Goal: Transaction & Acquisition: Subscribe to service/newsletter

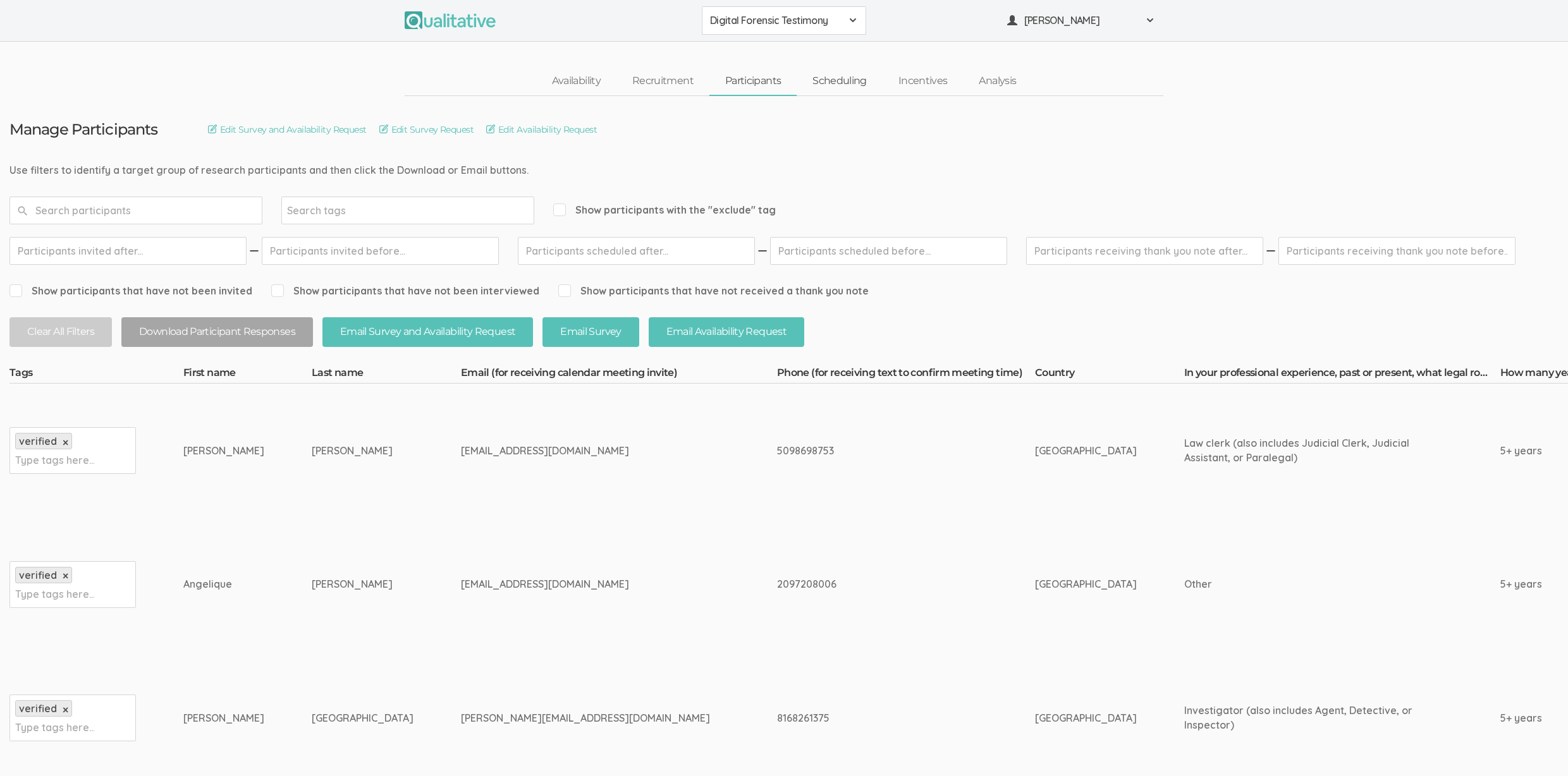
click at [847, 82] on link "Scheduling" at bounding box center [839, 81] width 86 height 27
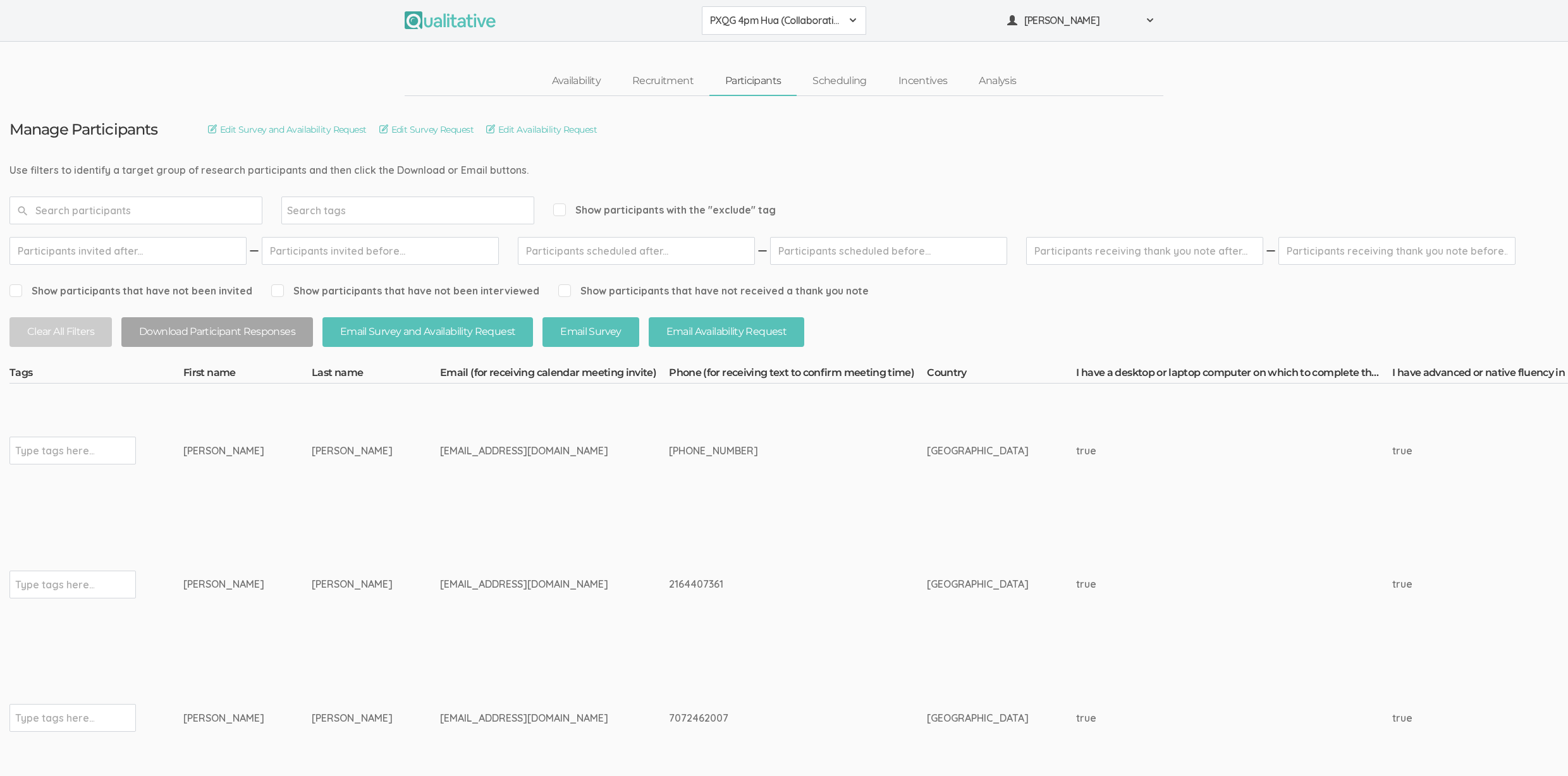
click at [669, 475] on td "423-389-1301" at bounding box center [798, 450] width 258 height 134
click at [445, 528] on td "derichman13@yahoo.com" at bounding box center [554, 584] width 229 height 134
drag, startPoint x: 105, startPoint y: 168, endPoint x: 427, endPoint y: 165, distance: 322.0
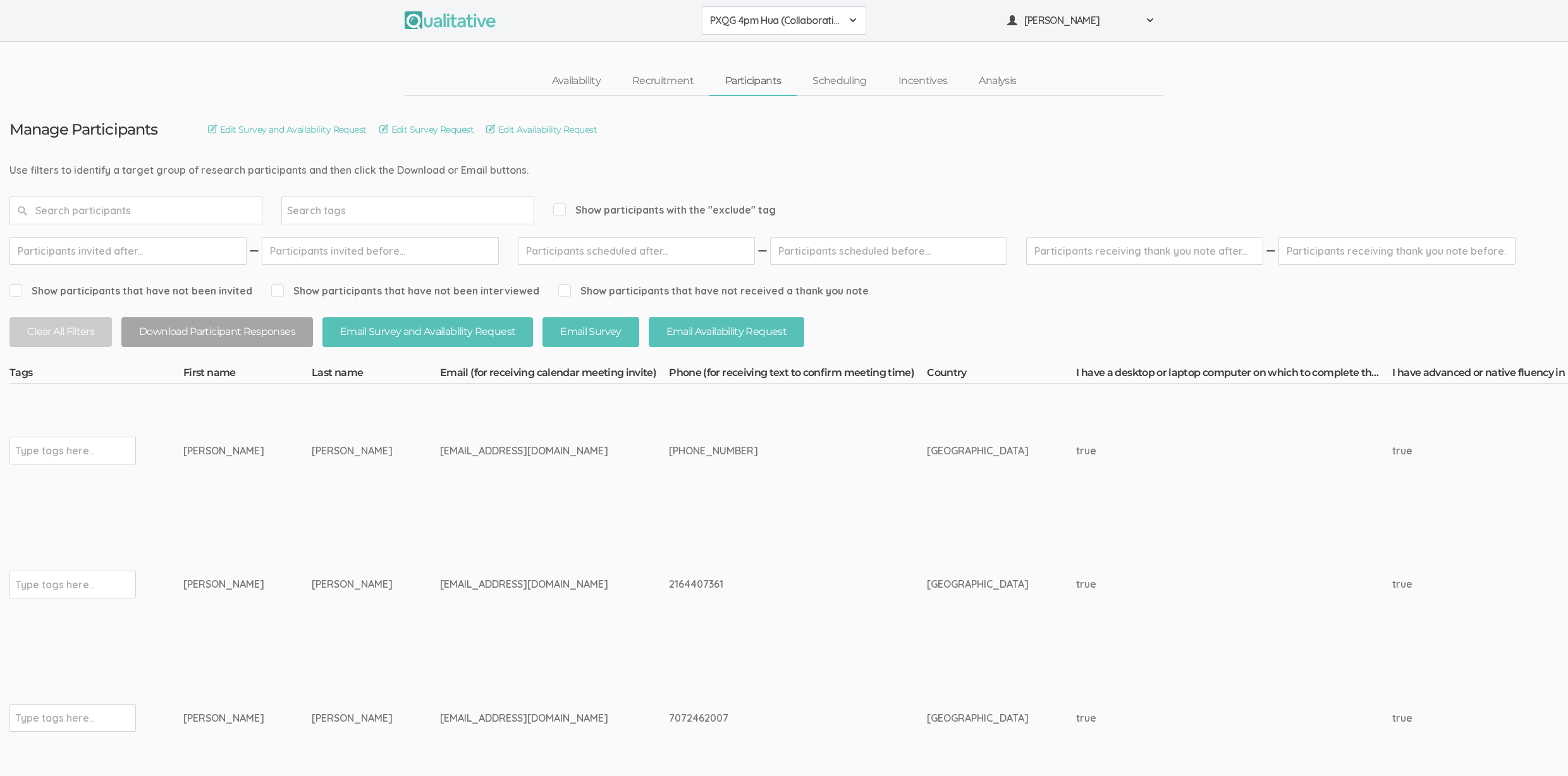
drag, startPoint x: 434, startPoint y: 165, endPoint x: 105, endPoint y: 171, distance: 329.1
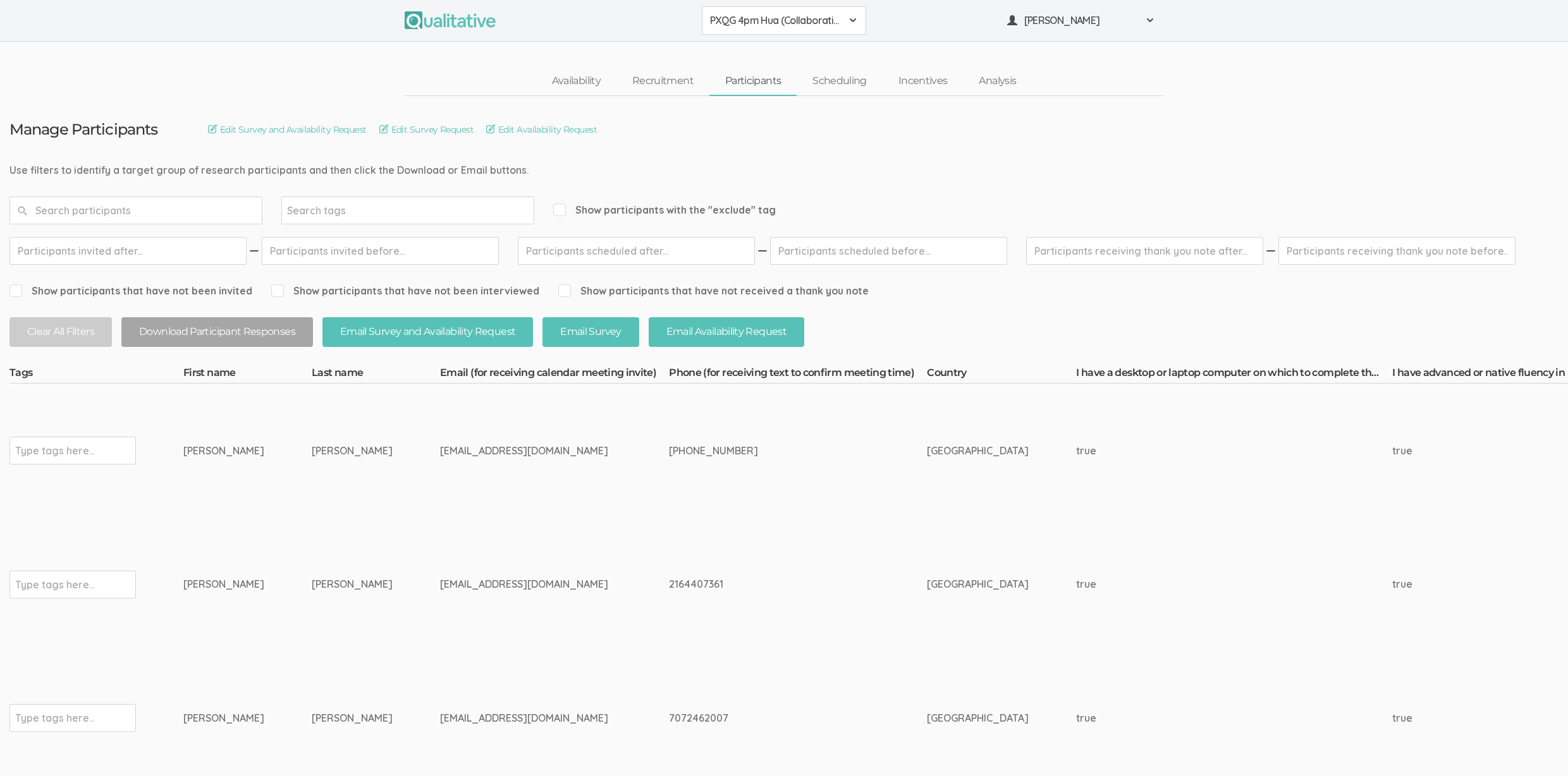
click at [364, 81] on div "Availability Recruitment Participants Scheduling Incentives Analysis" at bounding box center [784, 82] width 1568 height 29
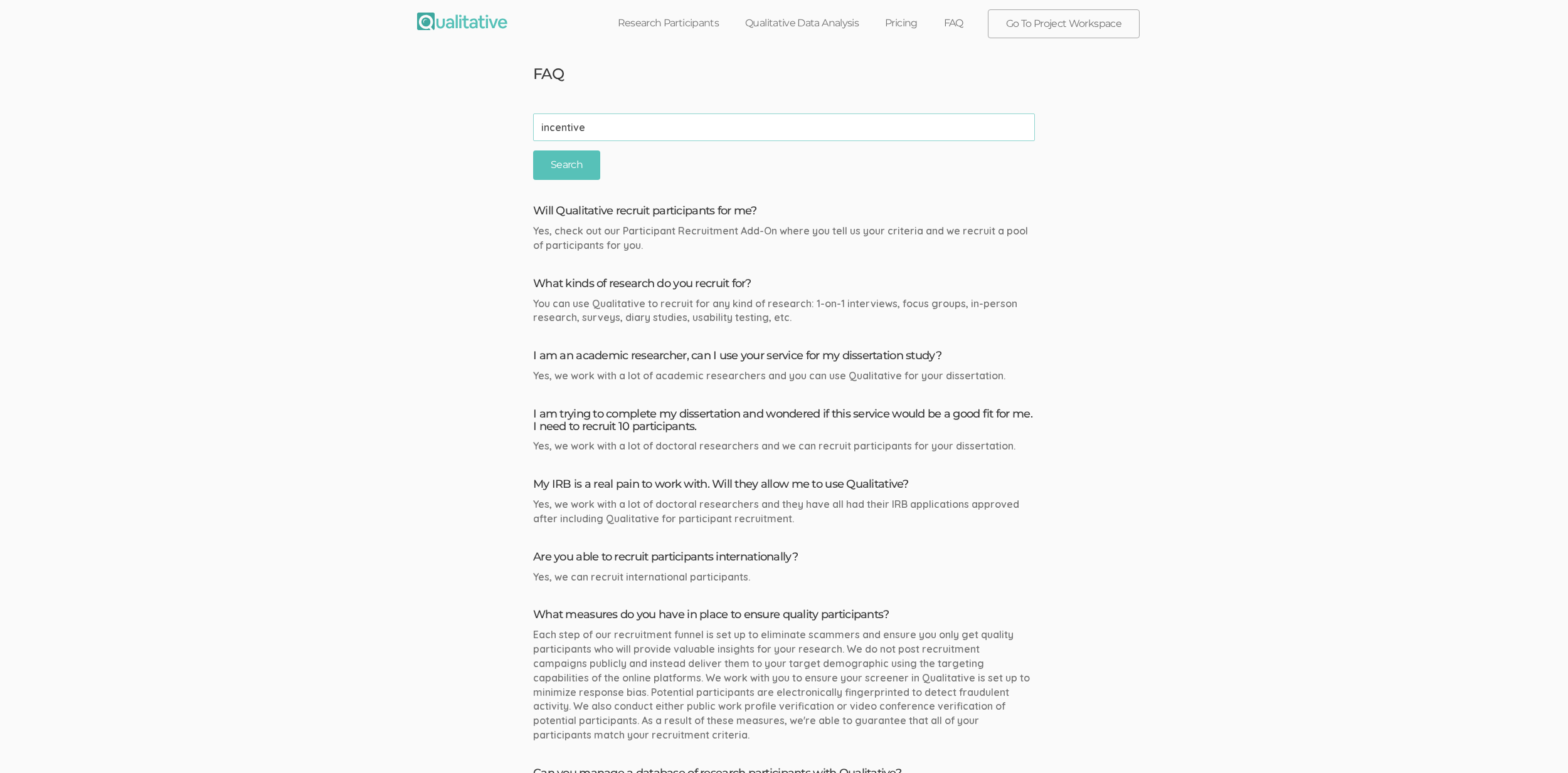
type input "incentive"
click at [533, 150] on input "Search" at bounding box center [566, 165] width 67 height 30
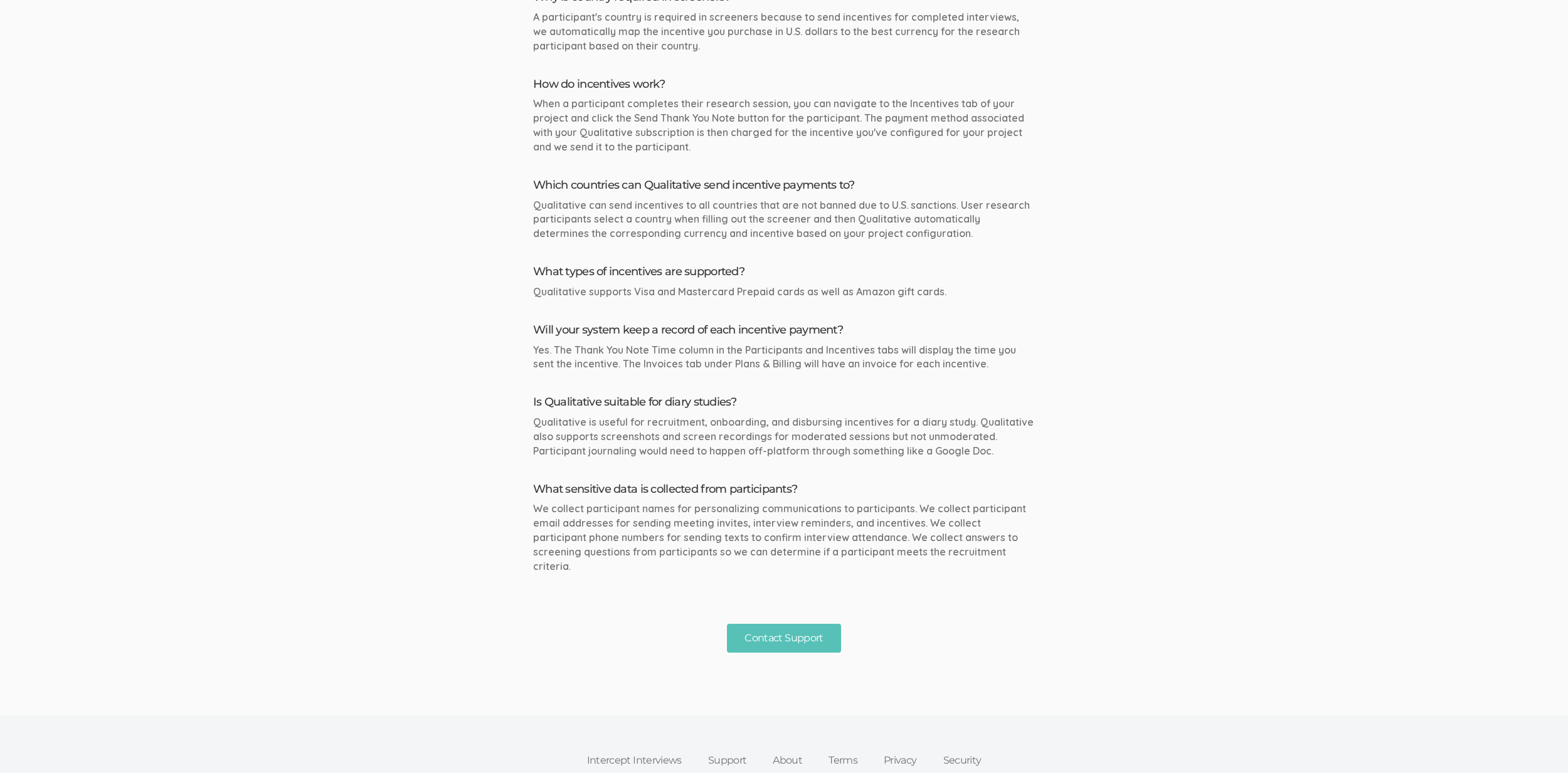
scroll to position [205, 0]
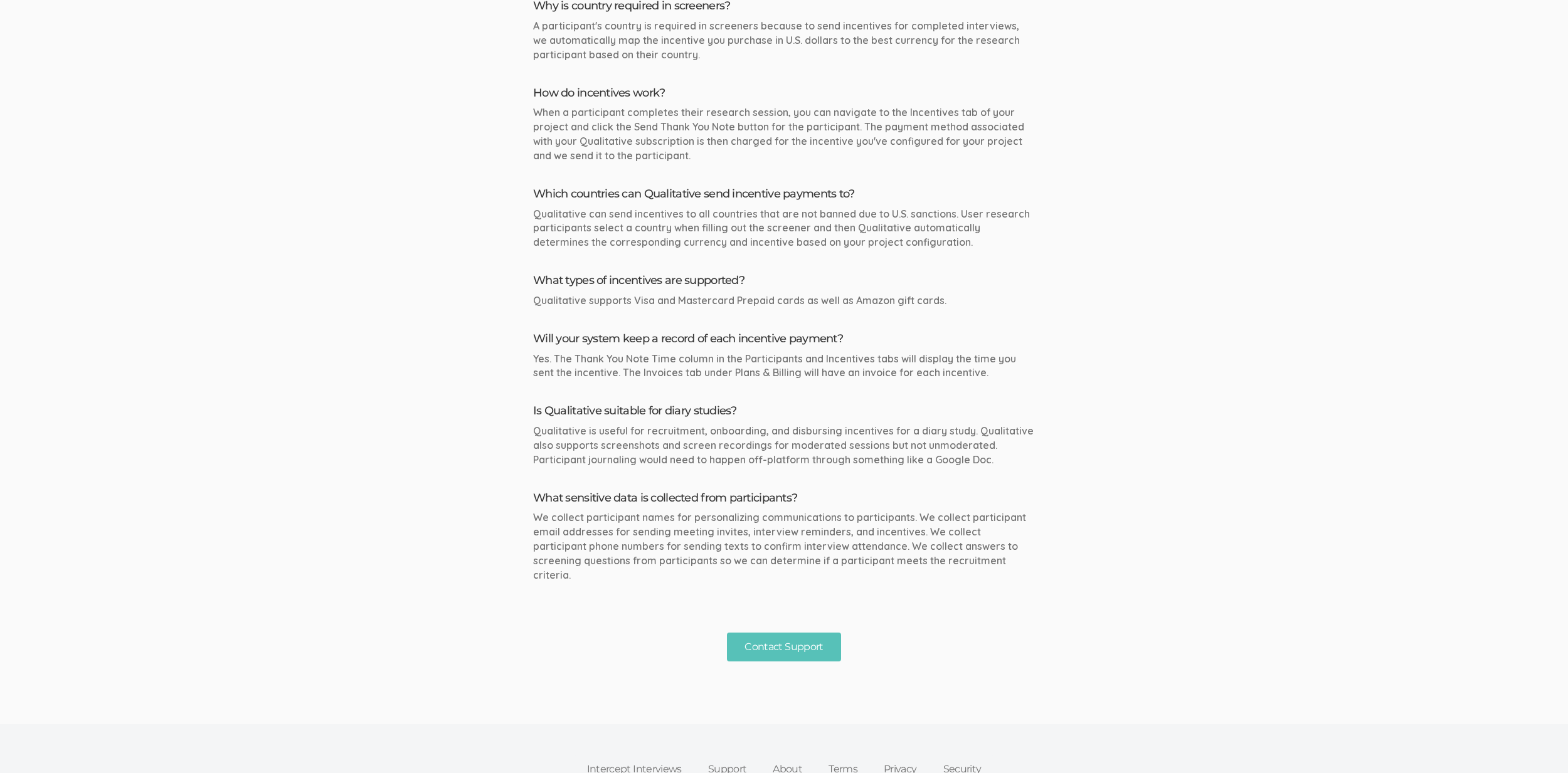
click at [697, 378] on div "Yes. The Thank You Note Time column in the Participants and Incentives tabs wil…" at bounding box center [784, 365] width 502 height 29
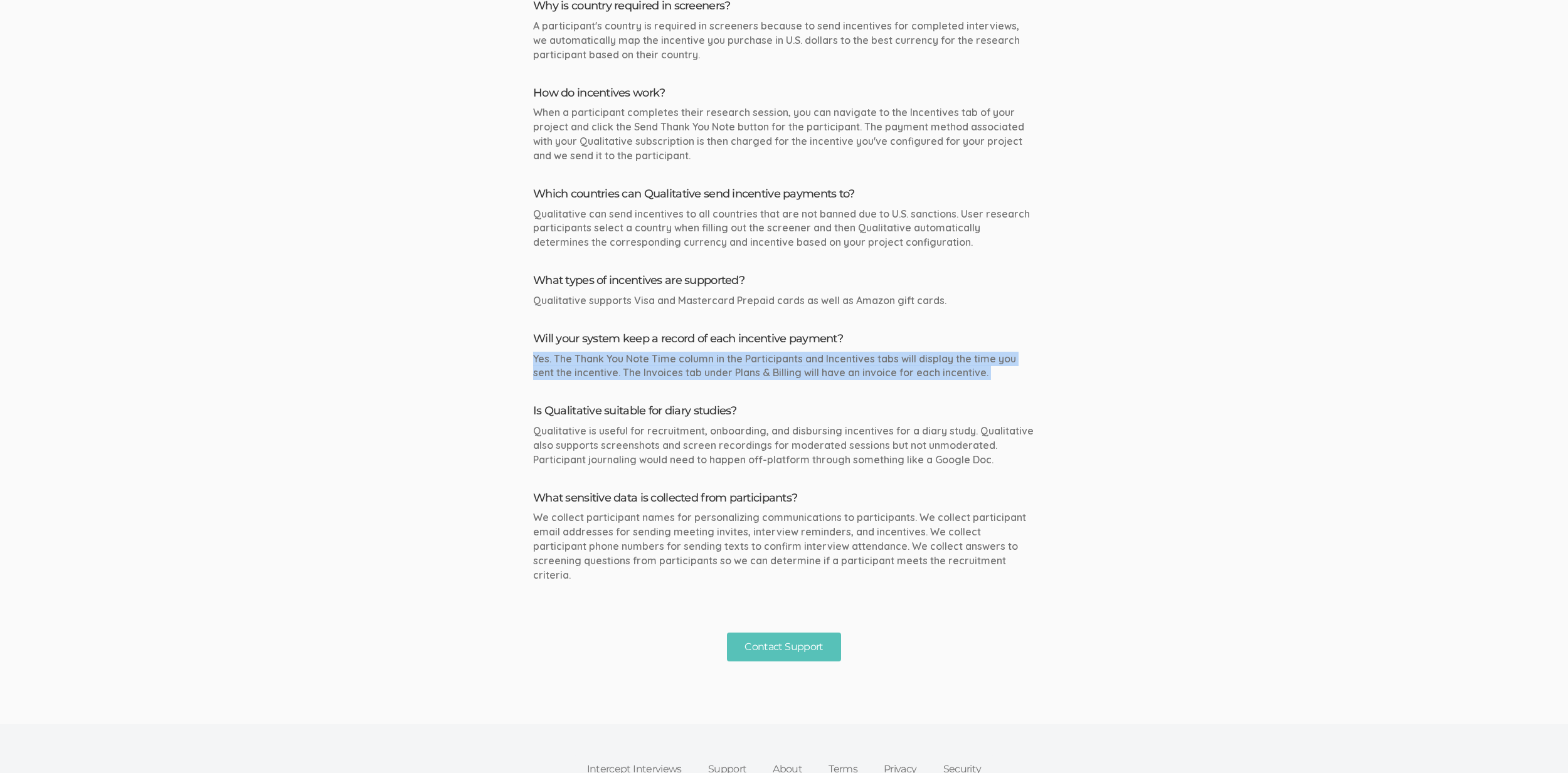
click at [697, 378] on div "Yes. The Thank You Note Time column in the Participants and Incentives tabs wil…" at bounding box center [784, 365] width 502 height 29
copy ul "Yes. The Thank You Note Time column in the Participants and Incentives tabs wil…"
click at [464, 389] on ui-view "FAQ search incentive (success) Search Why is country required in screeners? A p…" at bounding box center [784, 255] width 1568 height 813
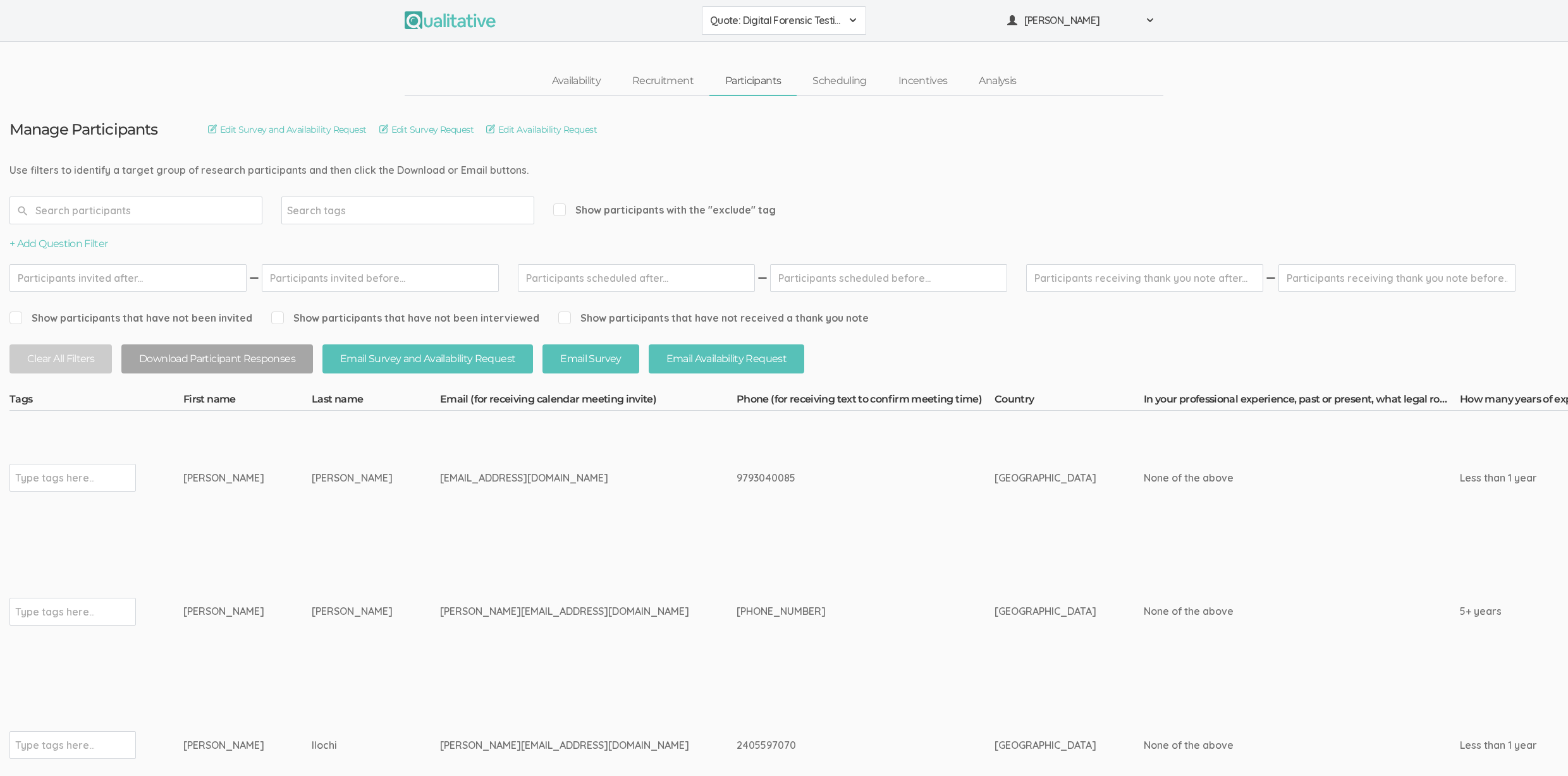
click at [812, 615] on td "[PHONE_NUMBER]" at bounding box center [865, 611] width 258 height 134
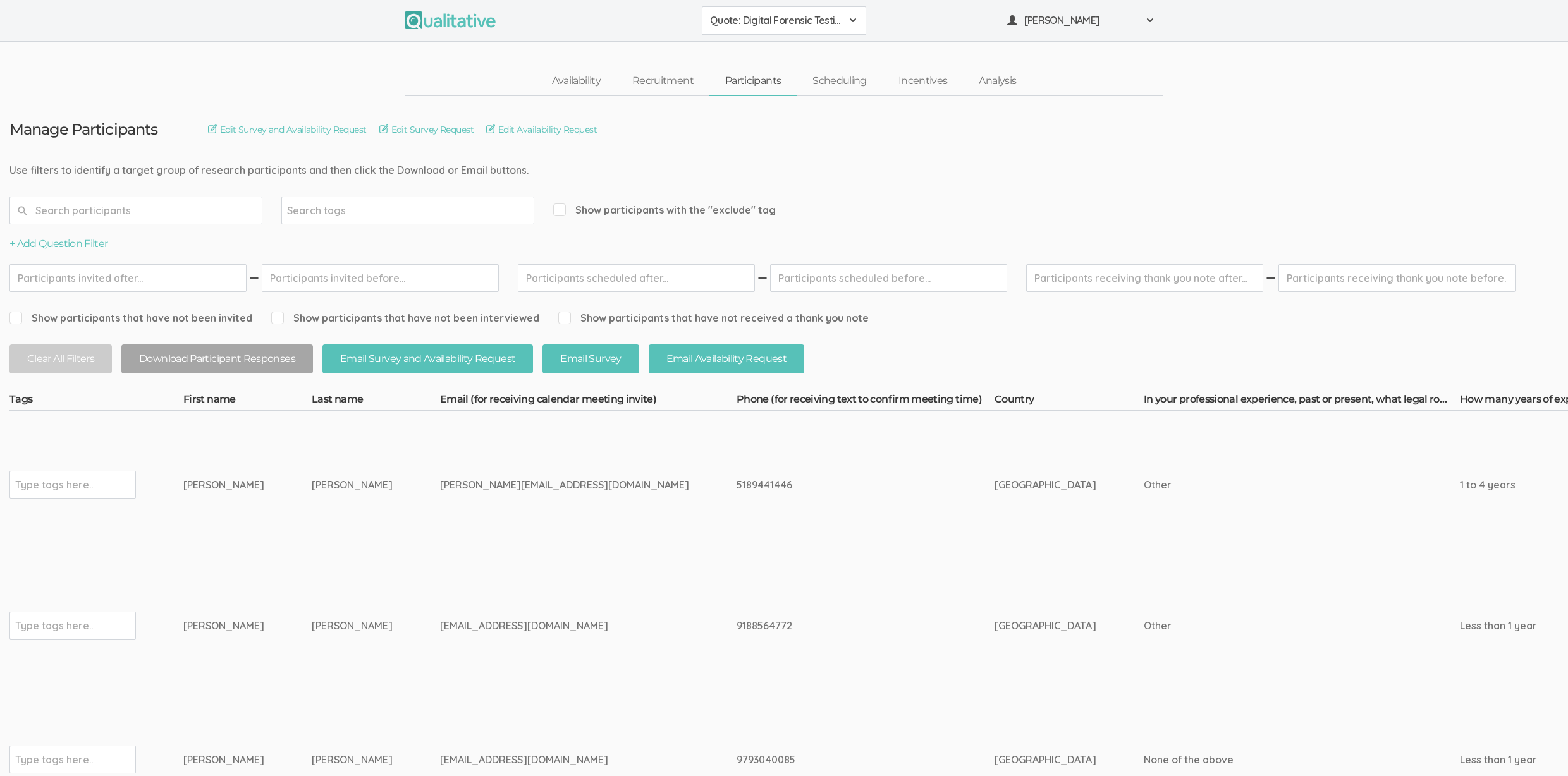
drag, startPoint x: 324, startPoint y: 625, endPoint x: 182, endPoint y: 628, distance: 142.0
copy tr "Type tags here... Laura Lightell"
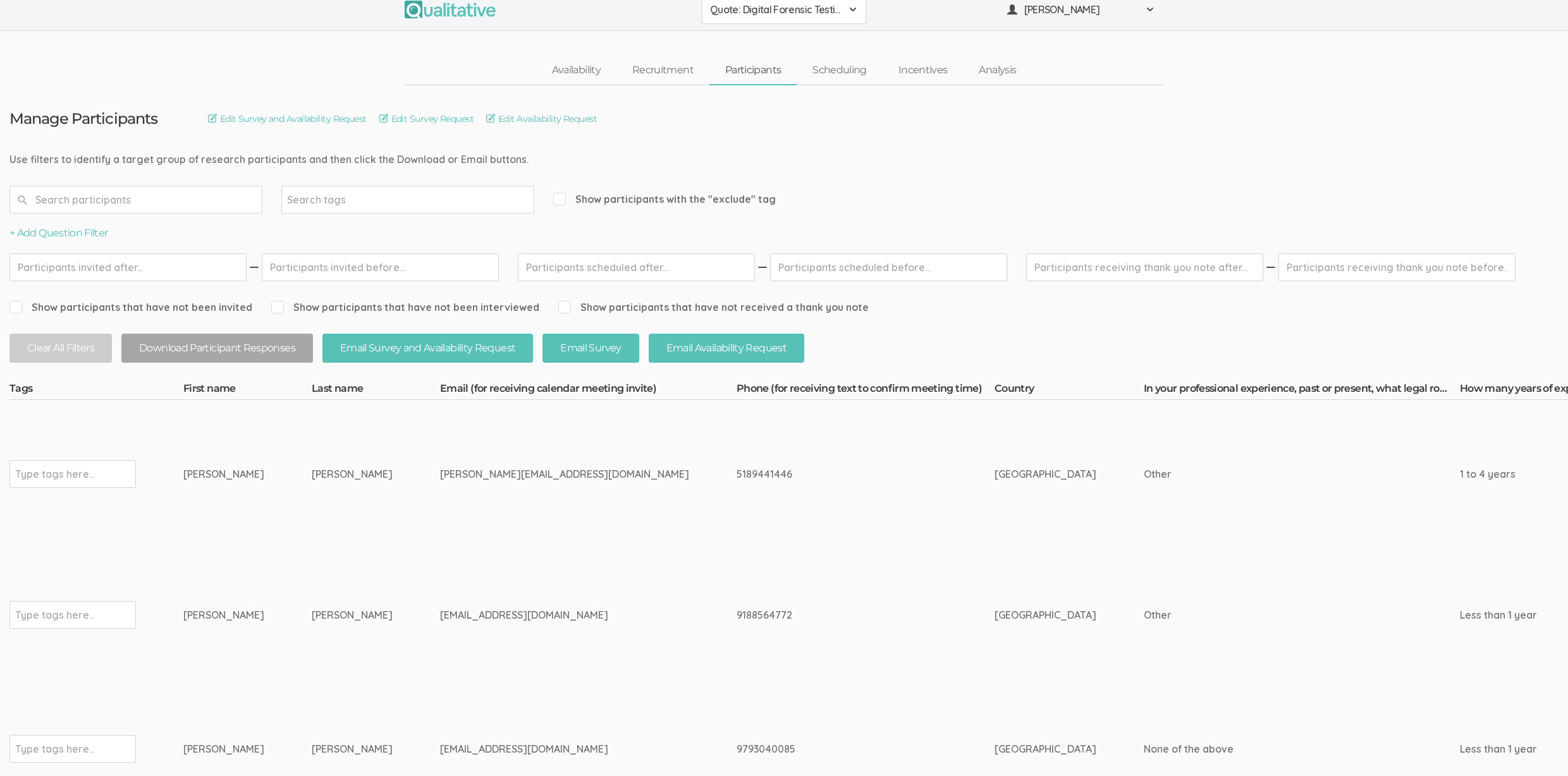
scroll to position [32, 0]
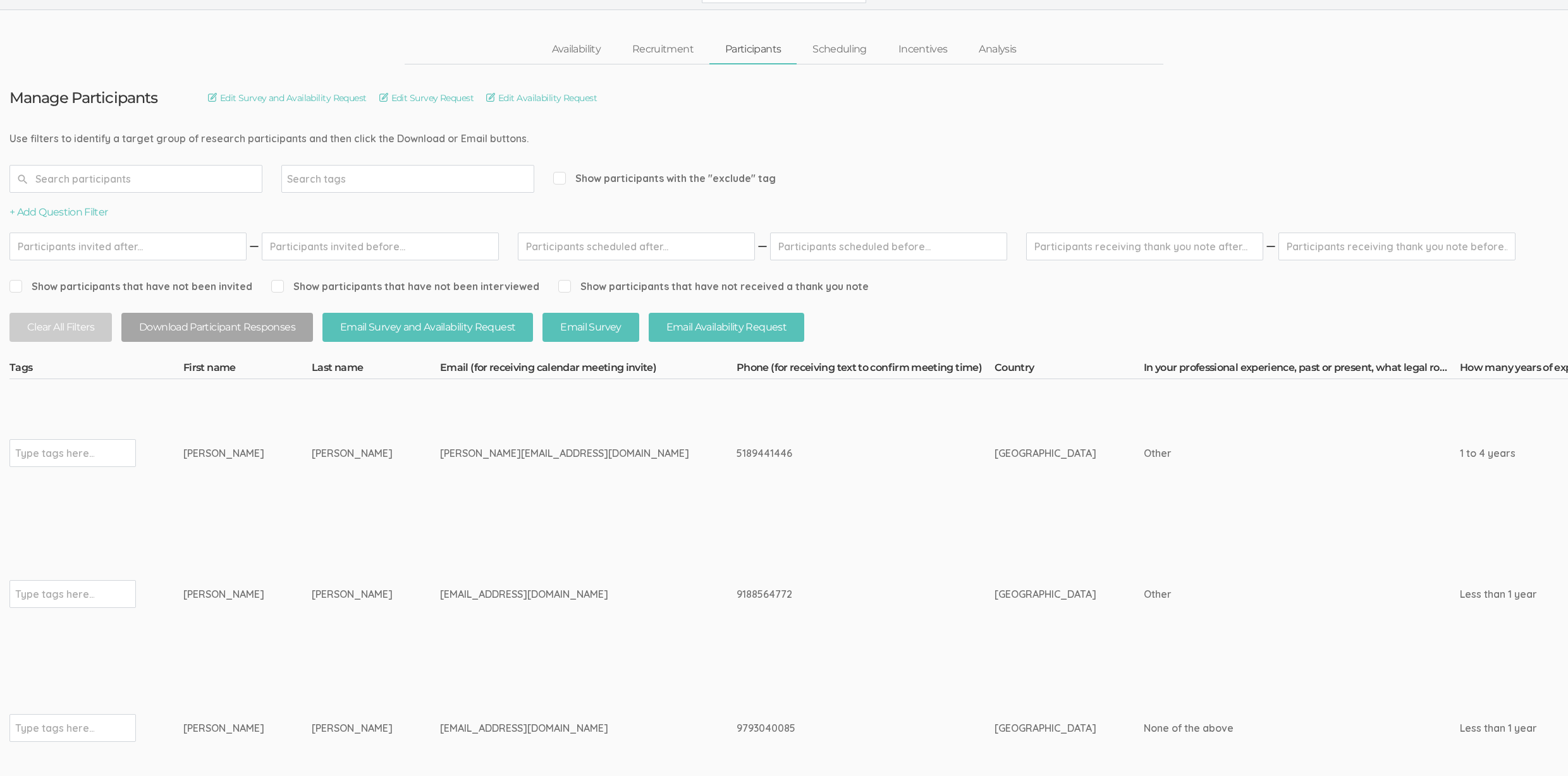
click at [228, 475] on td "Joseph" at bounding box center [247, 453] width 128 height 149
click at [195, 488] on td "Joseph" at bounding box center [247, 453] width 128 height 149
drag, startPoint x: 318, startPoint y: 456, endPoint x: 172, endPoint y: 451, distance: 146.1
copy tr "Type tags here... Joseph Mercado"
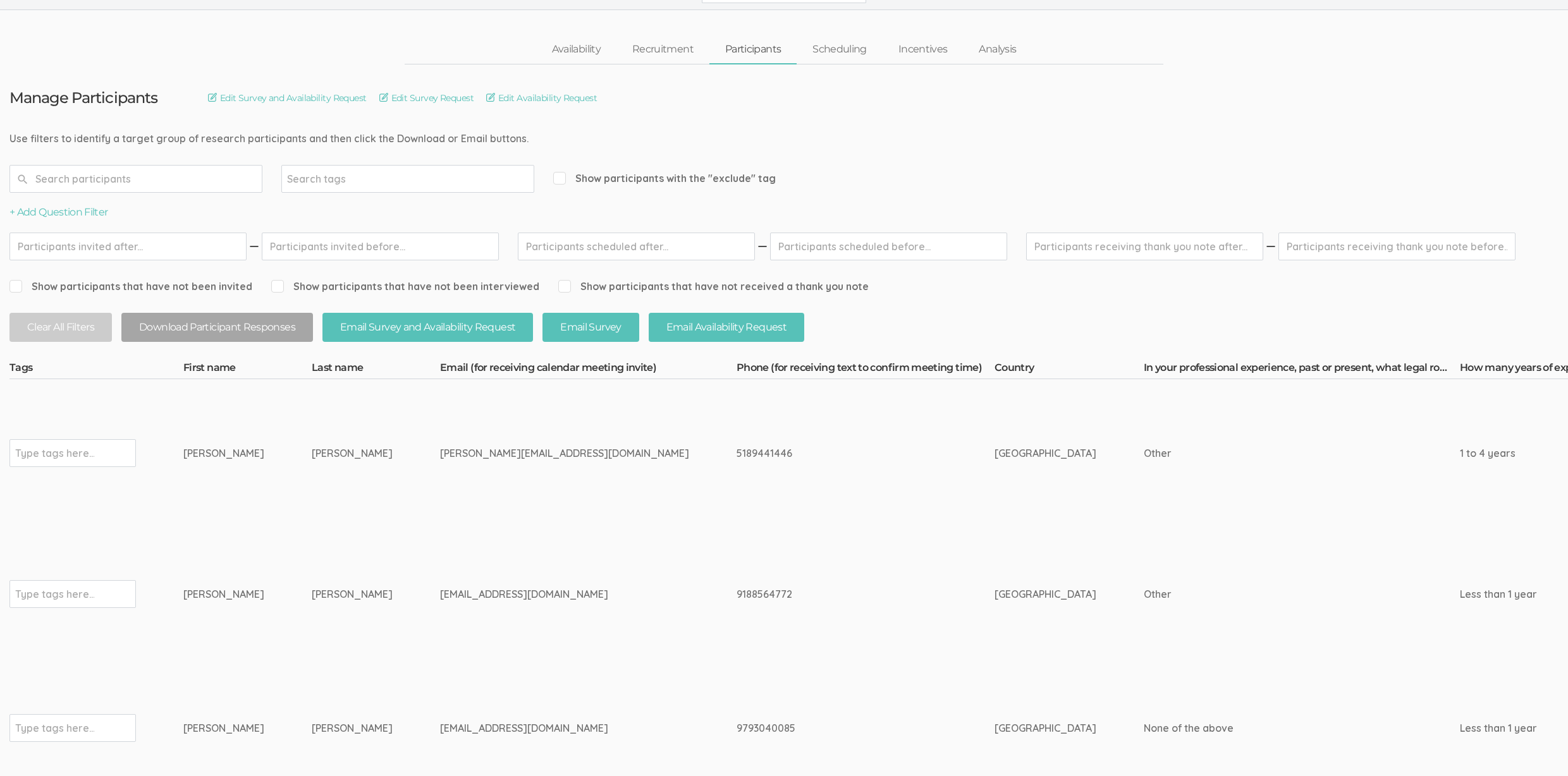
click at [333, 522] on td "[PERSON_NAME]" at bounding box center [376, 453] width 128 height 149
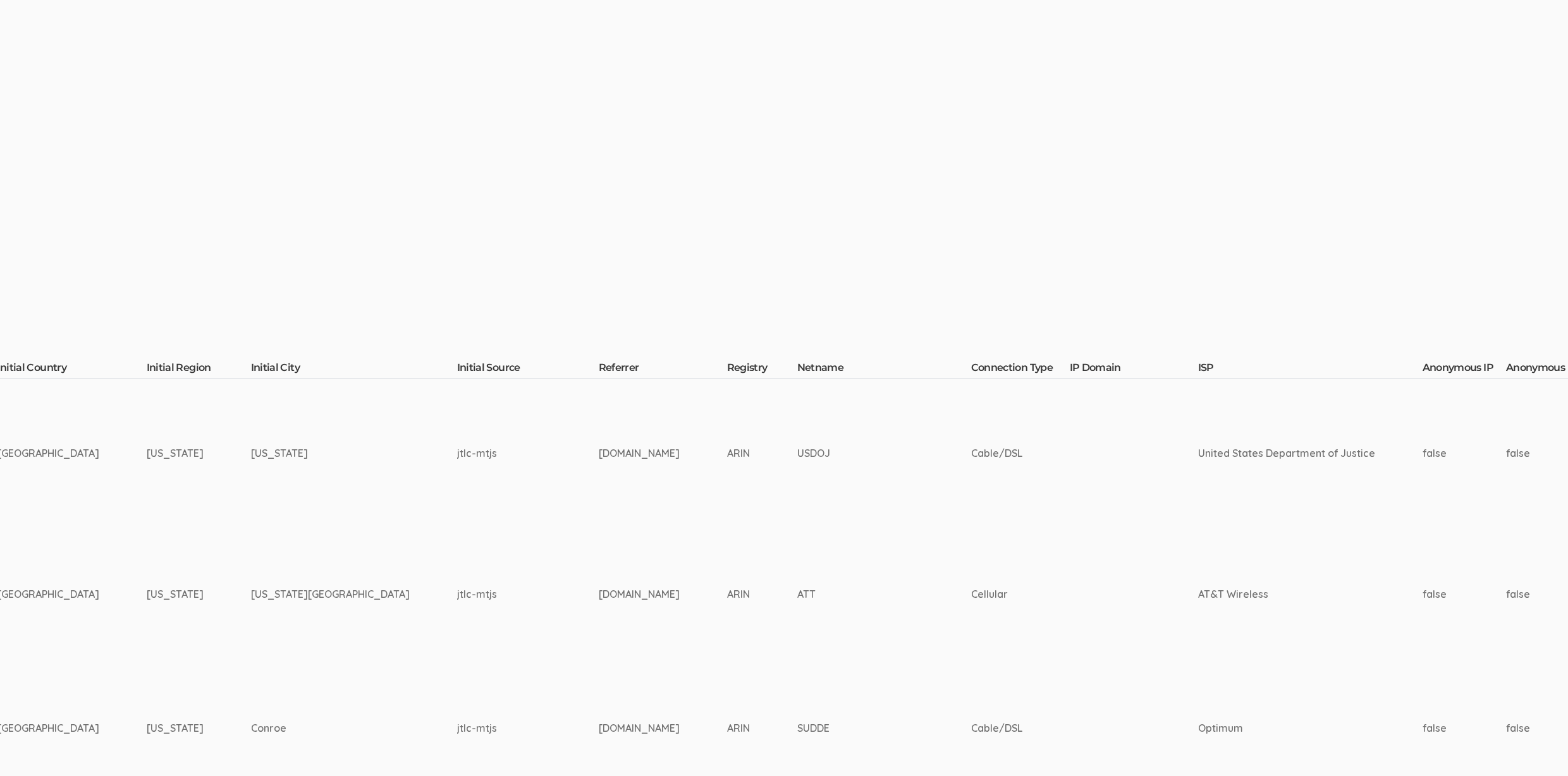
scroll to position [32, 3988]
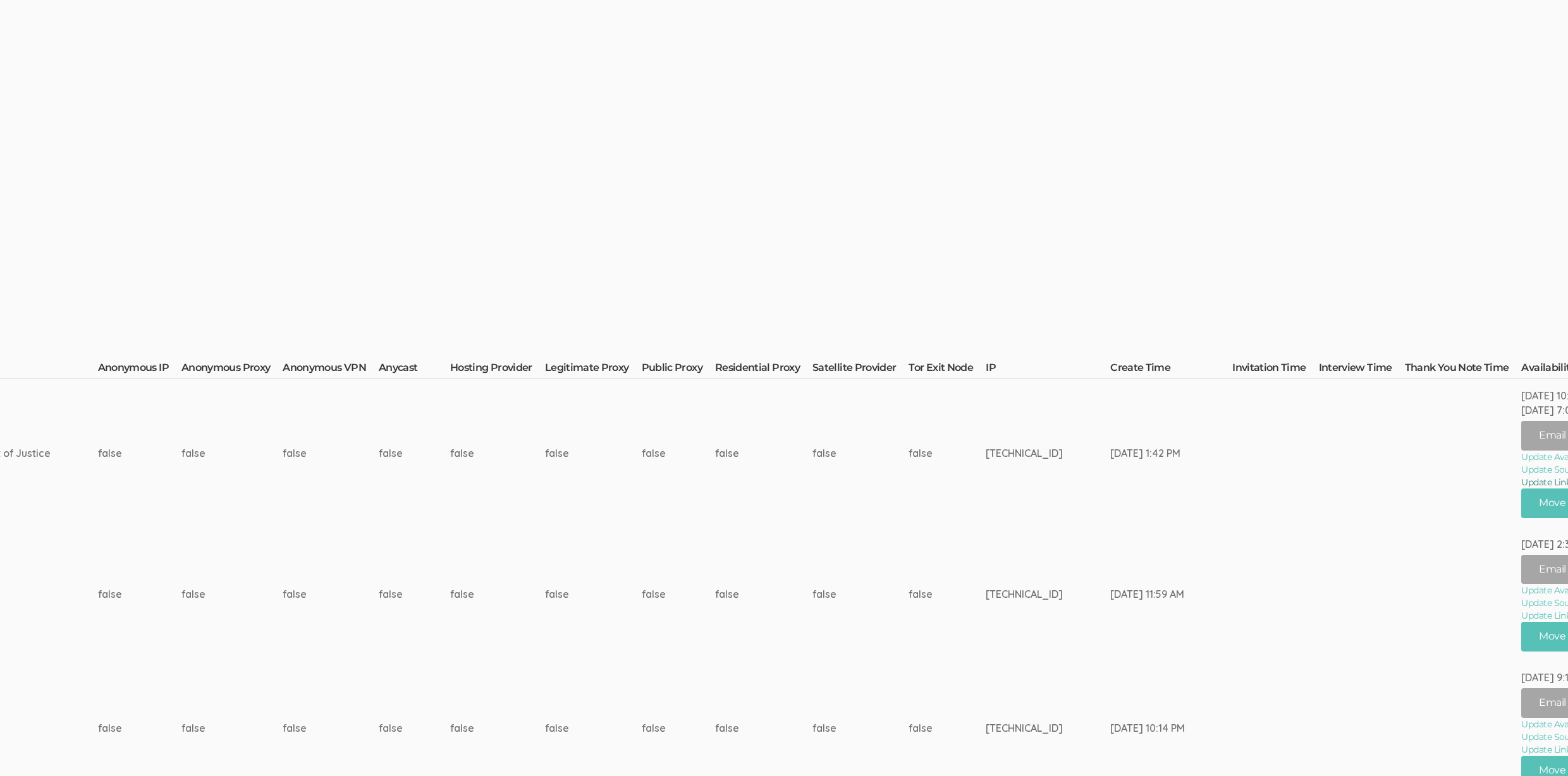
click at [908, 497] on td "false" at bounding box center [947, 453] width 77 height 149
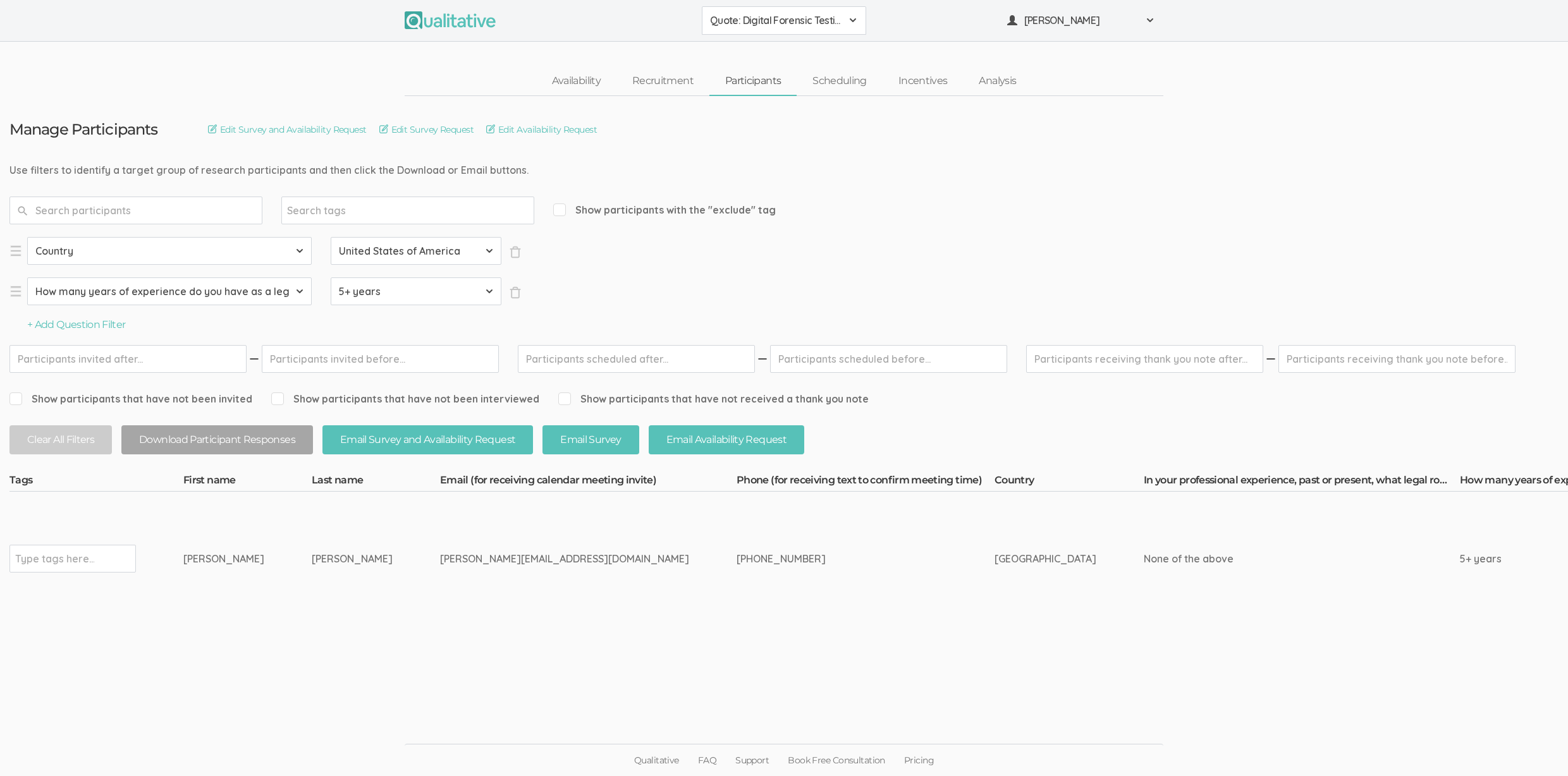
click at [736, 572] on td "715-821-2715" at bounding box center [865, 558] width 258 height 134
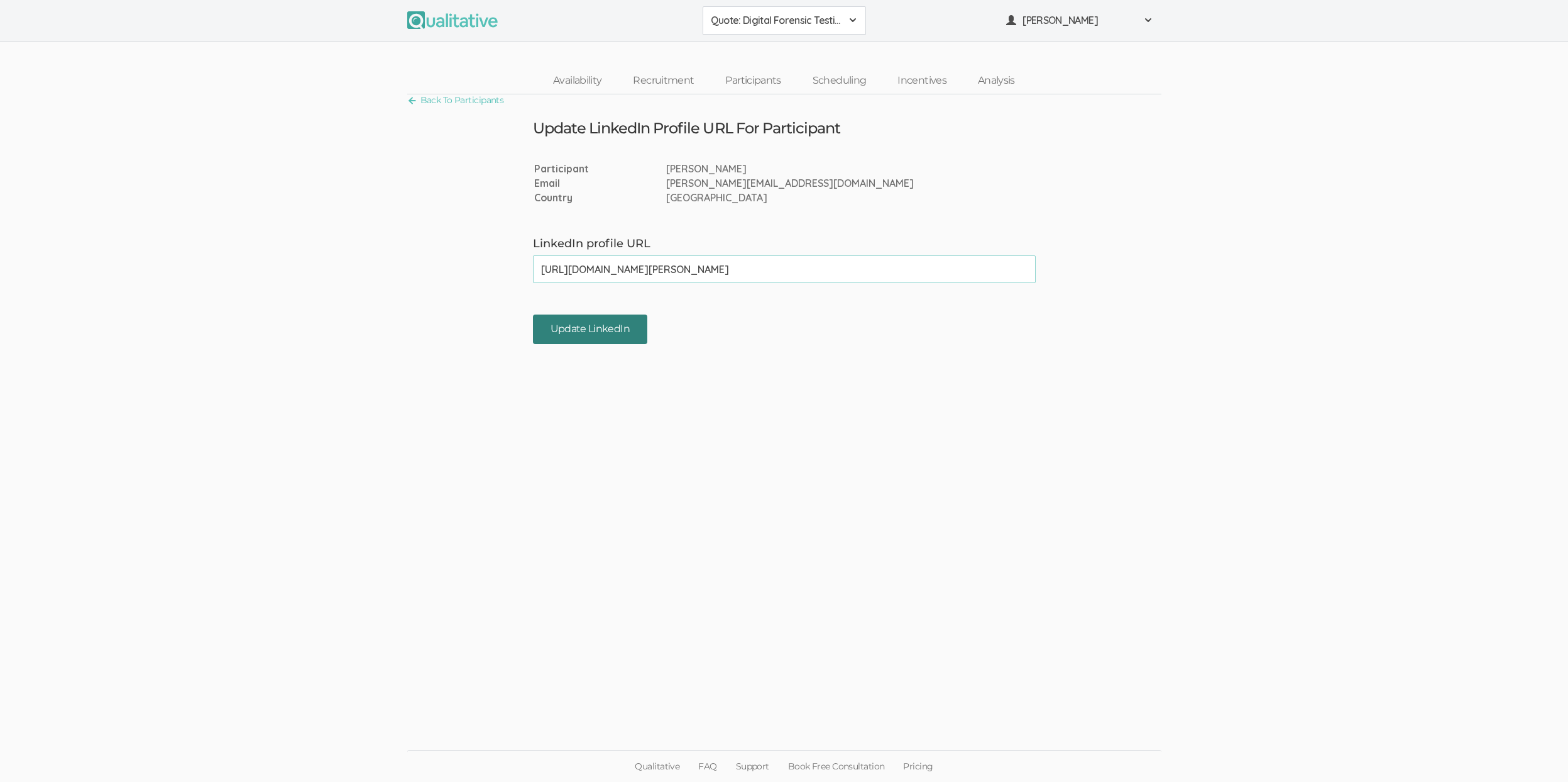
type input "[URL][DOMAIN_NAME][PERSON_NAME]"
click at [640, 329] on input "Update LinkedIn" at bounding box center [590, 329] width 114 height 30
paste input "[URL][DOMAIN_NAME][PERSON_NAME]"
type input "[URL][DOMAIN_NAME][PERSON_NAME]"
click at [611, 330] on input "Update LinkedIn" at bounding box center [590, 329] width 114 height 30
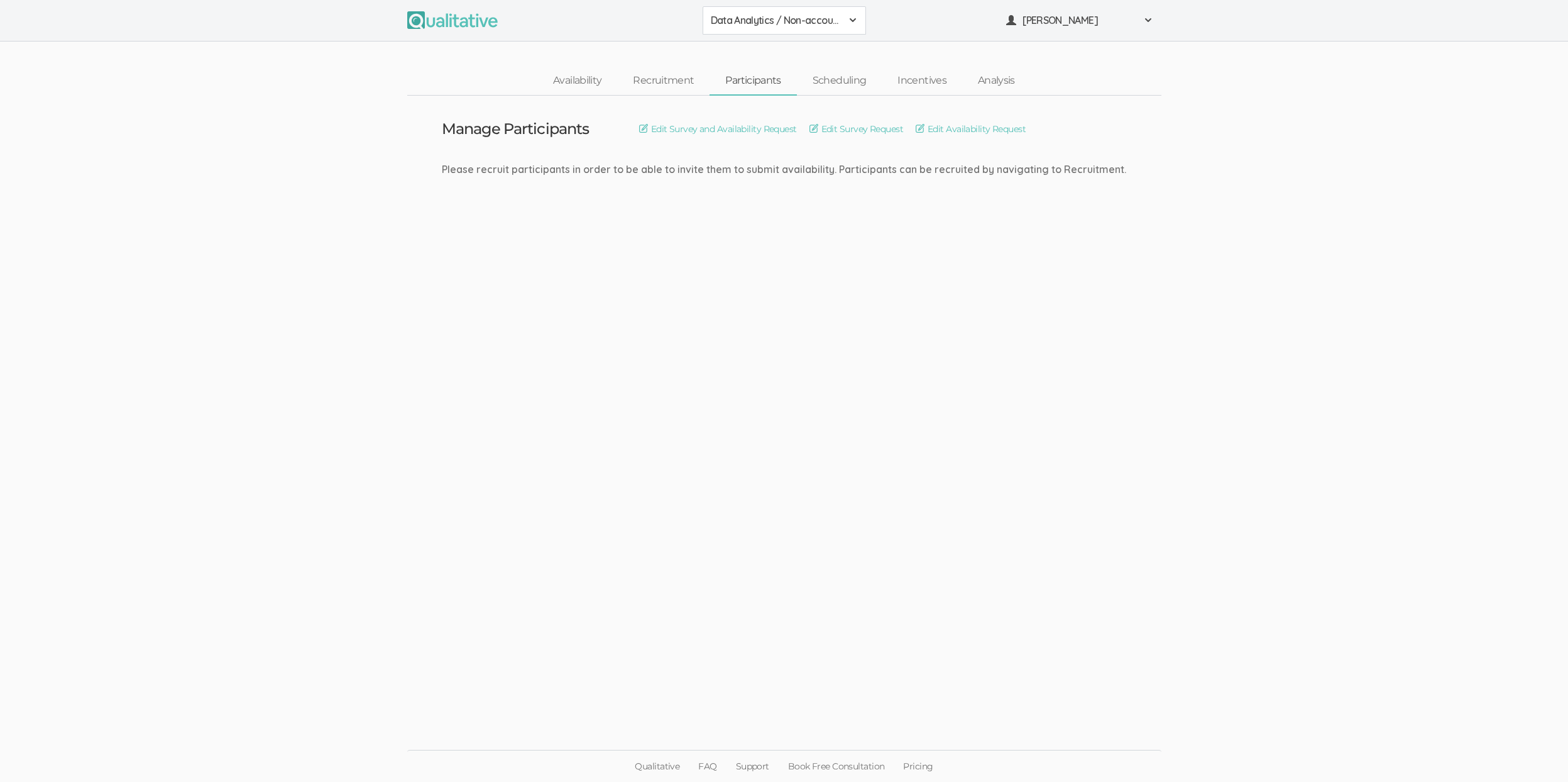
click at [734, 186] on td "Manage Participants Edit Survey and Availability Request Edit Survey Request Ed…" at bounding box center [784, 168] width 703 height 144
click at [1009, 17] on span at bounding box center [1011, 21] width 9 height 10
click at [1043, 124] on link "Project Settings" at bounding box center [1080, 124] width 162 height 26
click at [665, 83] on link "Recruitment" at bounding box center [663, 80] width 93 height 27
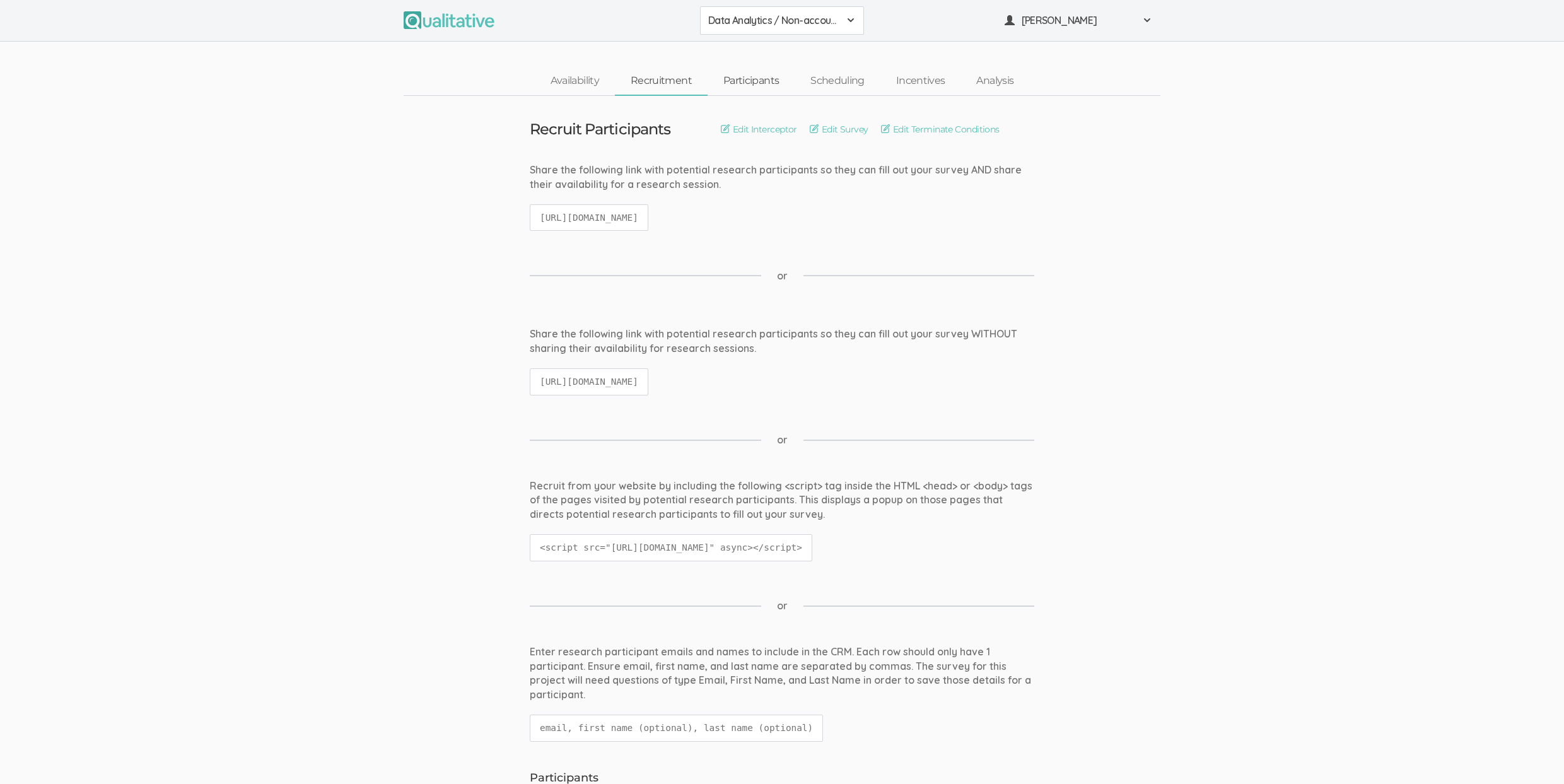
click at [742, 83] on link "Participants" at bounding box center [751, 80] width 87 height 27
click at [636, 386] on code "https://qualitative.io/survey/68365634a65a03628ef51db8/questions" at bounding box center [588, 382] width 119 height 27
copy ui-view "https://qualitative.io/survey/68365634a65a03628ef51db8/questions"
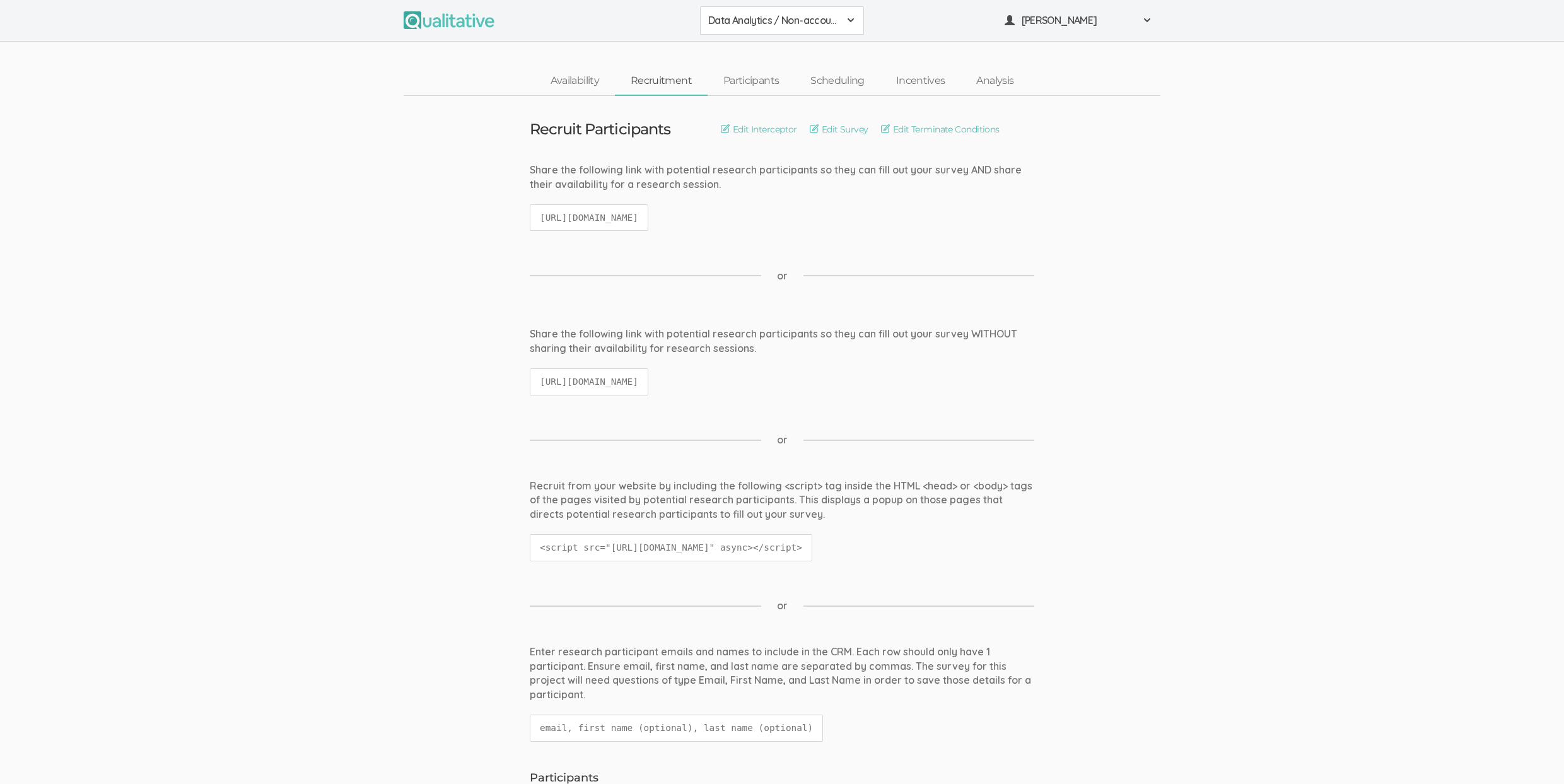
click at [202, 173] on ui-view "Share the following link with potential research participants so they can fill …" at bounding box center [782, 202] width 1564 height 80
click at [841, 130] on link "Edit Survey" at bounding box center [839, 129] width 59 height 14
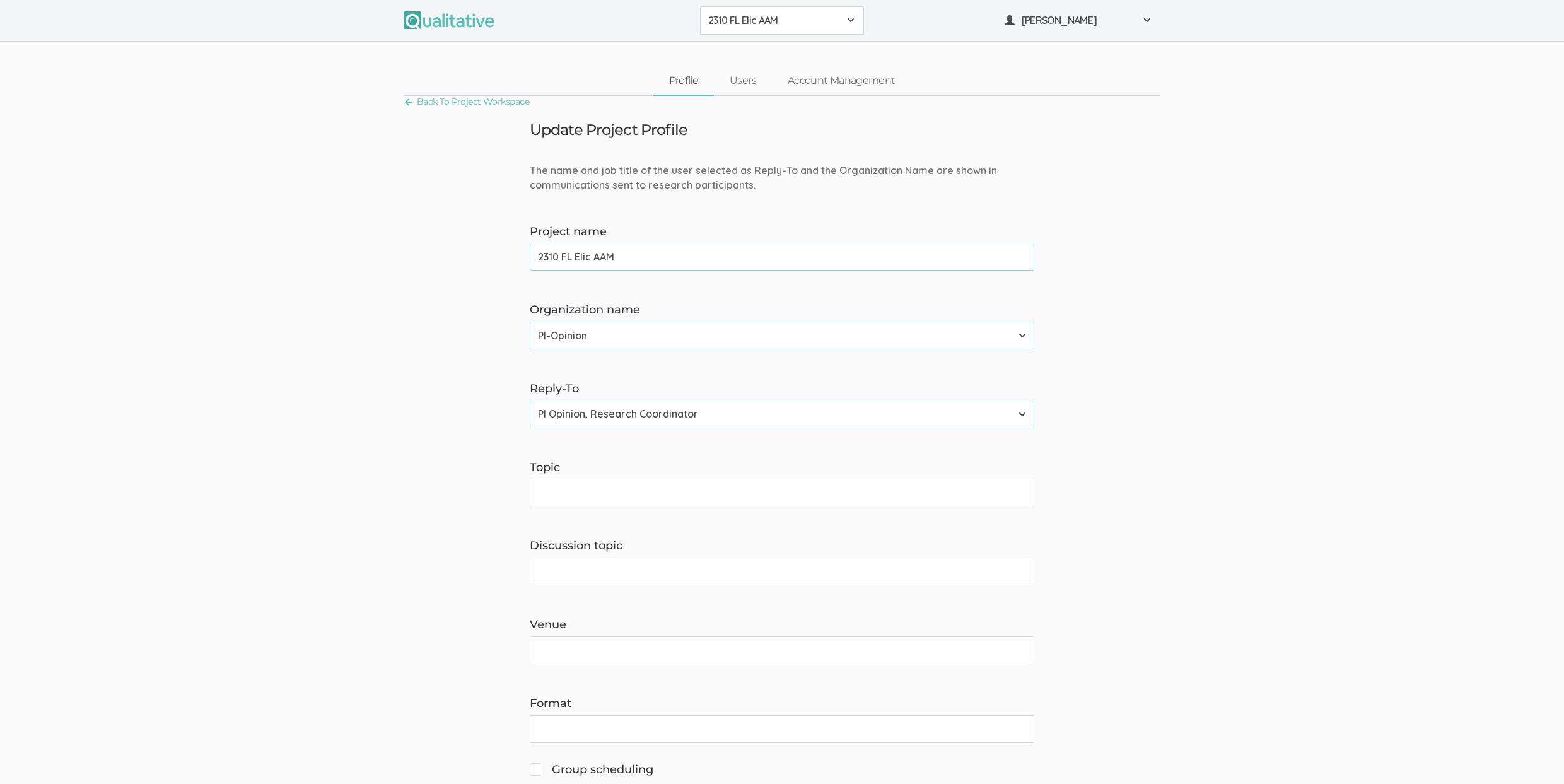
click at [756, 36] on div "2310 FL Elic AAM 2310 FL Elic AAM 2310 FL Elic LTXF 2310 FL Elic WNHF 2310 FL E…" at bounding box center [782, 21] width 1564 height 41
click at [753, 20] on span "2310 FL Elic AAM" at bounding box center [773, 20] width 131 height 14
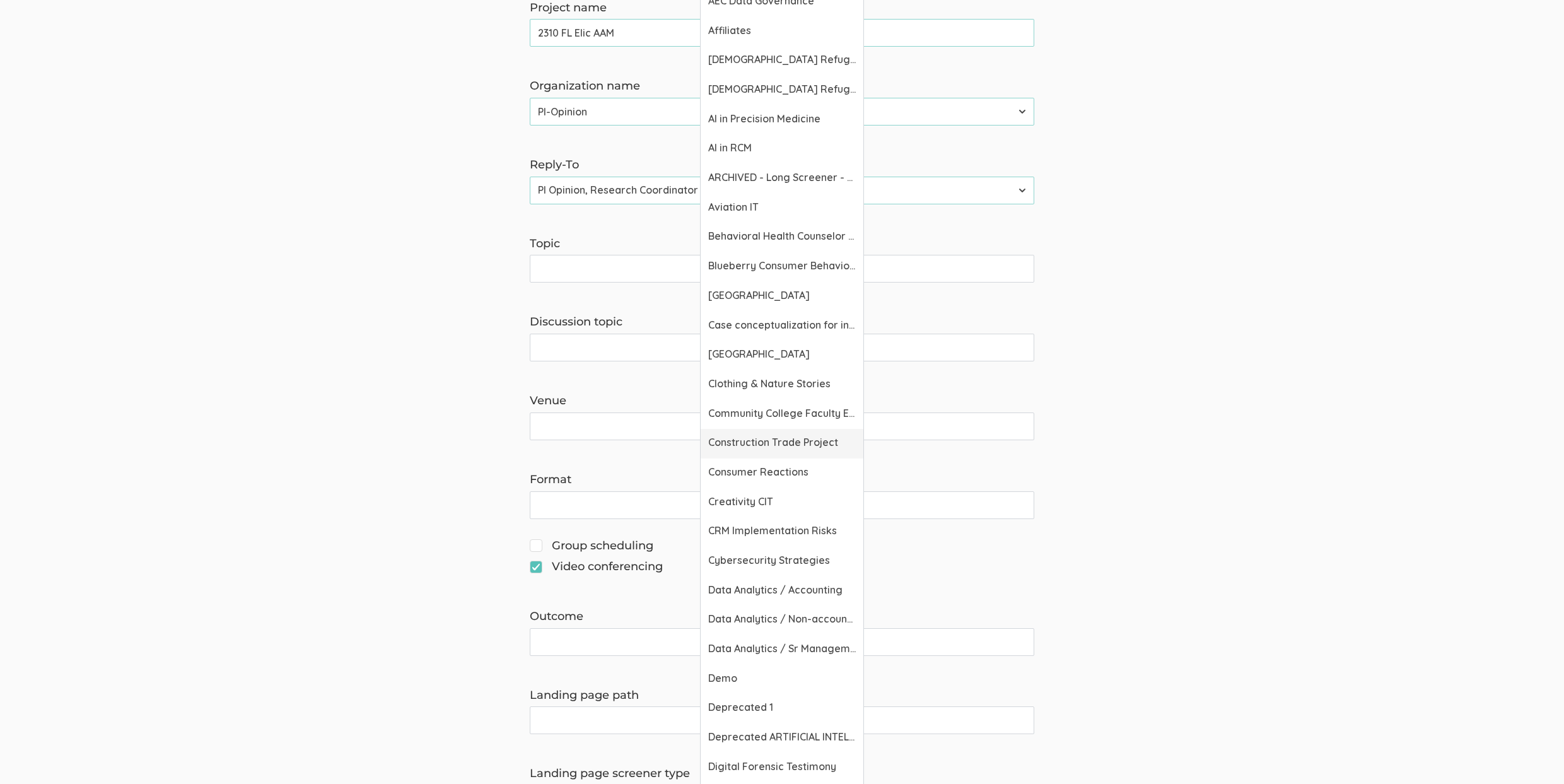
scroll to position [280, 0]
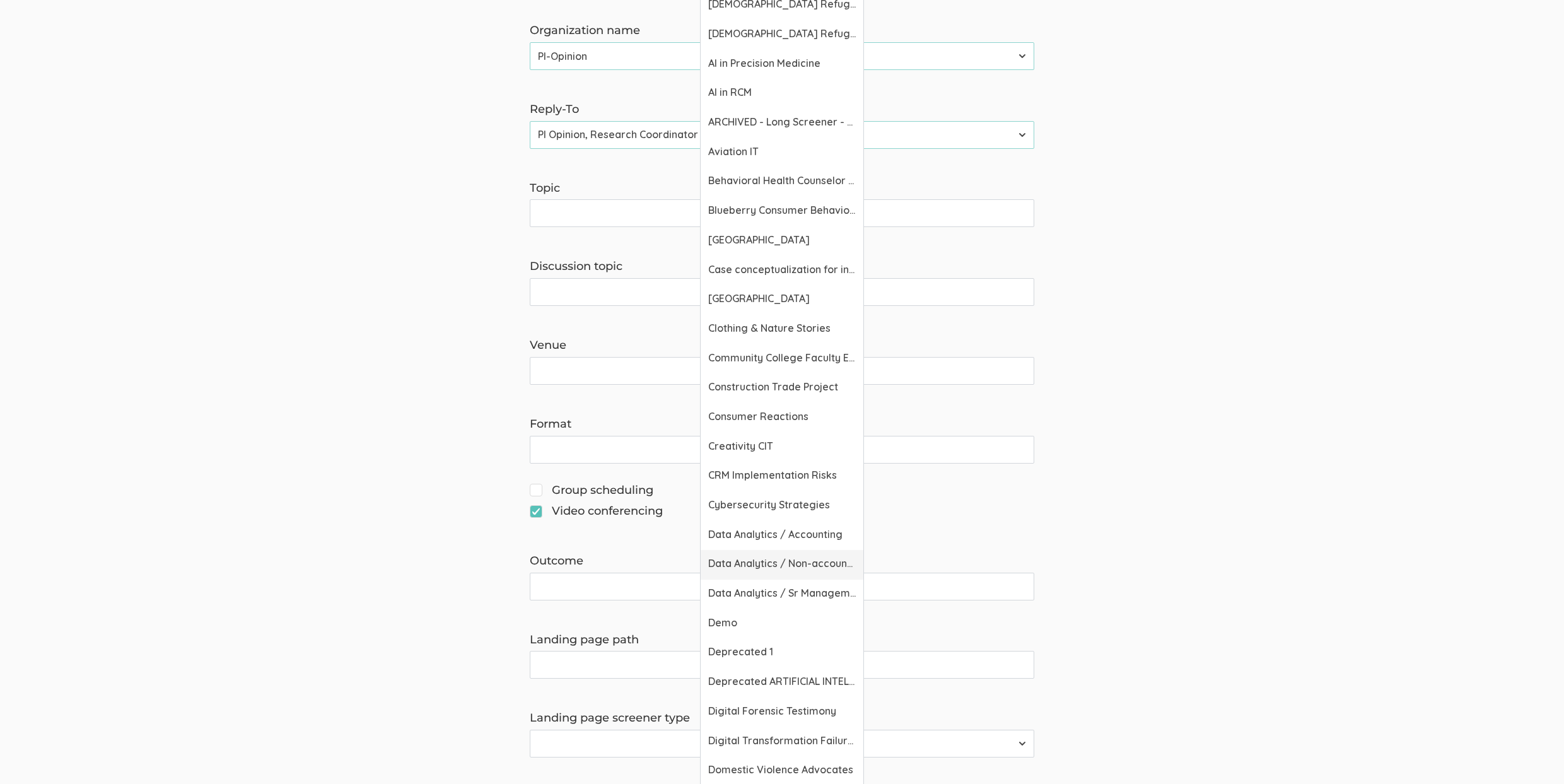
click at [771, 574] on link "Data Analytics / Non-accounting" at bounding box center [782, 565] width 163 height 30
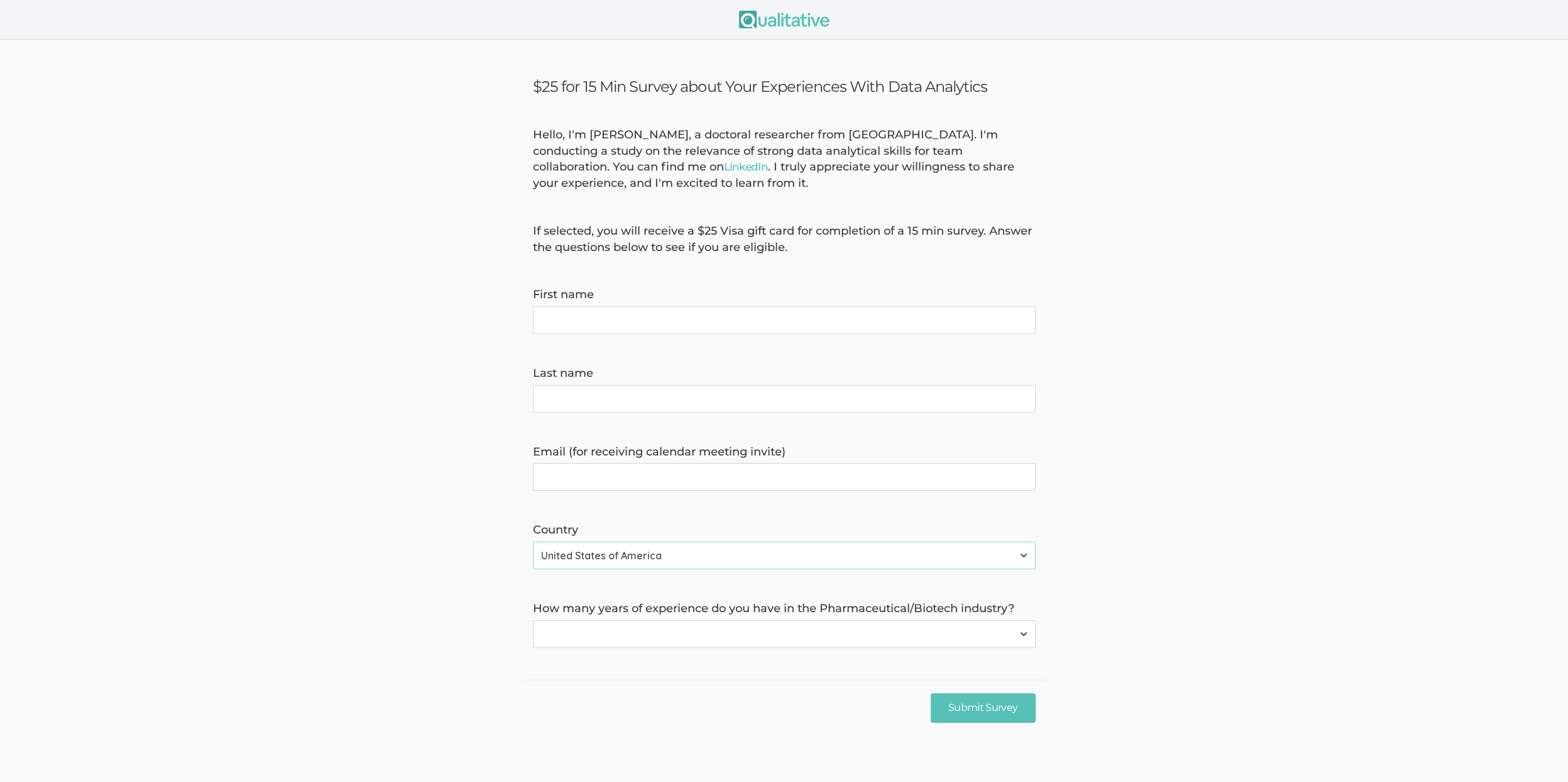
click at [808, 630] on select "None 1-4 years 5+ years" at bounding box center [784, 633] width 503 height 27
click at [648, 638] on select "None 1-4 years 5+ years" at bounding box center [784, 633] width 503 height 27
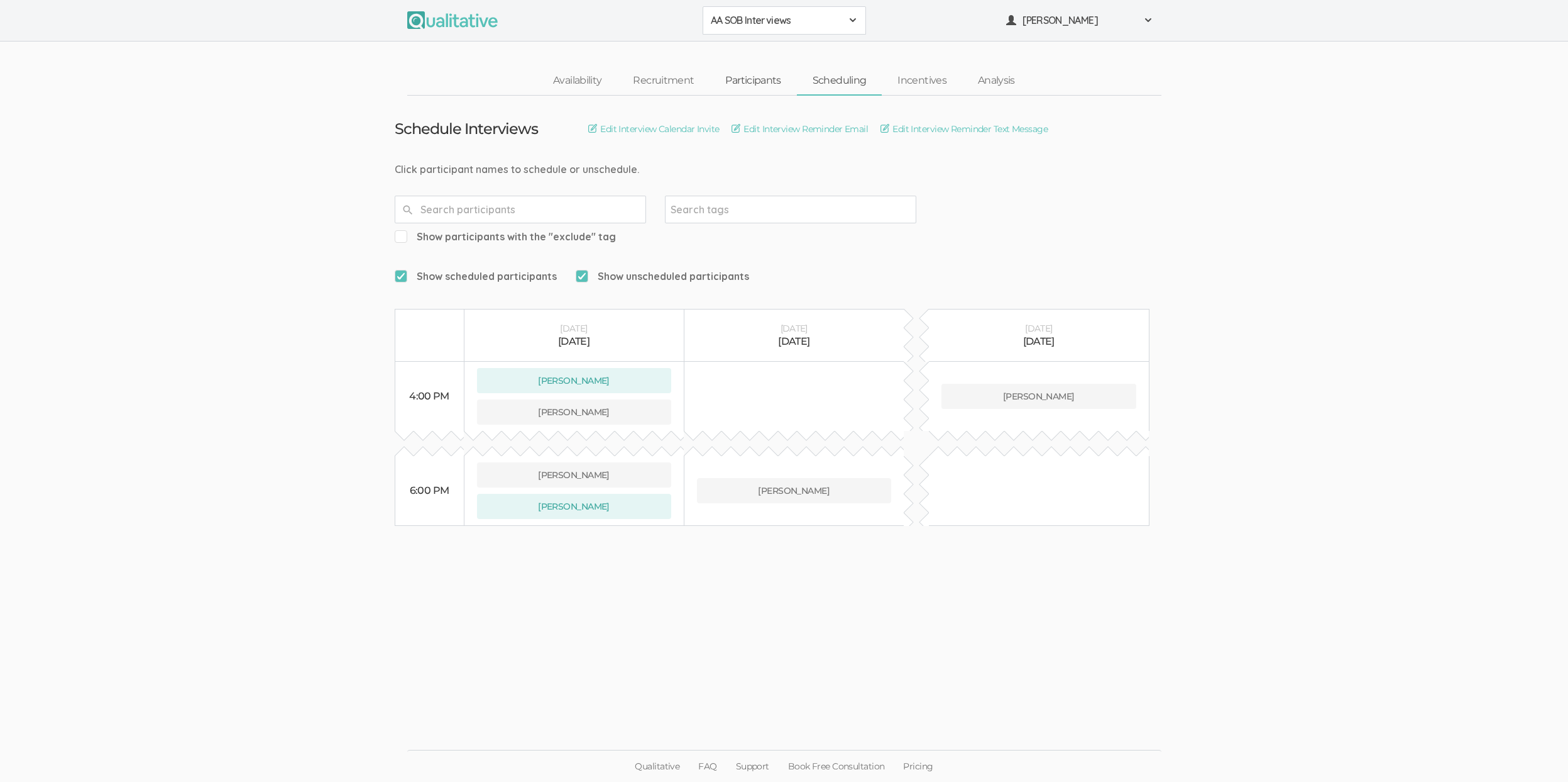
click at [767, 77] on link "Participants" at bounding box center [753, 80] width 87 height 27
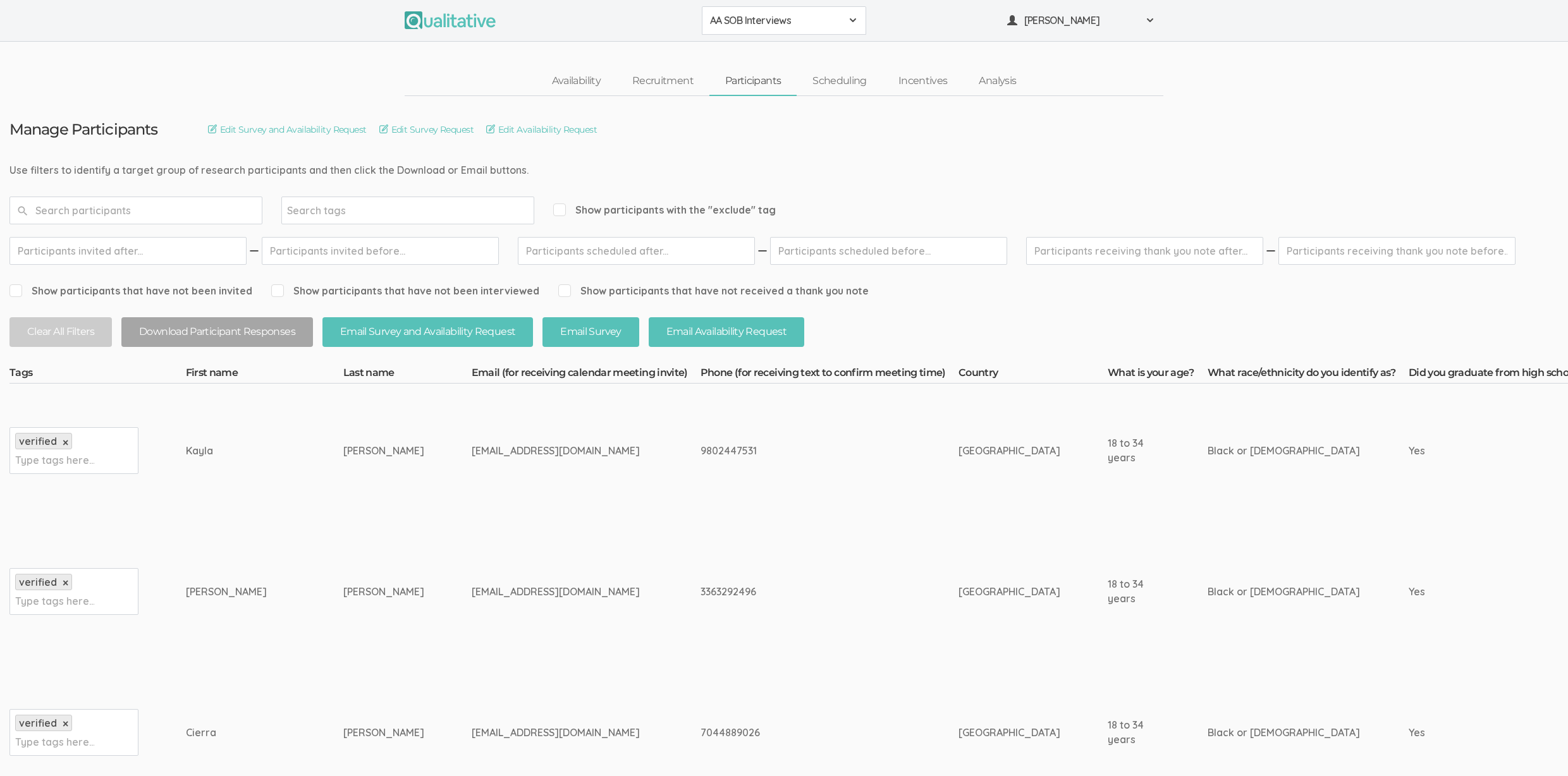
click at [700, 452] on div "9802447531" at bounding box center [805, 450] width 210 height 14
copy div "9802447531"
click at [199, 452] on div "Kayla" at bounding box center [240, 450] width 110 height 14
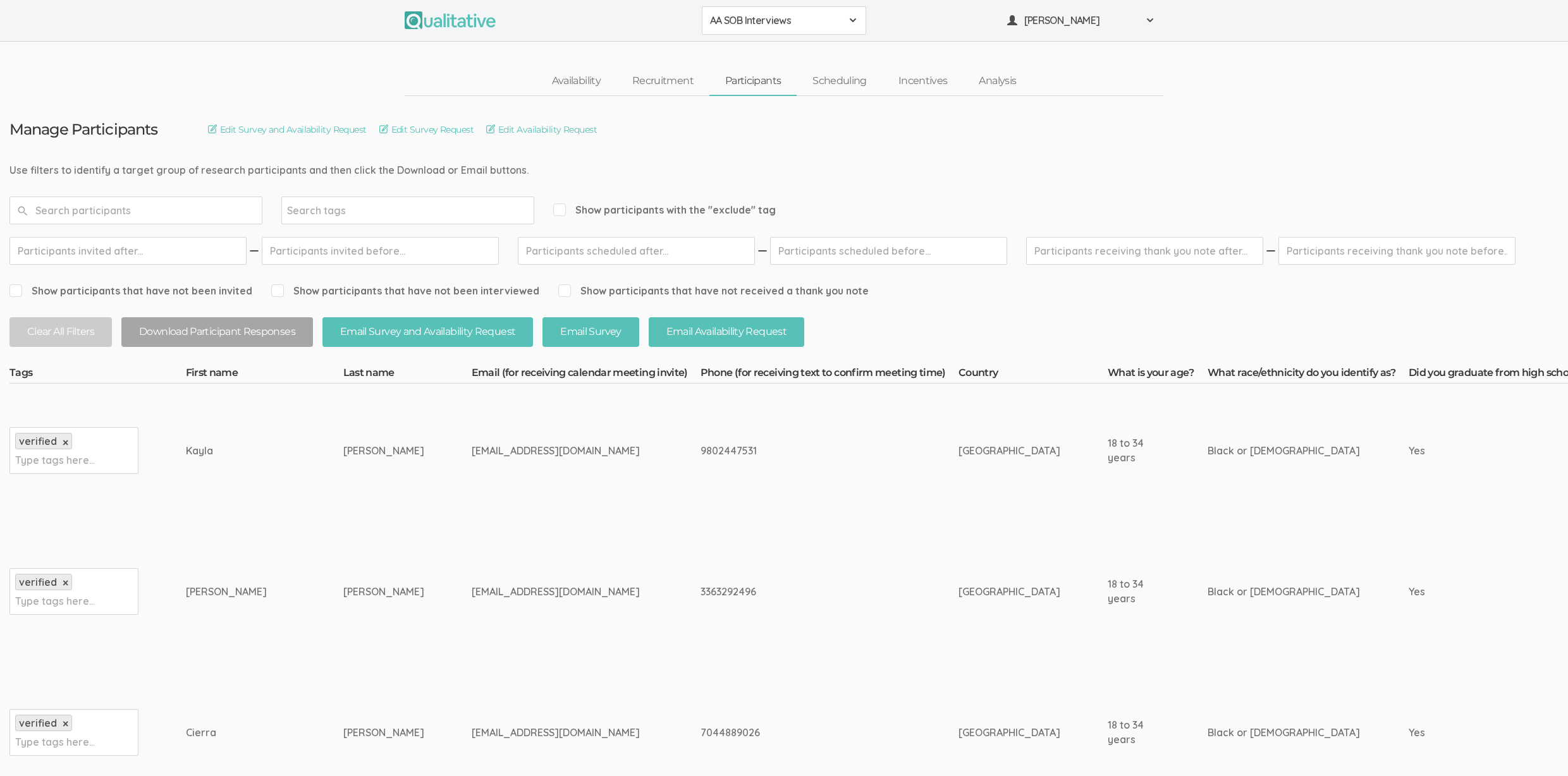
copy div "Kayla"
click at [472, 536] on td "breonnamccoy3@gmail.com" at bounding box center [586, 591] width 229 height 148
click at [472, 575] on td "breonnamccoy3@gmail.com" at bounding box center [586, 591] width 229 height 148
click at [472, 567] on td "breonnamccoy3@gmail.com" at bounding box center [586, 591] width 229 height 148
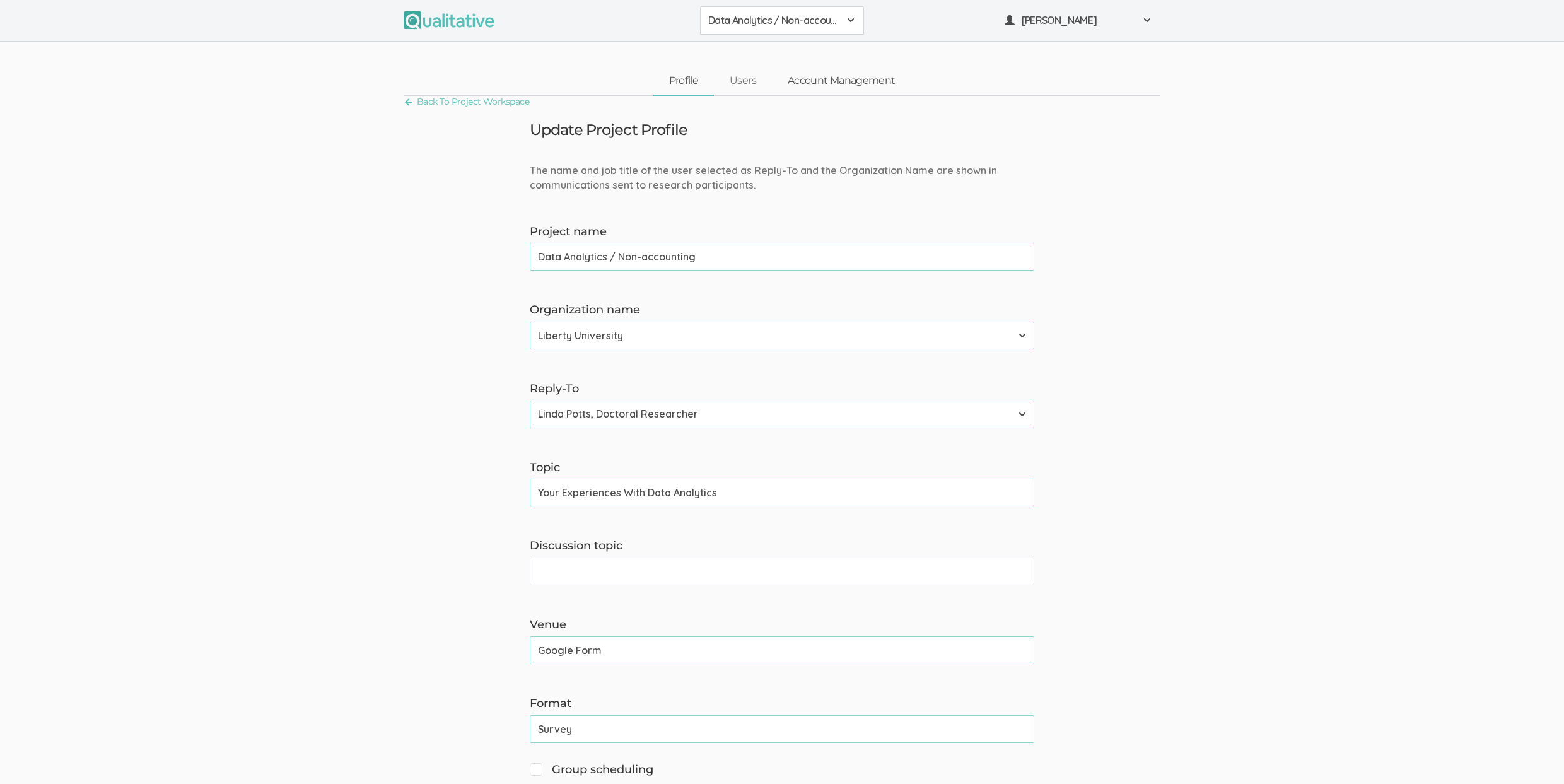
click at [836, 82] on link "Account Management" at bounding box center [840, 80] width 139 height 27
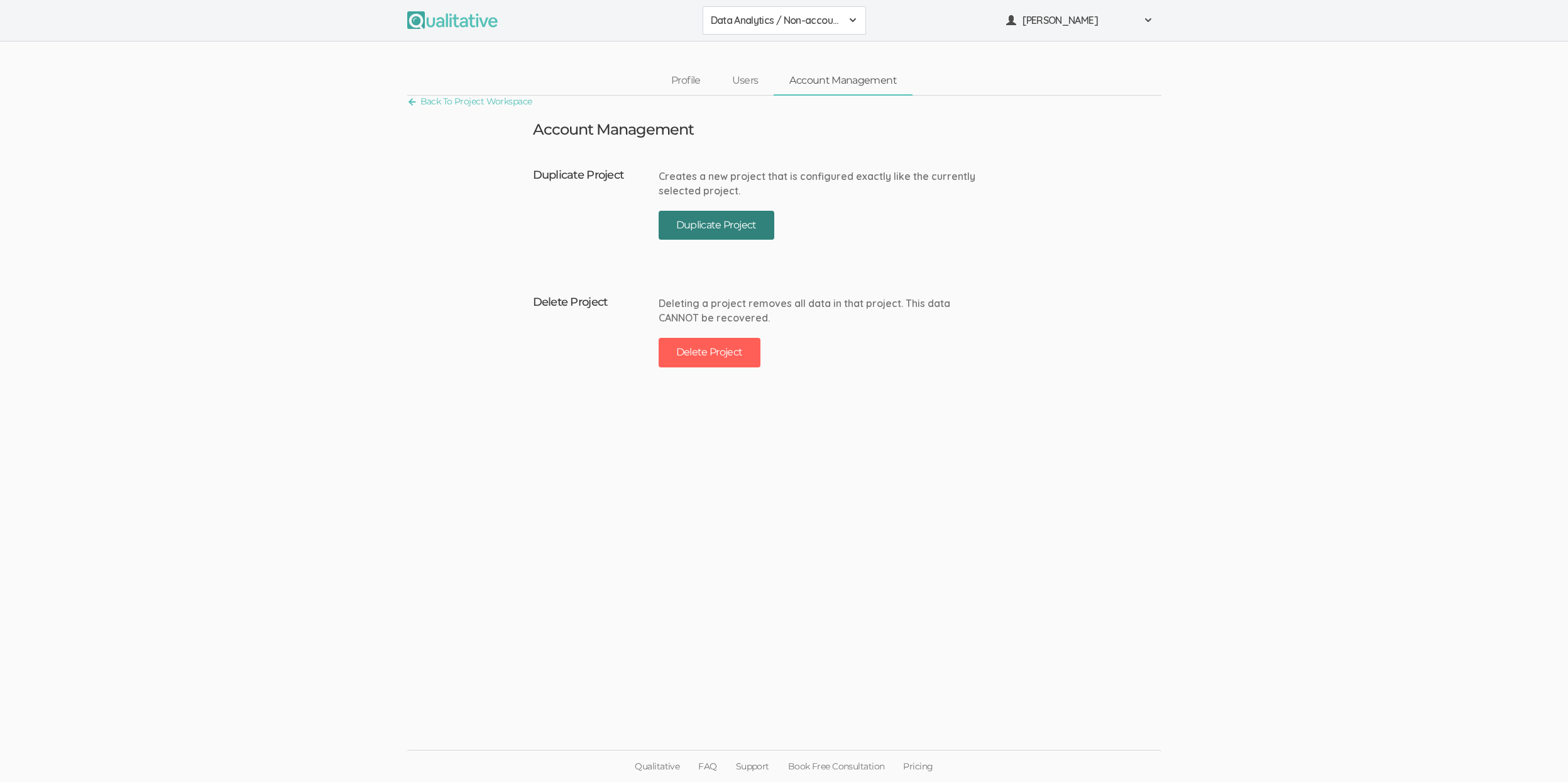
click at [735, 224] on button "Duplicate Project" at bounding box center [716, 226] width 116 height 30
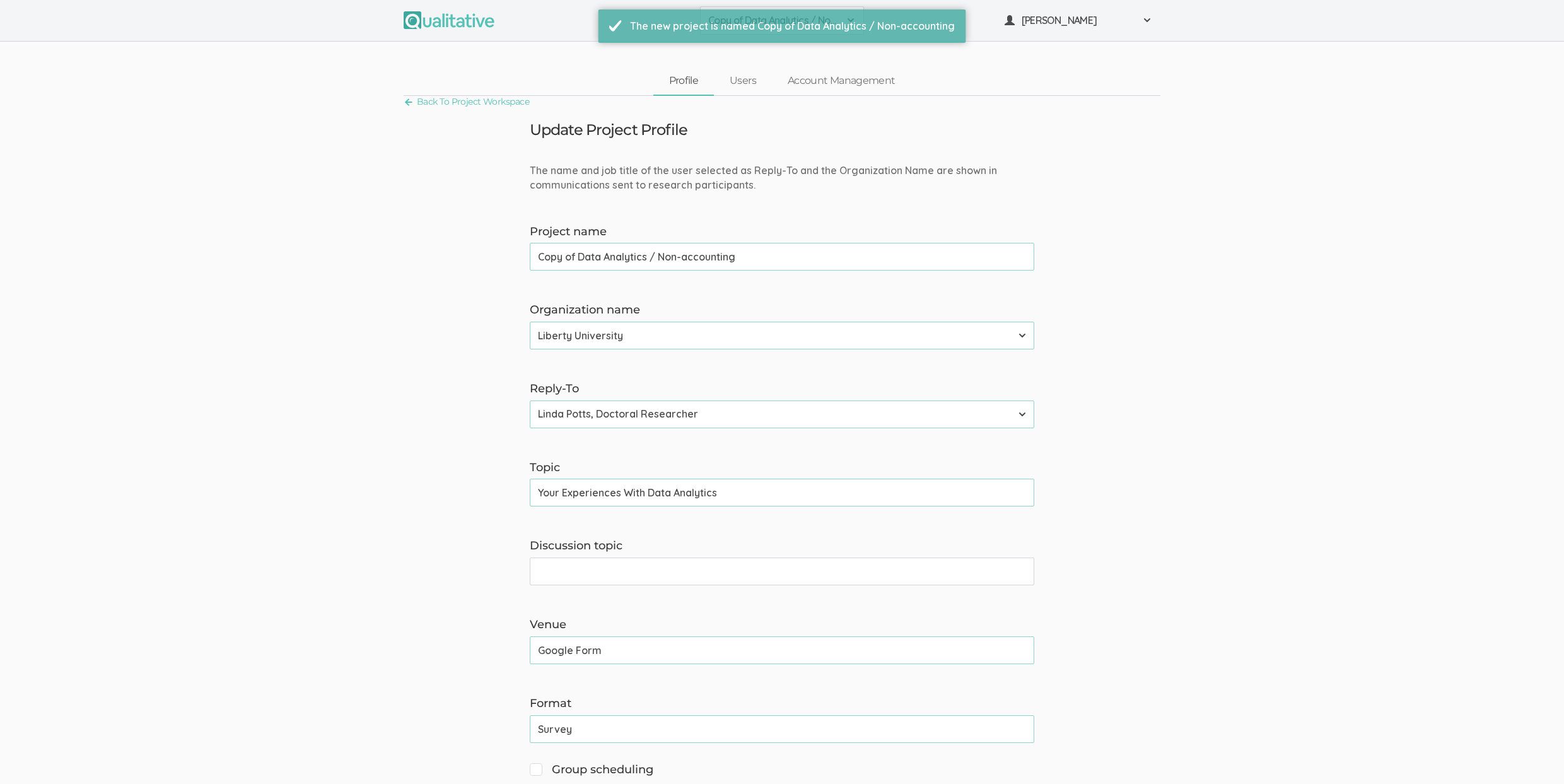
drag, startPoint x: 580, startPoint y: 260, endPoint x: 427, endPoint y: 242, distance: 154.1
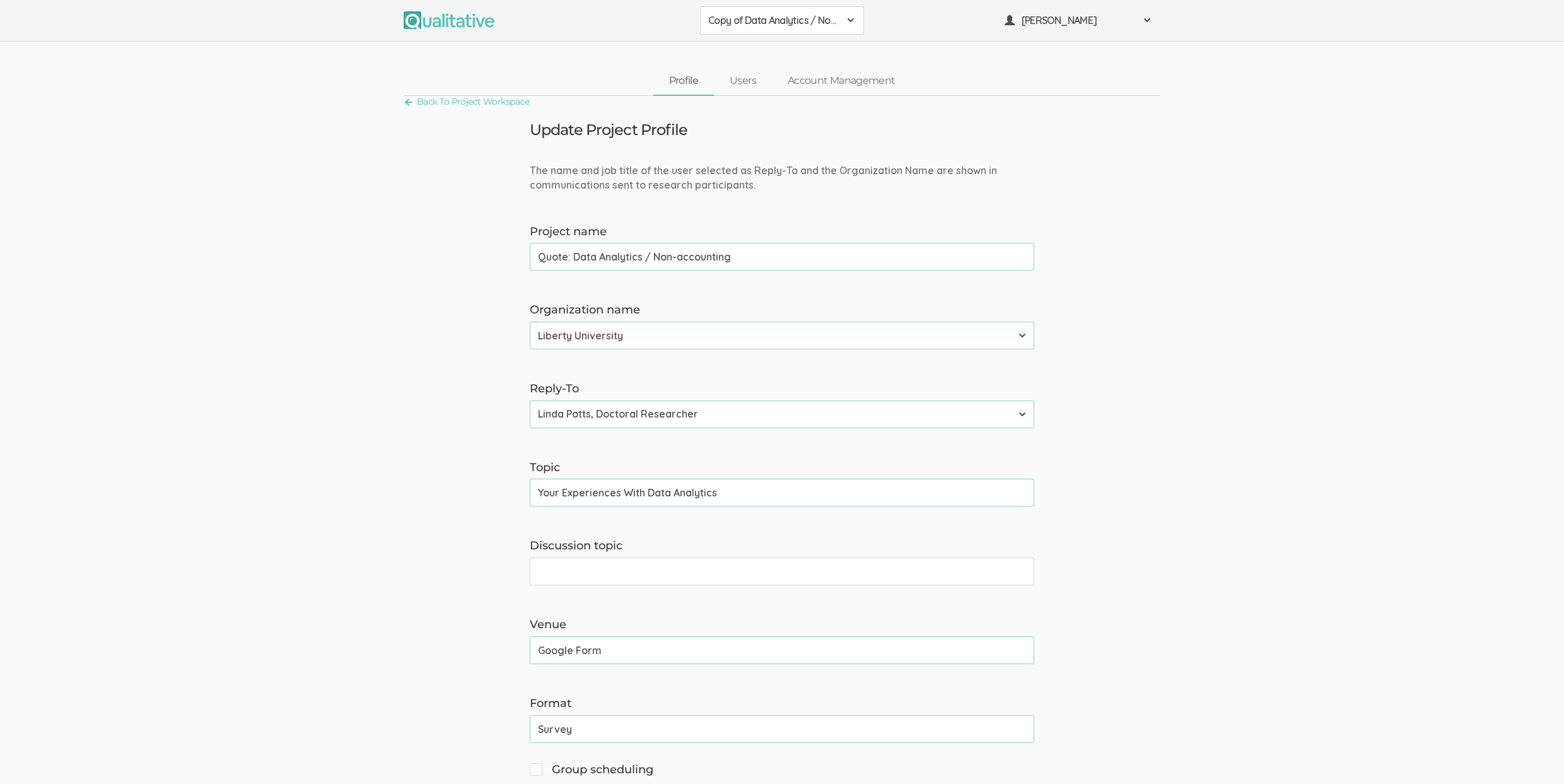
type input "Quote: Data Analytics / Non-accounting"
click at [649, 343] on select "Adler University Alliant International University Bournemouth University Califo…" at bounding box center [782, 335] width 504 height 27
select select "40"
click at [529, 322] on select "Adler University Alliant International University Bournemouth University Califo…" at bounding box center [782, 335] width 504 height 27
click at [635, 421] on select "Neal Samarakkody, Founder Neal Samarakkody, Founder - Samarakkody Qualitative A…" at bounding box center [782, 414] width 504 height 27
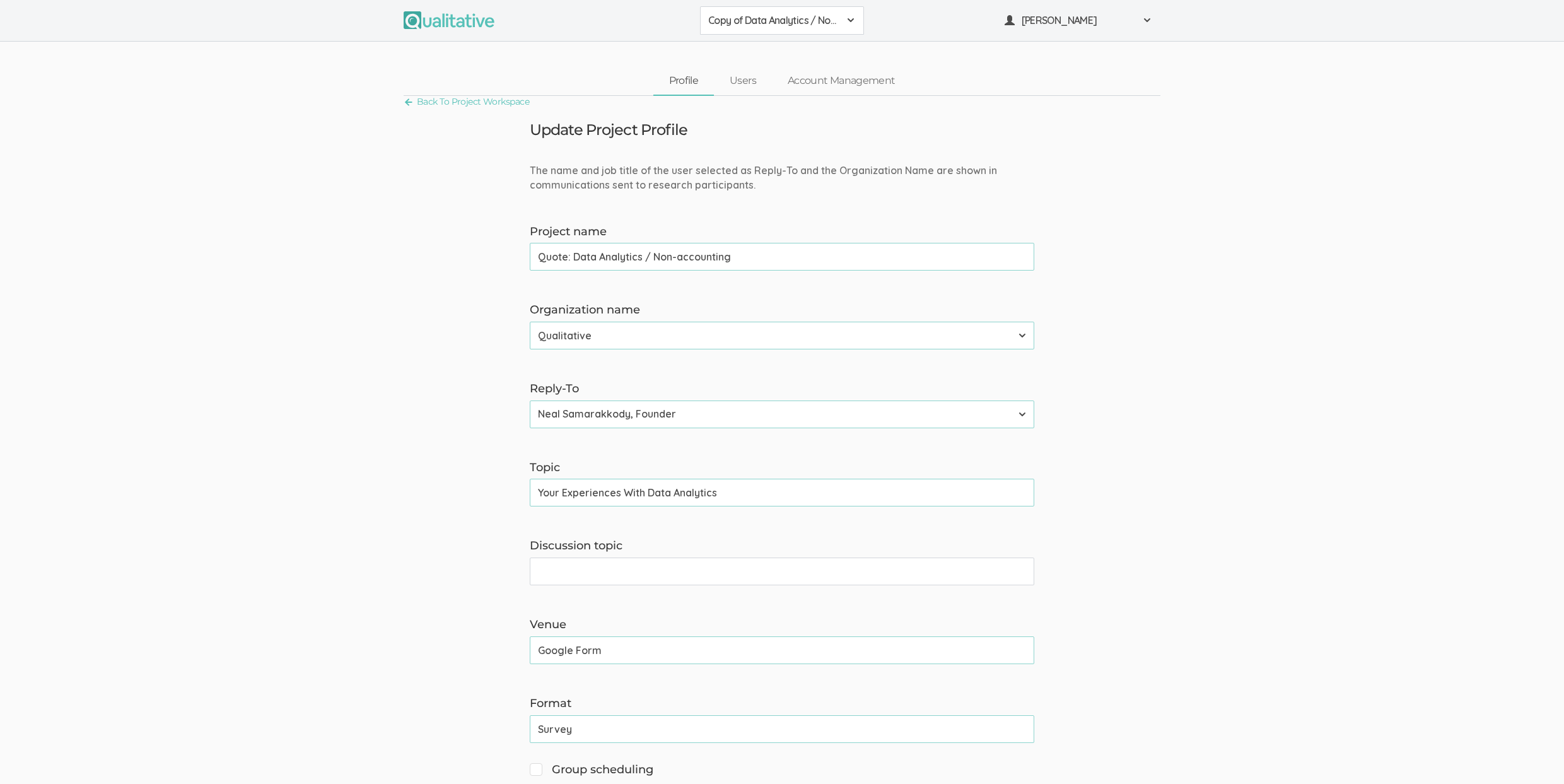
select select "3"
click at [529, 401] on select "Neal Samarakkody, Founder Neal Samarakkody, Founder - Samarakkody Qualitative A…" at bounding box center [782, 414] width 504 height 27
click at [595, 492] on input "Your Experiences With Data Analytics" at bounding box center [782, 492] width 504 height 27
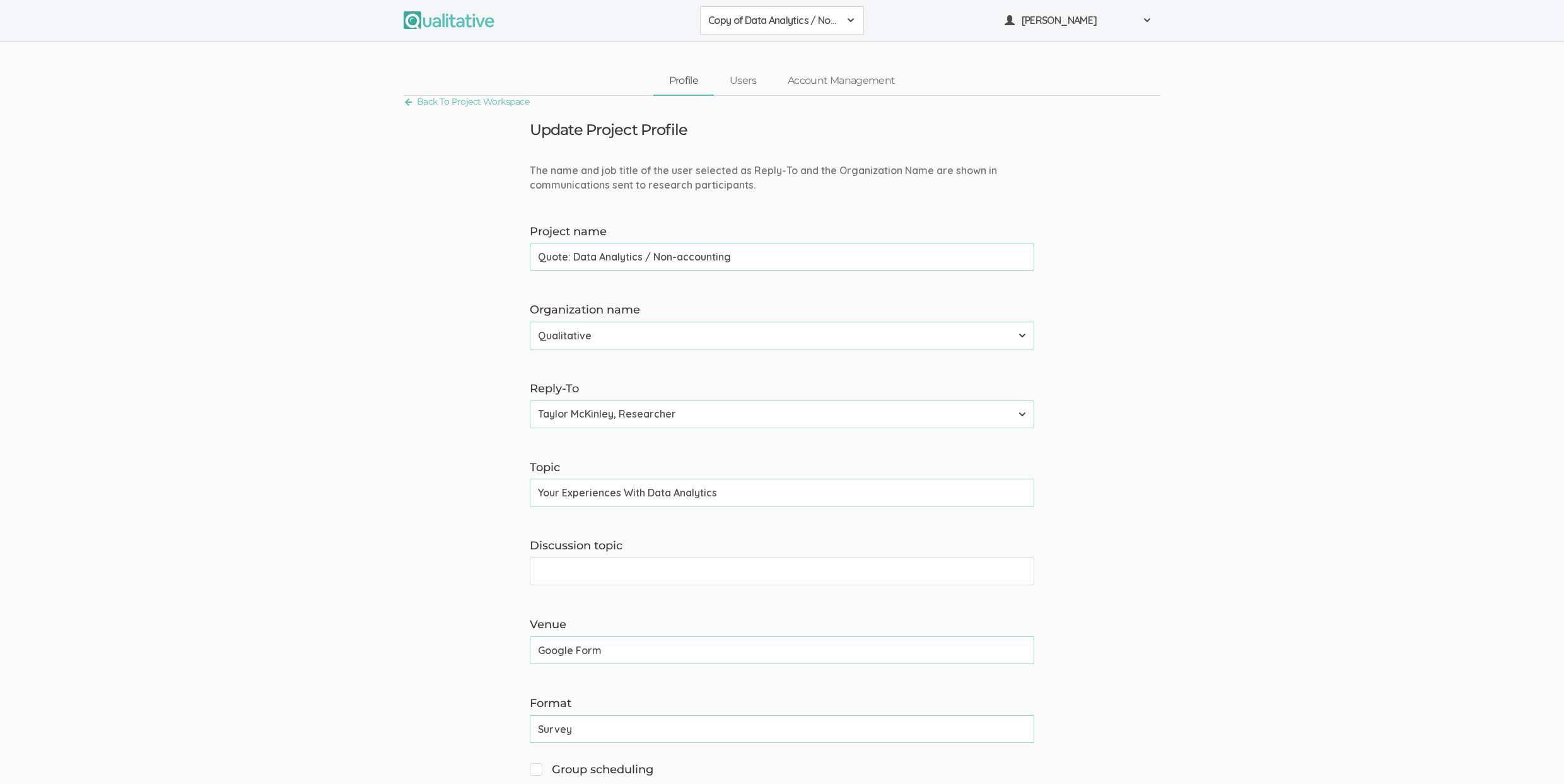
click at [604, 577] on input "Discussion topic" at bounding box center [782, 571] width 504 height 27
paste input "Your Experiences With Data Analytics"
type input "Your Experiences With Data Analytics"
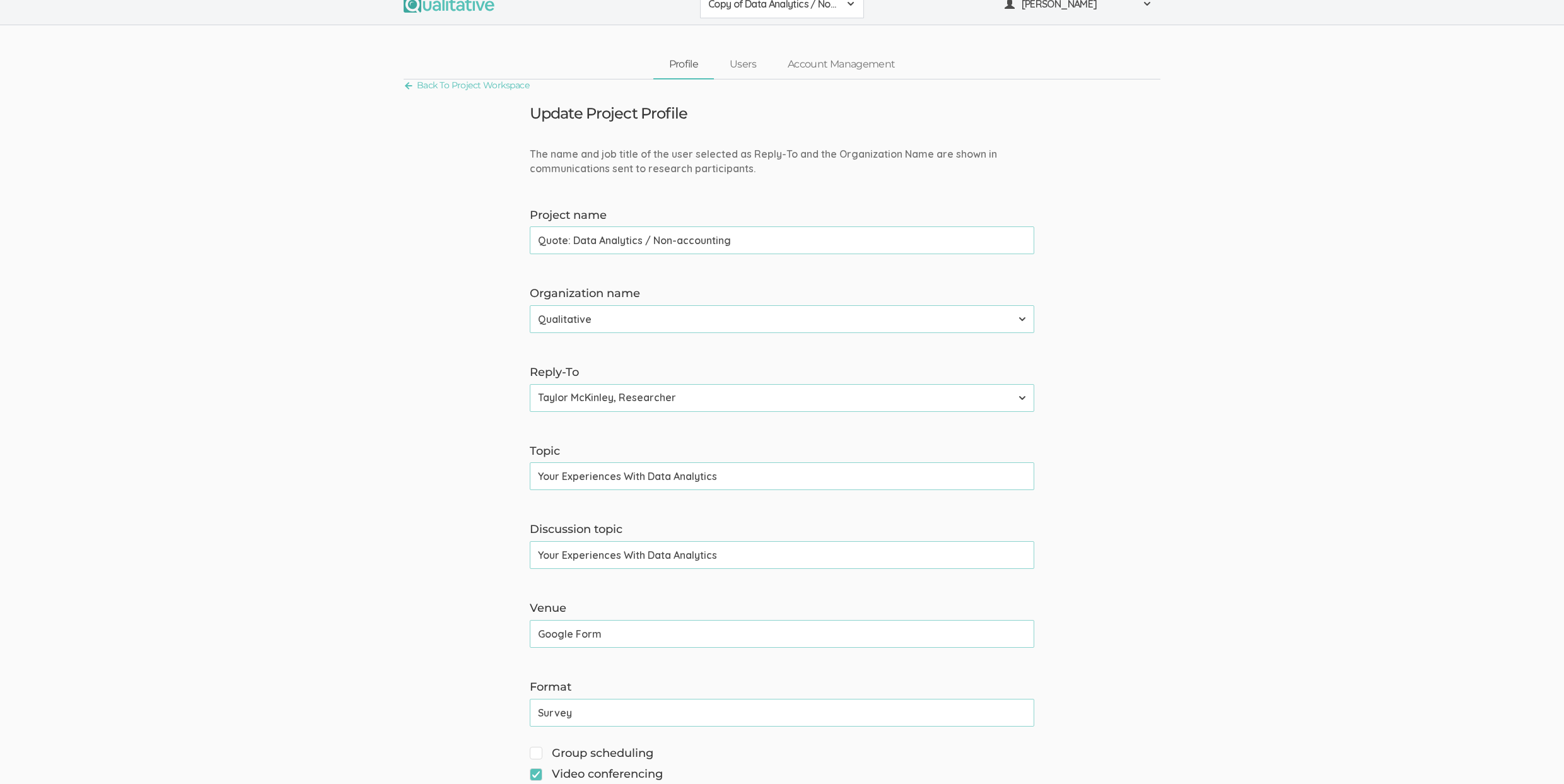
scroll to position [38, 0]
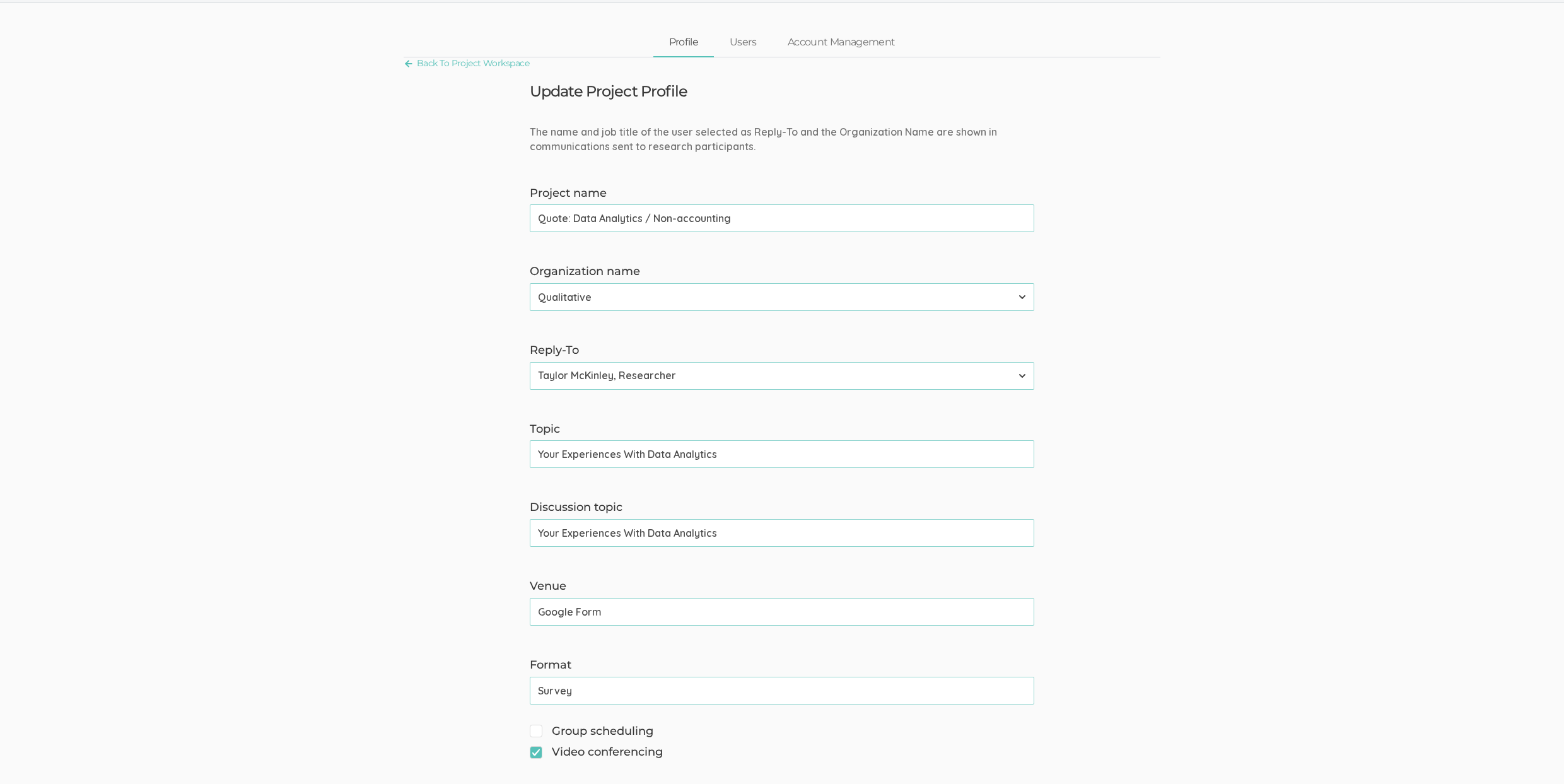
click at [548, 616] on input "Google Form" at bounding box center [782, 611] width 504 height 27
type input "Online"
type input "Typeform"
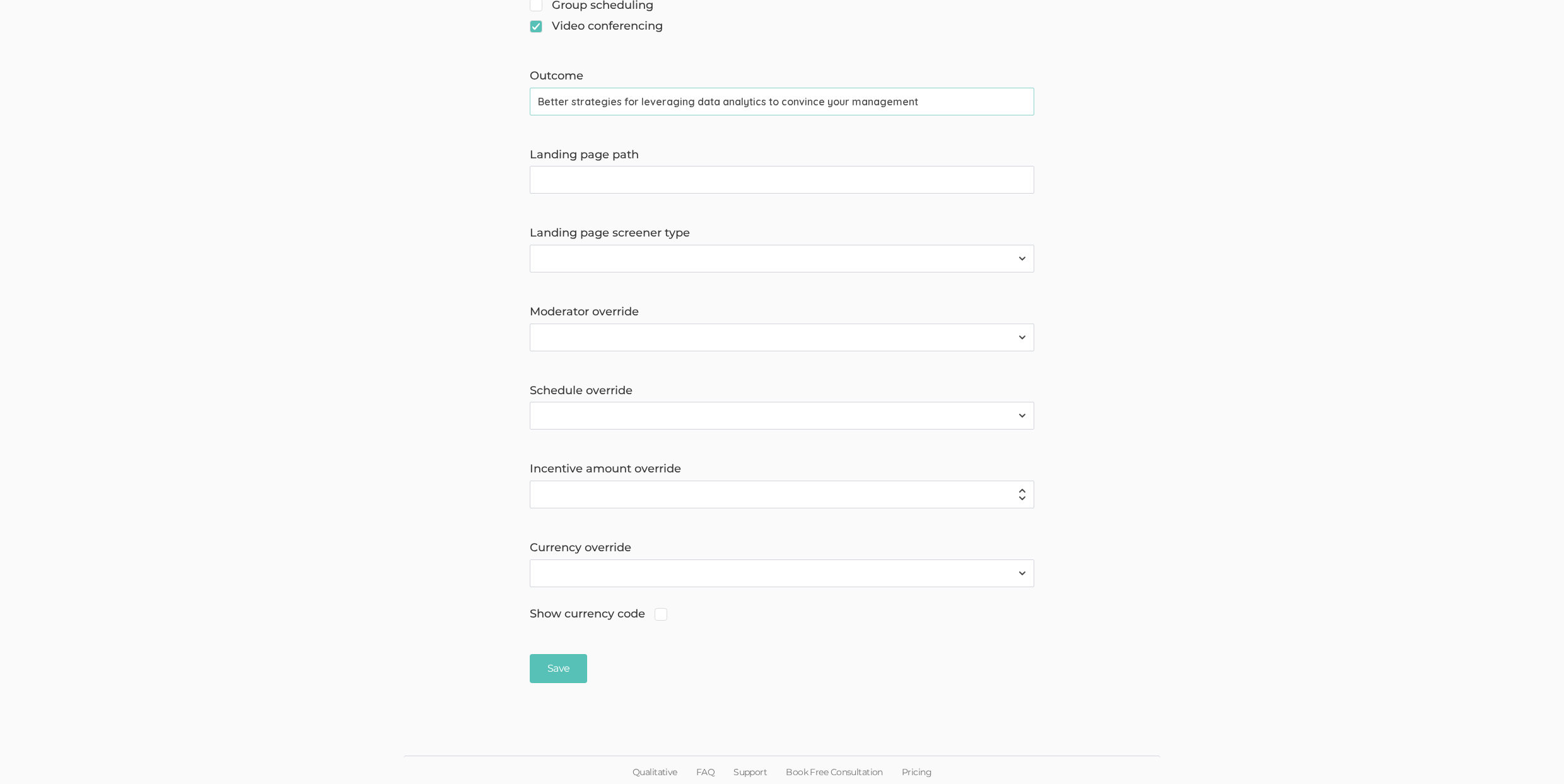
scroll to position [768, 0]
click at [1026, 335] on select "2310 FL Elic AAM 2310 FL Elic LTXF 2310 FL Elic WNHF 2310 FL Elicitations AA SO…" at bounding box center [782, 333] width 504 height 27
click at [572, 261] on select "Survey Survey and Availability Request" at bounding box center [782, 254] width 504 height 27
select select "0"
click at [529, 241] on select "Survey Survey and Availability Request" at bounding box center [782, 254] width 504 height 27
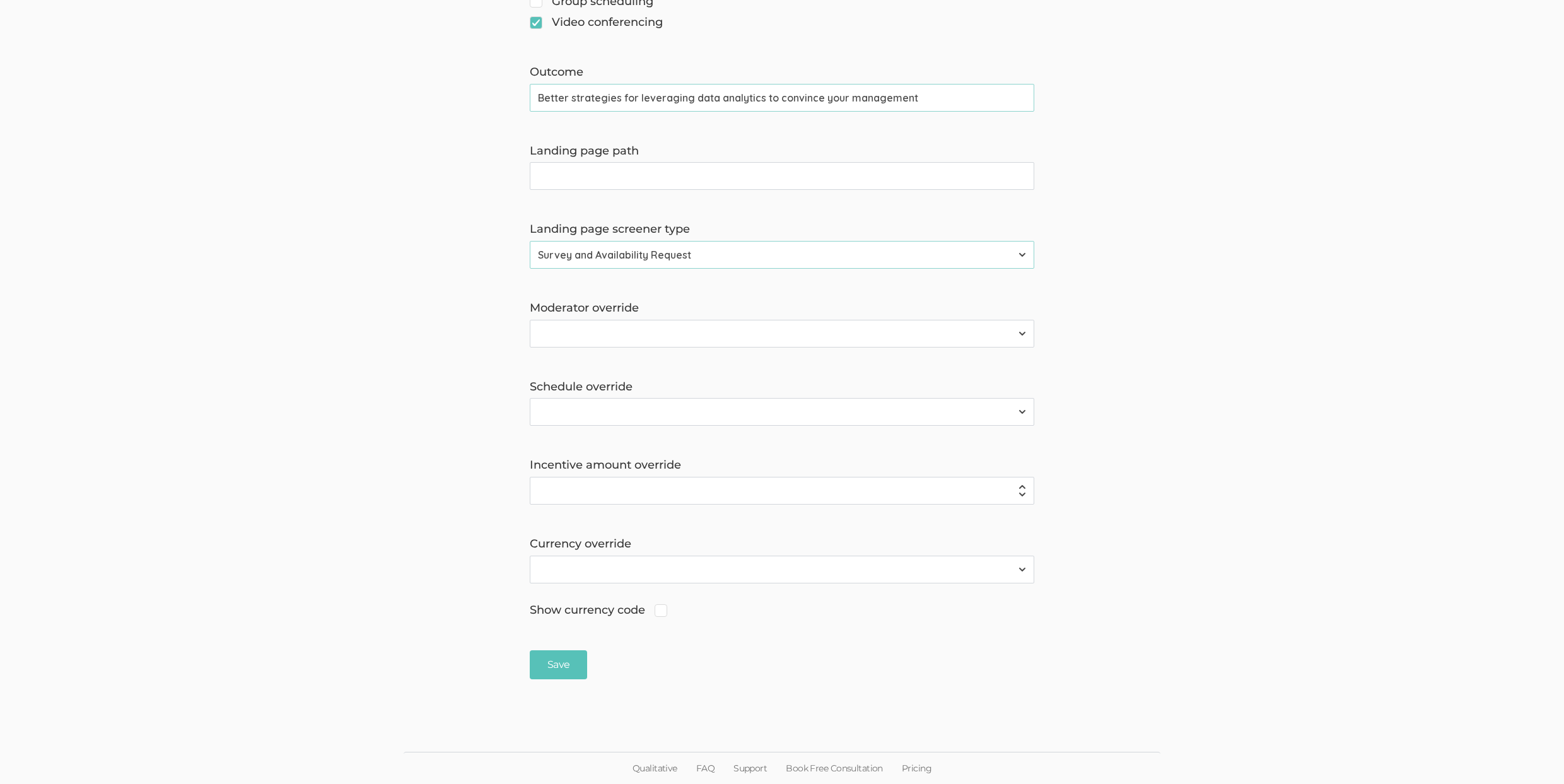
click at [592, 332] on select "2310 FL Elic AAM 2310 FL Elic LTXF 2310 FL Elic WNHF 2310 FL Elicitations AA SO…" at bounding box center [782, 333] width 504 height 27
select select "29"
click at [529, 319] on select "2310 FL Elic AAM 2310 FL Elic LTXF 2310 FL Elic WNHF 2310 FL Elicitations AA SO…" at bounding box center [782, 333] width 504 height 27
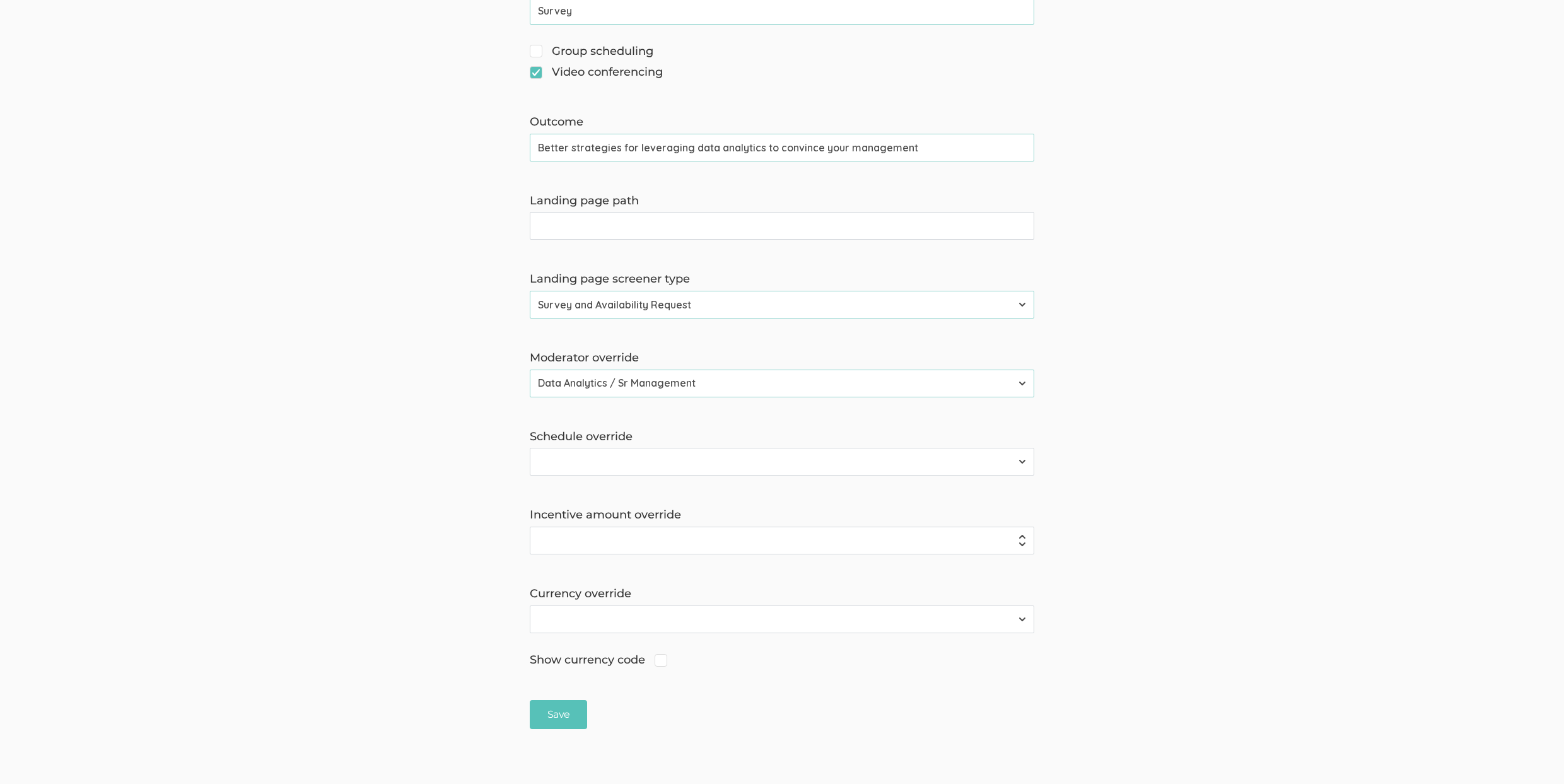
scroll to position [718, 0]
click at [568, 721] on input "Save" at bounding box center [558, 714] width 57 height 30
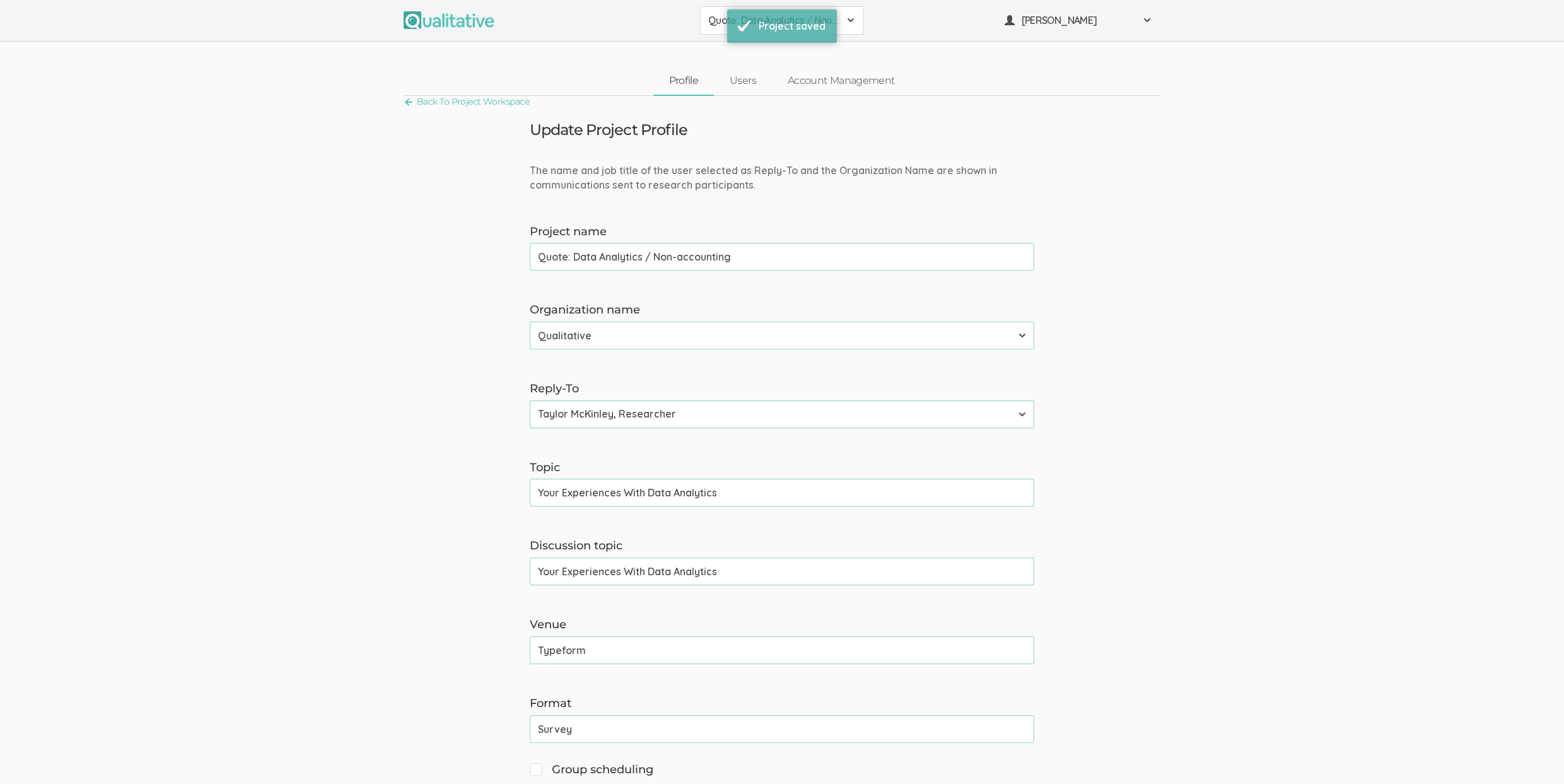
click at [713, 27] on span "Quote: Data Analytics / Non-accounting" at bounding box center [773, 20] width 131 height 14
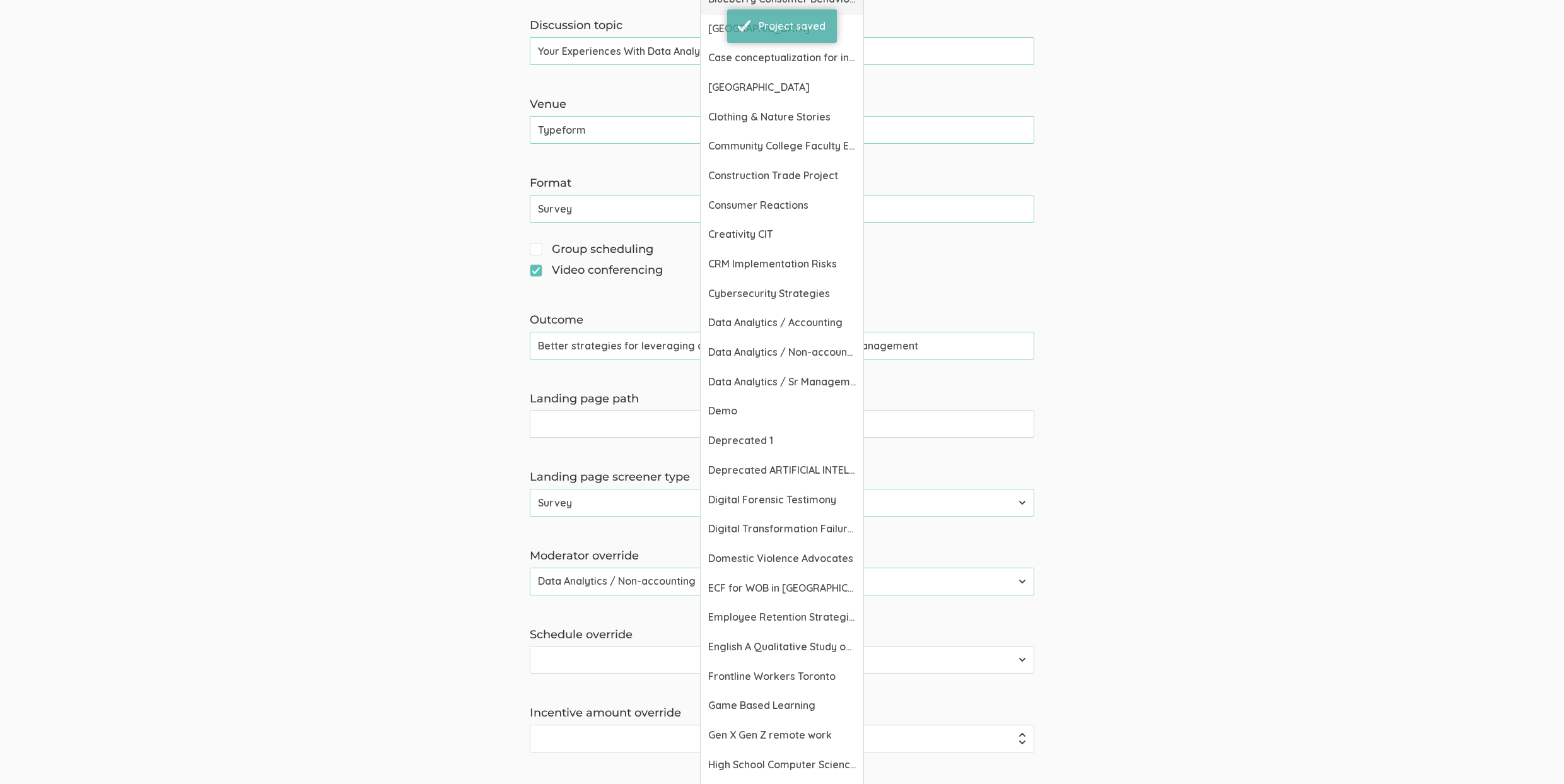
scroll to position [557, 0]
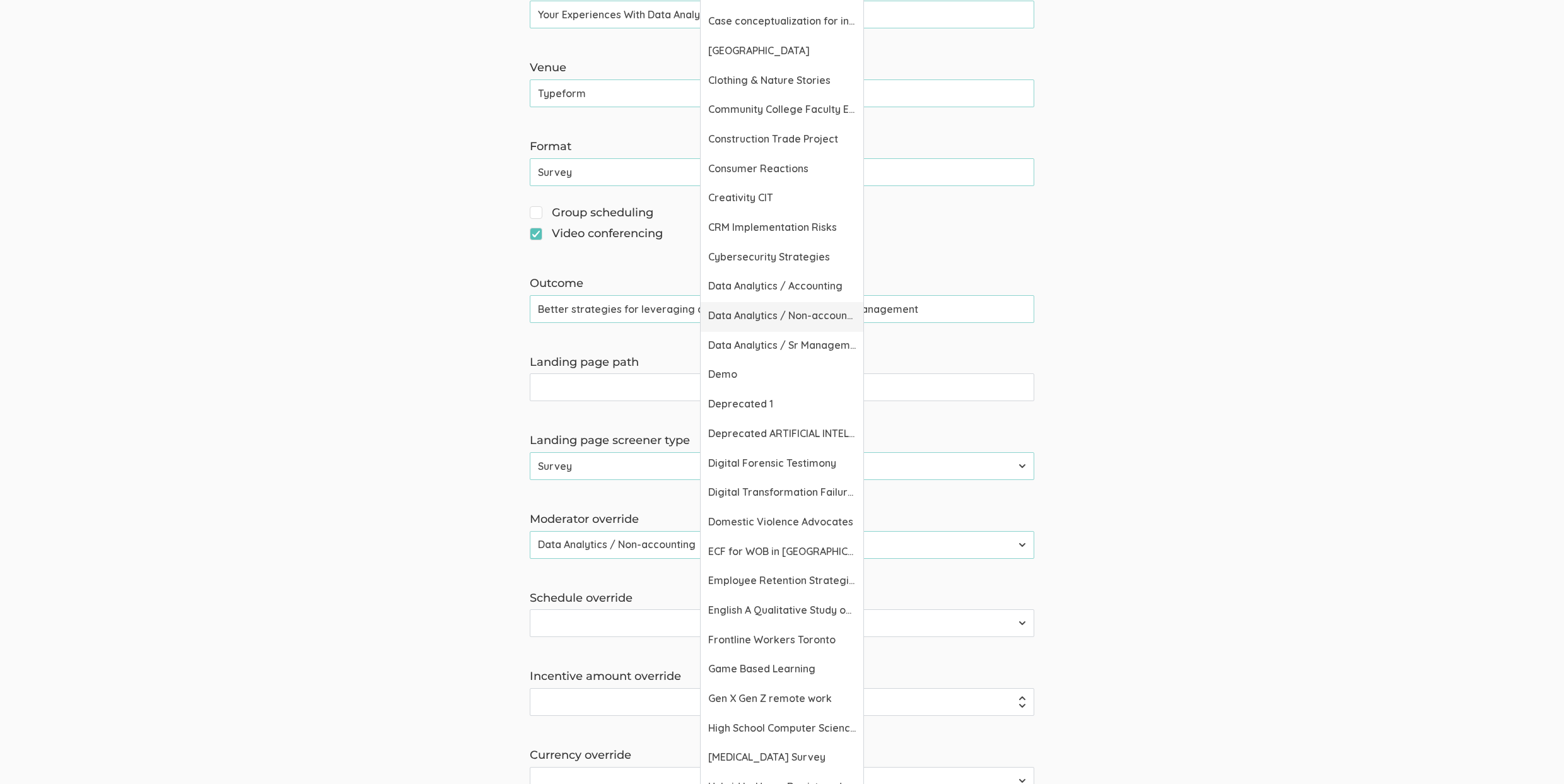
click at [748, 316] on span "Data Analytics / Non-accounting" at bounding box center [782, 315] width 148 height 14
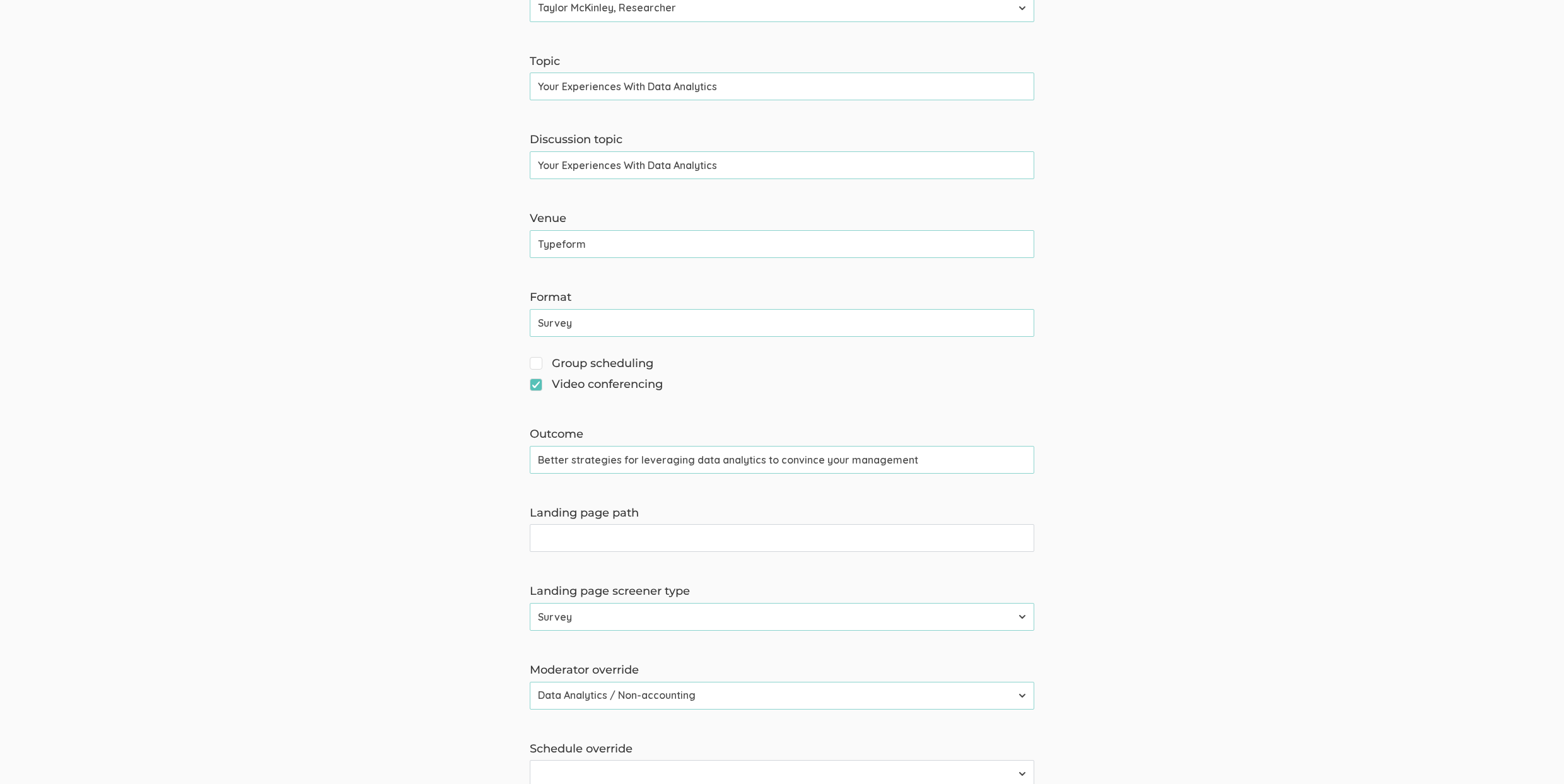
scroll to position [408, 0]
click at [593, 538] on input "Landing page path" at bounding box center [782, 535] width 504 height 27
type input "data-analytics-experiences"
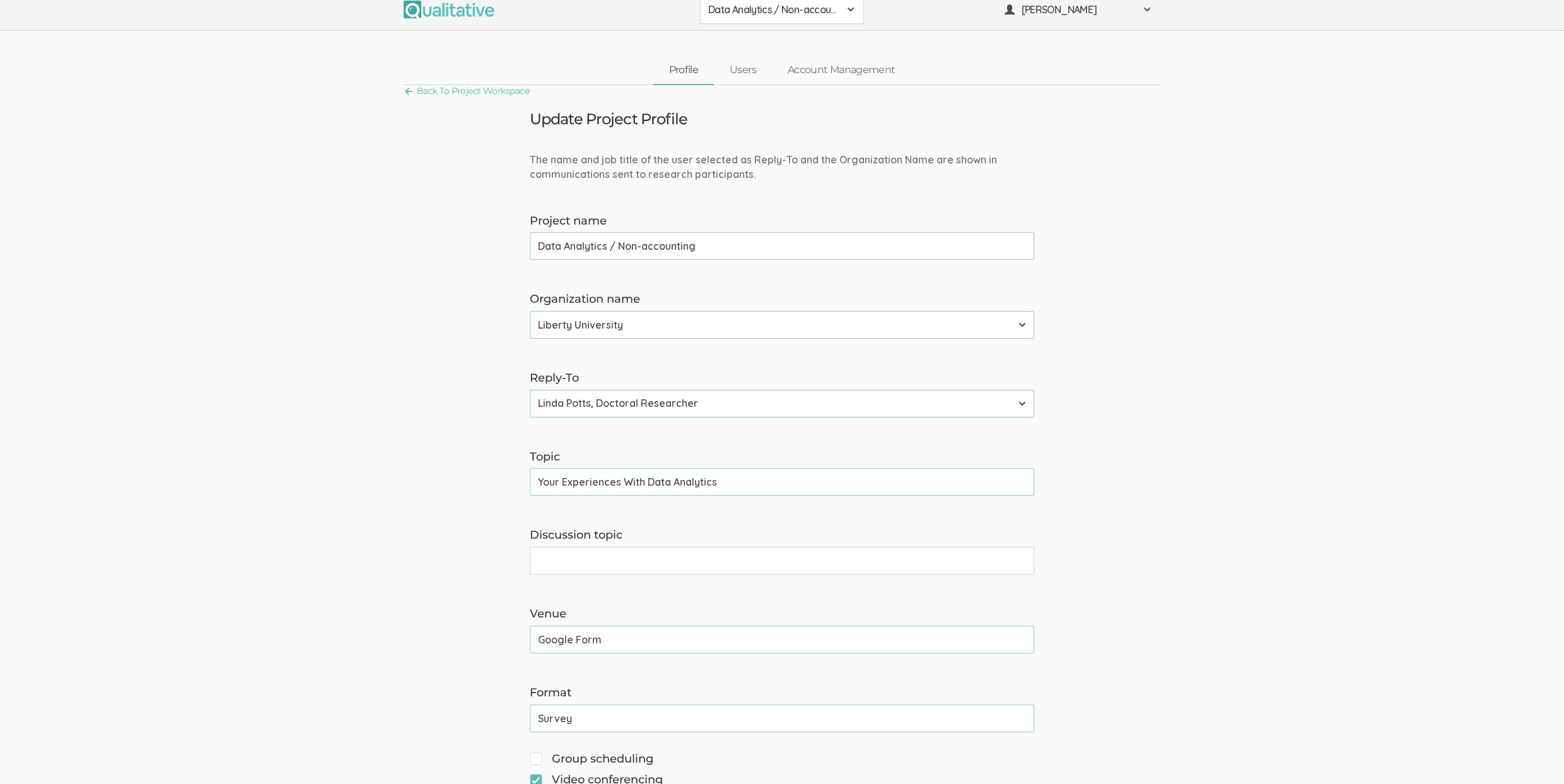
scroll to position [133, 0]
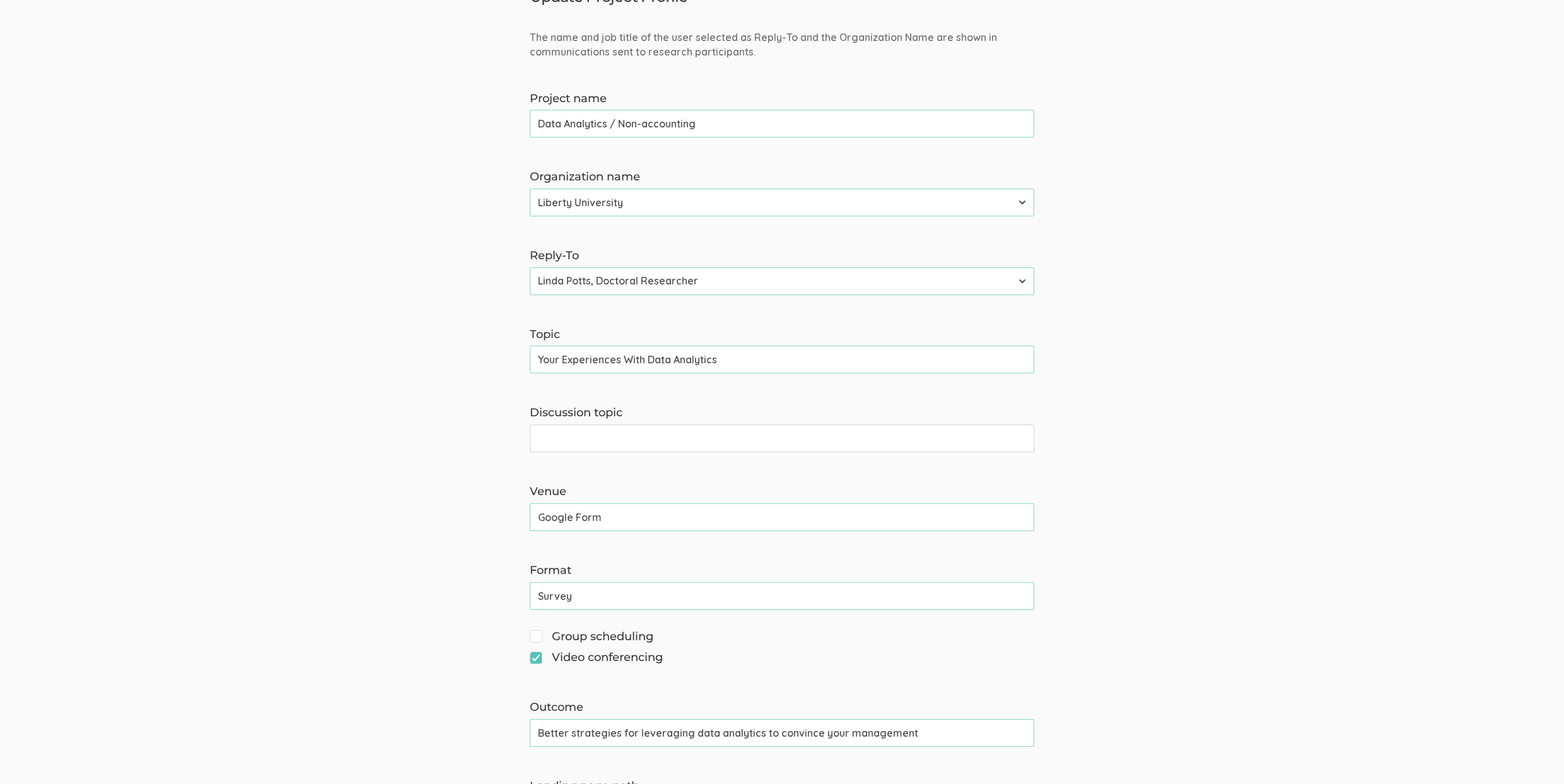
click at [559, 523] on input "Google Form" at bounding box center [782, 516] width 504 height 27
paste input "Typef"
type input "Typeform"
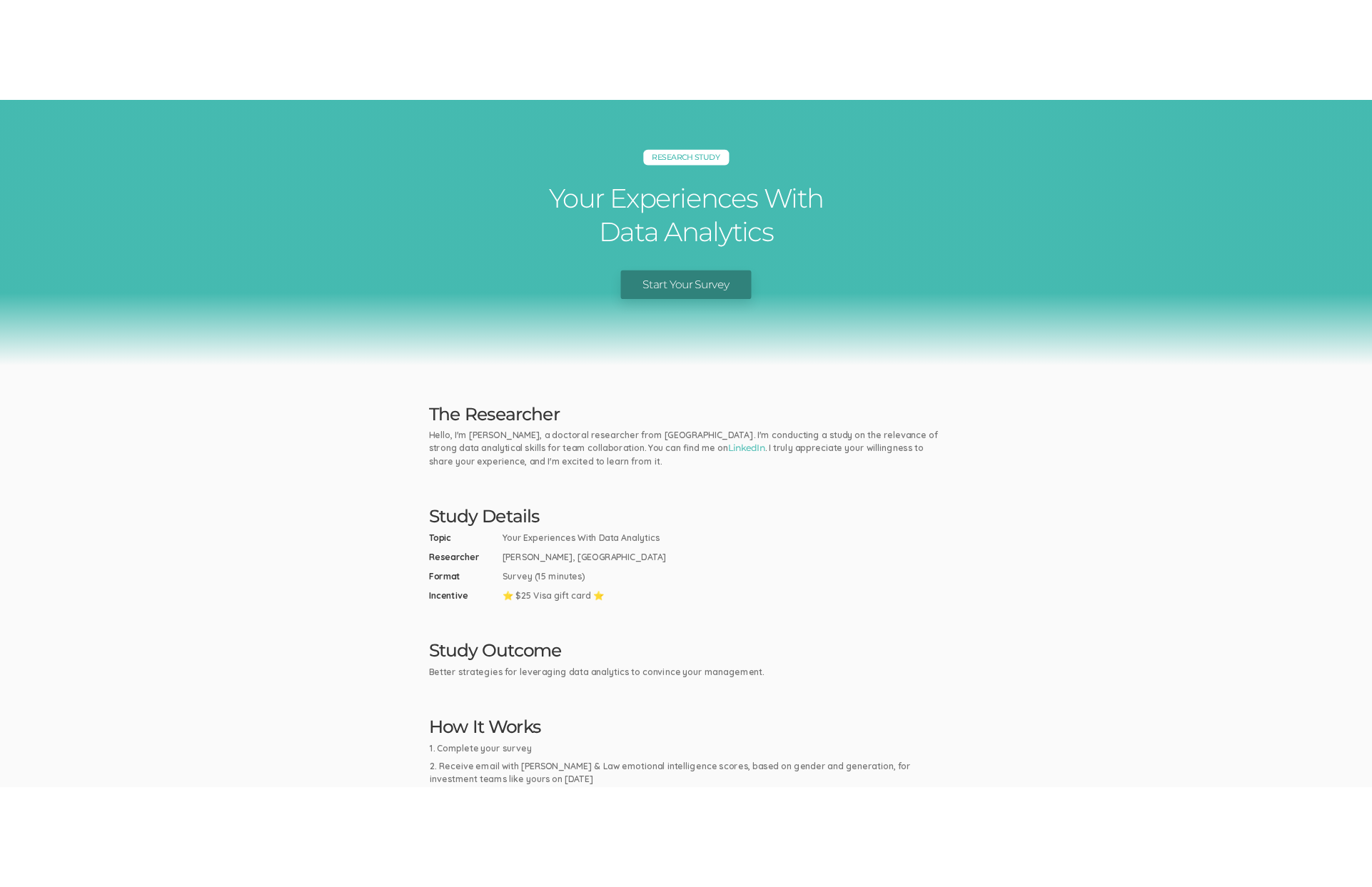
scroll to position [308, 0]
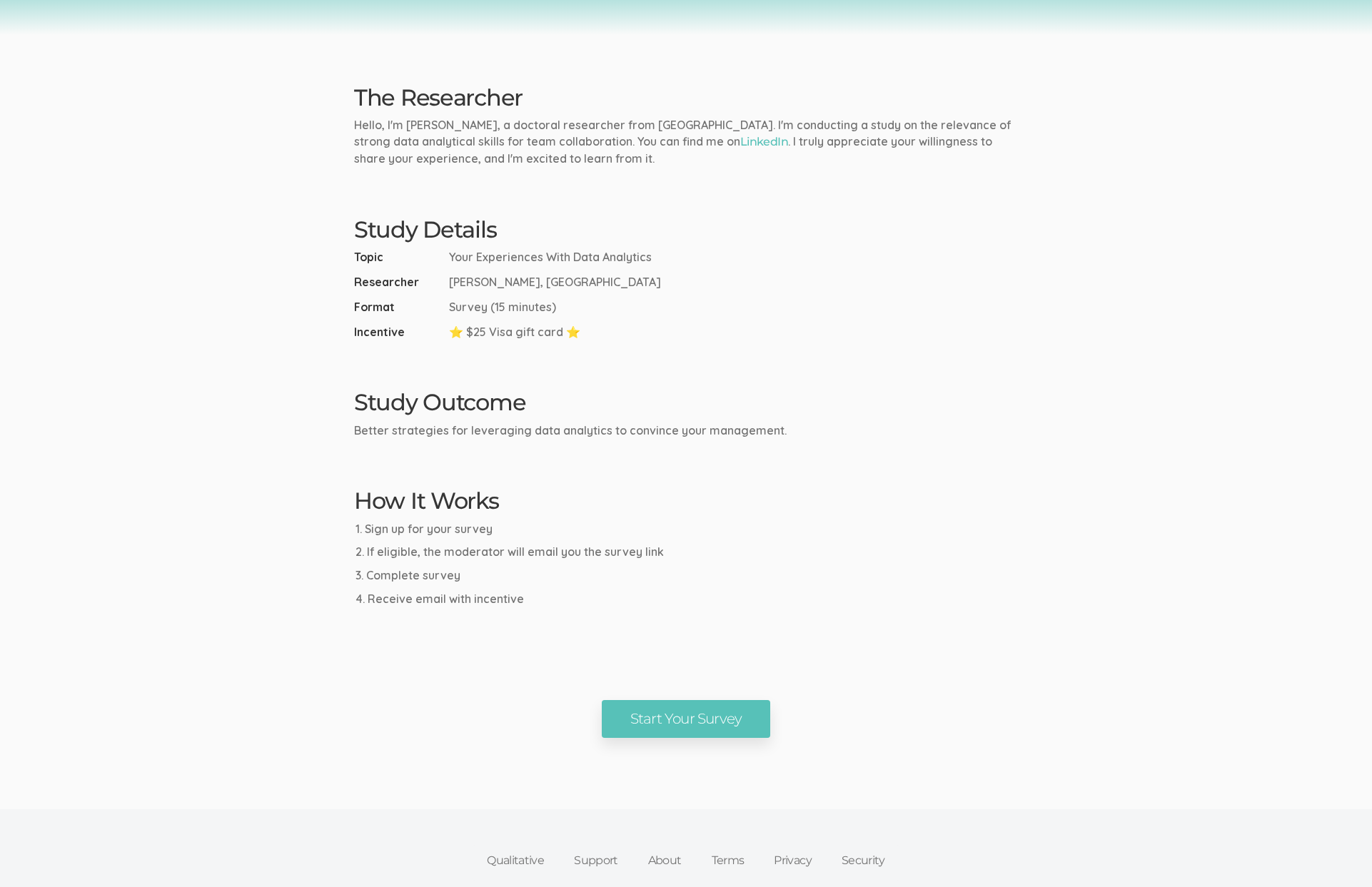
click at [1015, 419] on div "Study Outcome Better strategies for leveraging data analytics to convince your …" at bounding box center [686, 414] width 686 height 49
drag, startPoint x: 544, startPoint y: 591, endPoint x: 334, endPoint y: 531, distance: 218.4
click at [334, 531] on ui-view "Research Study Your Experiences With Data Analytics Start Your Survey The Resea…" at bounding box center [686, 214] width 1372 height 1045
copy ol "Sign up for your survey Receive email with survey link Complete survey Receive …"
click at [725, 625] on ui-view "Research Study Your Experiences With Data Analytics Start Your Survey The Resea…" at bounding box center [686, 214] width 1372 height 1045
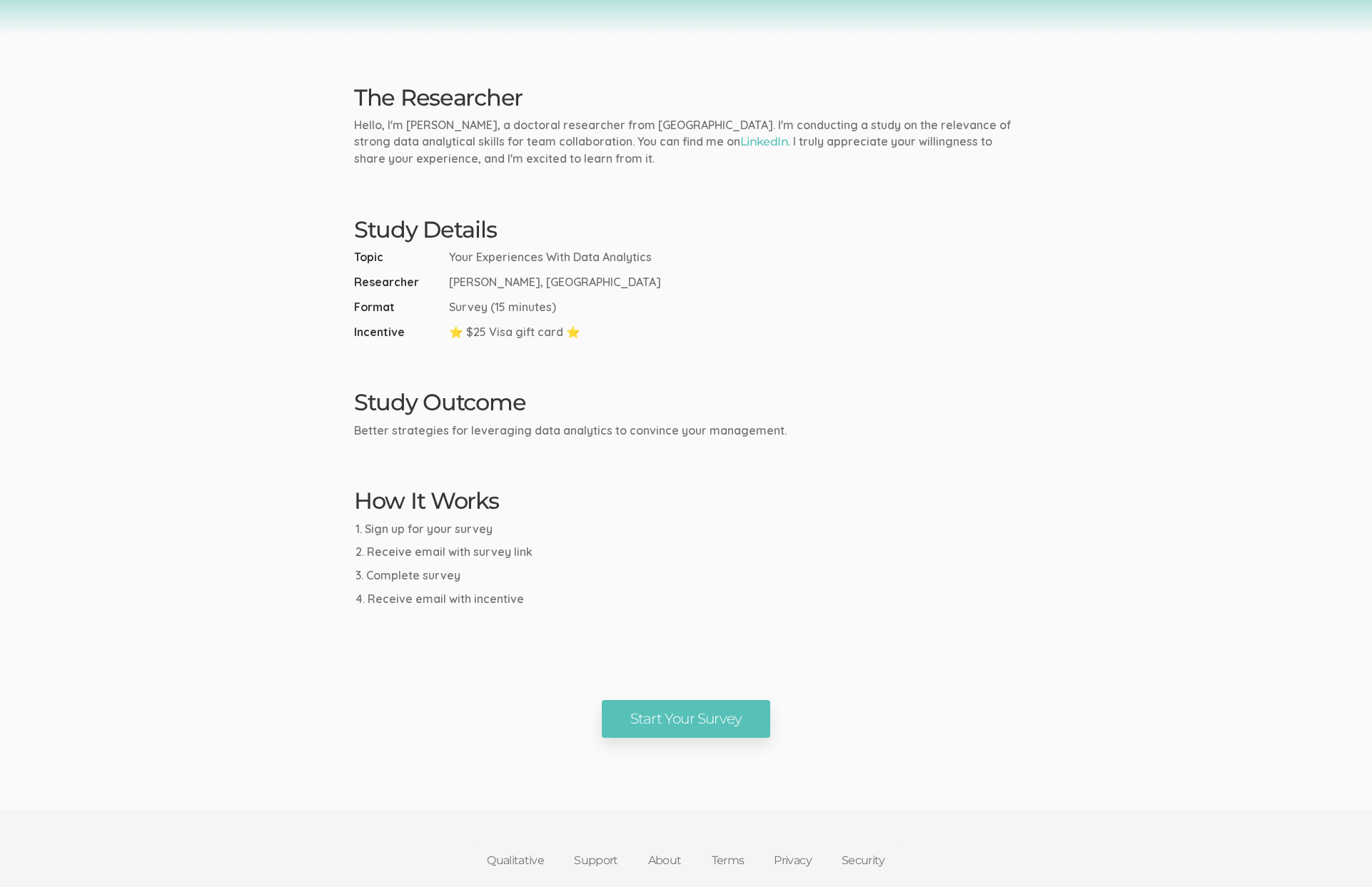
click at [653, 355] on ui-view "Research Study Your Experiences With Data Analytics Start Your Survey The Resea…" at bounding box center [686, 214] width 1372 height 1045
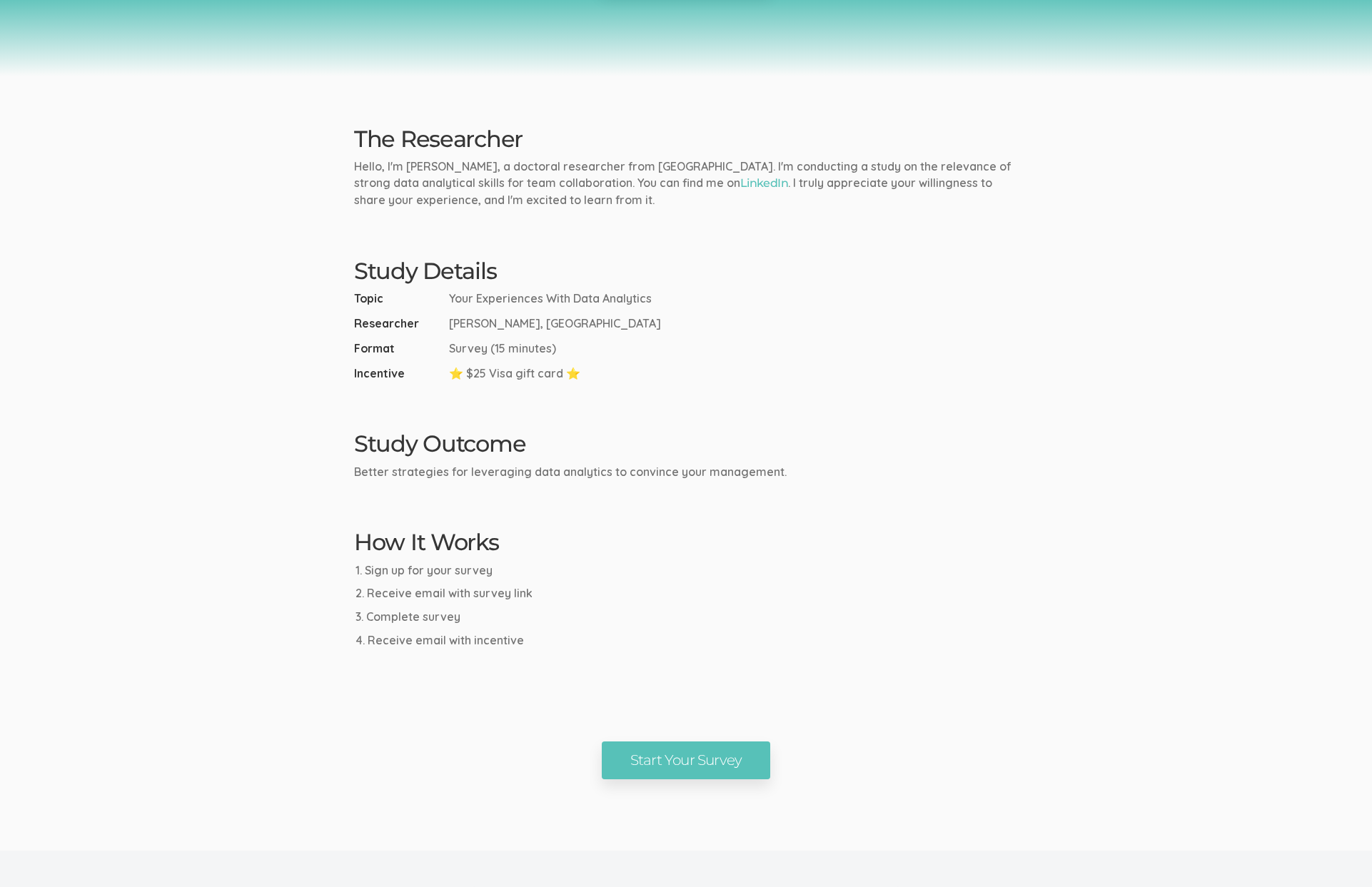
scroll to position [116, 0]
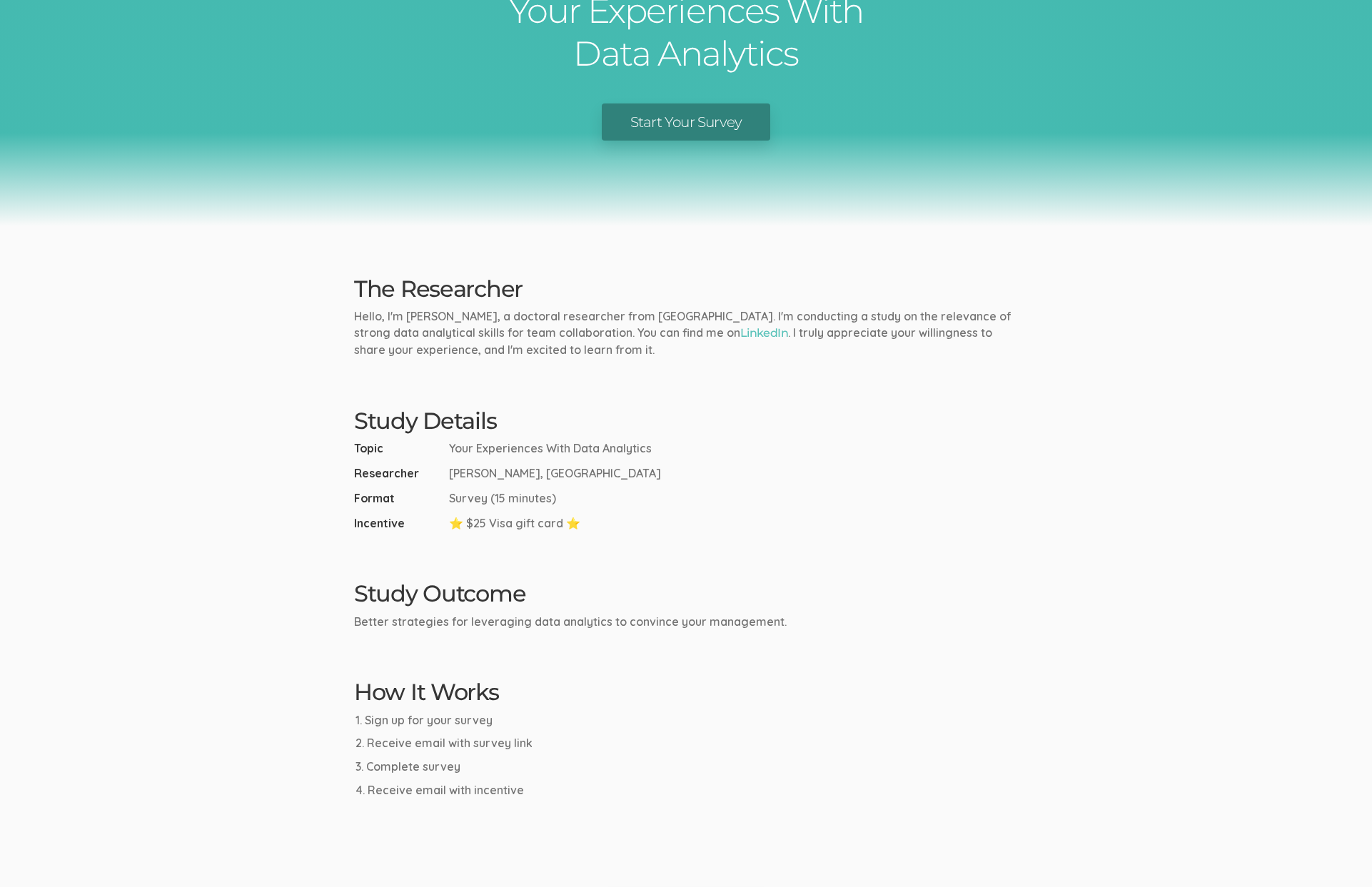
click at [899, 447] on li "Topic Your Experiences With Data Analytics" at bounding box center [686, 448] width 664 height 16
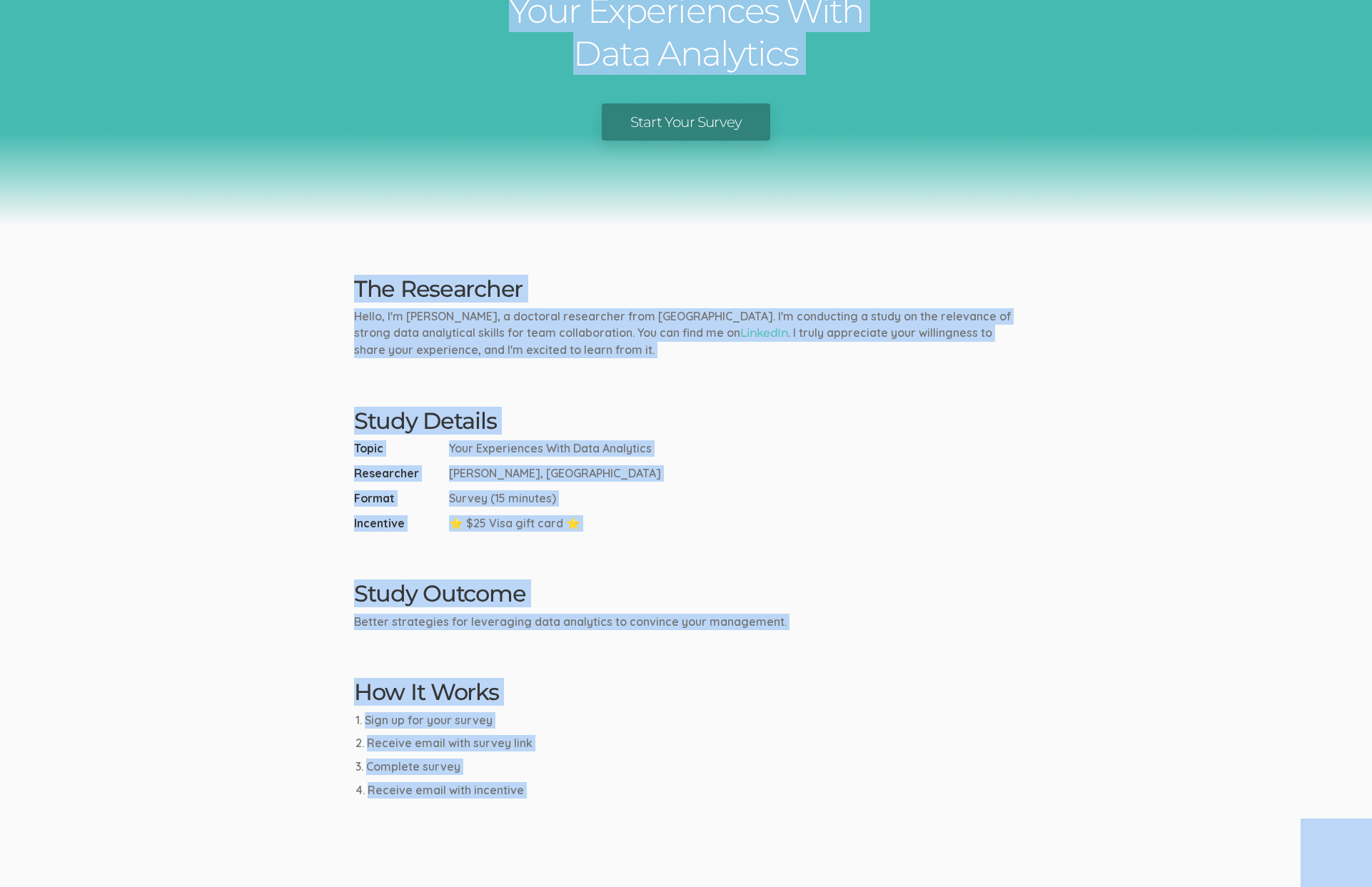
copy body "Research Study Your Experiences With Data Analytics Start Your Survey The Resea…"
click at [890, 548] on ui-view "Research Study Your Experiences With Data Analytics Start Your Survey The Resea…" at bounding box center [686, 405] width 1372 height 1045
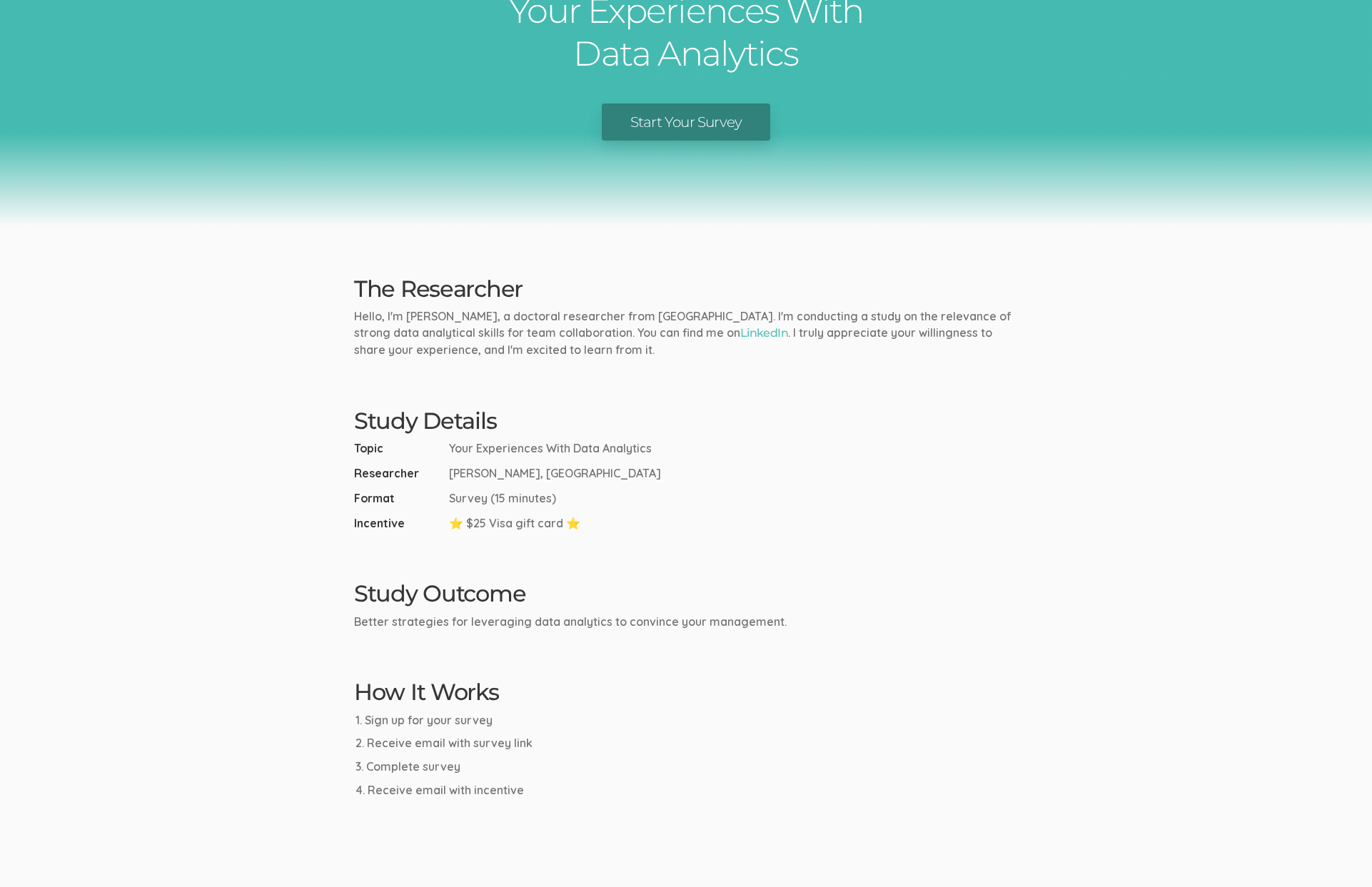
click at [301, 215] on div "Research Study Your Experiences With Data Analytics Start Your Survey" at bounding box center [686, 54] width 1372 height 343
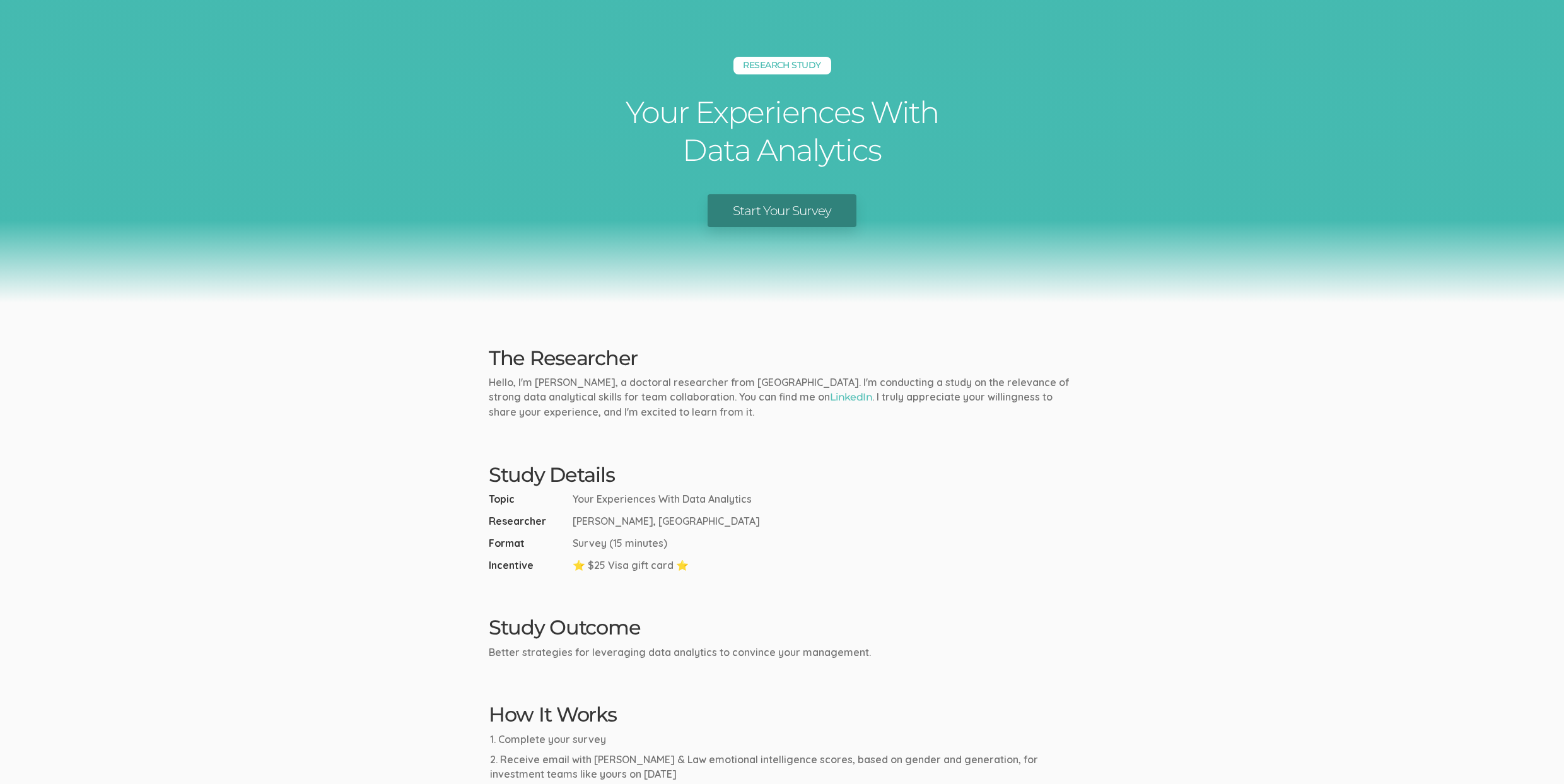
click at [234, 290] on div "Research Study Your Experiences With Data Analytics Start Your Survey" at bounding box center [782, 151] width 1564 height 303
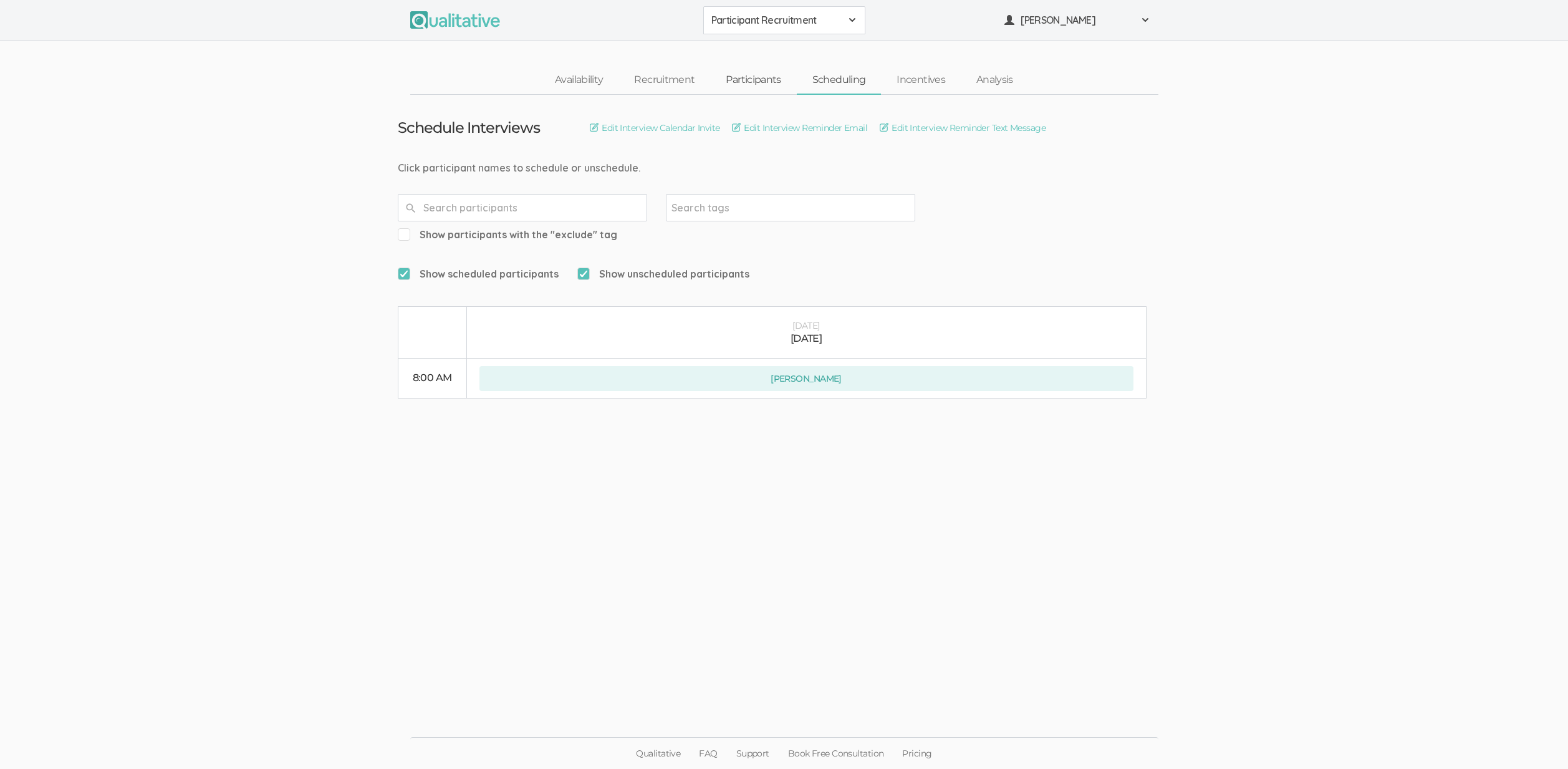
click at [746, 81] on link "Participants" at bounding box center [753, 80] width 86 height 27
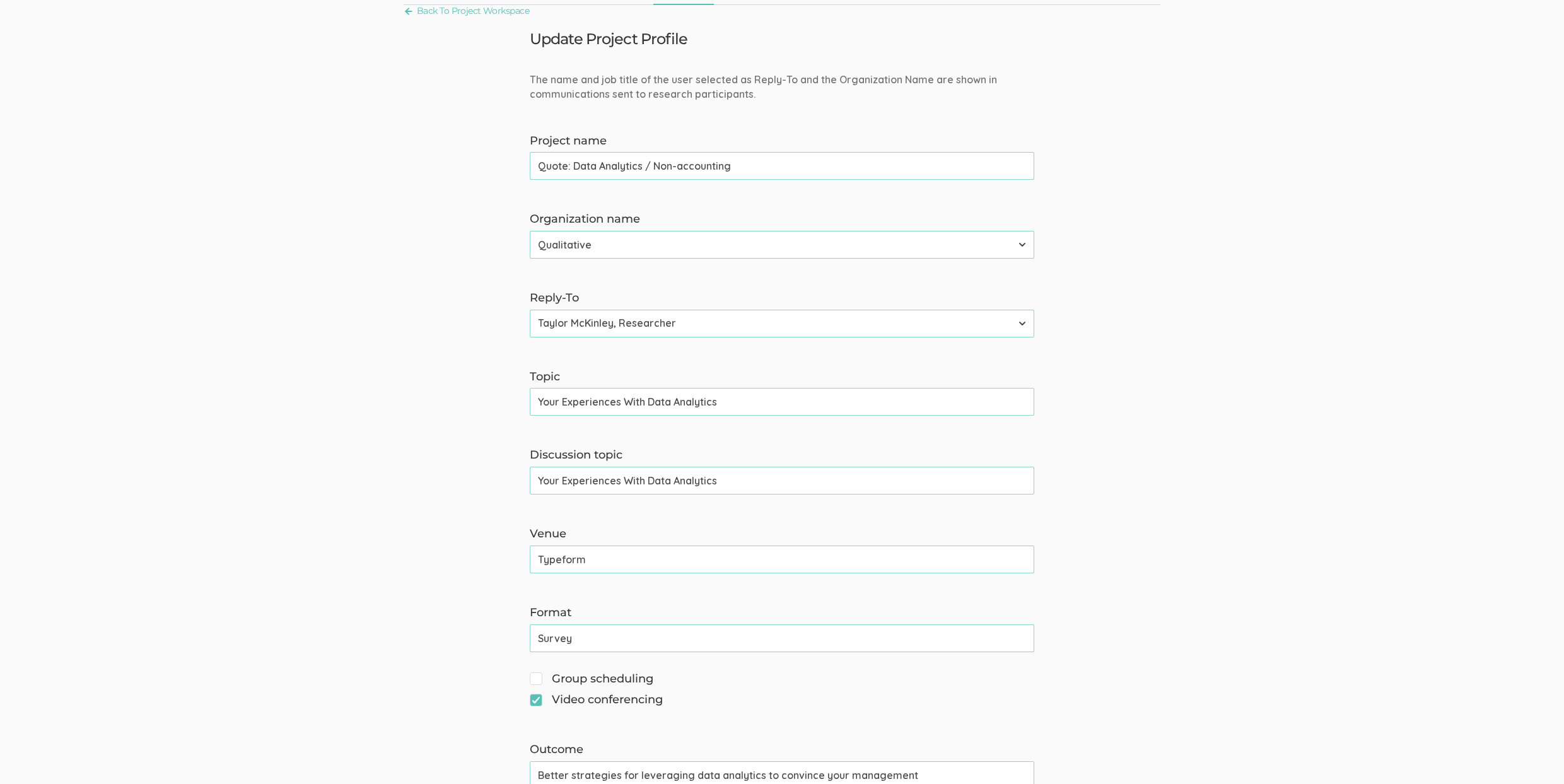
scroll to position [122, 0]
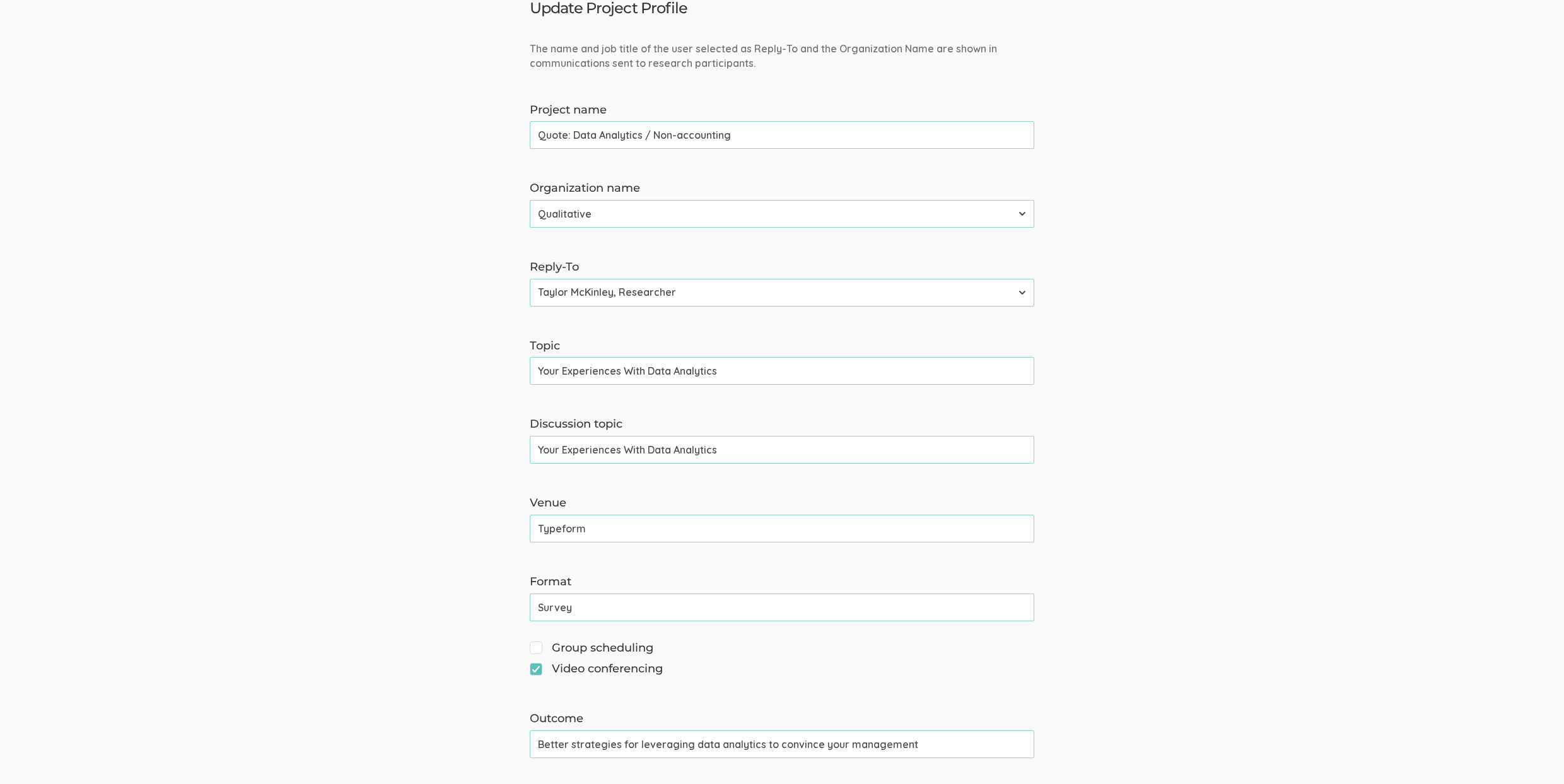
click at [627, 610] on input "Survey" at bounding box center [782, 606] width 504 height 27
type input "Survey"
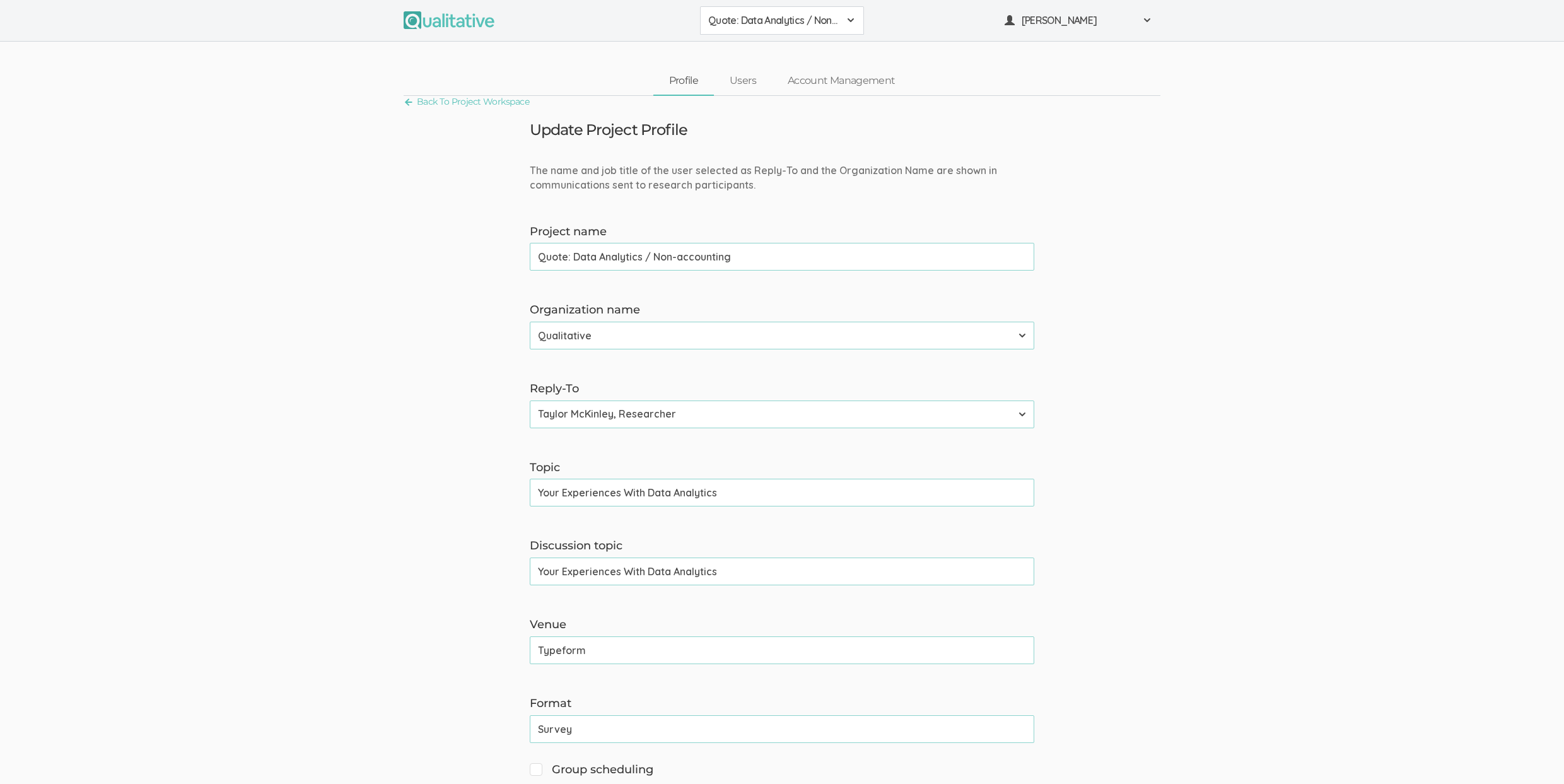
click at [609, 728] on input "Survey" at bounding box center [782, 728] width 504 height 27
type input "Survey"
click at [600, 733] on input "Survey" at bounding box center [782, 728] width 504 height 27
type input "Survey."
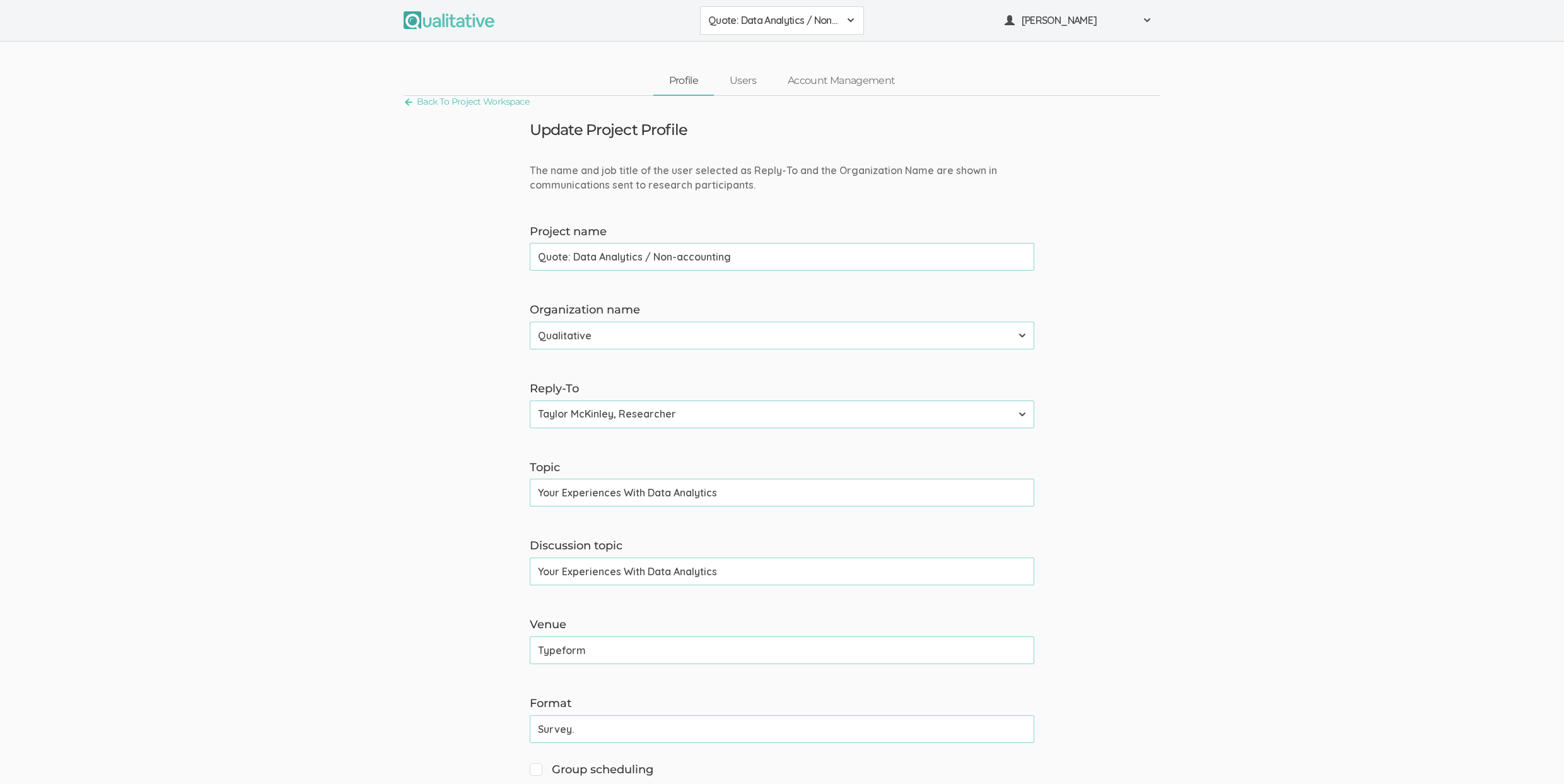
click at [690, 733] on input "Survey." at bounding box center [782, 728] width 504 height 27
type input "Survey"
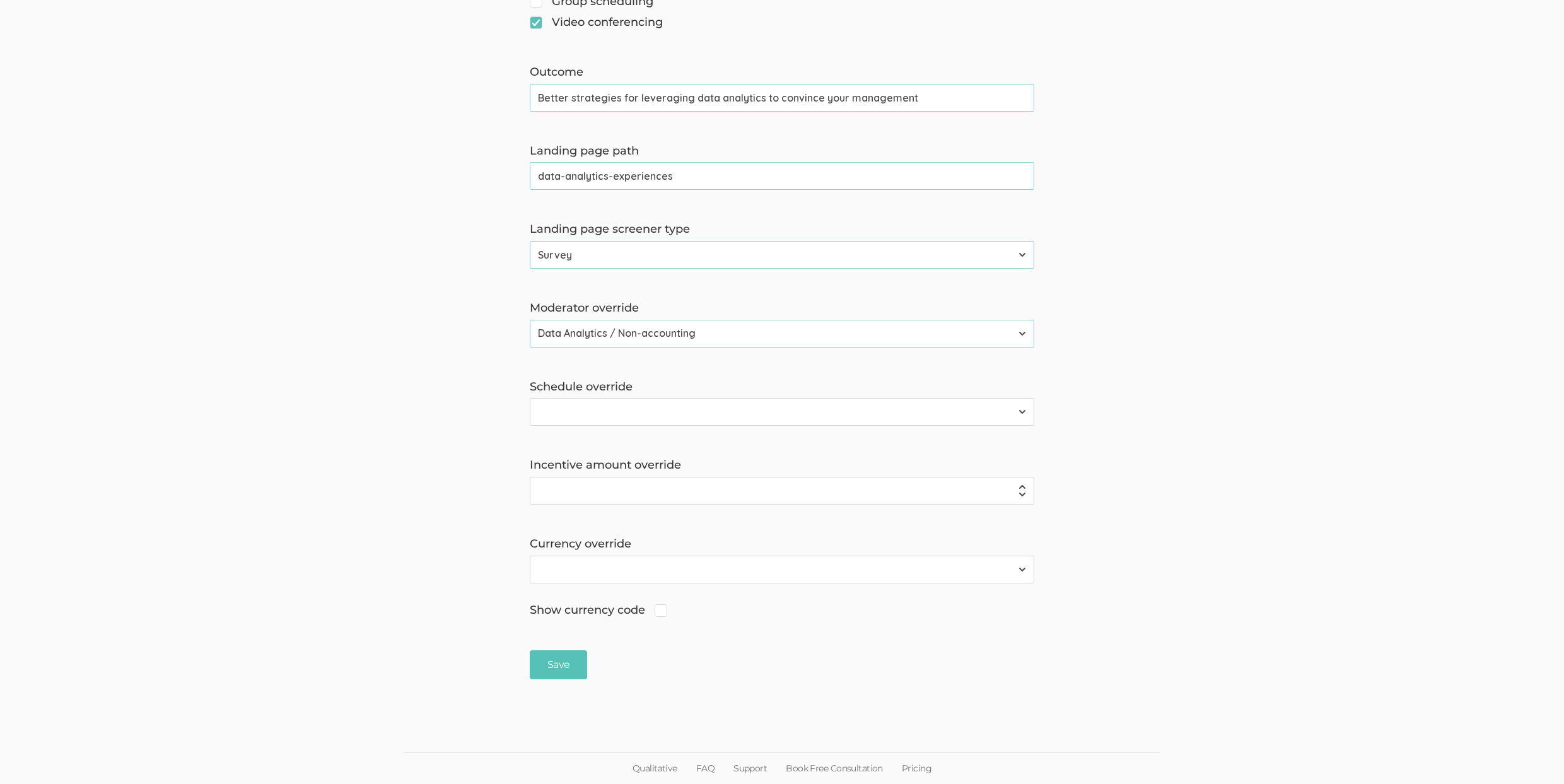
click at [337, 360] on form "The name and job title of the user selected as Reply-To and the Organization Na…" at bounding box center [782, 37] width 1564 height 1283
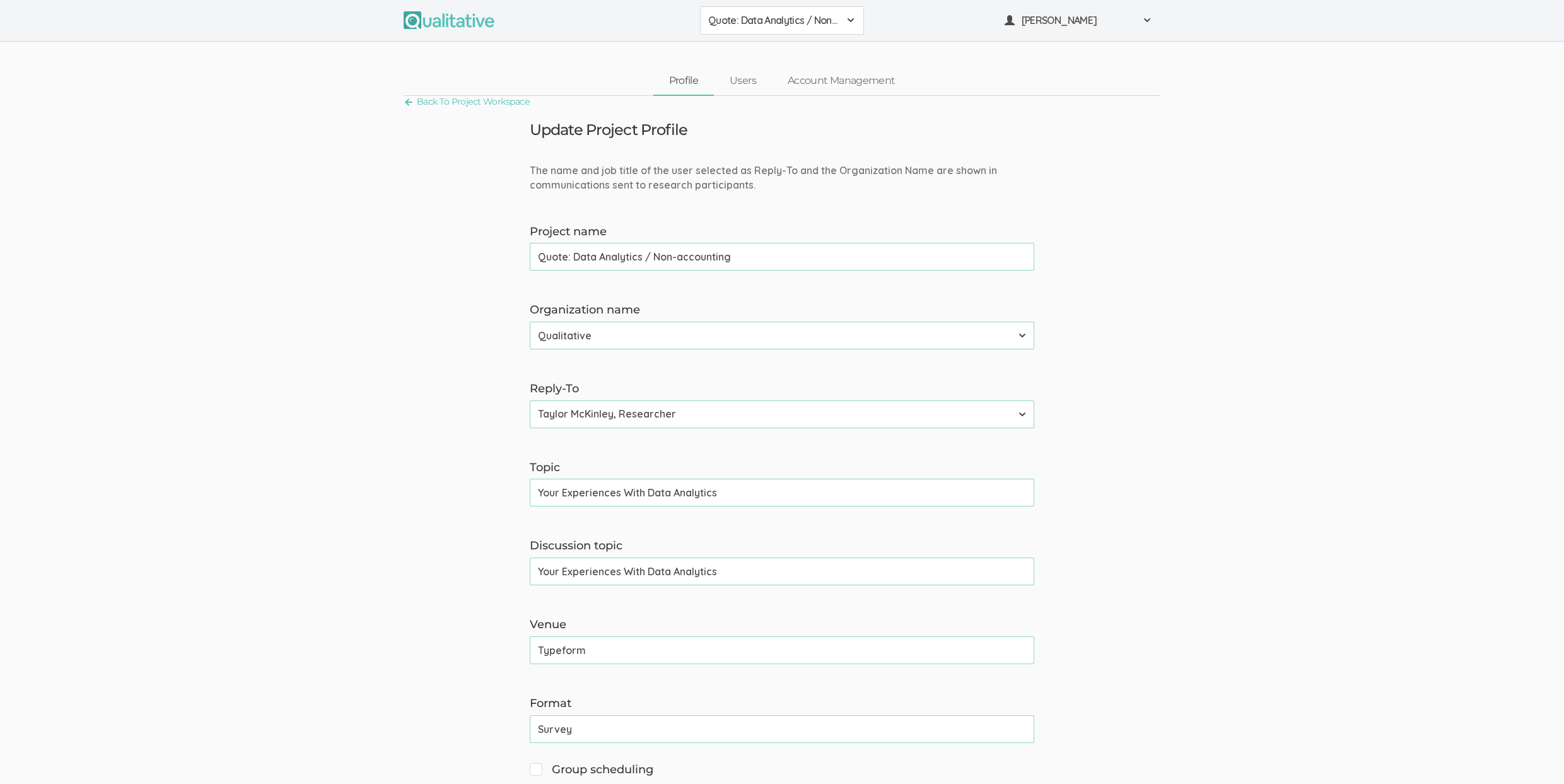
scroll to position [201, 0]
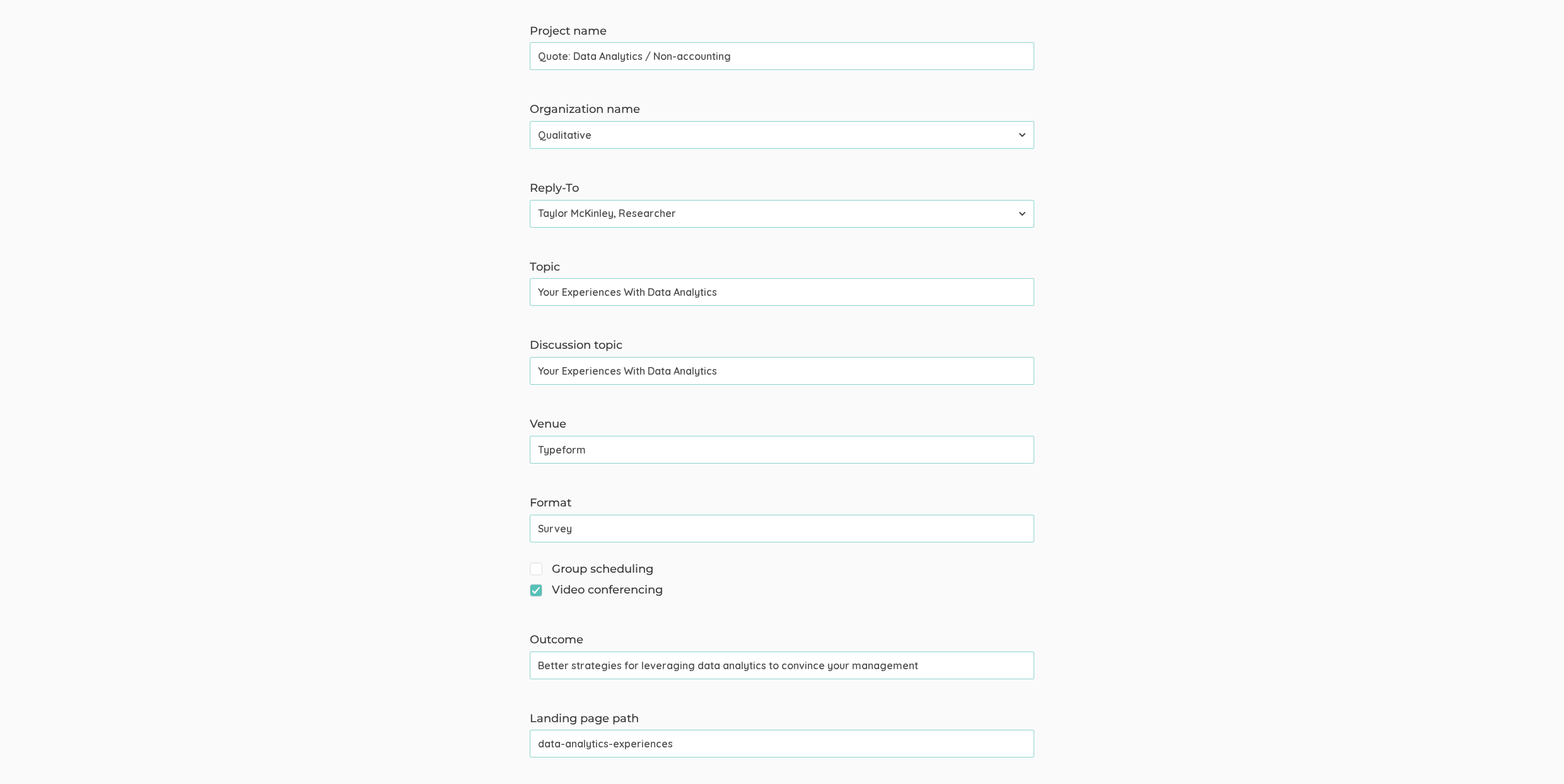
click at [613, 452] on input "Typeform" at bounding box center [782, 449] width 504 height 27
click at [610, 523] on input "Survey" at bounding box center [782, 528] width 504 height 27
click at [537, 449] on input "Typeform" at bounding box center [782, 449] width 504 height 27
click at [538, 527] on input "Survey" at bounding box center [782, 528] width 504 height 27
click at [344, 471] on form "The name and job title of the user selected as Reply-To and the Organization Na…" at bounding box center [782, 604] width 1564 height 1283
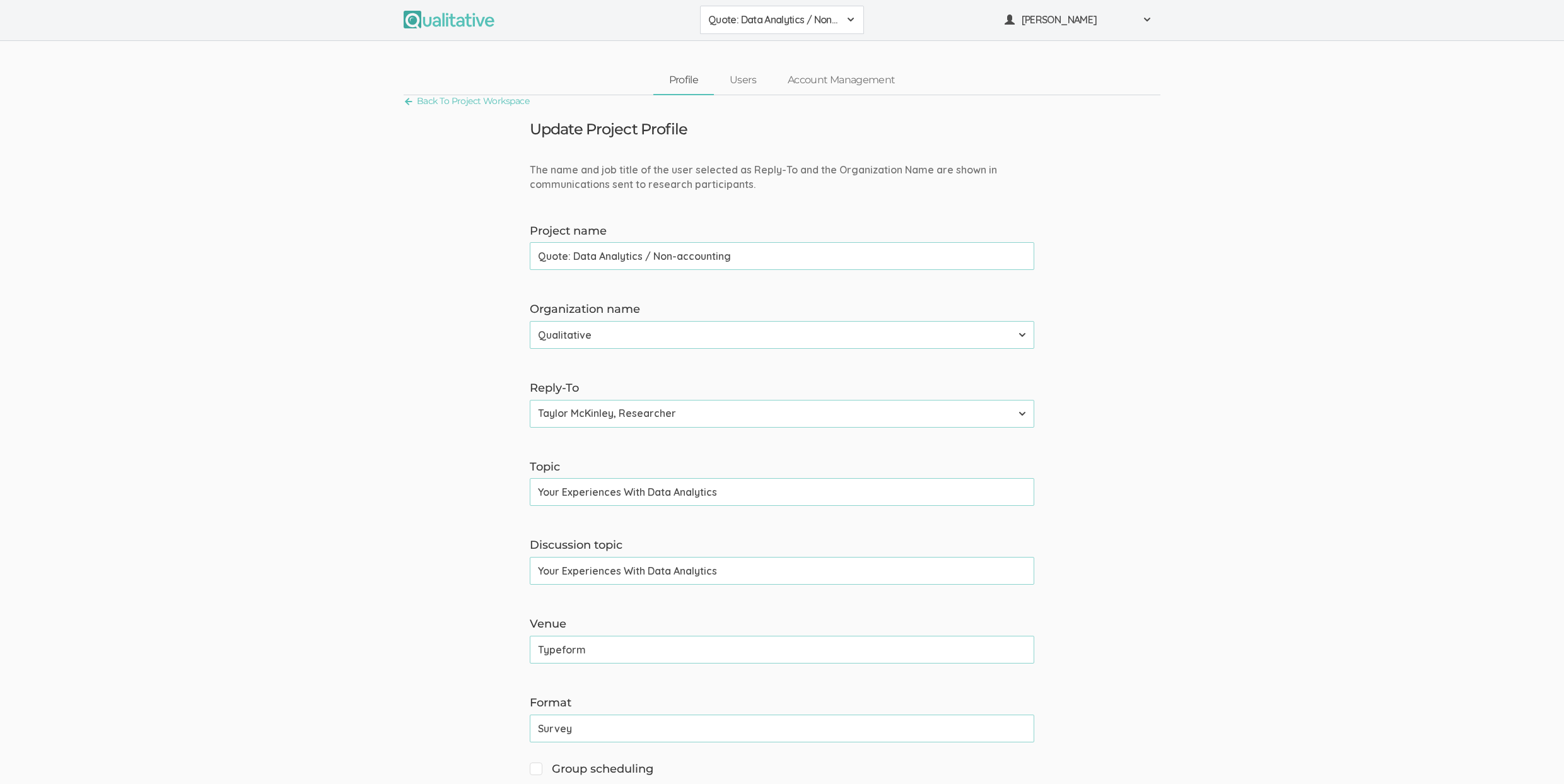
scroll to position [0, 0]
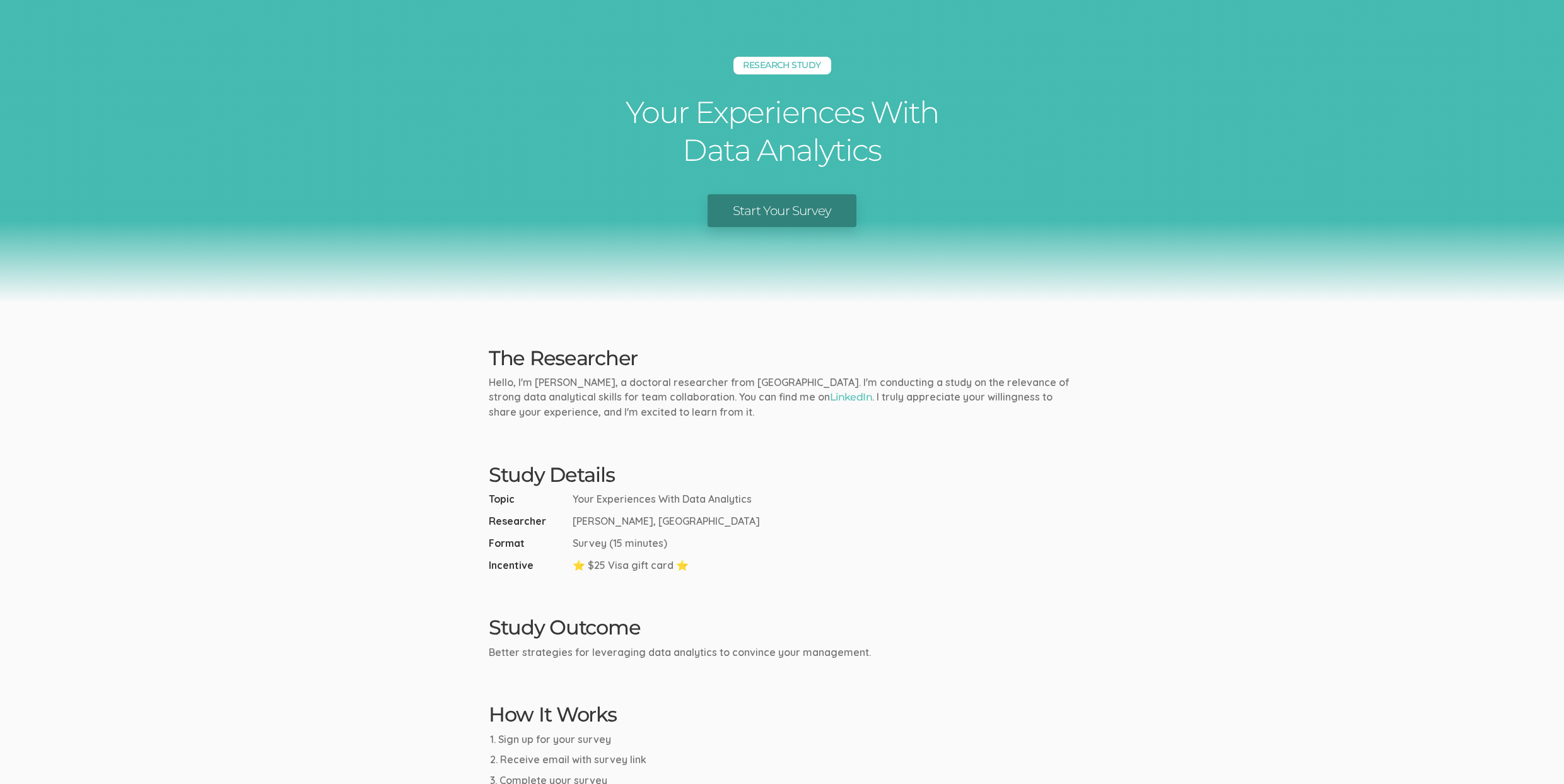
click at [811, 211] on link "Start Your Survey" at bounding box center [782, 211] width 149 height 33
click at [238, 368] on ui-view "Research Study Your Experiences With Data Analytics Start Your Survey The Resea…" at bounding box center [782, 461] width 1564 height 923
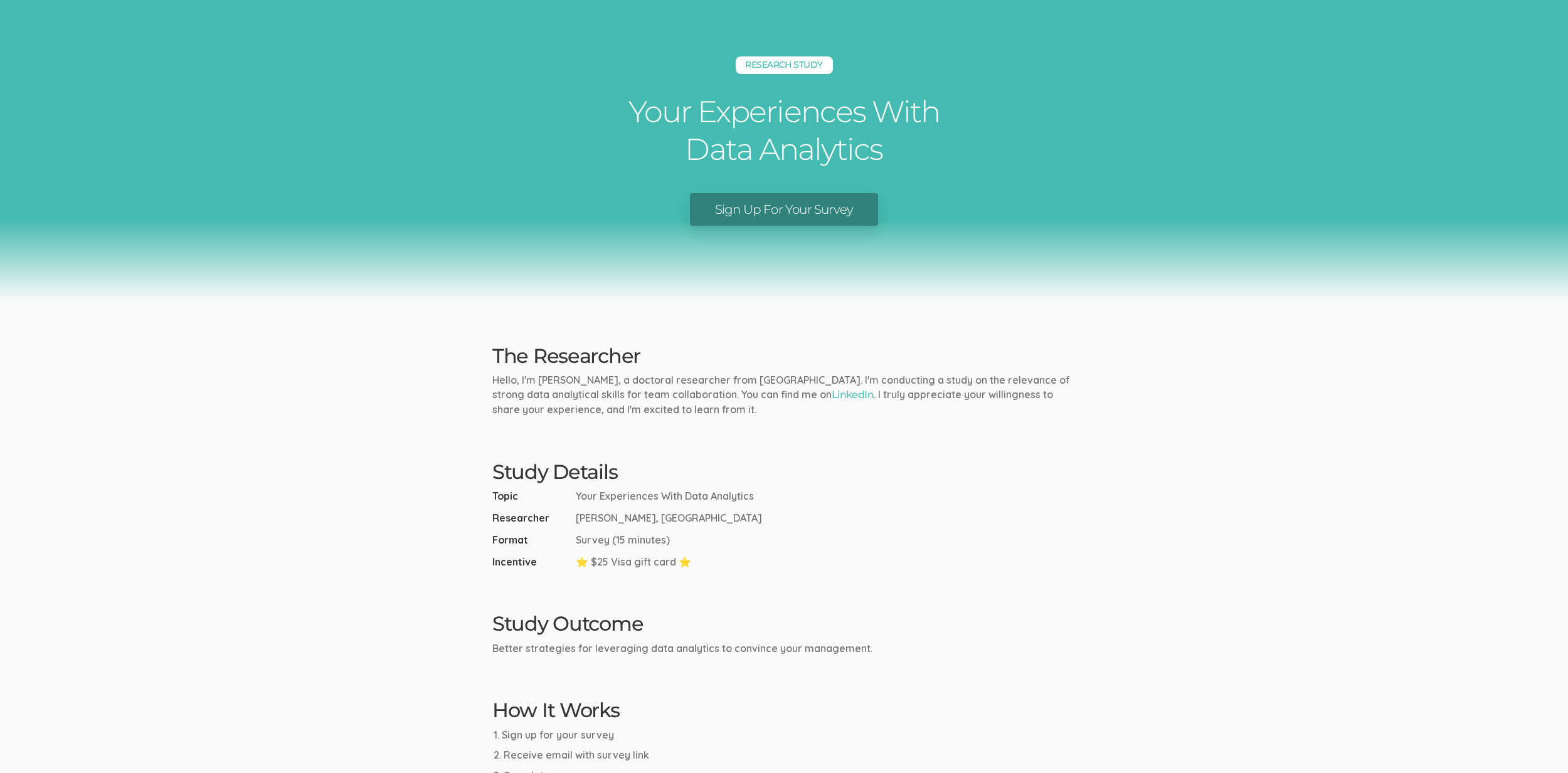
click at [338, 291] on div "Research Study Your Experiences With Data Analytics Sign Up For Your Survey" at bounding box center [784, 150] width 1568 height 301
click at [213, 278] on div "Research Study Your Experiences With Data Analytics Sign Up For Your Survey" at bounding box center [784, 150] width 1568 height 301
click at [210, 276] on div "Research Study Your Experiences With Data Analytics Sign Up For Your Survey" at bounding box center [784, 150] width 1568 height 301
click at [522, 210] on div "Sign Up For Your Survey" at bounding box center [783, 210] width 1549 height 33
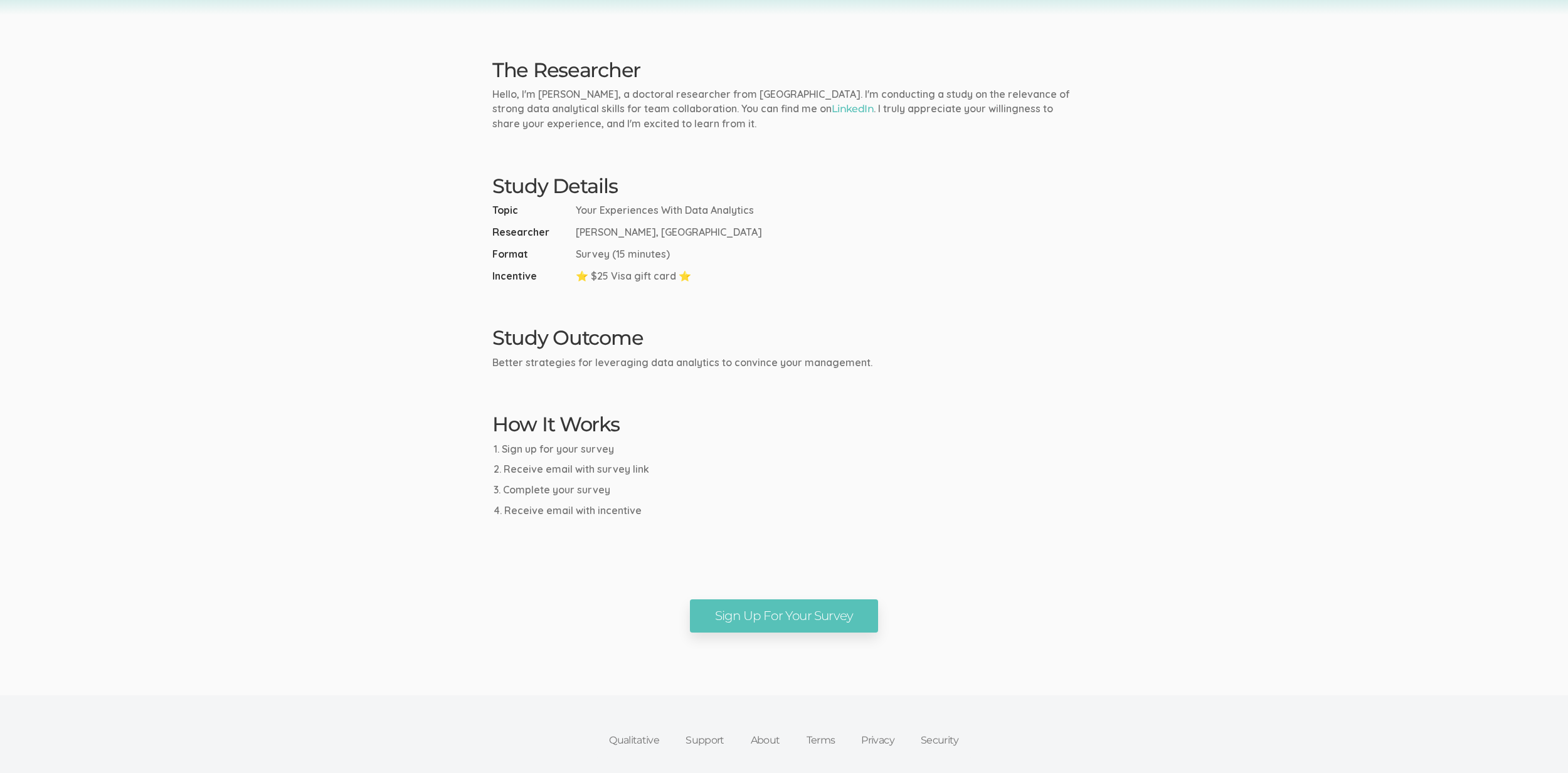
scroll to position [289, 0]
click at [776, 623] on link "Sign Up For Your Survey" at bounding box center [784, 613] width 189 height 33
click at [719, 608] on link "Sign Up For Your Survey" at bounding box center [784, 613] width 189 height 33
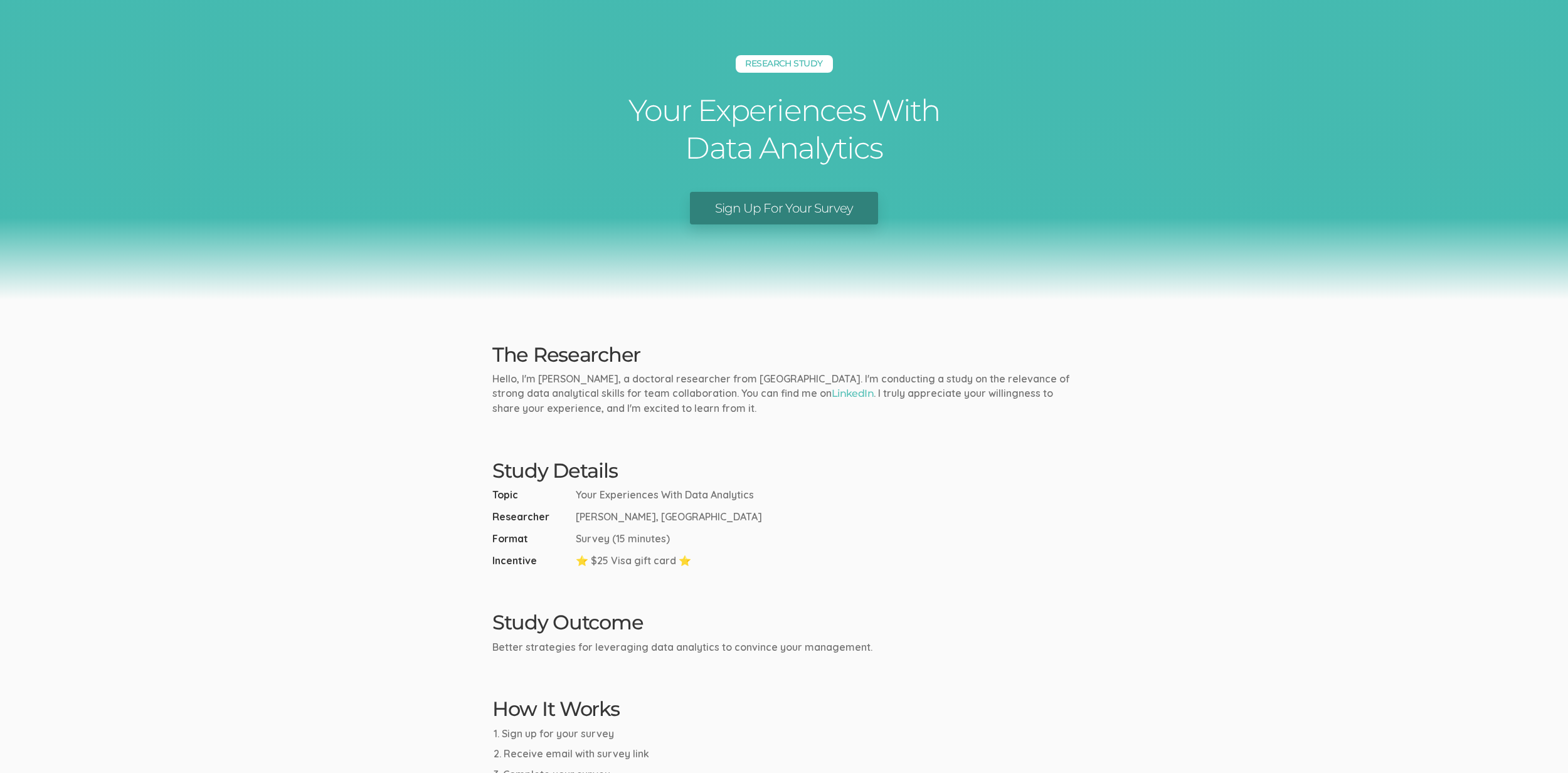
scroll to position [0, 0]
click at [685, 290] on div "Research Study Your Experiences With Data Analytics Sign Up For Your Survey" at bounding box center [784, 150] width 1568 height 301
drag, startPoint x: 689, startPoint y: 146, endPoint x: 879, endPoint y: 162, distance: 190.7
click at [879, 162] on h1 "Your Experiences With Data Analytics" at bounding box center [784, 130] width 376 height 75
copy h1 "Data Analytics"
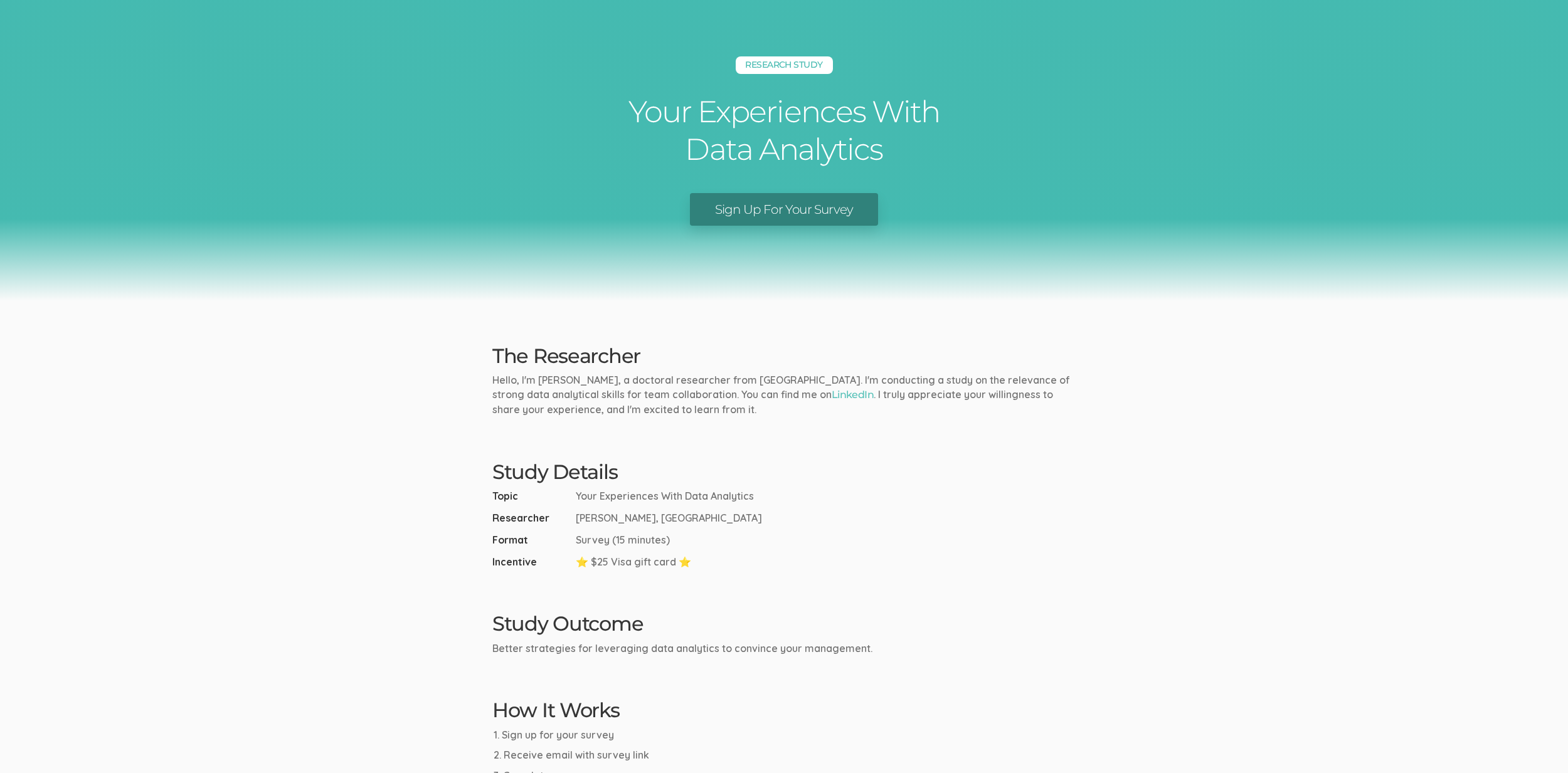
click at [559, 668] on ui-view "Research Study Your Experiences With Data Analytics Sign Up For Your Survey The…" at bounding box center [784, 459] width 1568 height 918
drag, startPoint x: 577, startPoint y: 647, endPoint x: 952, endPoint y: 643, distance: 375.0
click at [957, 643] on p "Better strategies for leveraging data analytics to convince your management." at bounding box center [784, 648] width 583 height 14
drag, startPoint x: 890, startPoint y: 647, endPoint x: 576, endPoint y: 647, distance: 314.0
click at [576, 647] on p "Better strategies for leveraging data analytics to convince your management." at bounding box center [784, 648] width 583 height 14
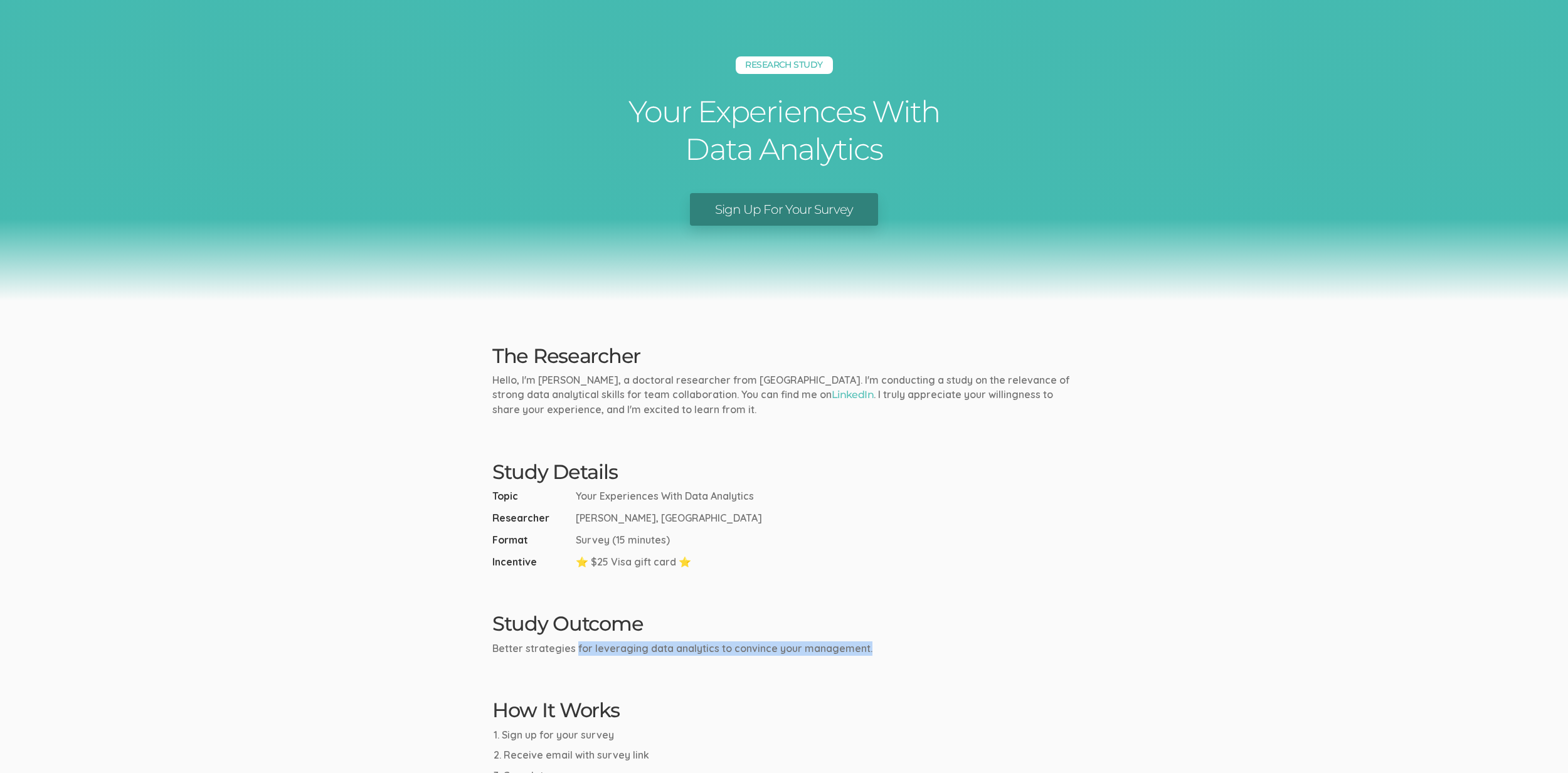
copy p "for leveraging data analytics to convince your management."
click at [874, 571] on ui-view "Research Study Your Experiences With Data Analytics Sign Up For Your Survey The…" at bounding box center [784, 459] width 1568 height 918
drag, startPoint x: 539, startPoint y: 379, endPoint x: 813, endPoint y: 384, distance: 274.0
click at [813, 384] on p "Hello, I'm Linda Potts, a doctoral researcher from Liberty University. I'm cond…" at bounding box center [784, 394] width 583 height 44
copy p "Linda Potts, a doctoral researcher from Liberty University"
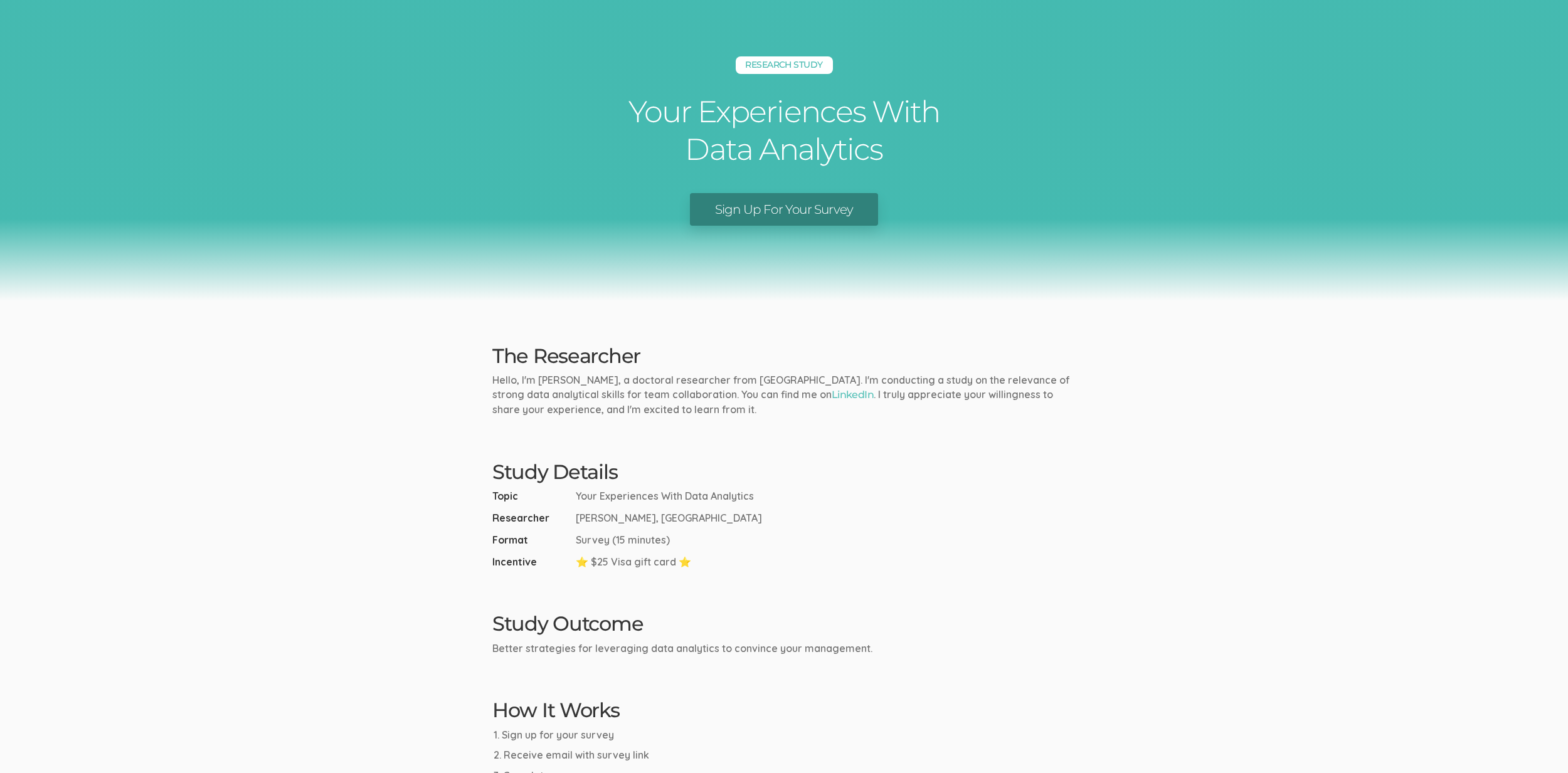
click at [917, 341] on ui-view "Research Study Your Experiences With Data Analytics Sign Up For Your Survey The…" at bounding box center [784, 459] width 1568 height 918
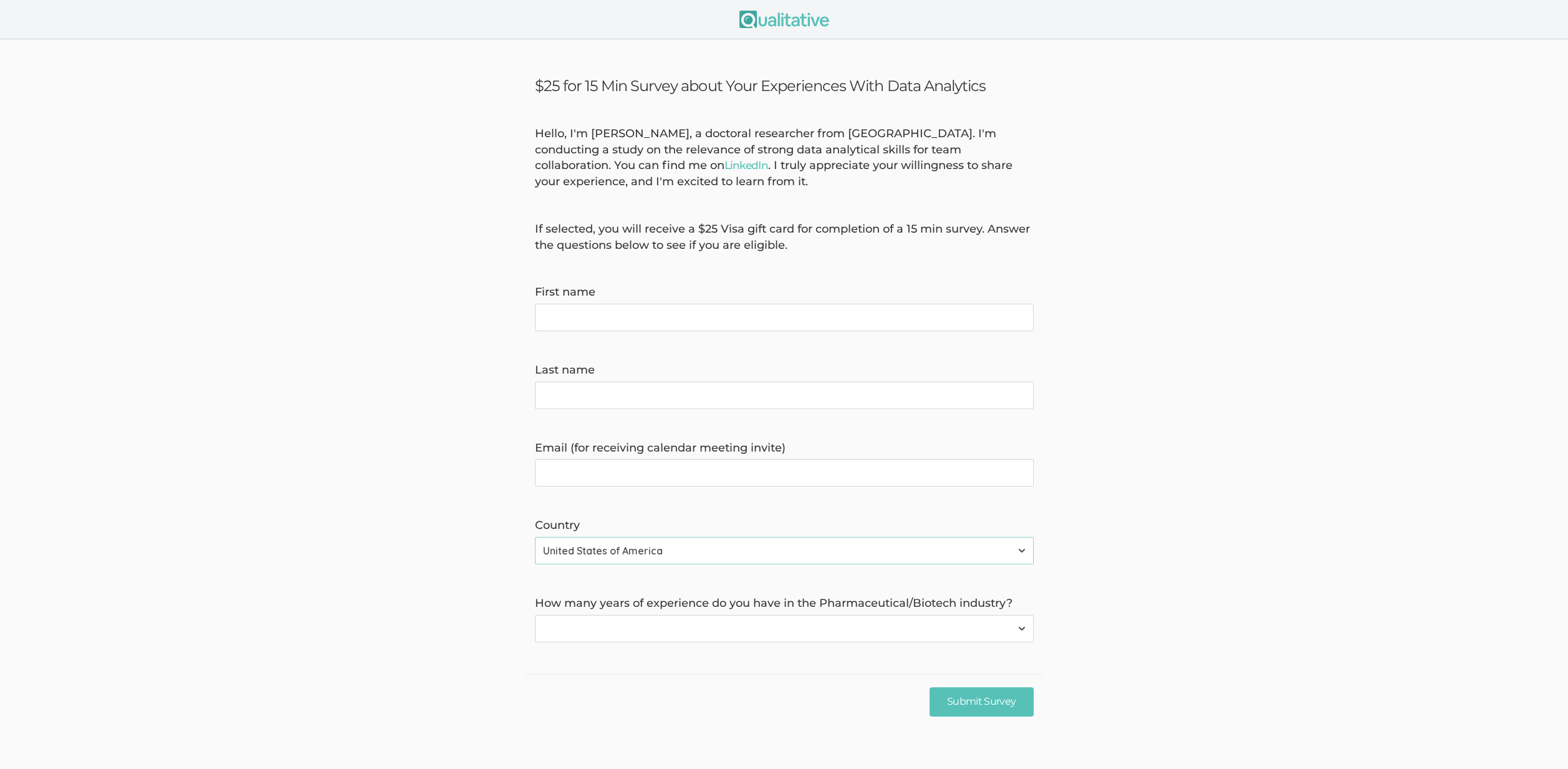
click at [651, 622] on select "None 1-4 years 5+ years" at bounding box center [784, 628] width 499 height 27
click at [410, 479] on form "Hello, I'm [PERSON_NAME], a doctoral researcher from [GEOGRAPHIC_DATA]. I'm con…" at bounding box center [784, 384] width 1568 height 516
click at [563, 88] on h3 "$25 for 15 Min Survey about Your Experiences With Data Analytics" at bounding box center [784, 85] width 499 height 18
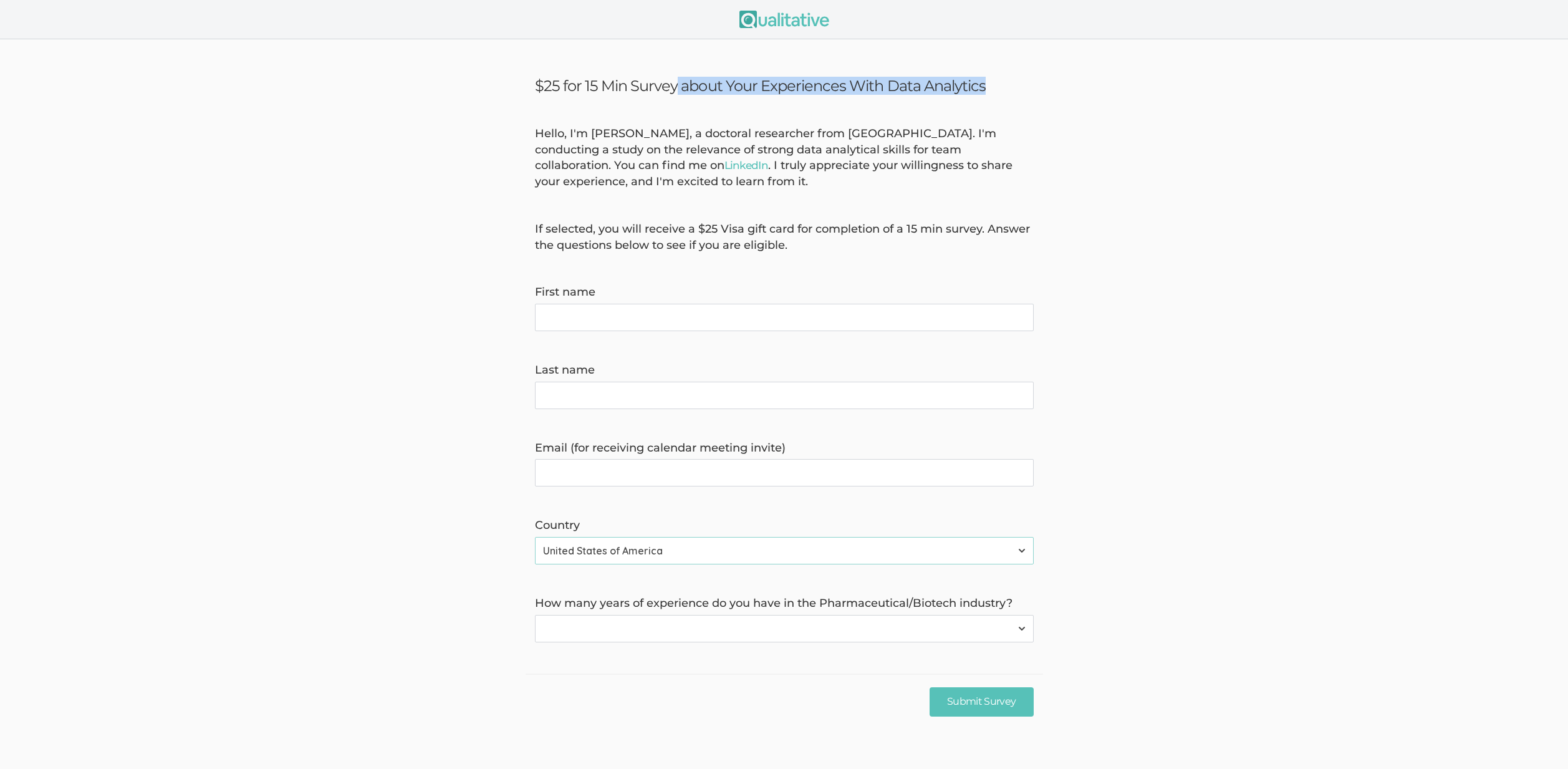
copy ui-view "$25 for 15 Min Survey about Your Experiences With Data Analytics"
click at [347, 245] on form "Hello, I'm Linda Potts, a doctoral researcher from Liberty University. I'm cond…" at bounding box center [784, 384] width 1568 height 516
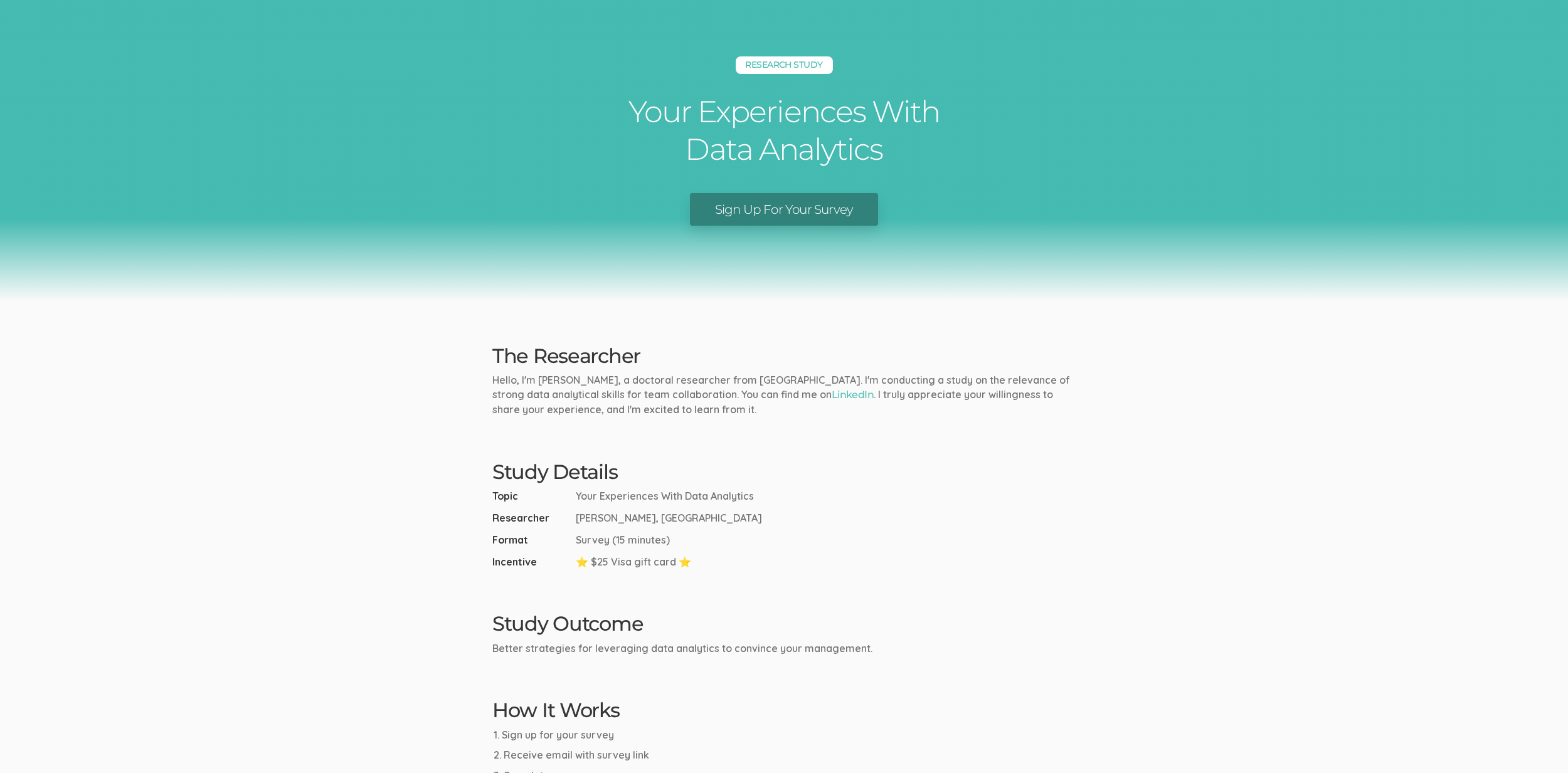
click at [1134, 409] on ui-view "Research Study Your Experiences With Data Analytics Sign Up For Your Survey The…" at bounding box center [784, 459] width 1568 height 918
click at [781, 215] on link "Sign Up For Your Survey" at bounding box center [784, 210] width 189 height 33
click at [547, 337] on ui-view "Research Study Your Experiences With Data Analytics Sign Up For Your Survey The…" at bounding box center [784, 459] width 1568 height 918
click at [215, 394] on ui-view "Research Study Your Experiences With Data Analytics Sign Up For Your Survey The…" at bounding box center [784, 459] width 1568 height 918
click at [281, 427] on ui-view "Research Study Your Experiences With Data Analytics Sign Up For Your Survey The…" at bounding box center [784, 459] width 1568 height 918
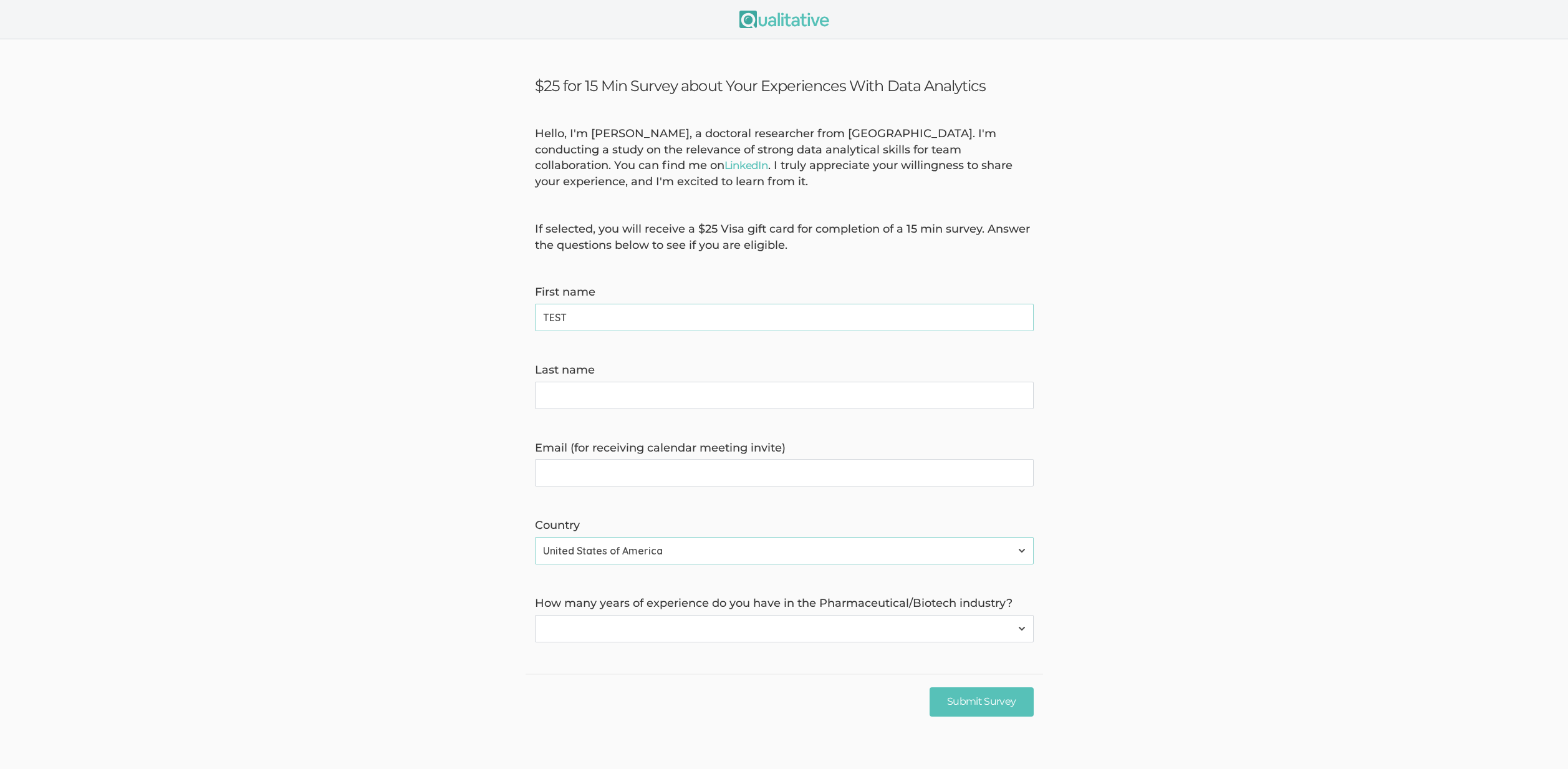
type name "TEST"
click at [640, 407] on name "Last name" at bounding box center [784, 395] width 499 height 27
type name "IGNORE"
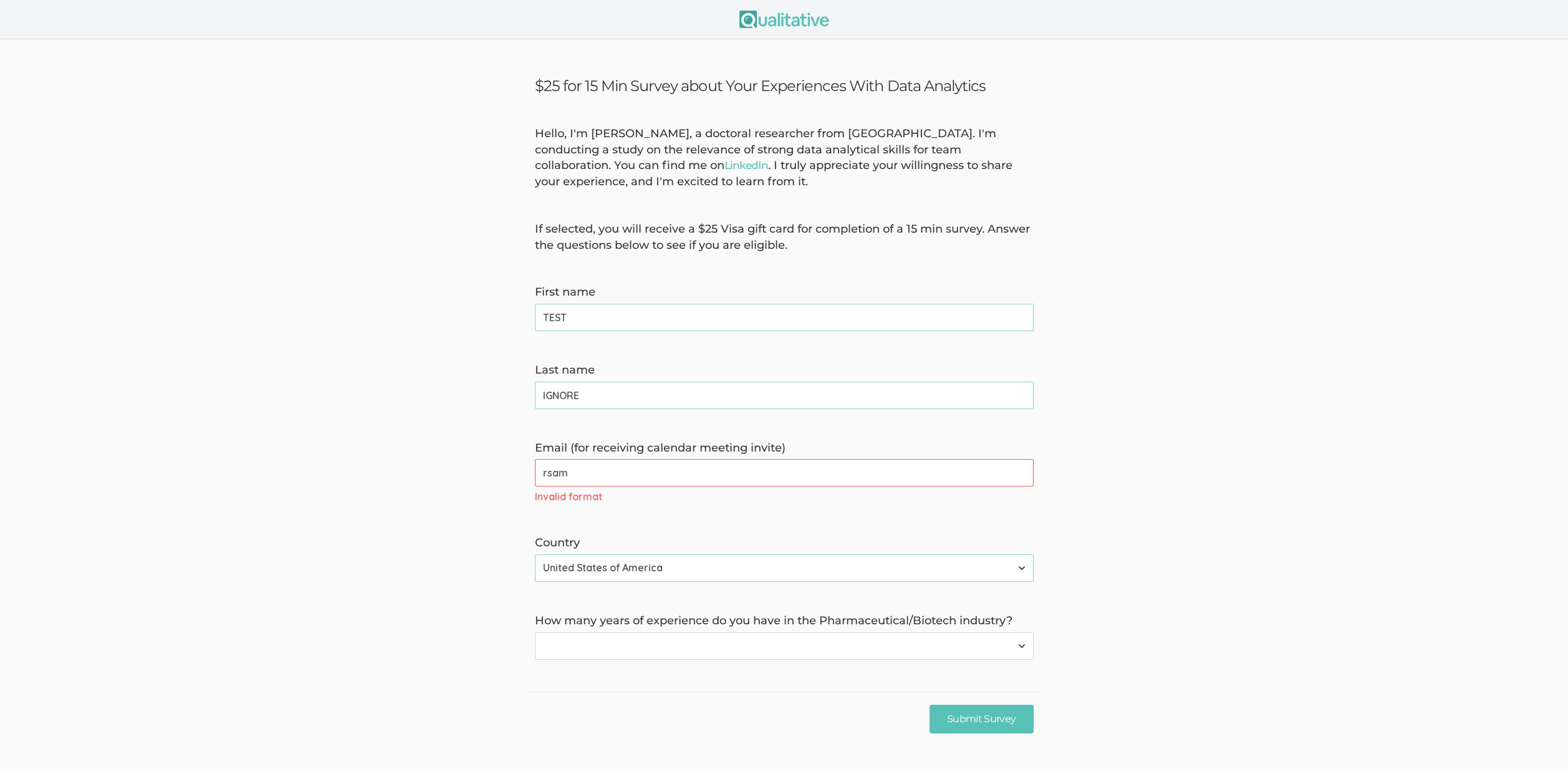
type invite\) "rsamarak@gmail.com"
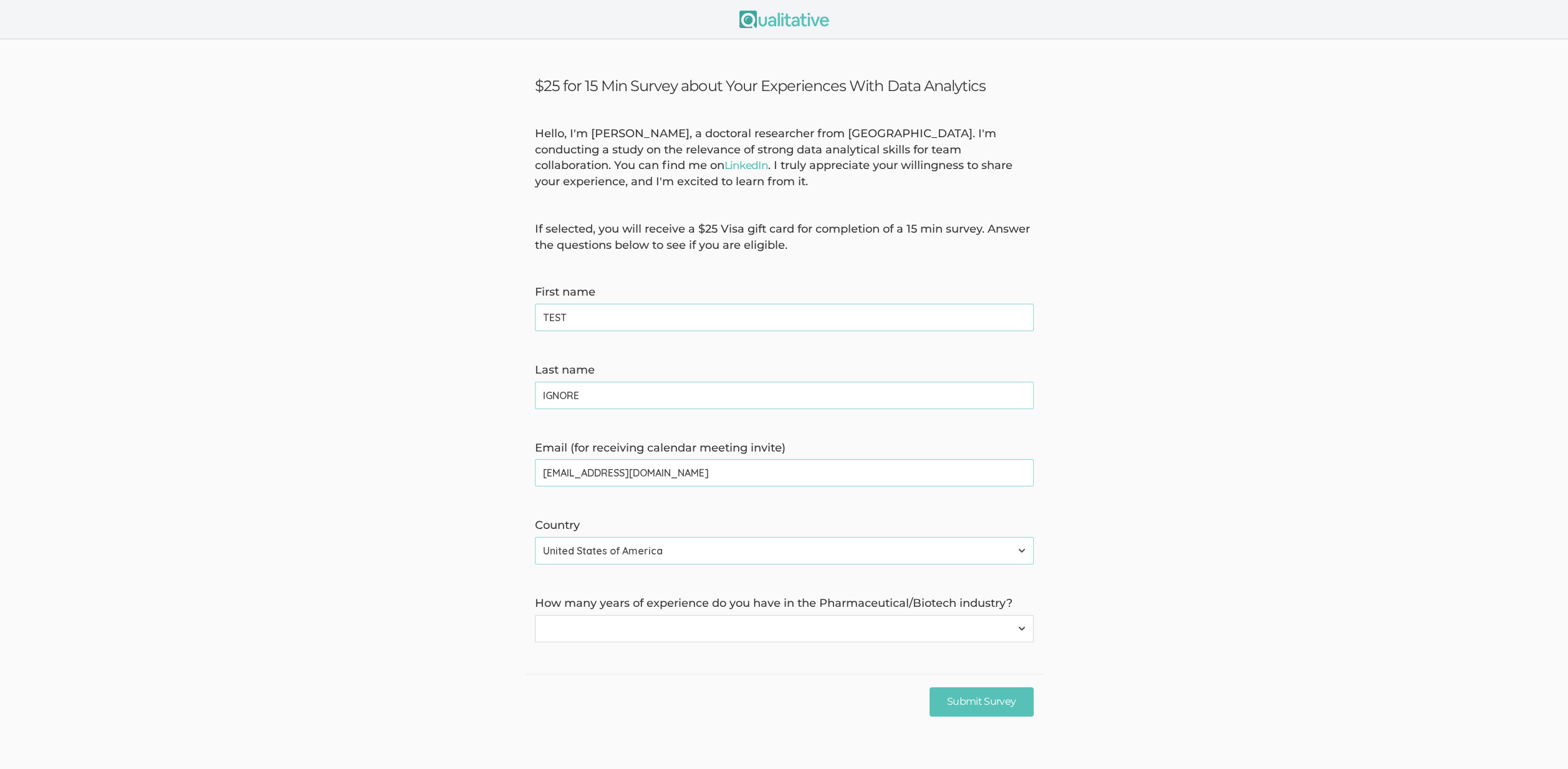
select select "2"
click at [535, 615] on select "None 1-4 years 5+ years" at bounding box center [784, 628] width 499 height 27
click at [930, 687] on input "Submit Survey" at bounding box center [981, 702] width 104 height 30
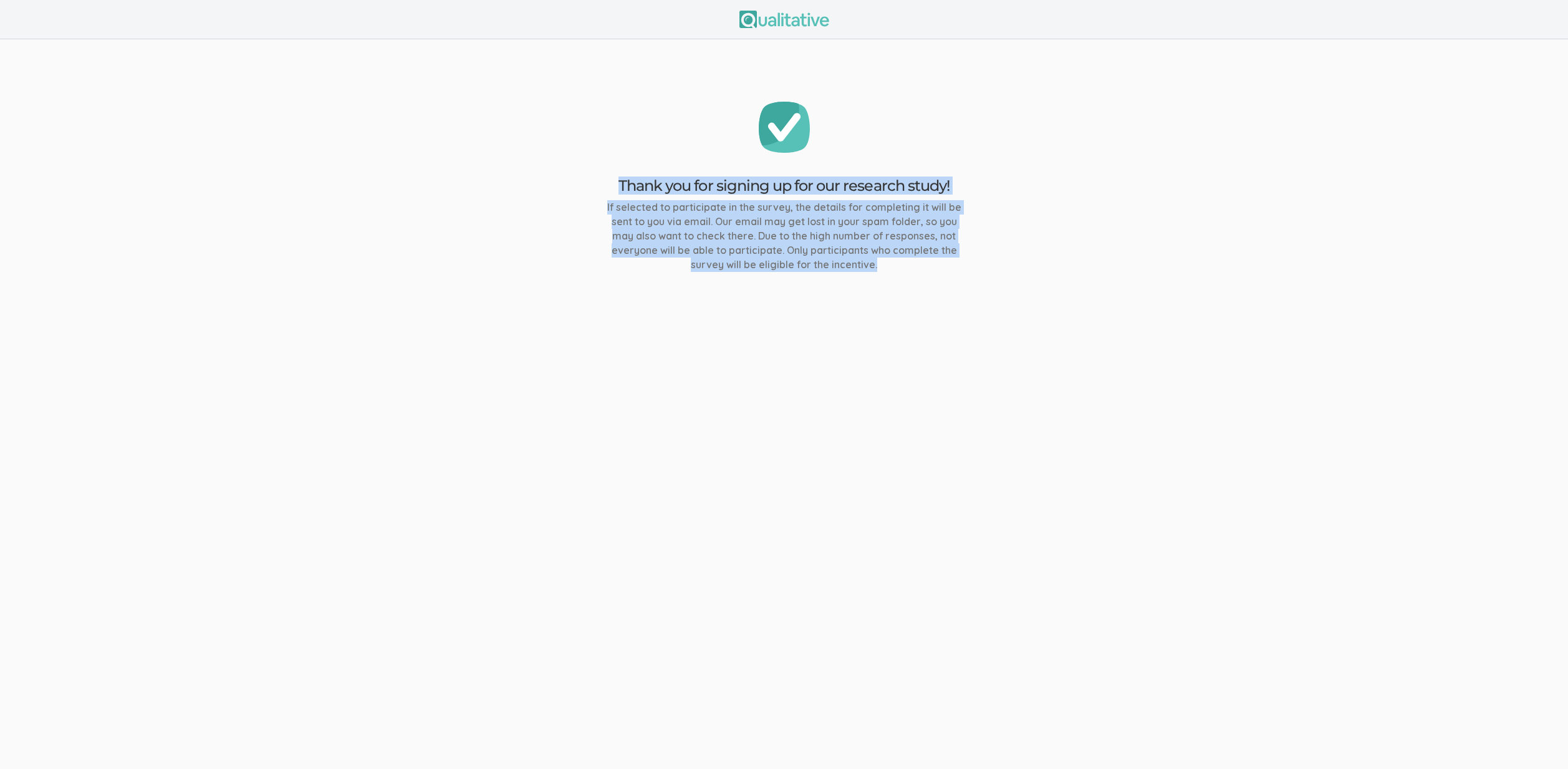
drag, startPoint x: 934, startPoint y: 269, endPoint x: 561, endPoint y: 149, distance: 391.8
click at [561, 149] on ui-view "Thank you for signing up for our research study! If selected to participate in …" at bounding box center [784, 186] width 1568 height 295
copy div "Thank you for signing up for our research study! If selected to participate in …"
click at [661, 458] on ui-view "Thank you for signing up for our research study! If selected to participate in …" at bounding box center [784, 384] width 1568 height 769
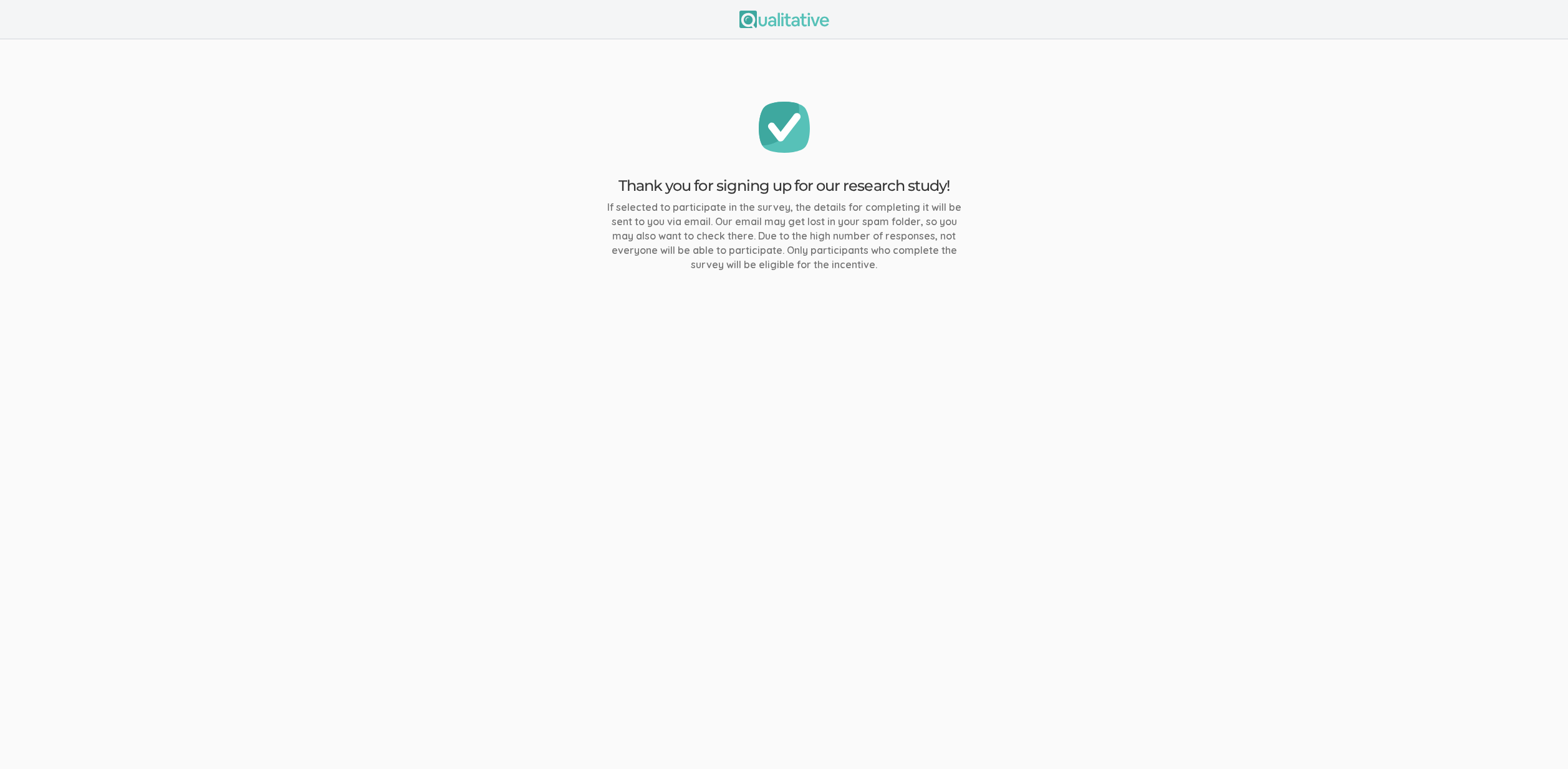
click at [675, 497] on ui-view "Thank you for signing up for our research study! If selected to participate in …" at bounding box center [784, 384] width 1568 height 769
click at [697, 497] on ui-view "Thank you for signing up for our research study! If selected to participate in …" at bounding box center [784, 384] width 1568 height 769
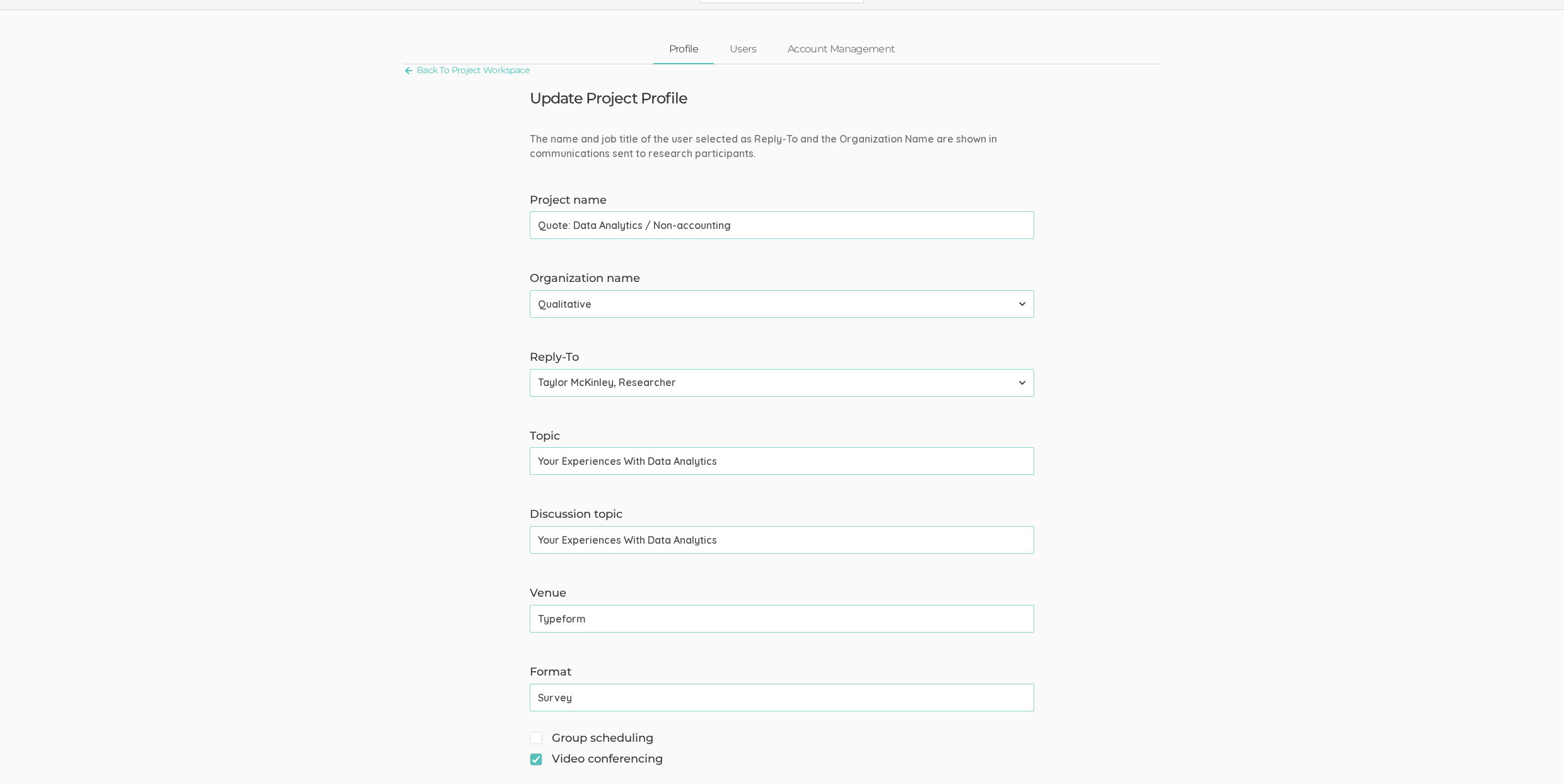
scroll to position [32, 0]
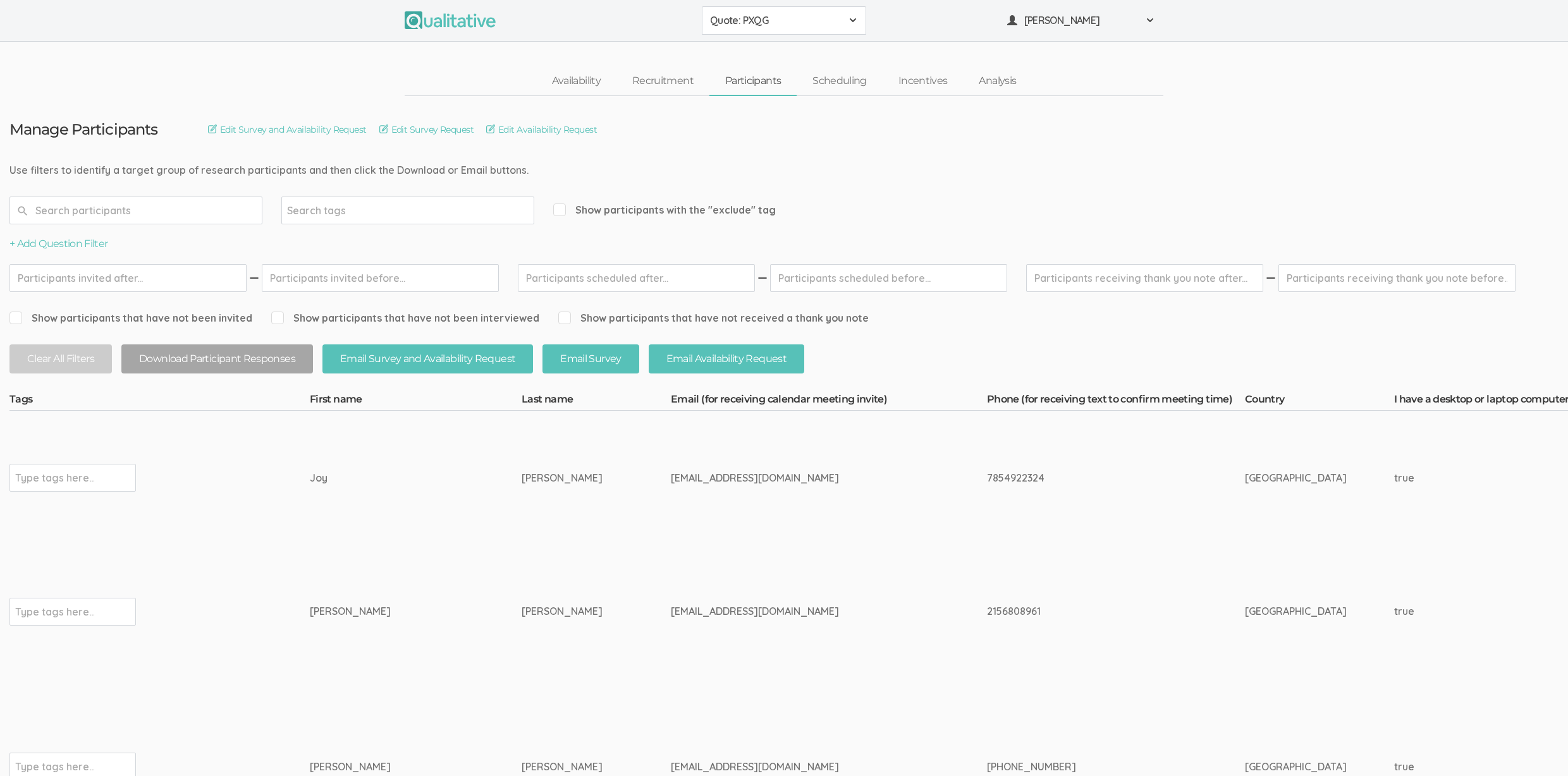
click at [156, 38] on div "Quote: PXQG 2310 FL Elic AAM 2310 FL Elic LTXF 2310 FL Elic WNHF 2310 FL Elicit…" at bounding box center [784, 21] width 1568 height 42
click at [166, 31] on div "Quote: PXQG 2310 FL Elic AAM 2310 FL Elic LTXF 2310 FL Elic WNHF 2310 FL Elicit…" at bounding box center [784, 21] width 1568 height 42
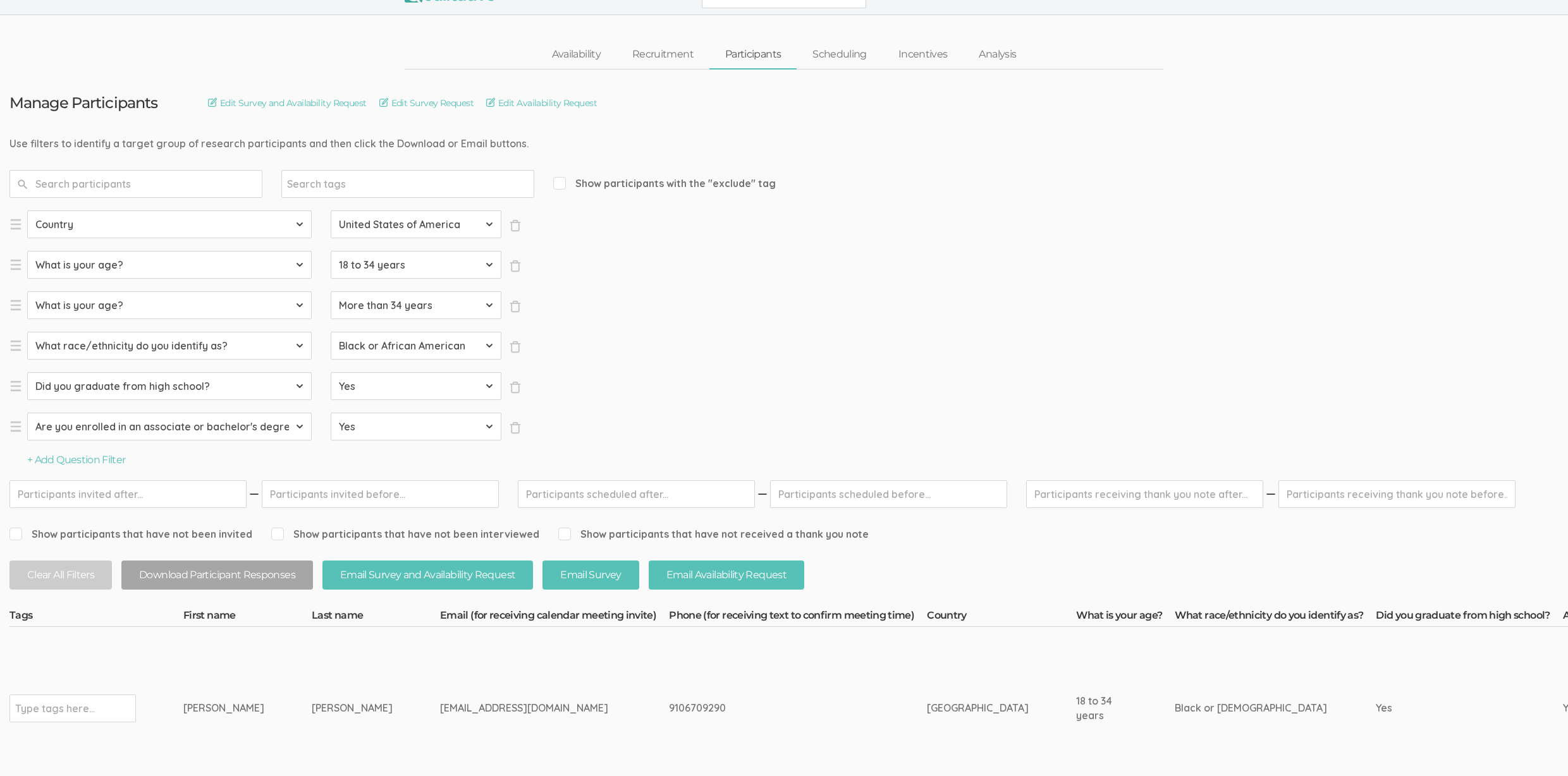
scroll to position [185, 0]
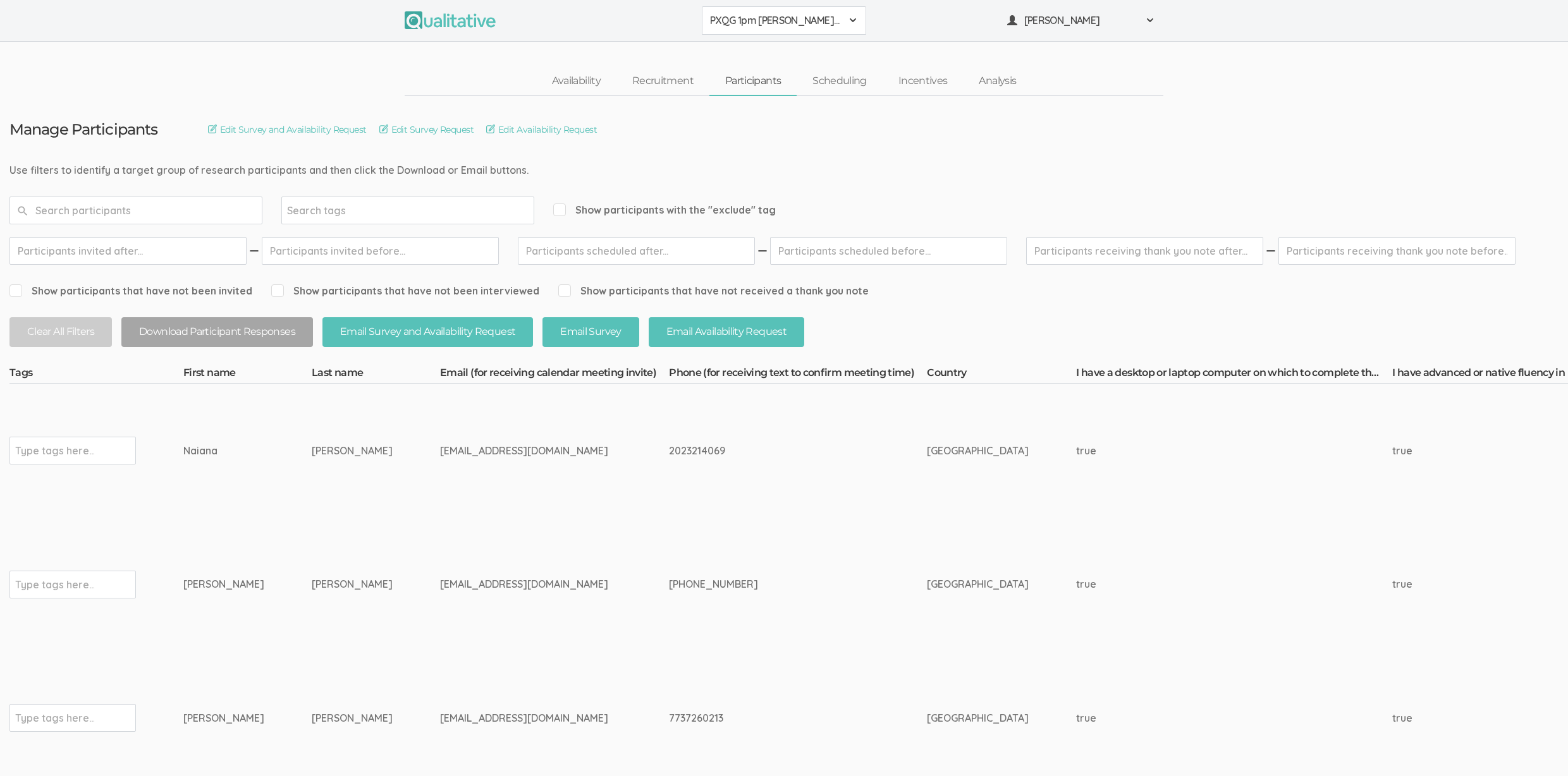
click at [440, 666] on td "james021502@gmail.com" at bounding box center [554, 718] width 229 height 134
click at [362, 596] on td "Martin" at bounding box center [376, 584] width 128 height 134
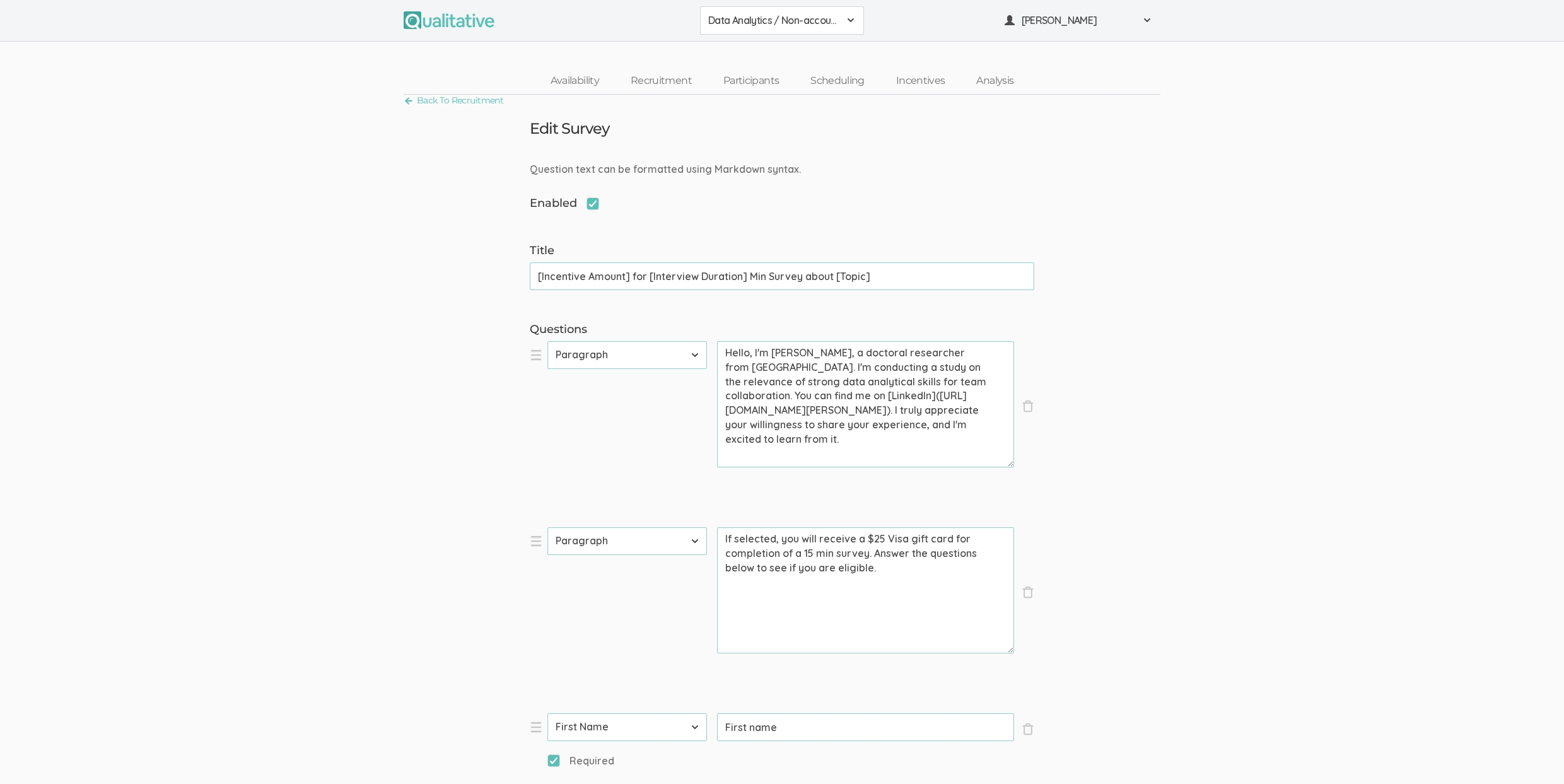
click at [747, 23] on span "Data Analytics / Non-accounting" at bounding box center [773, 20] width 131 height 14
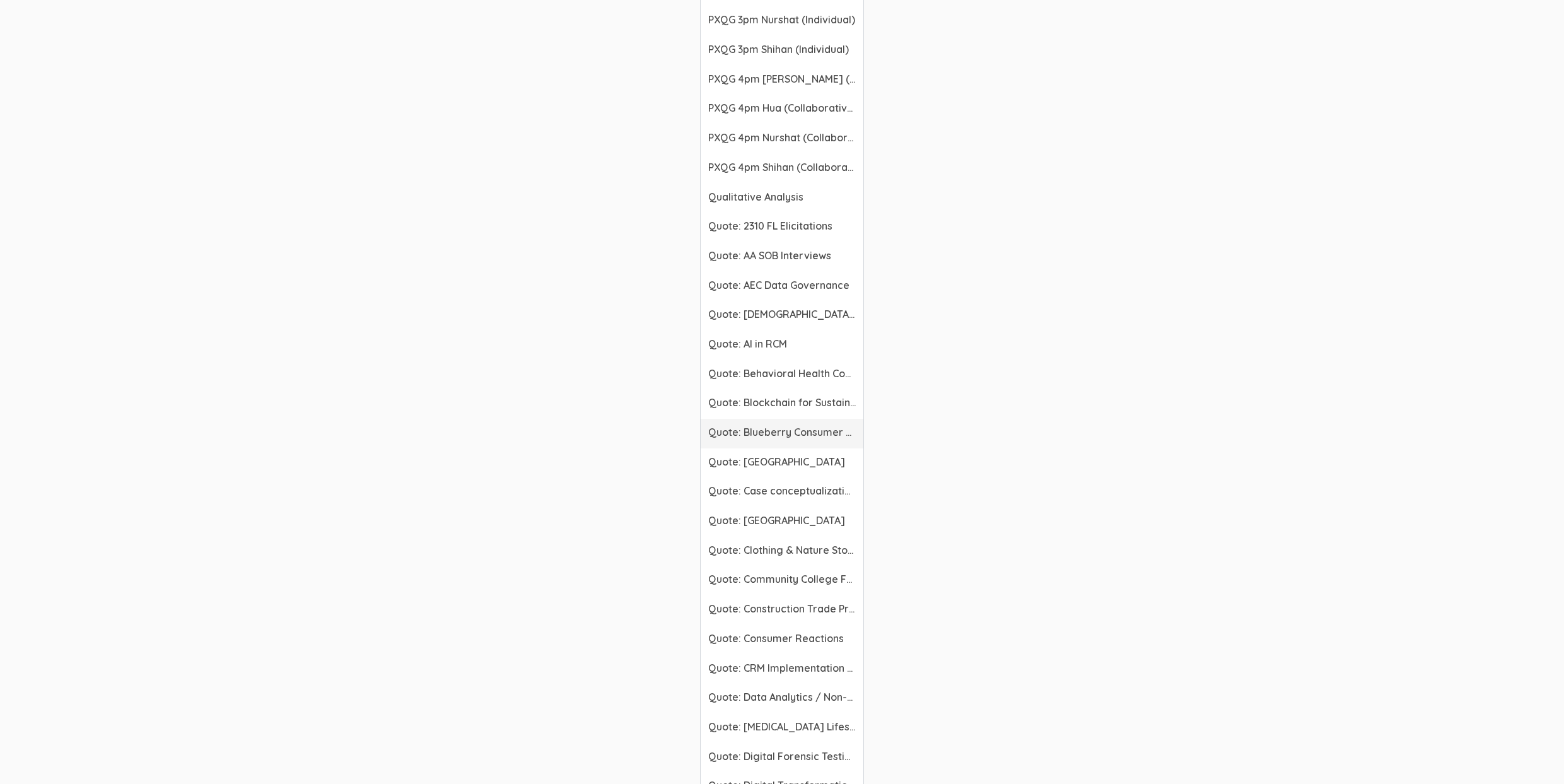
scroll to position [2583, 0]
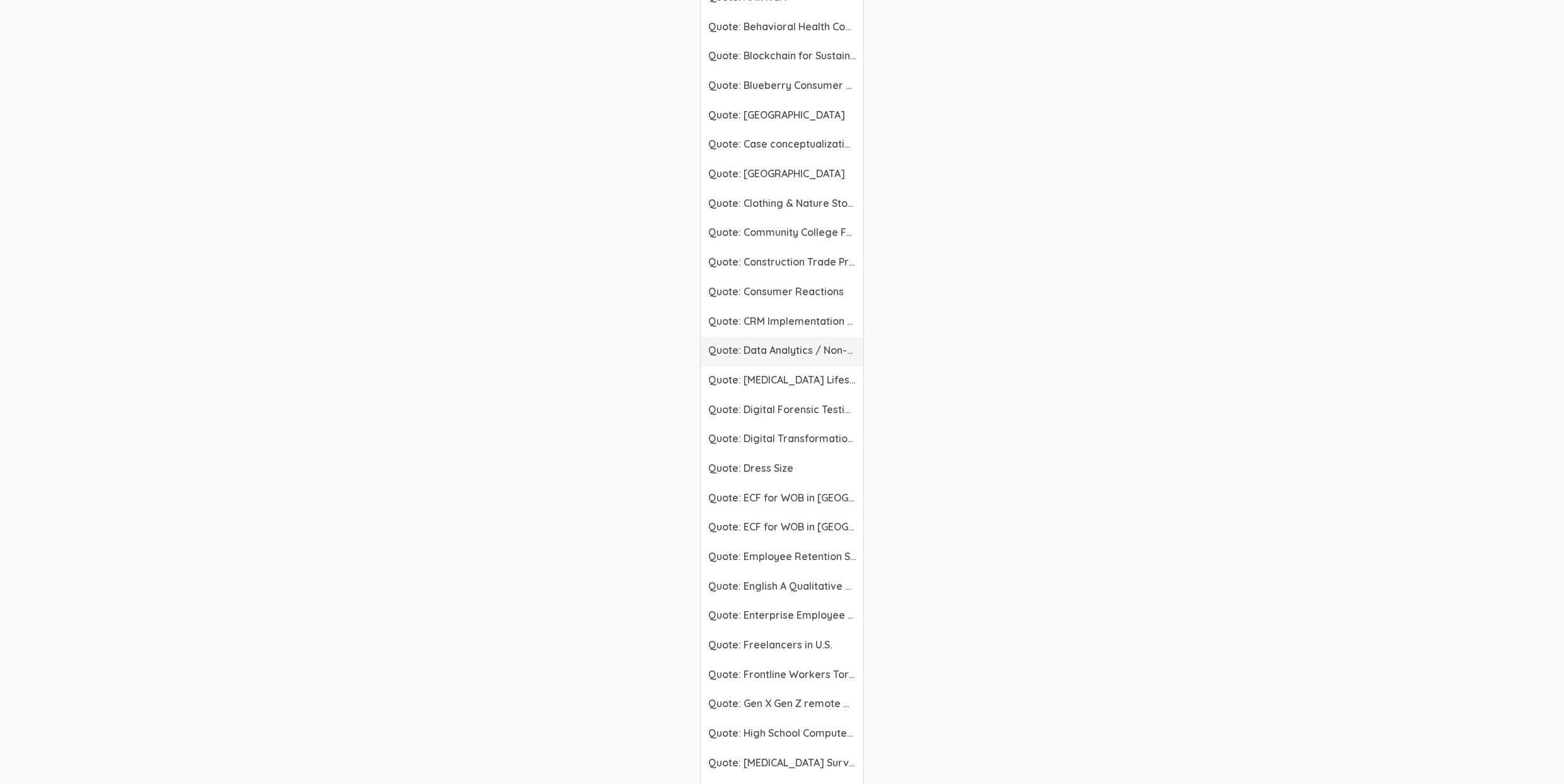
click at [791, 352] on span "Quote: Data Analytics / Non-accounting" at bounding box center [782, 349] width 148 height 14
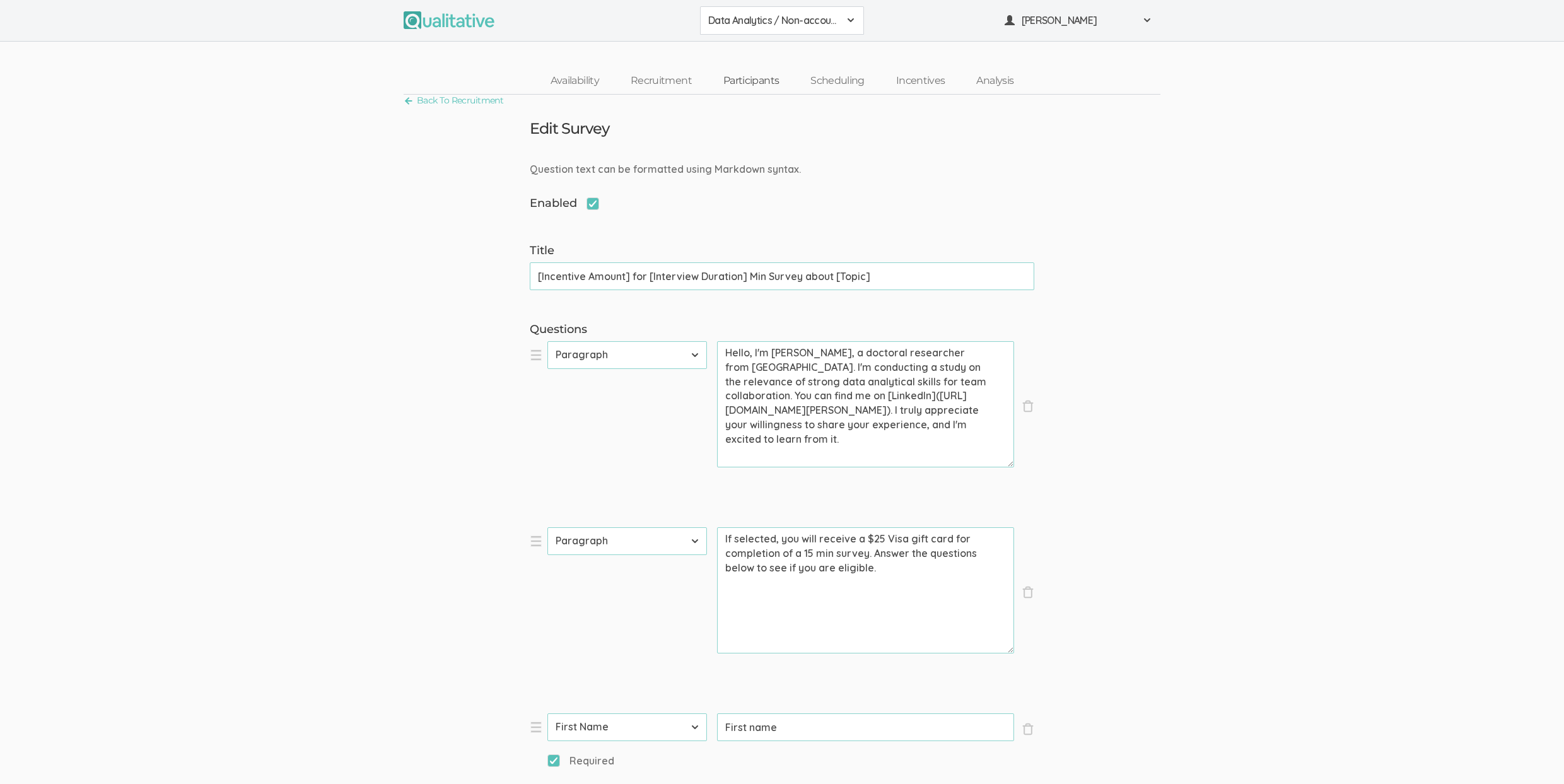
click at [773, 80] on link "Participants" at bounding box center [751, 80] width 87 height 27
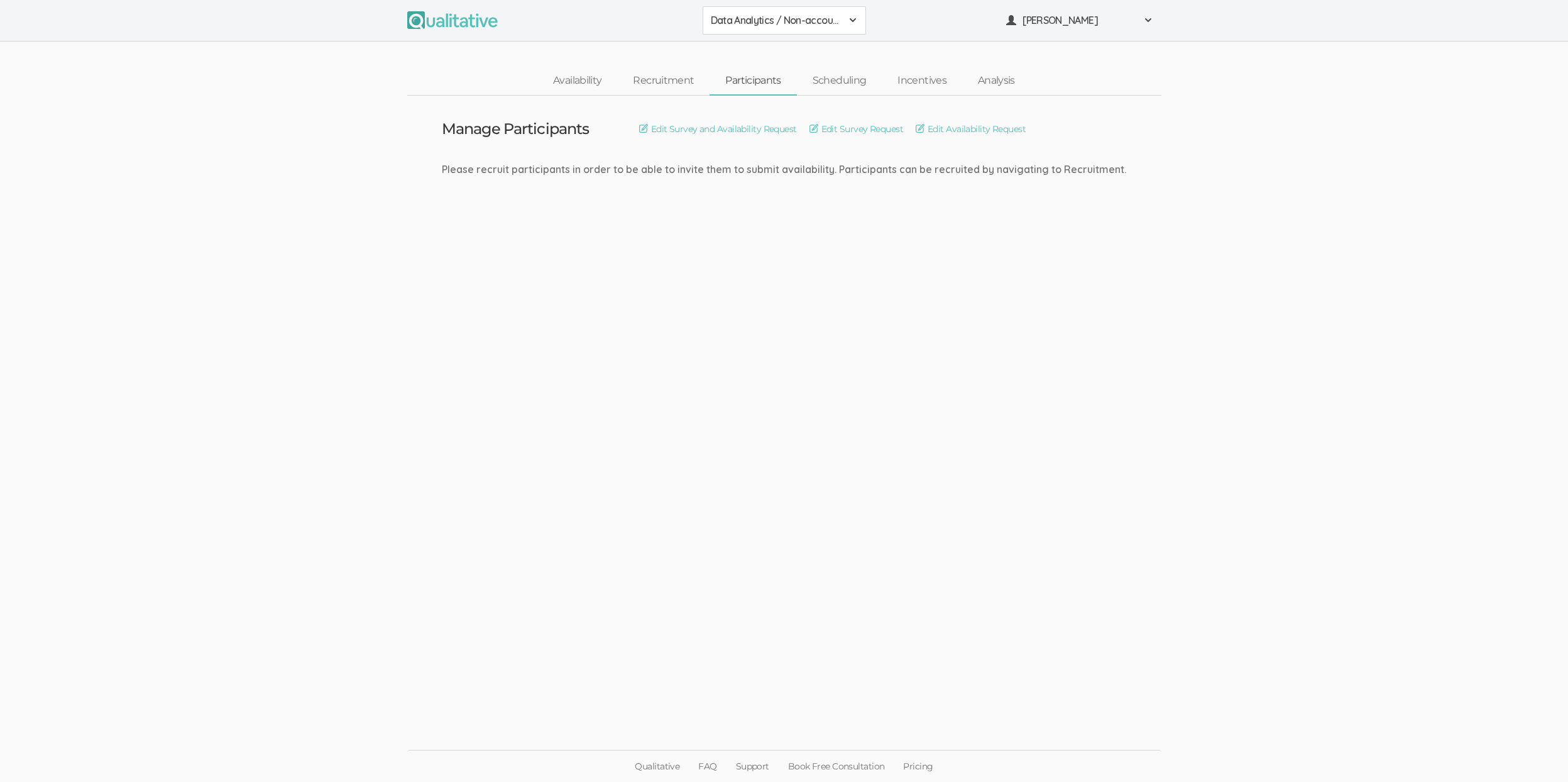
click at [807, 27] on button "Data Analytics / Non-accounting" at bounding box center [785, 21] width 164 height 28
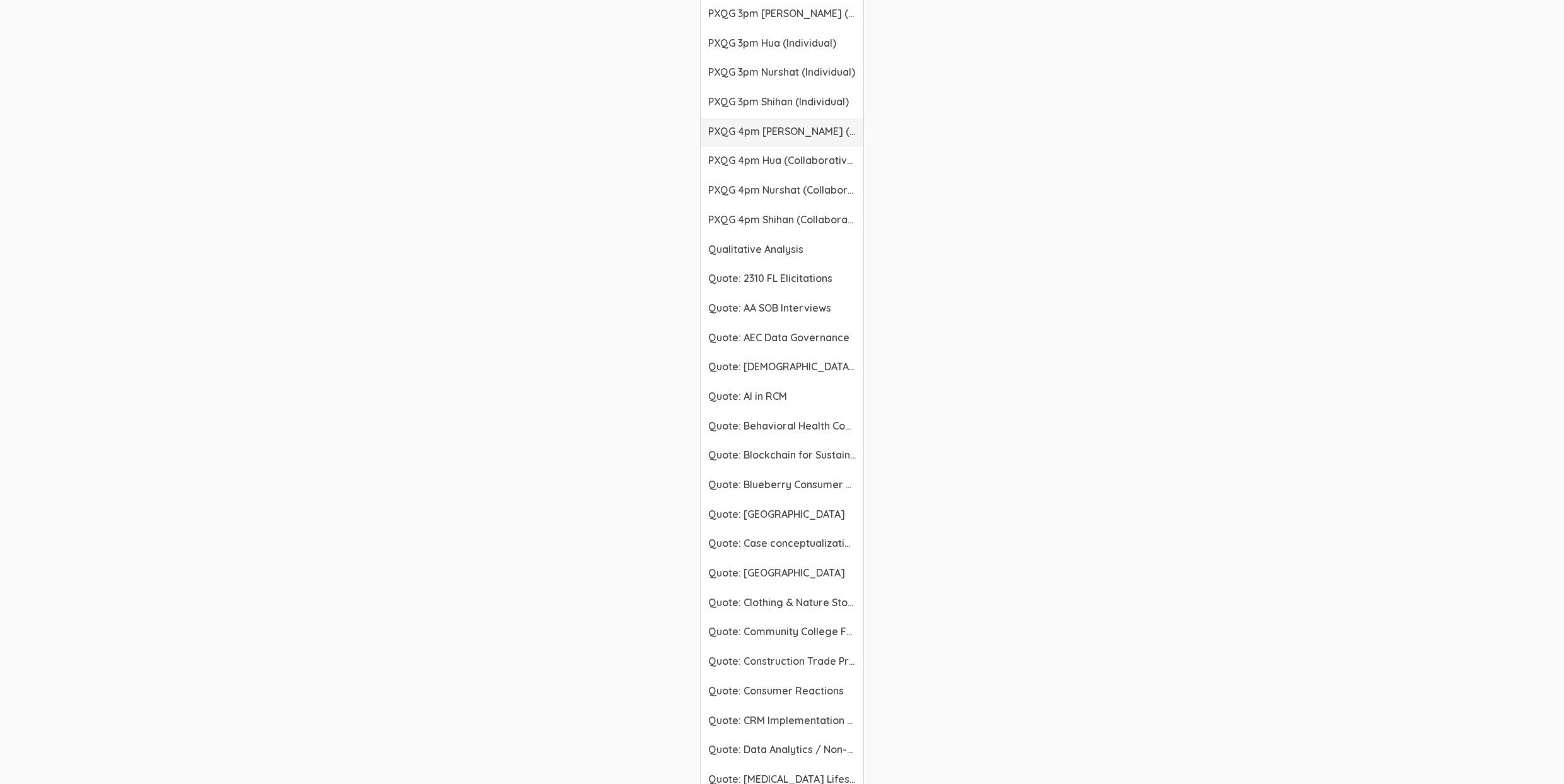
scroll to position [2313, 0]
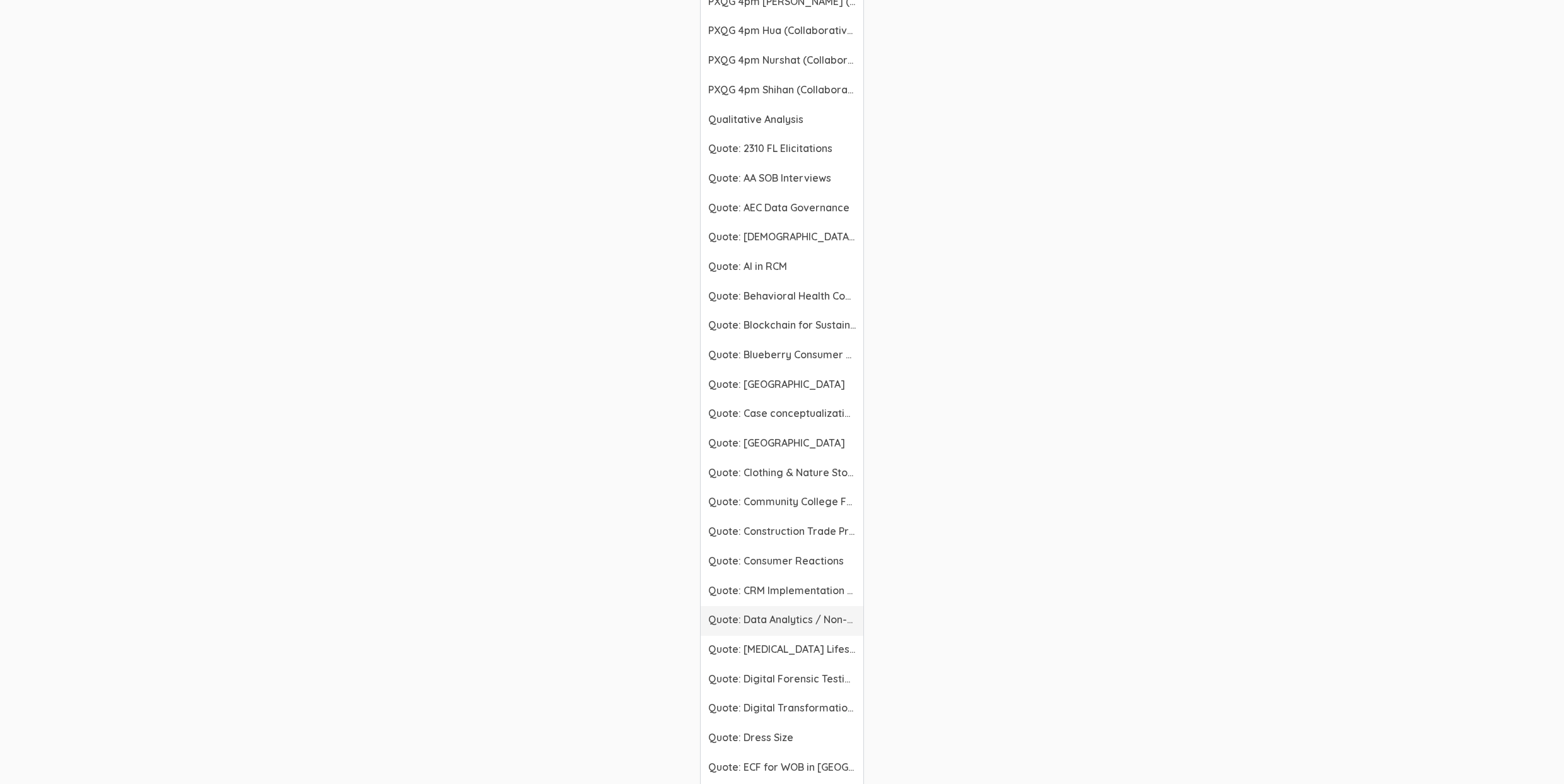
click at [789, 620] on span "Quote: Data Analytics / Non-accounting" at bounding box center [782, 619] width 148 height 14
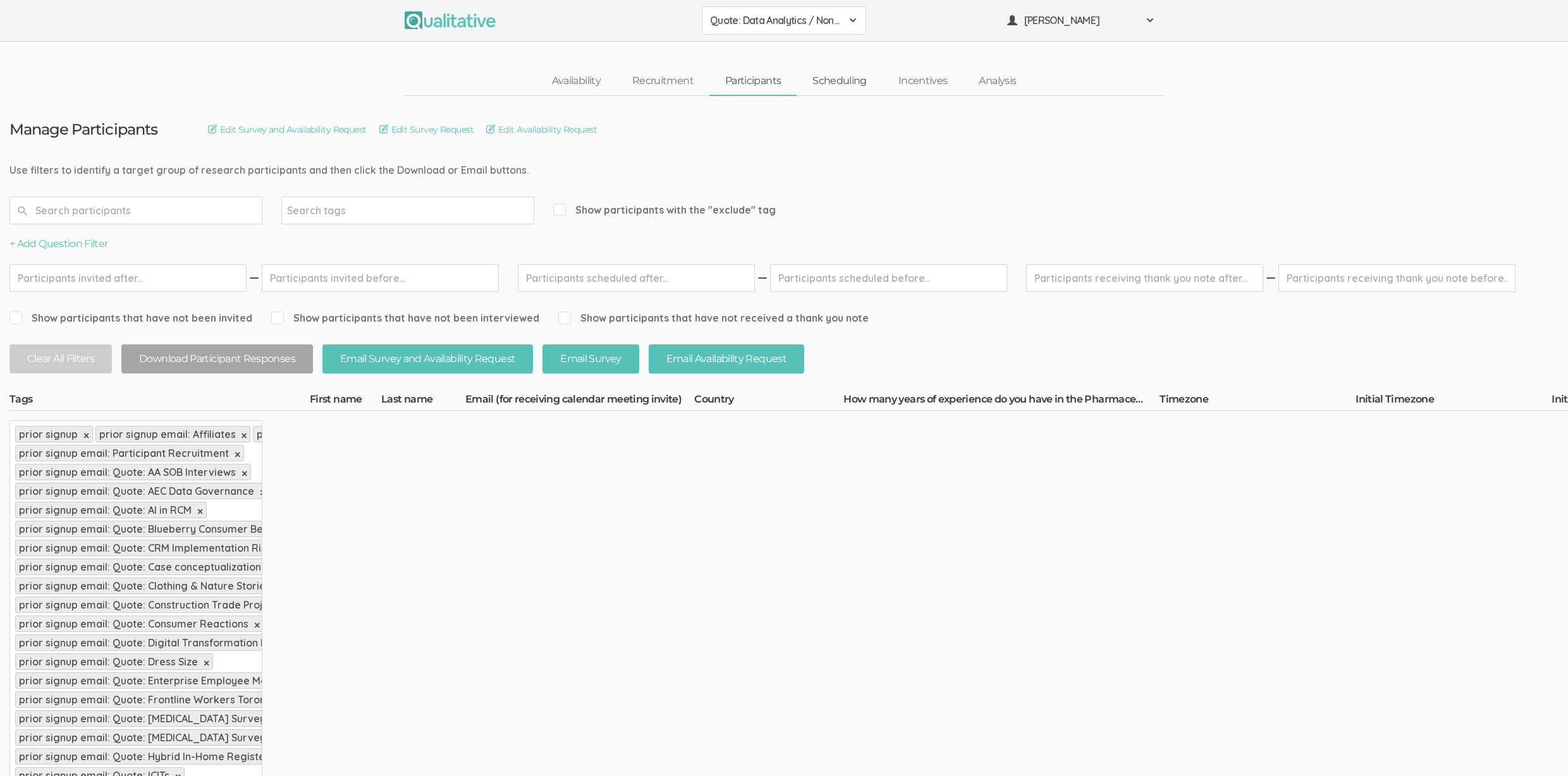
click at [825, 80] on link "Scheduling" at bounding box center [839, 81] width 86 height 27
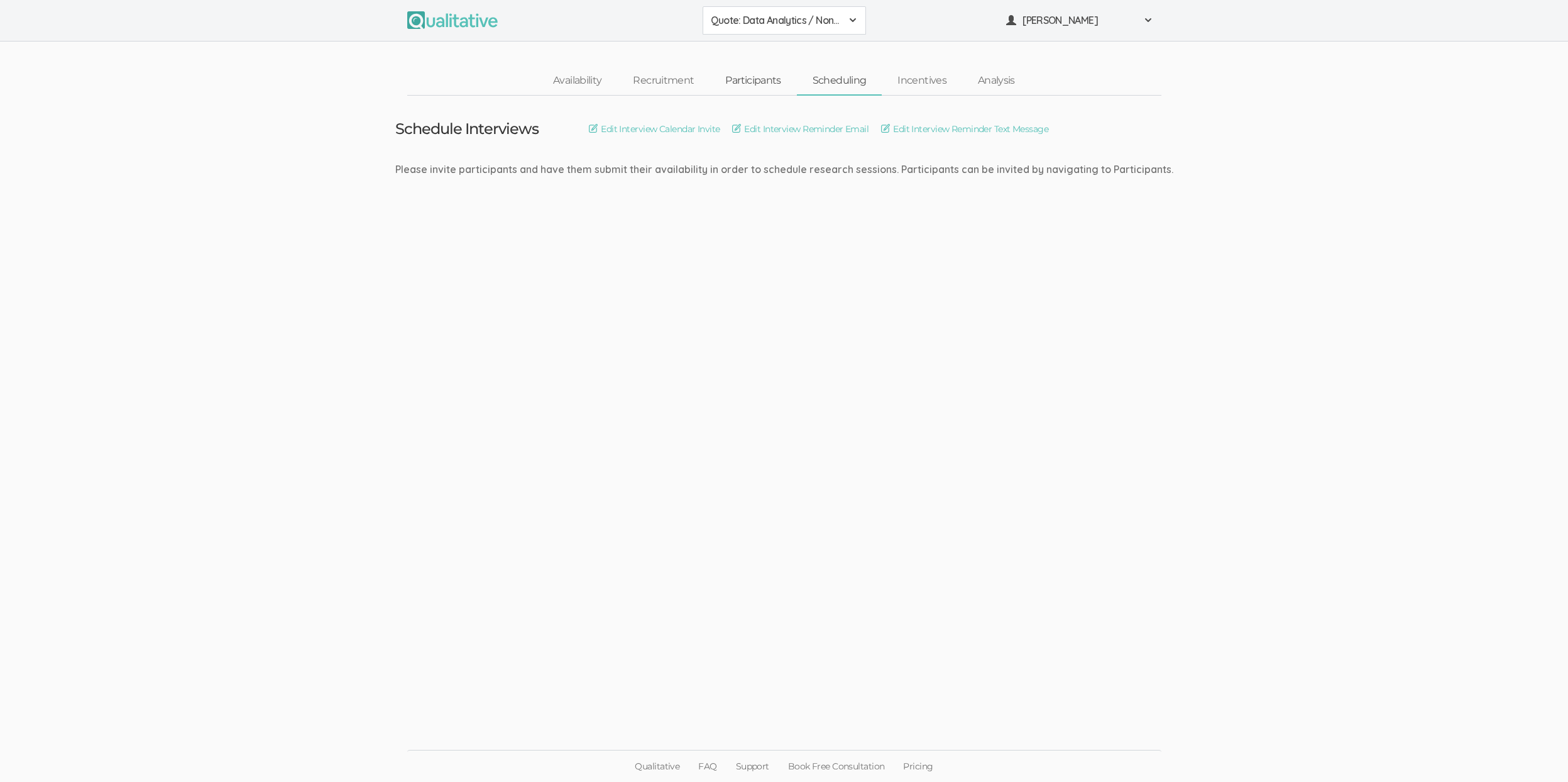
click at [756, 85] on link "Participants" at bounding box center [753, 80] width 87 height 27
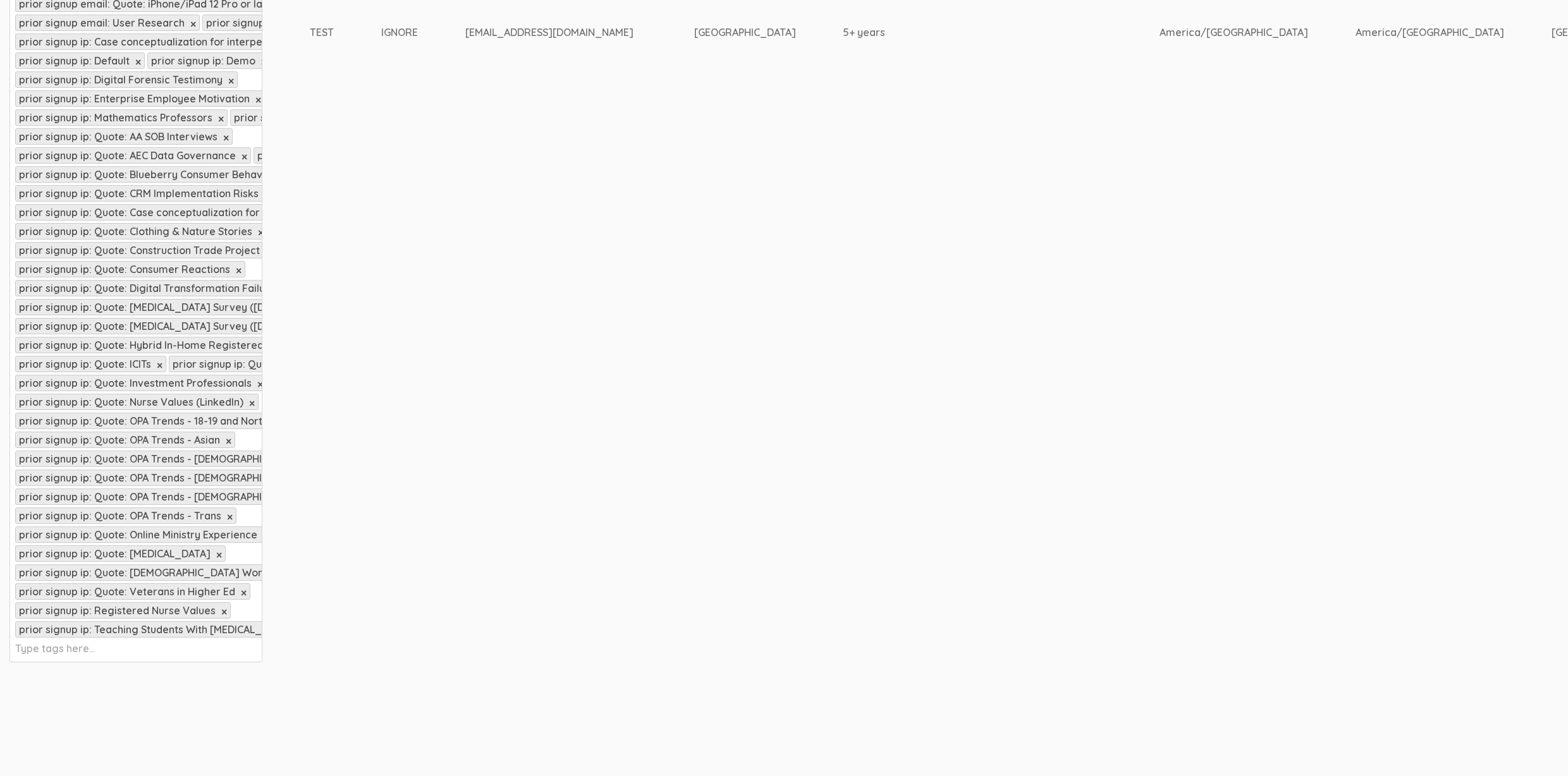
scroll to position [1088, 0]
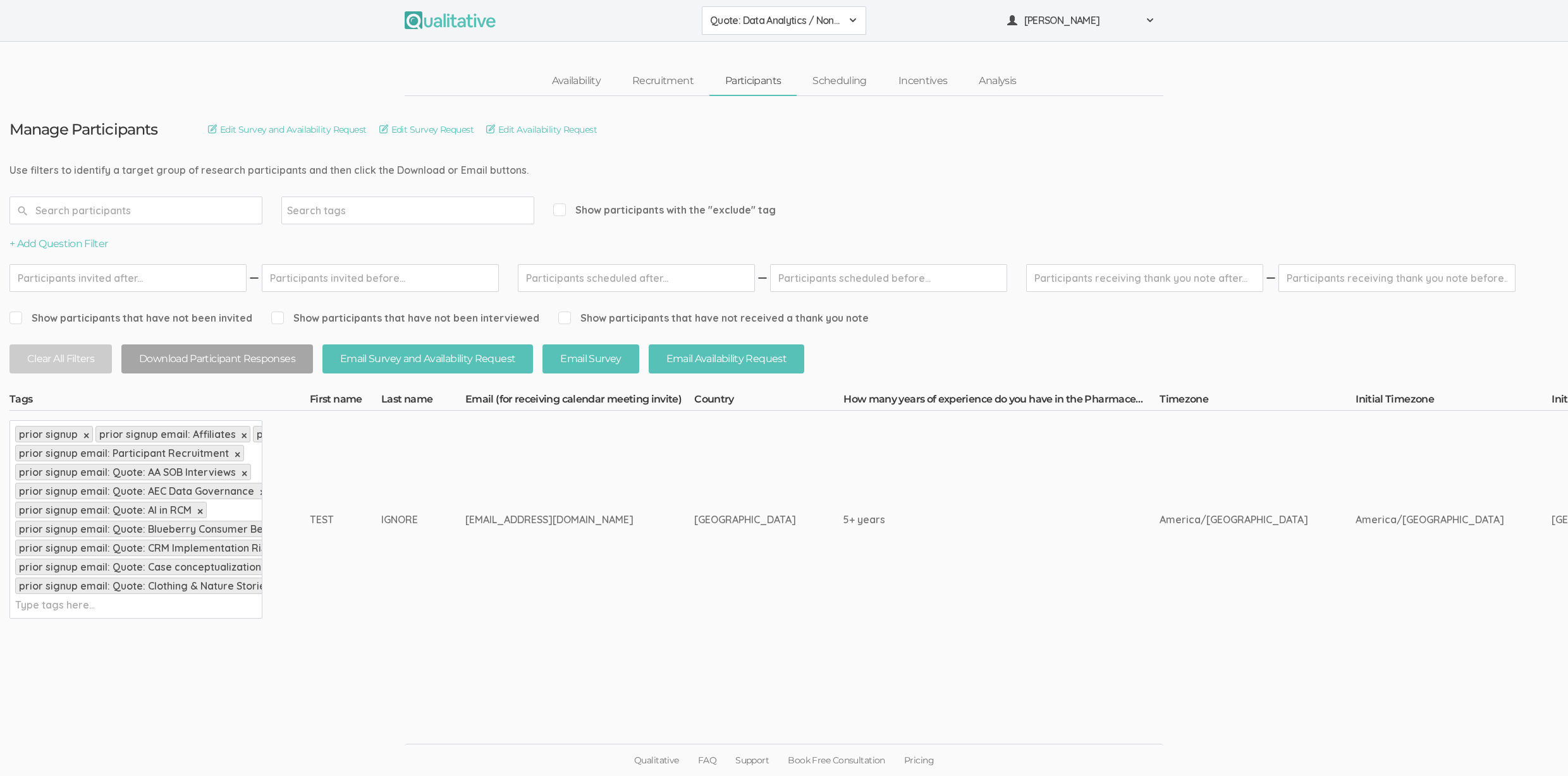
scroll to position [9, 0]
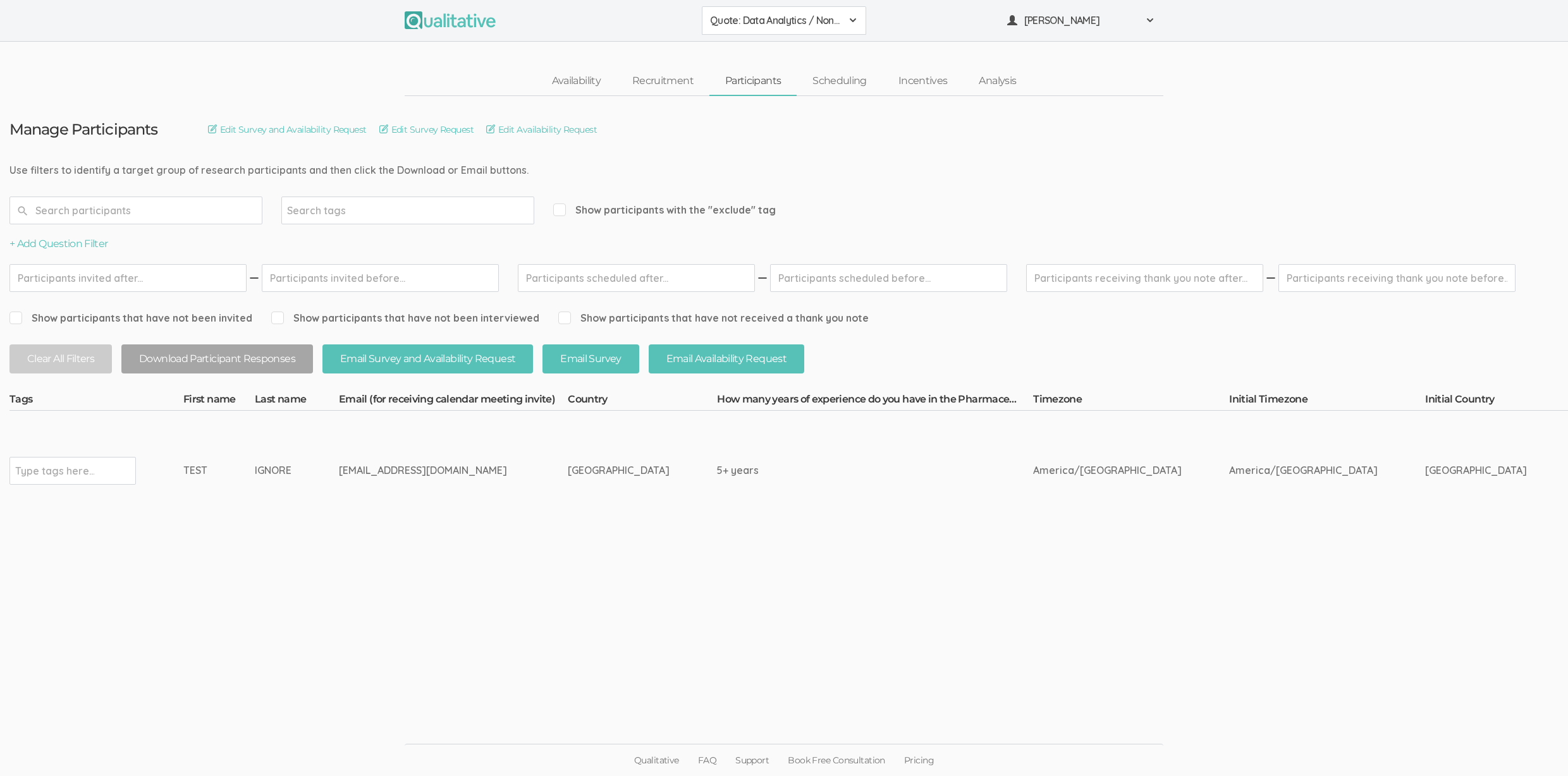
click at [71, 469] on input "text" at bounding box center [54, 471] width 79 height 17
type input "exclude"
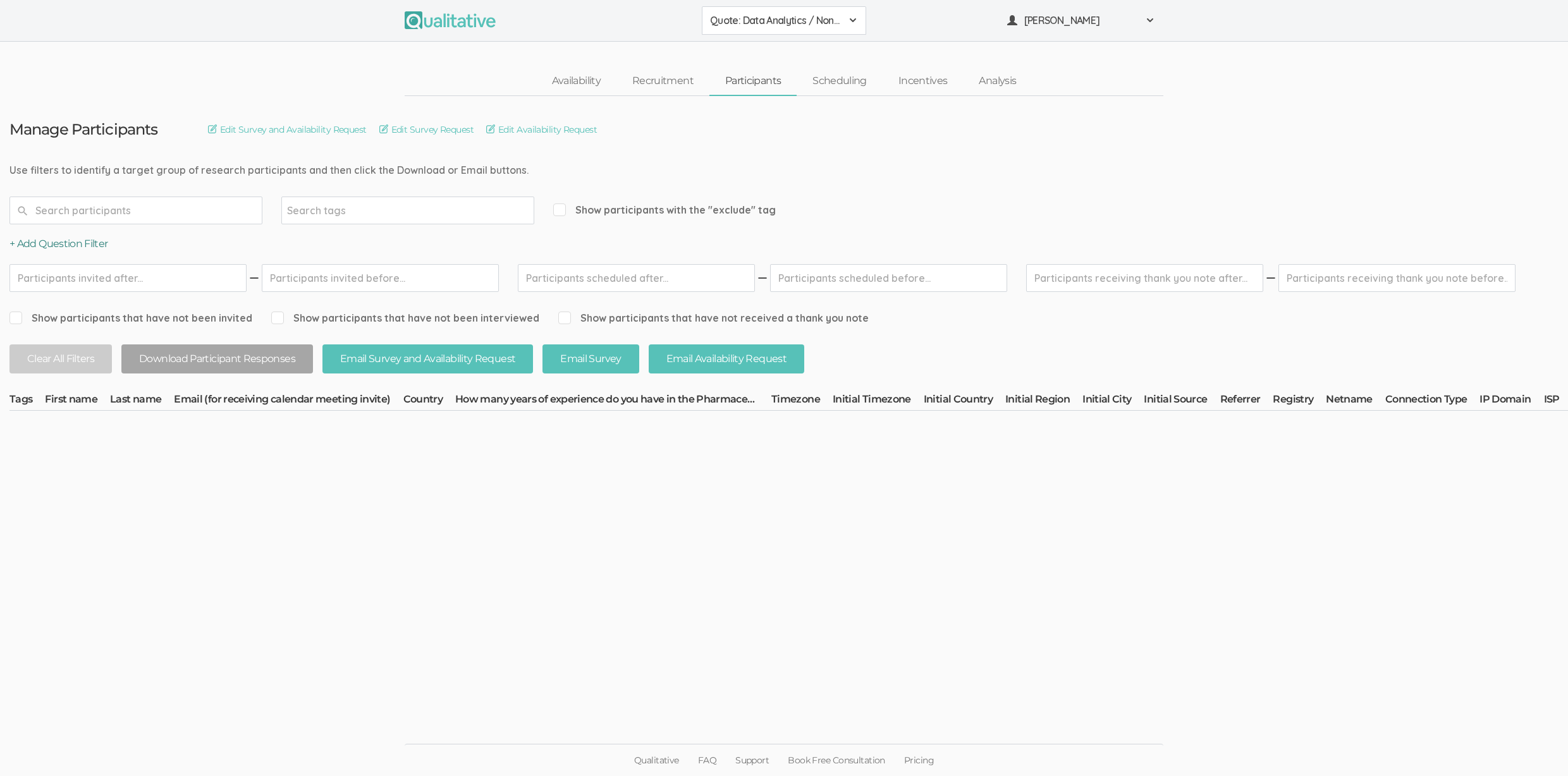
click at [92, 240] on button "+ Add Question Filter" at bounding box center [58, 244] width 99 height 14
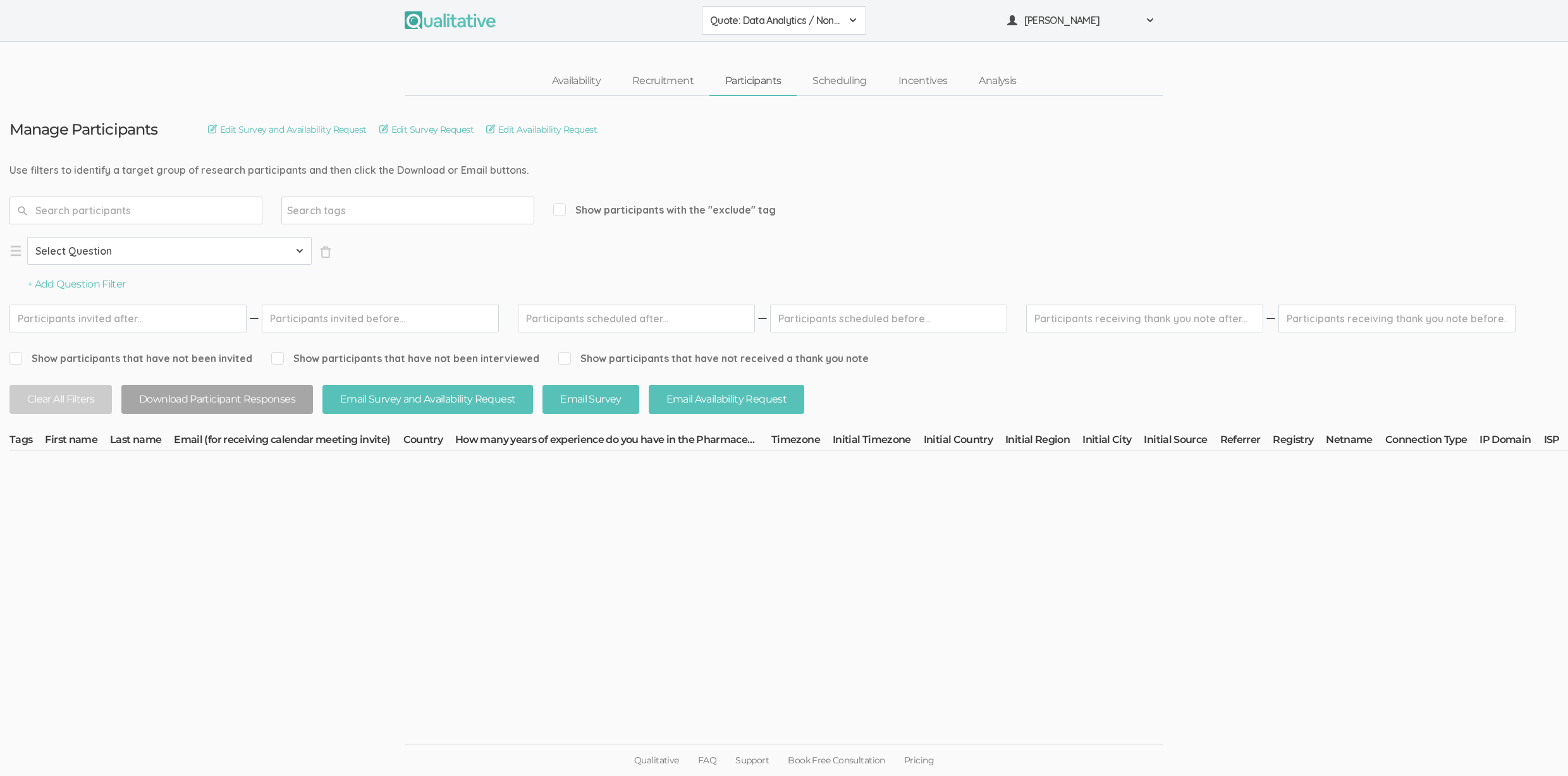
click at [88, 249] on select "Select Question Country How many years of experience do you have in the Pharmac…" at bounding box center [170, 250] width 284 height 27
select select "SFQ Country"
click at [27, 237] on select "Select Question Country How many years of experience do you have in the Pharmac…" at bounding box center [170, 250] width 284 height 27
click at [91, 285] on button "+ Add Question Filter" at bounding box center [77, 284] width 99 height 14
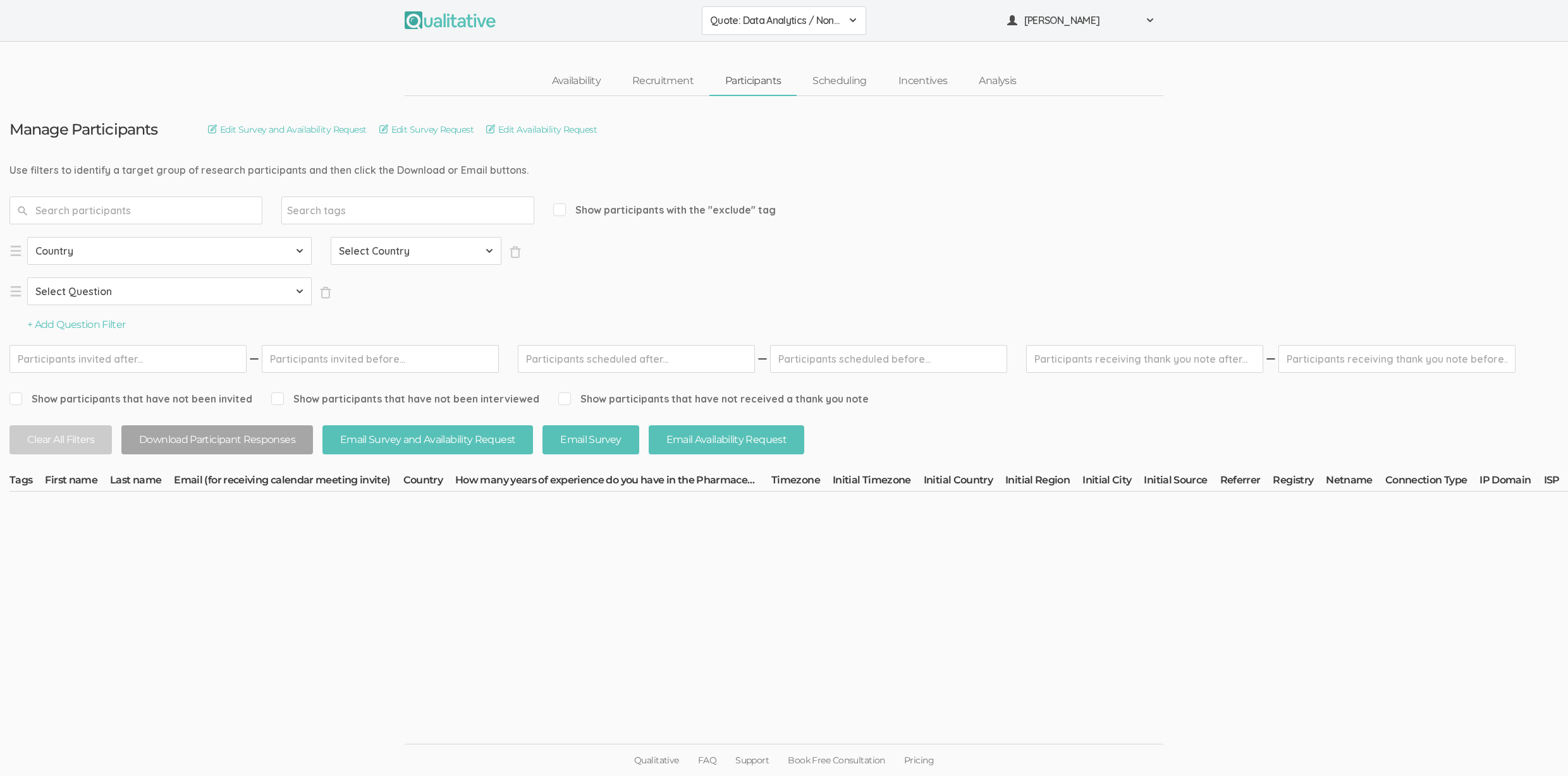
click at [97, 295] on select "Select Question Country How many years of experience do you have in the Pharmac…" at bounding box center [170, 291] width 284 height 27
select select "SFQ How many years of experience do you have in the Pharmaceutical/Biotech indu…"
click at [27, 278] on select "Select Question Country How many years of experience do you have in the Pharmac…" at bounding box center [170, 291] width 284 height 27
click at [91, 320] on button "+ Add Question Filter" at bounding box center [77, 324] width 99 height 14
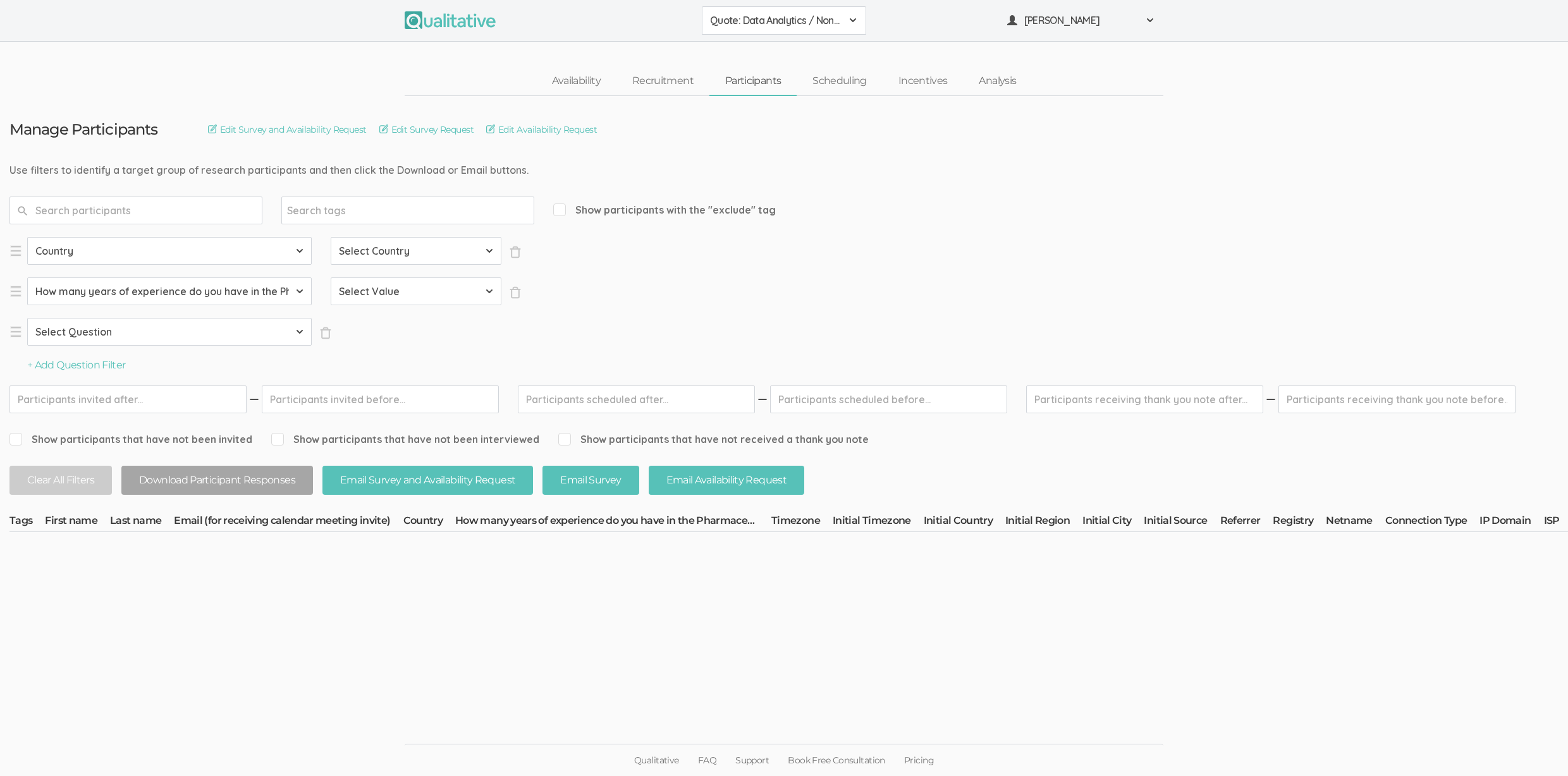
click at [93, 334] on select "Select Question Country How many years of experience do you have in the Pharmac…" at bounding box center [170, 331] width 284 height 27
select select "SFQ How many years of experience do you have in the Pharmaceutical/Biotech indu…"
click at [27, 318] on select "Select Question Country How many years of experience do you have in the Pharmac…" at bounding box center [170, 331] width 284 height 27
click at [351, 254] on select "Select Country Afghanistan Åland Islands Albania Algeria American Samoa Andorra…" at bounding box center [415, 250] width 171 height 27
select select "US"
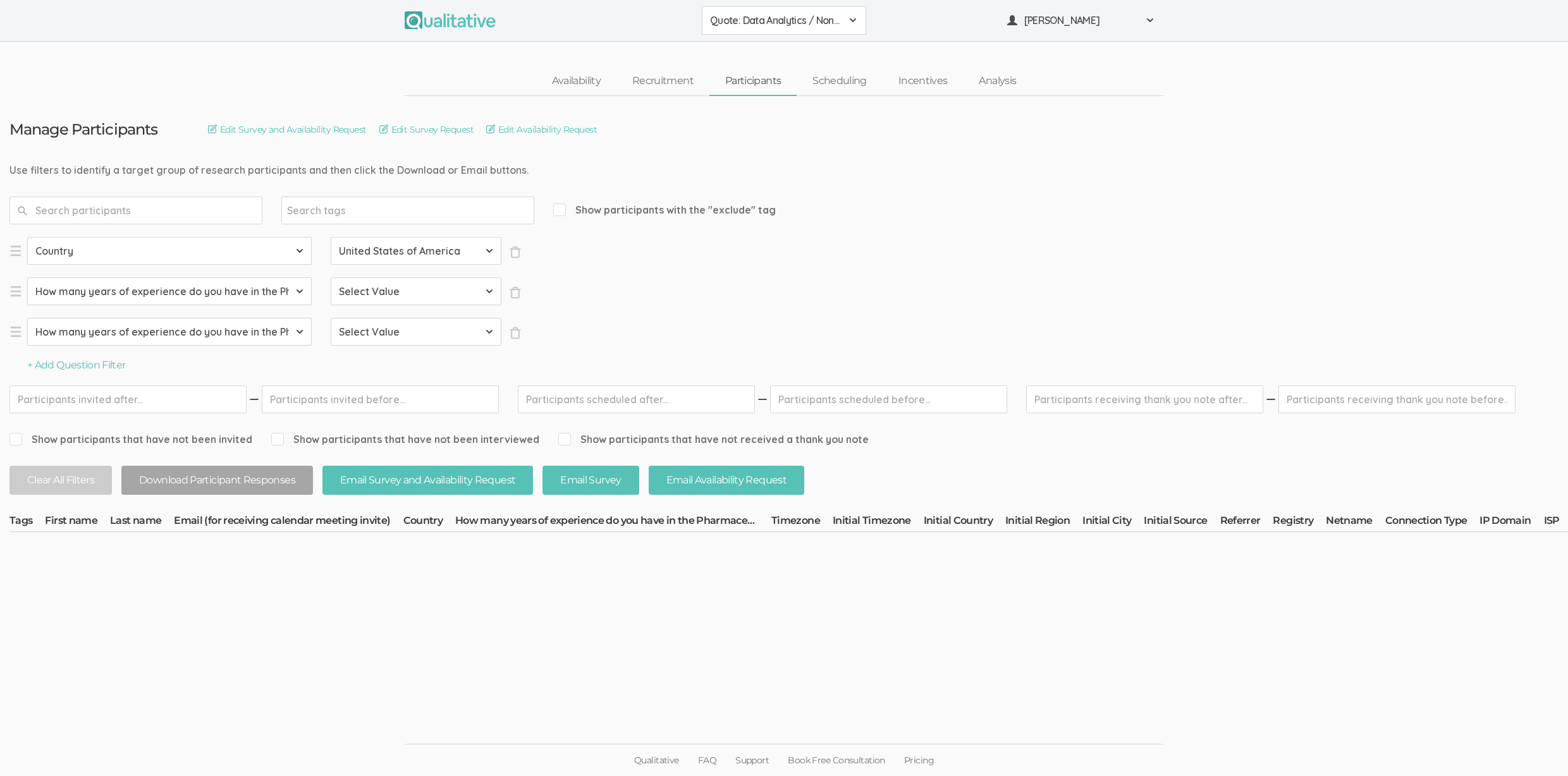
click at [330, 237] on select "Select Country Afghanistan Åland Islands Albania Algeria American Samoa Andorra…" at bounding box center [415, 250] width 171 height 27
click at [458, 291] on select "Select Value None 1-4 years 5+ years" at bounding box center [415, 291] width 171 height 27
select select "1-4 years"
click at [330, 278] on select "Select Value None 1-4 years 5+ years" at bounding box center [415, 291] width 171 height 27
click at [421, 334] on select "Select Value None 1-4 years 5+ years" at bounding box center [415, 331] width 171 height 27
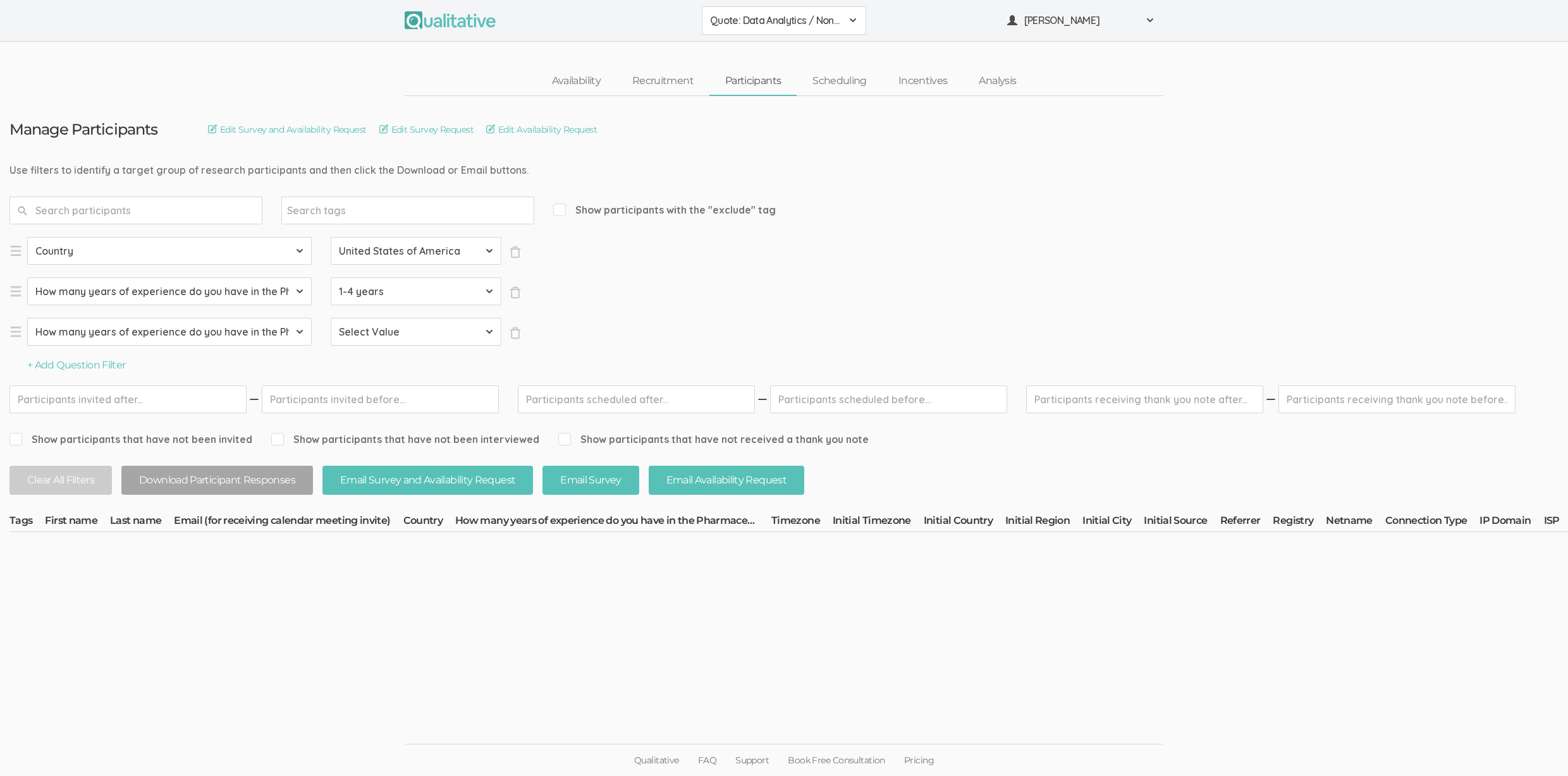
select select "5+ years"
click at [330, 318] on select "Select Value None 1-4 years 5+ years" at bounding box center [415, 331] width 171 height 27
click at [535, 601] on ui-view "Manage Participants Edit Survey and Availability Request Edit Survey Request Ed…" at bounding box center [784, 388] width 1568 height 585
click at [634, 210] on span "Show participants with the "exclude" tag" at bounding box center [664, 210] width 222 height 14
click at [561, 210] on input "Show participants with the "exclude" tag" at bounding box center [557, 210] width 8 height 8
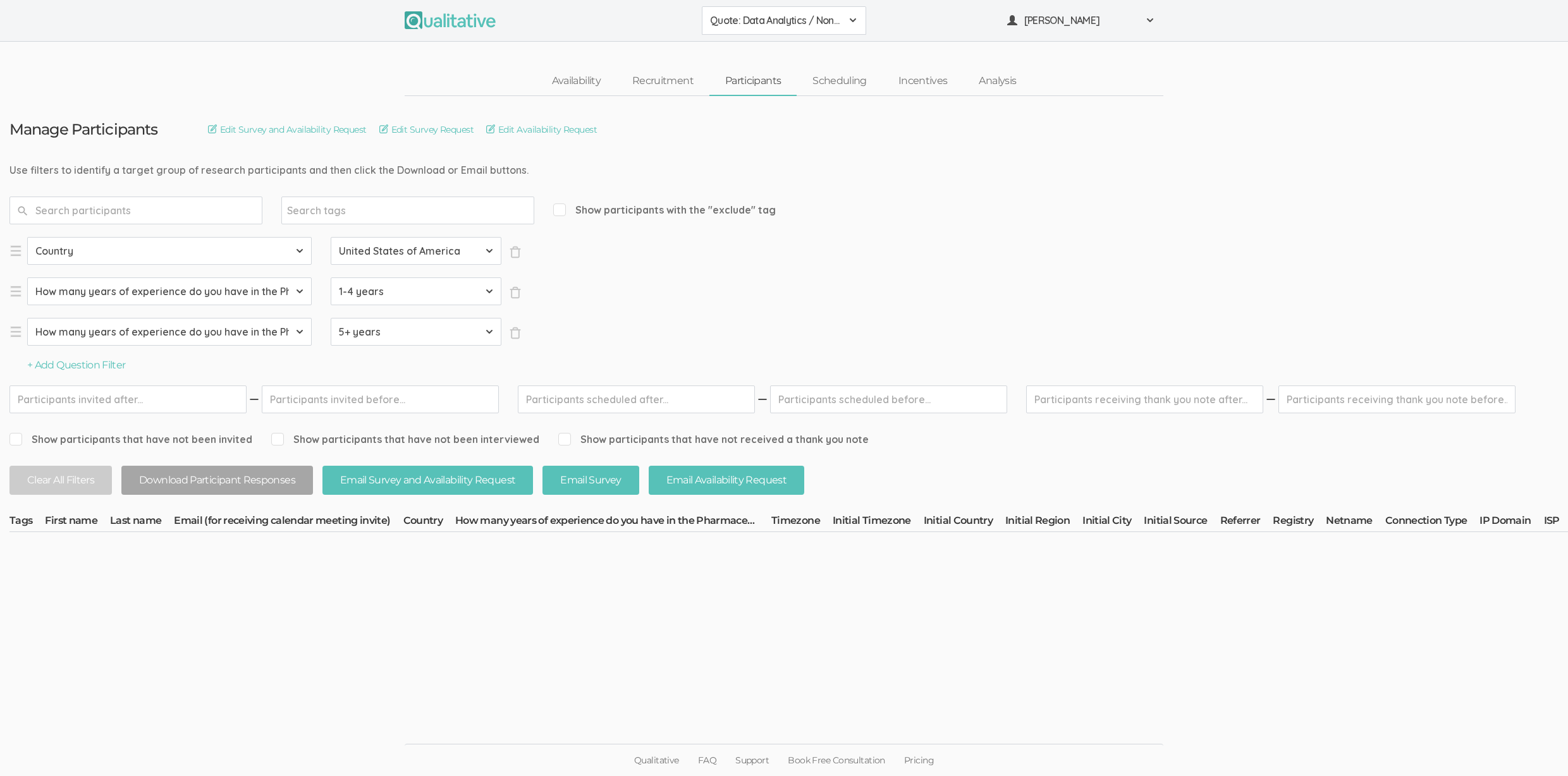
checkbox input "true"
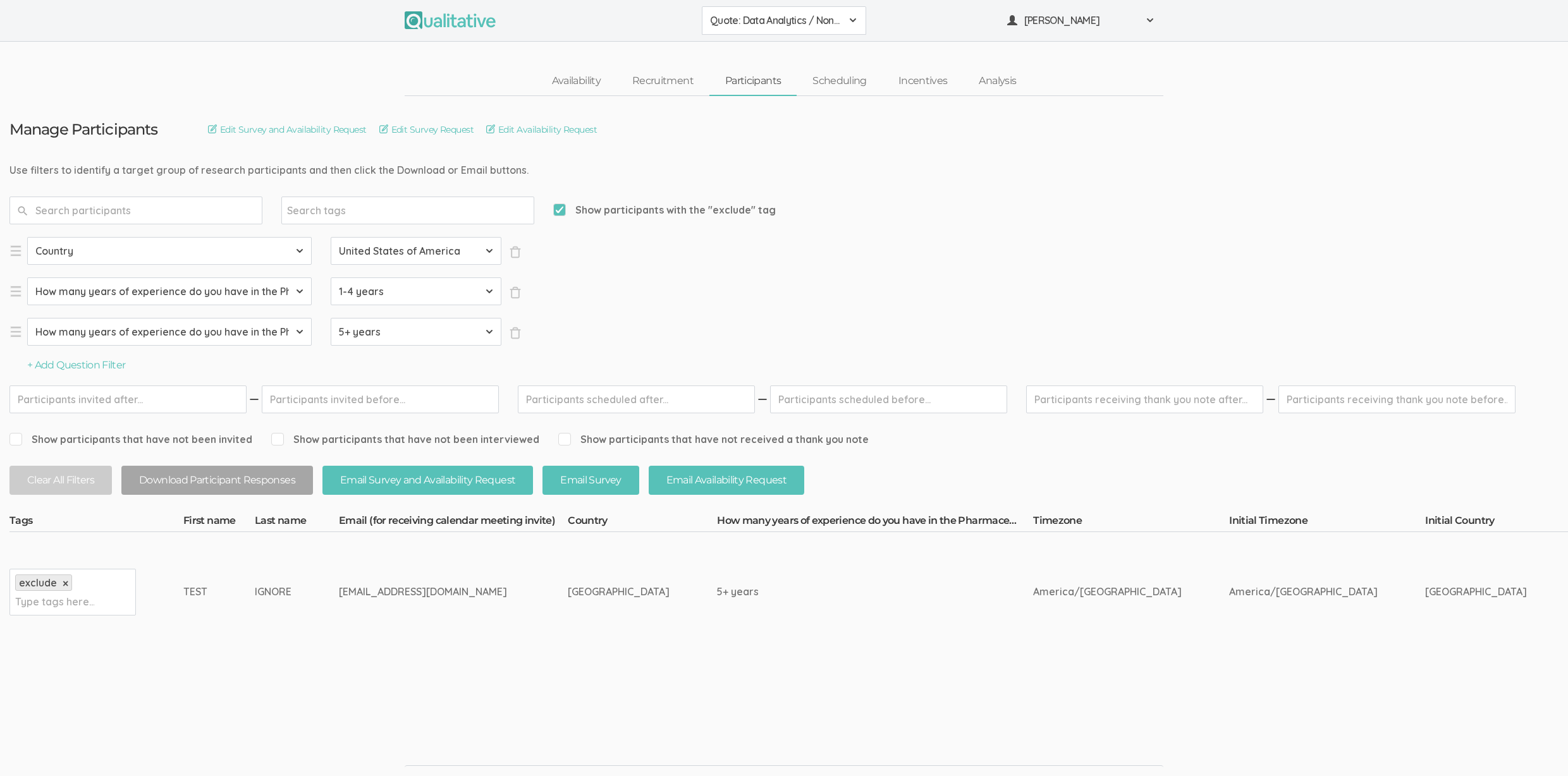
click at [644, 210] on span "Show participants with the "exclude" tag" at bounding box center [664, 210] width 222 height 14
click at [561, 210] on input "Show participants with the "exclude" tag" at bounding box center [557, 210] width 8 height 8
checkbox input "false"
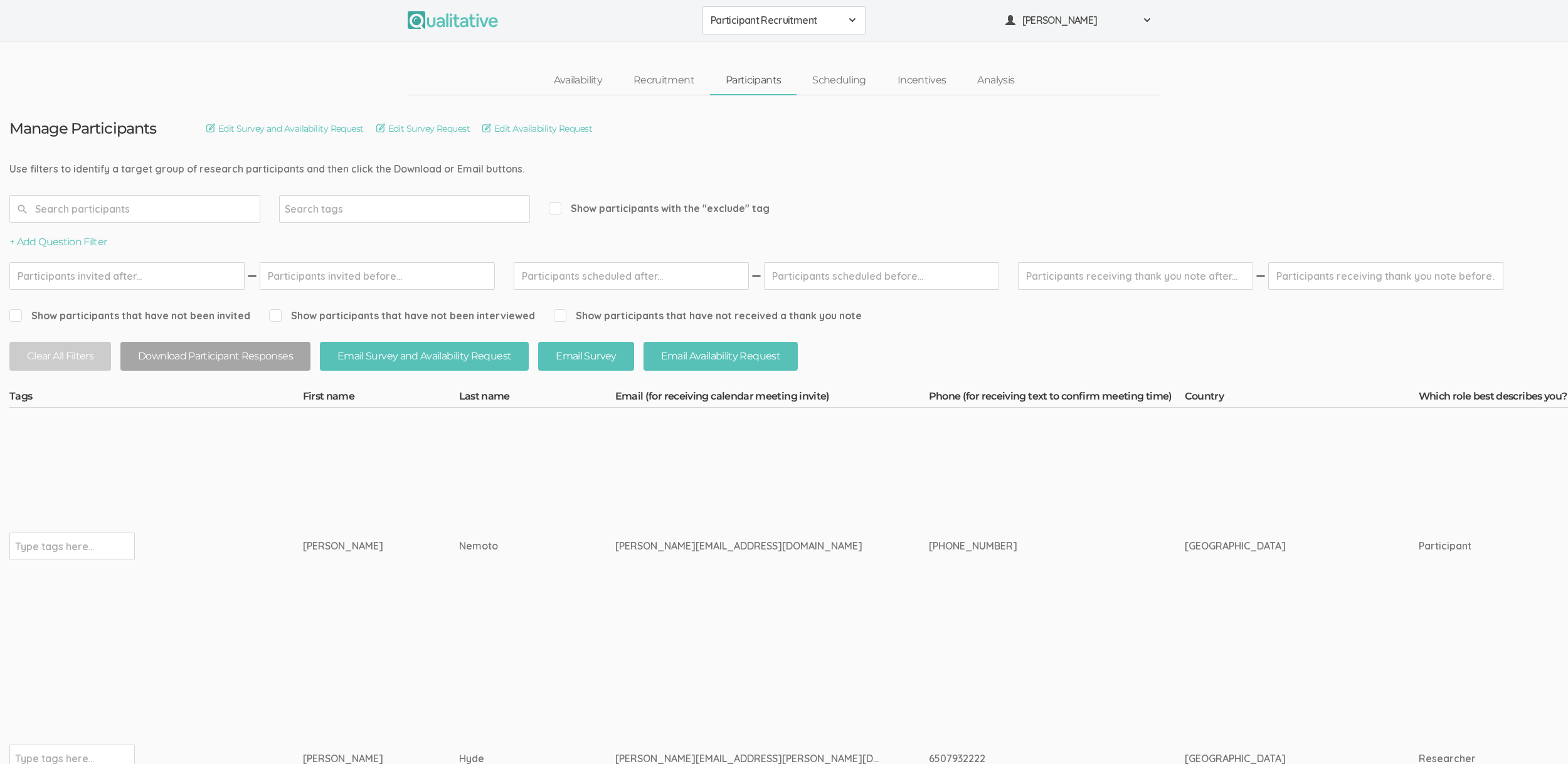
click at [459, 485] on td "Nemoto" at bounding box center [536, 546] width 156 height 277
click at [568, 84] on link "Availability" at bounding box center [578, 80] width 80 height 27
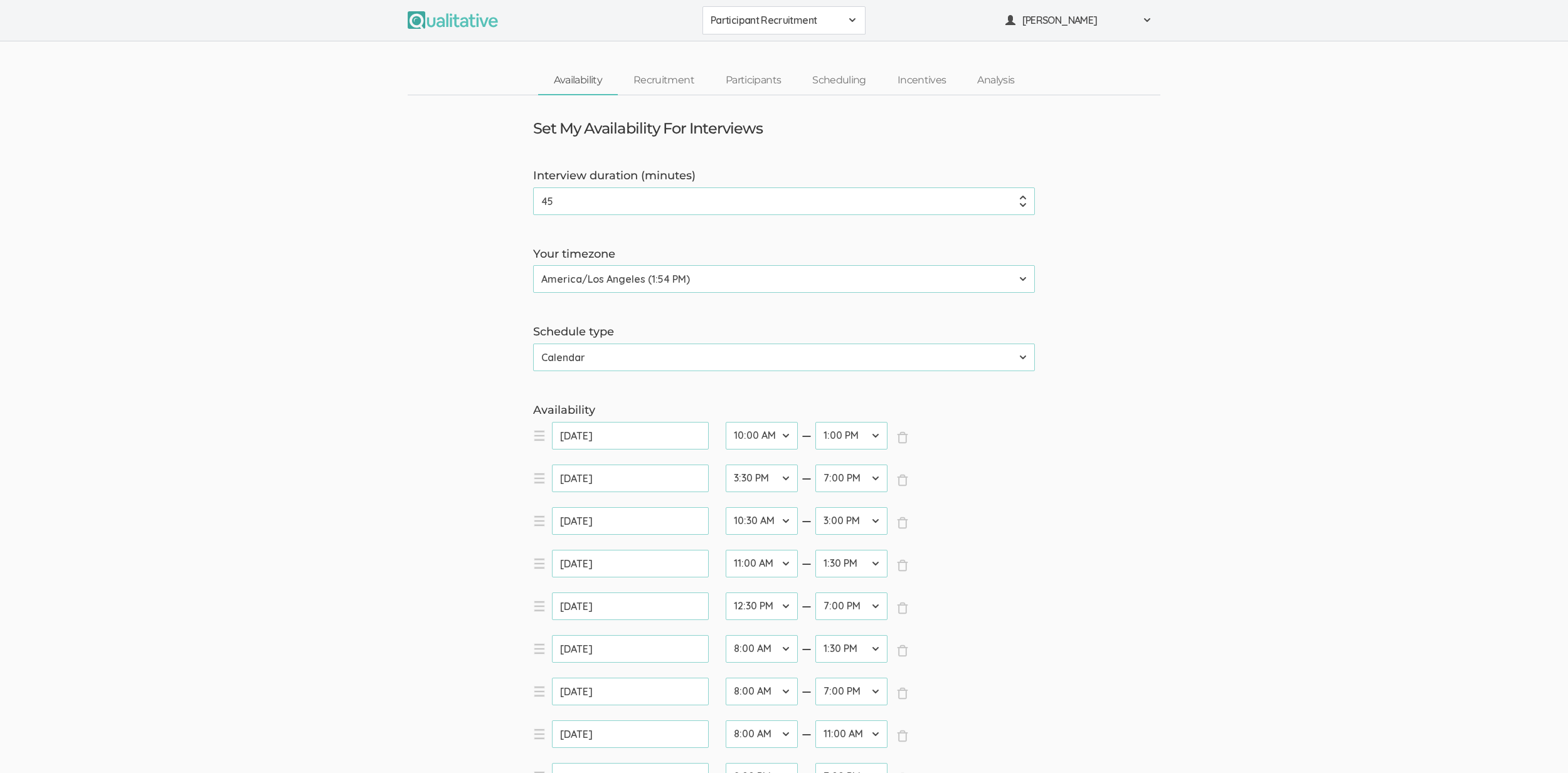
scroll to position [423, 0]
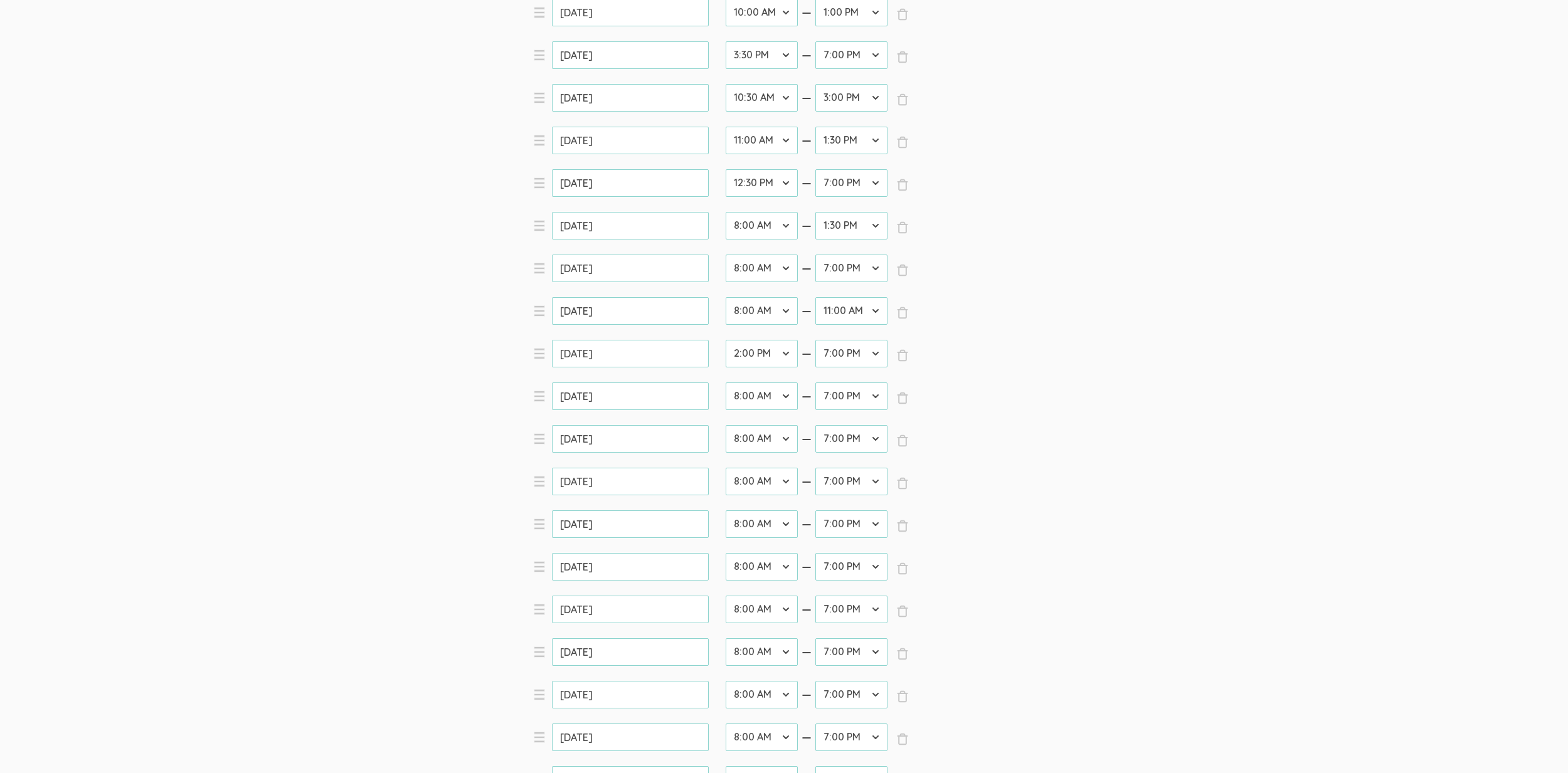
click at [771, 397] on select "12:00 AM 12:30 AM 1:00 AM 1:30 AM 2:00 AM 2:30 AM 3:00 AM 3:30 AM 4:00 AM 4:30 …" at bounding box center [761, 396] width 72 height 27
select select "20"
click at [725, 383] on select "12:00 AM 12:30 AM 1:00 AM 1:30 AM 2:00 AM 2:30 AM 3:00 AM 3:30 AM 4:00 AM 4:30 …" at bounding box center [761, 396] width 72 height 27
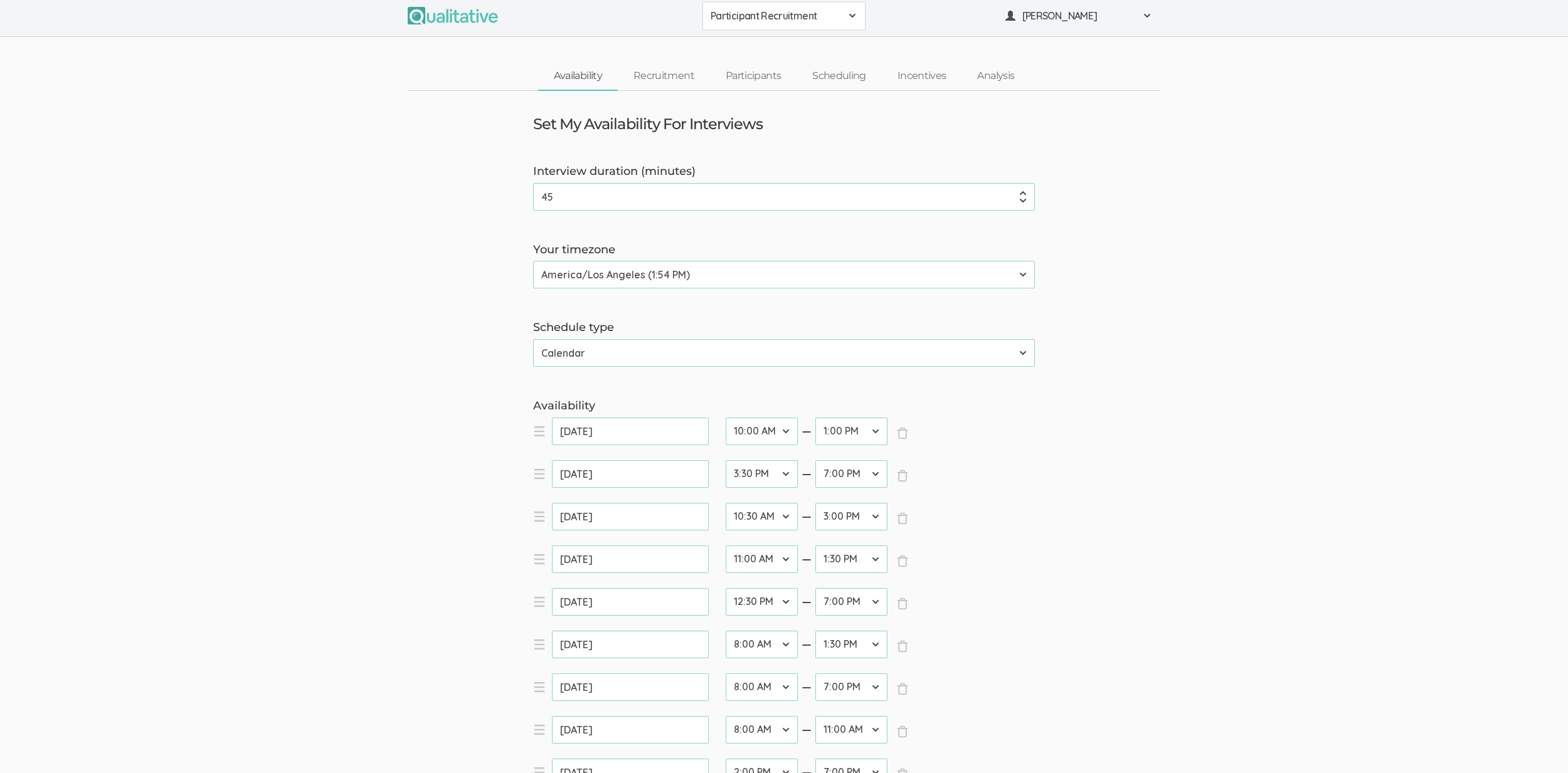
scroll to position [5, 0]
click at [851, 643] on select "12:00 AM 12:30 AM 1:00 AM 1:30 AM 2:00 AM 2:30 AM 3:00 AM 3:30 AM 4:00 AM 4:30 …" at bounding box center [851, 643] width 72 height 27
select select "38"
click at [815, 630] on select "12:00 AM 12:30 AM 1:00 AM 1:30 AM 2:00 AM 2:30 AM 3:00 AM 3:30 AM 4:00 AM 4:30 …" at bounding box center [851, 643] width 72 height 27
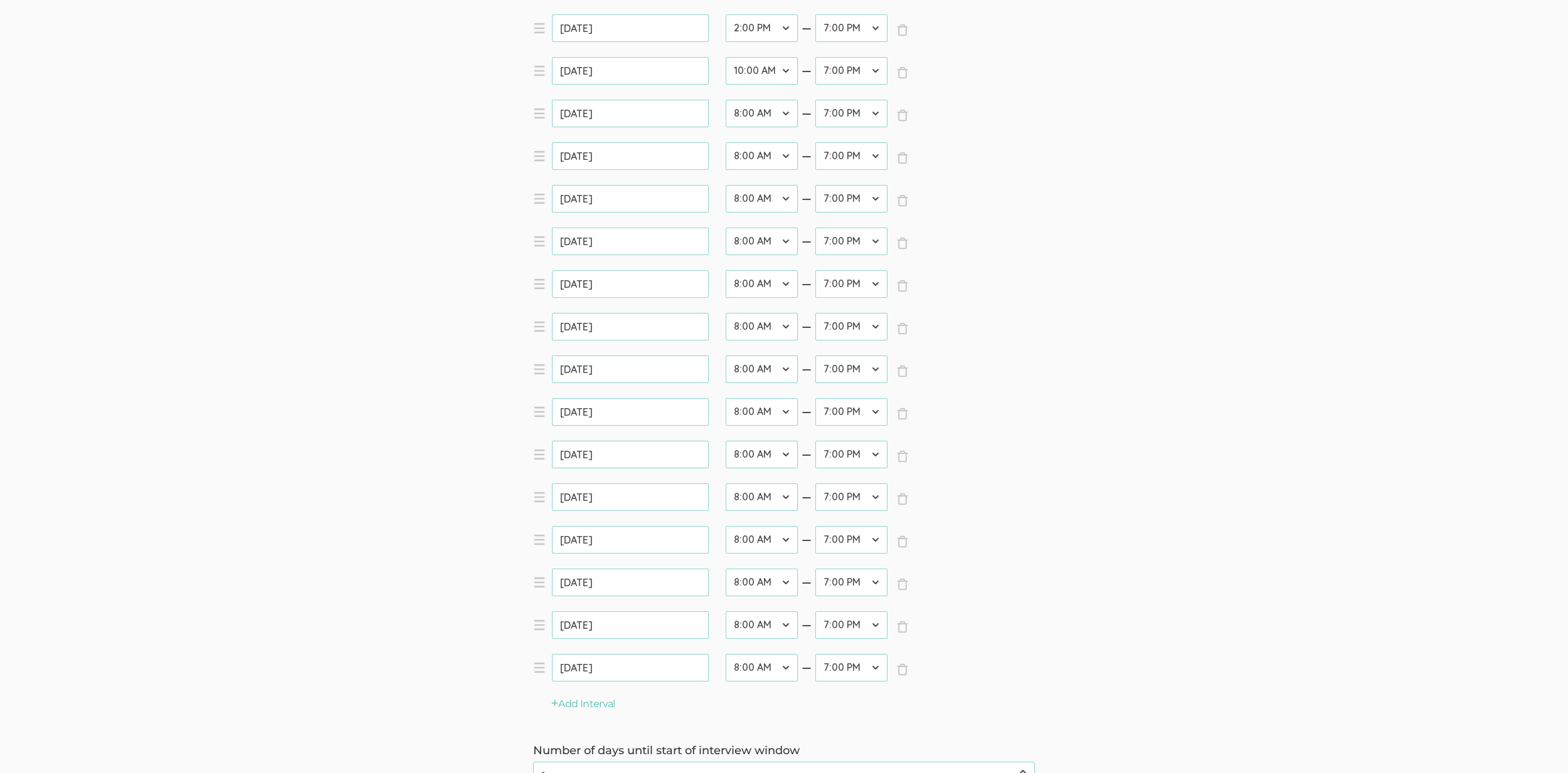
scroll to position [1014, 0]
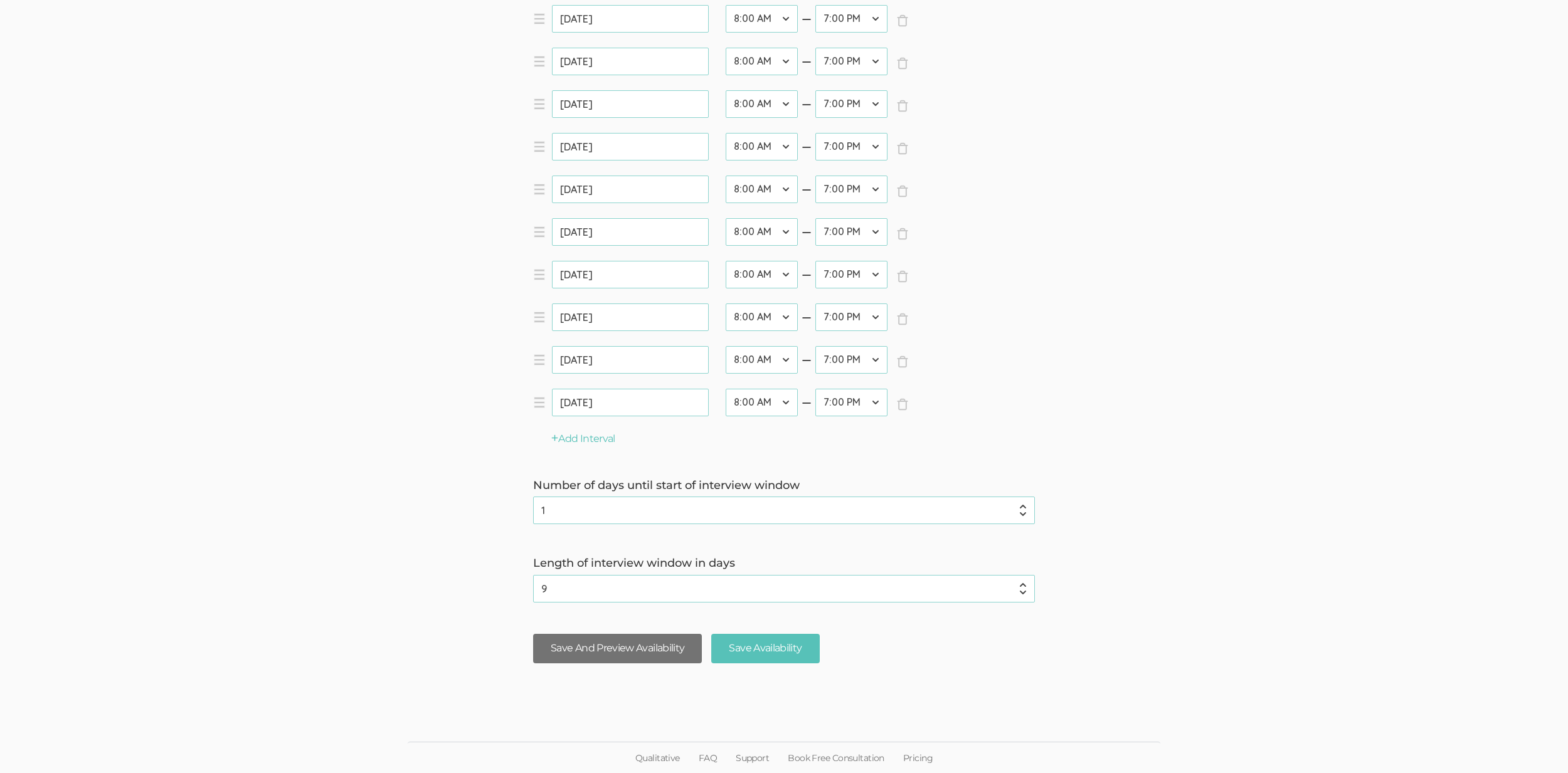
click at [678, 642] on button "Save And Preview Availability" at bounding box center [617, 648] width 168 height 30
click at [591, 652] on button "Save And Preview Availability" at bounding box center [617, 648] width 168 height 30
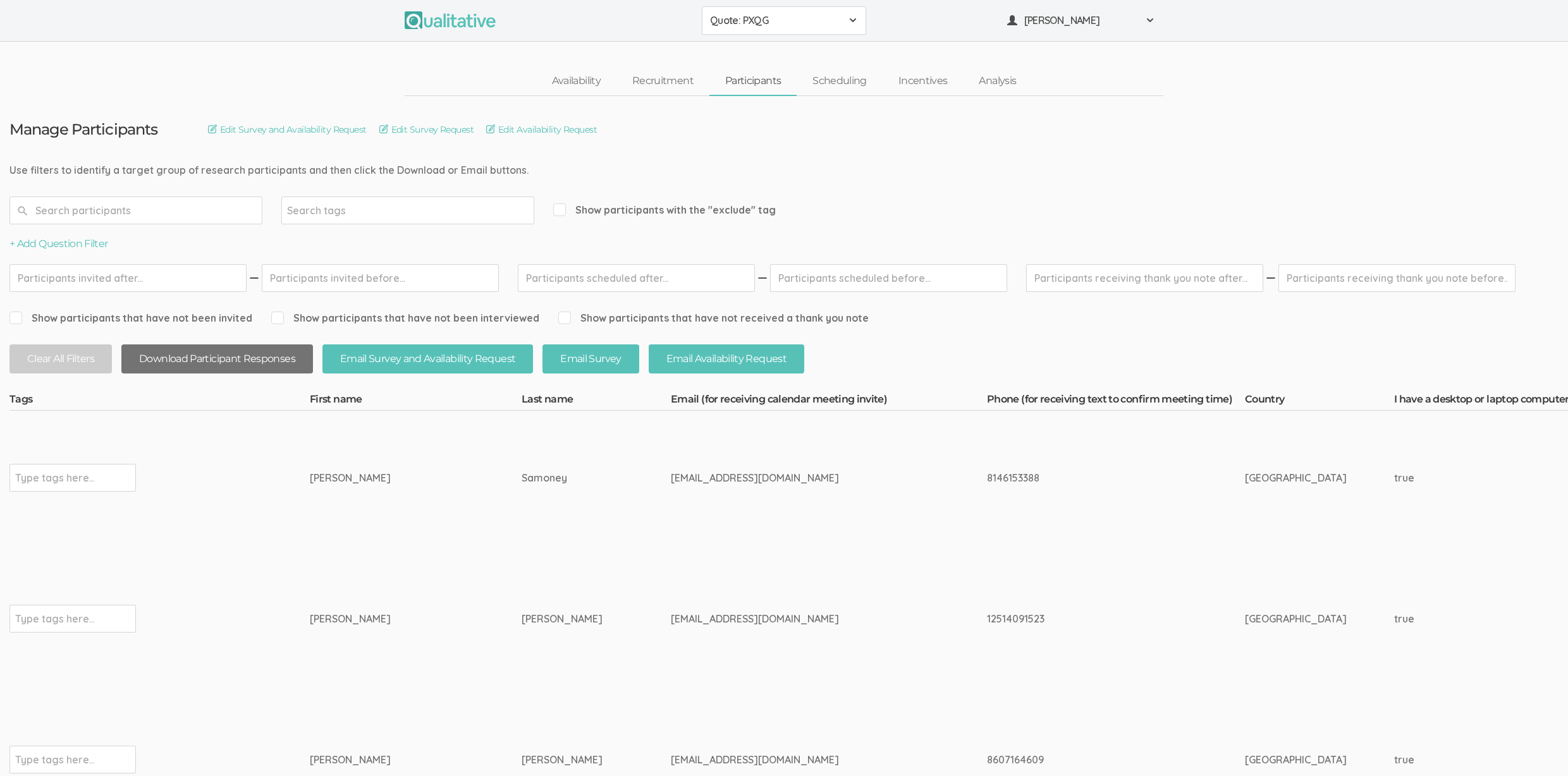
click at [193, 360] on button "Download Participant Responses" at bounding box center [217, 359] width 191 height 30
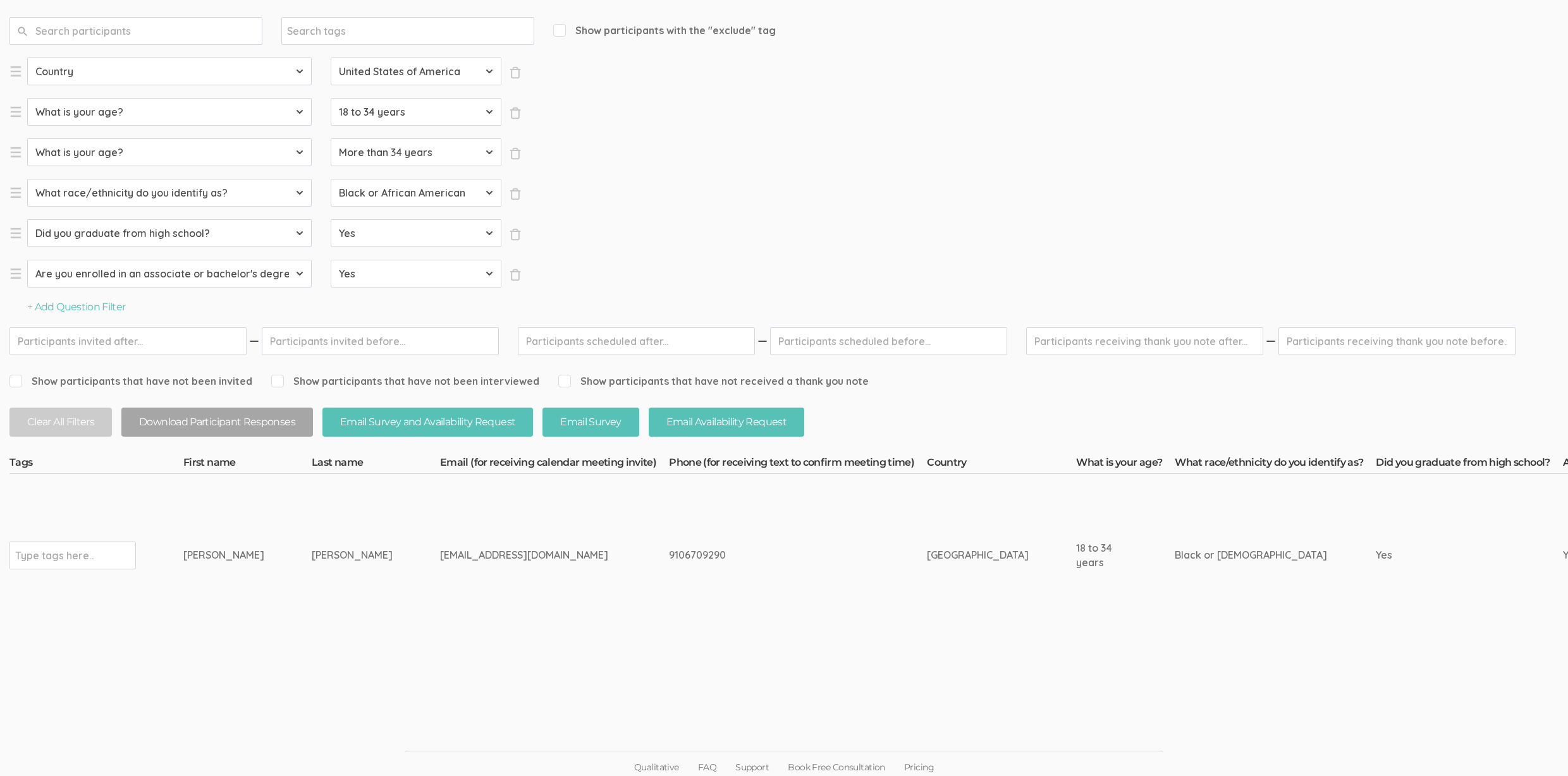
scroll to position [178, 0]
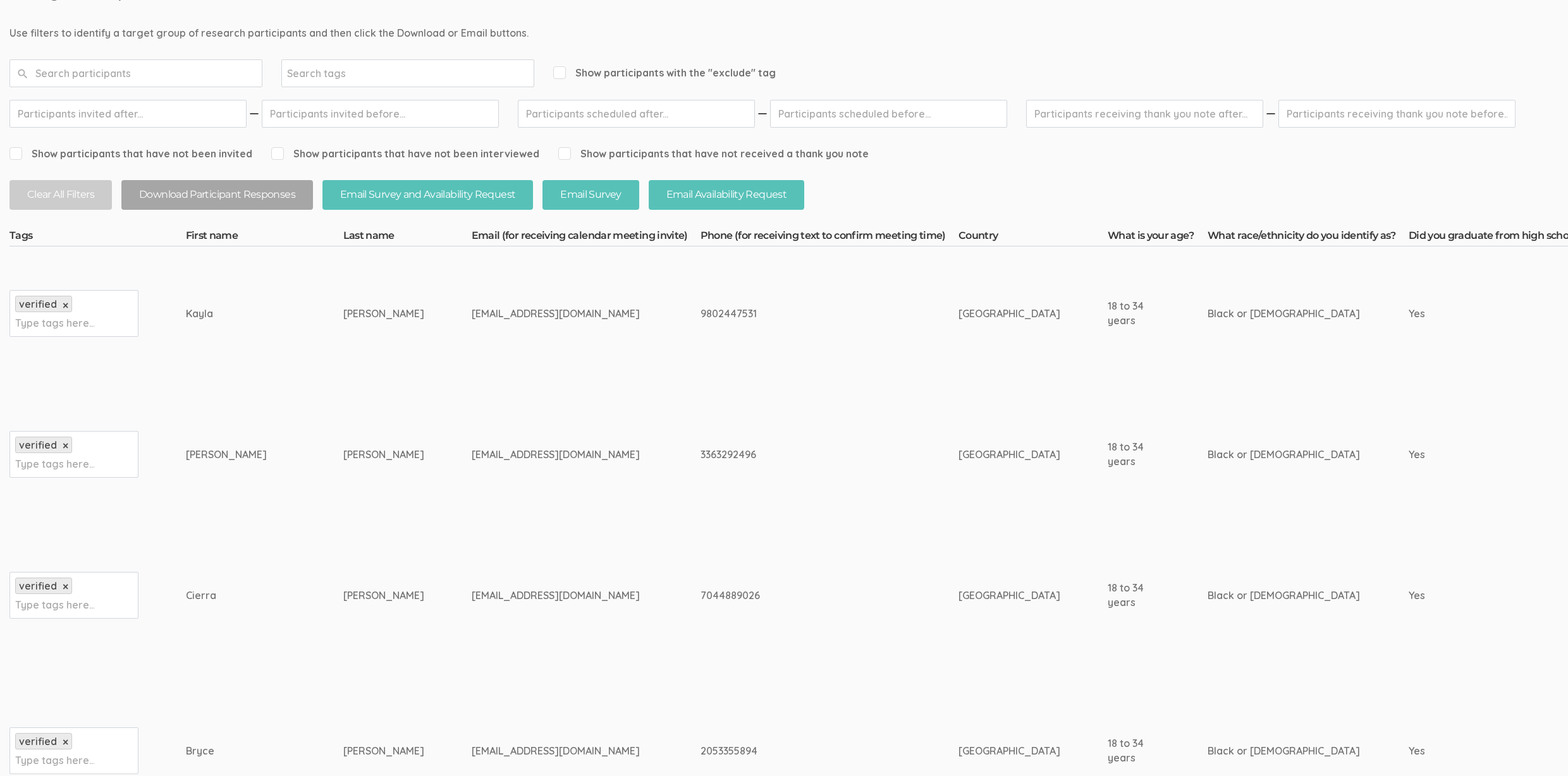
scroll to position [296, 0]
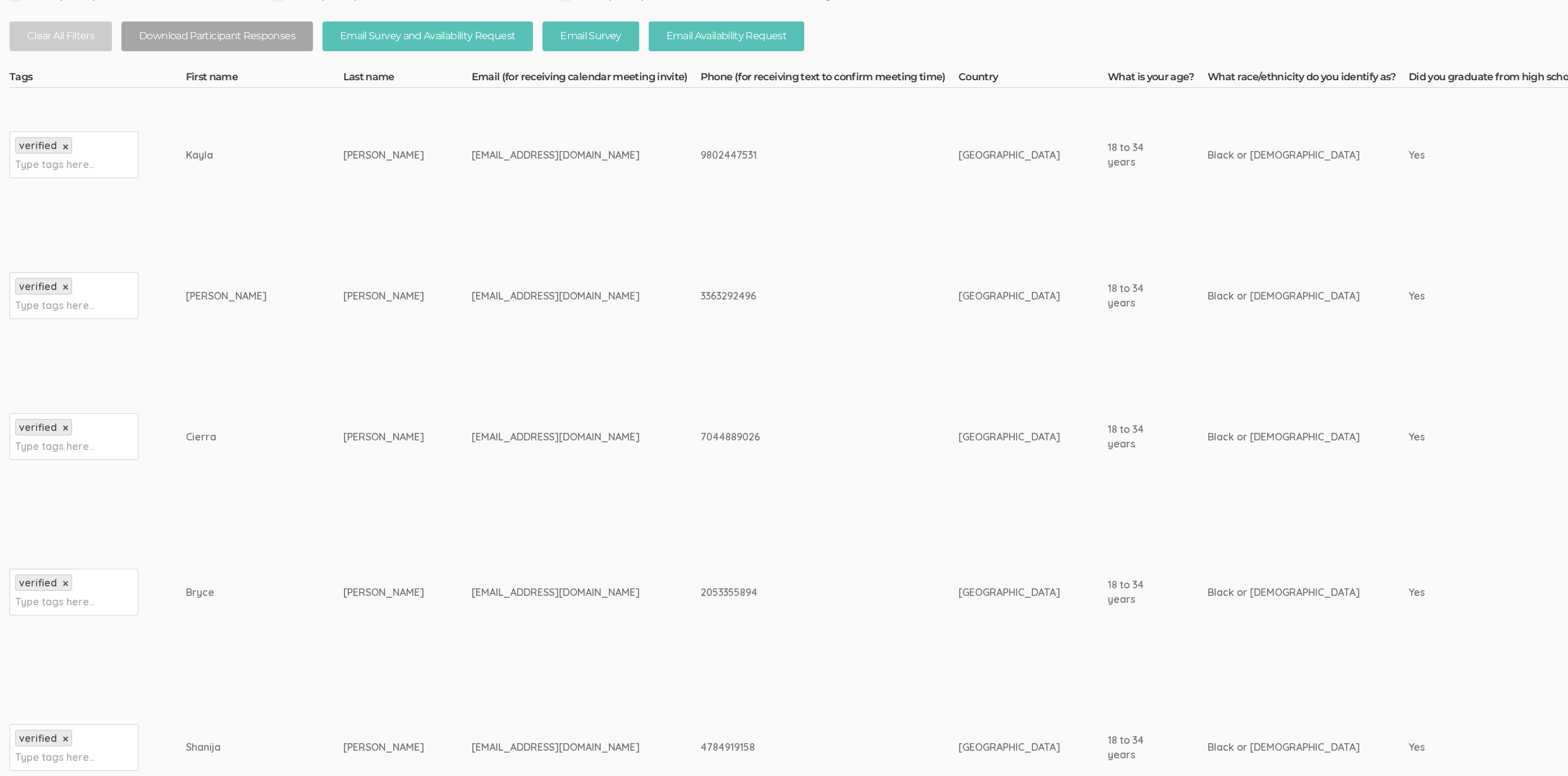
click at [494, 477] on td "[EMAIL_ADDRESS][DOMAIN_NAME]" at bounding box center [586, 437] width 229 height 134
click at [696, 444] on td "7044889026" at bounding box center [825, 437] width 258 height 134
click at [696, 436] on div "7044889026" at bounding box center [801, 437] width 210 height 14
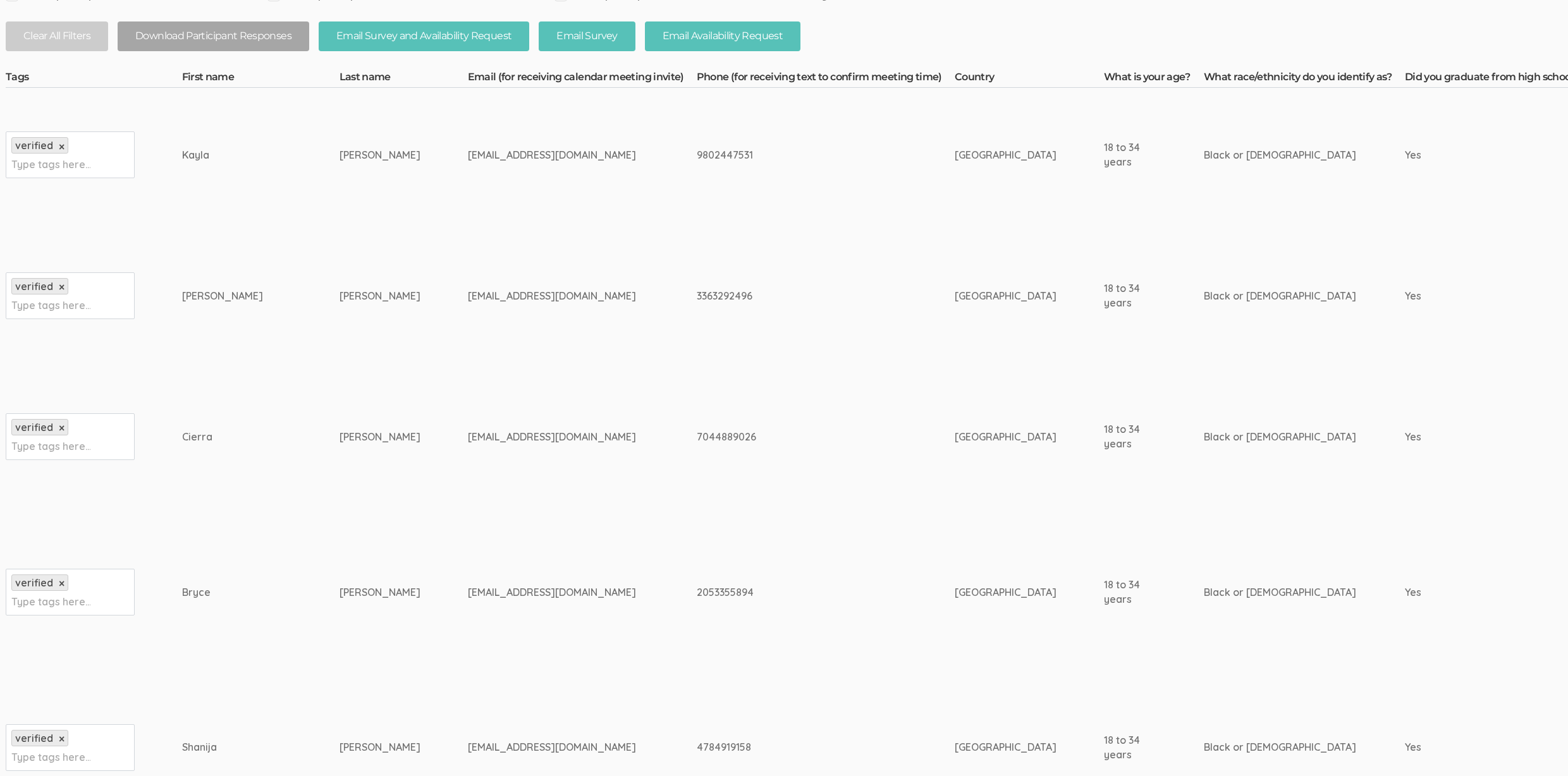
copy div "7044889026"
click at [467, 612] on td "brycedstephens@gmail.com" at bounding box center [581, 592] width 229 height 177
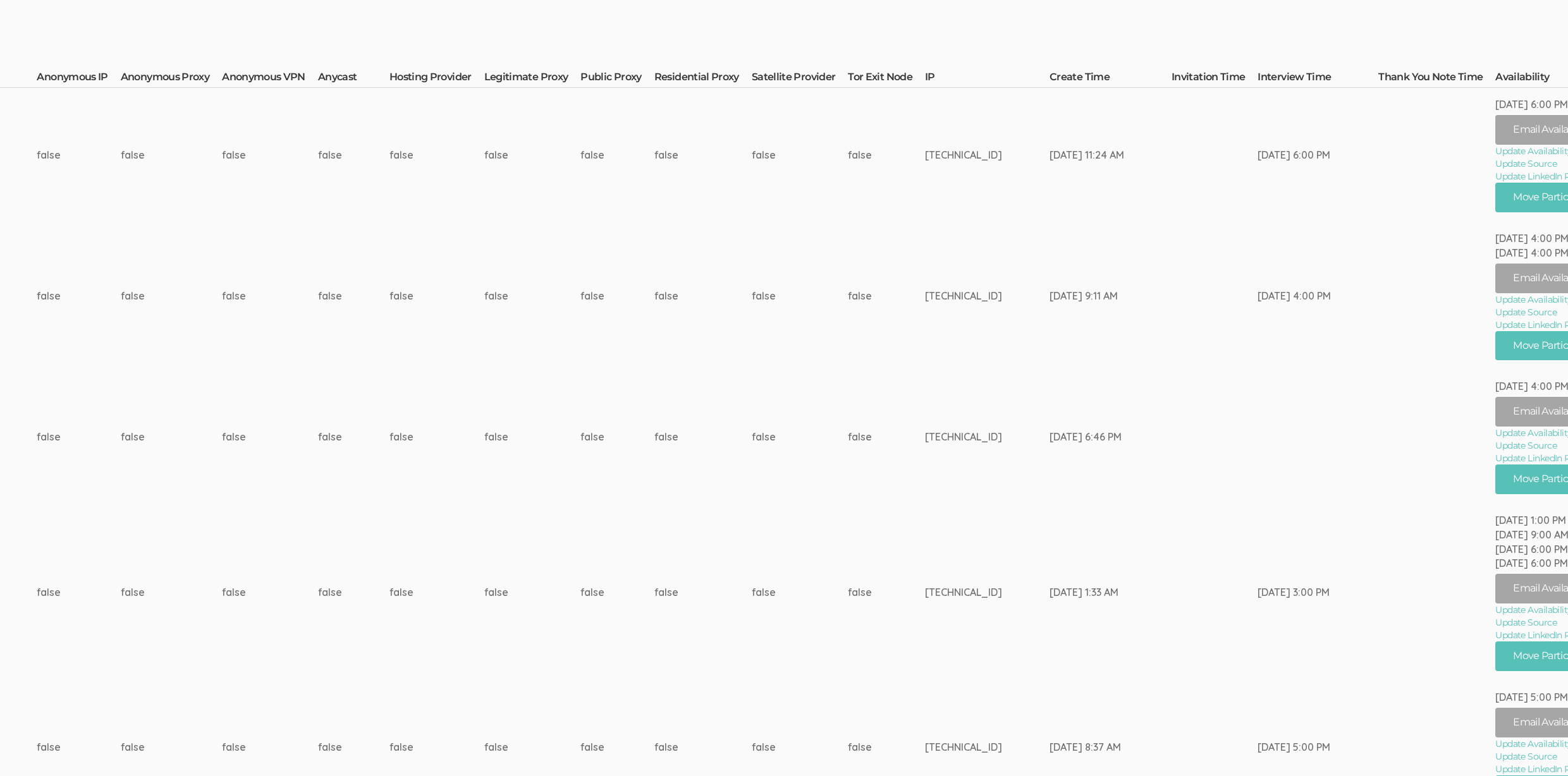
scroll to position [296, 4213]
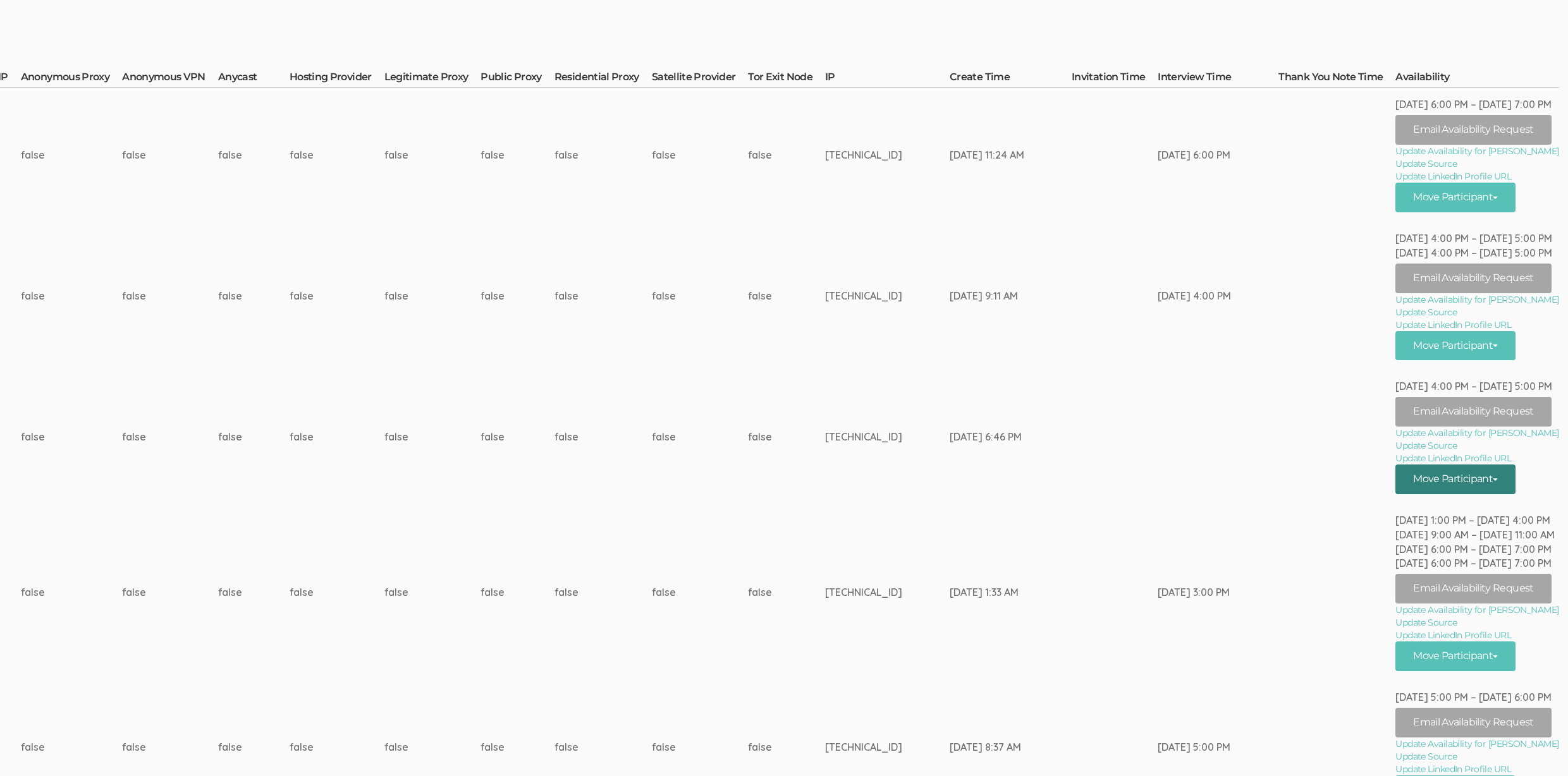
click at [1496, 482] on button "Move Participant" at bounding box center [1455, 480] width 120 height 30
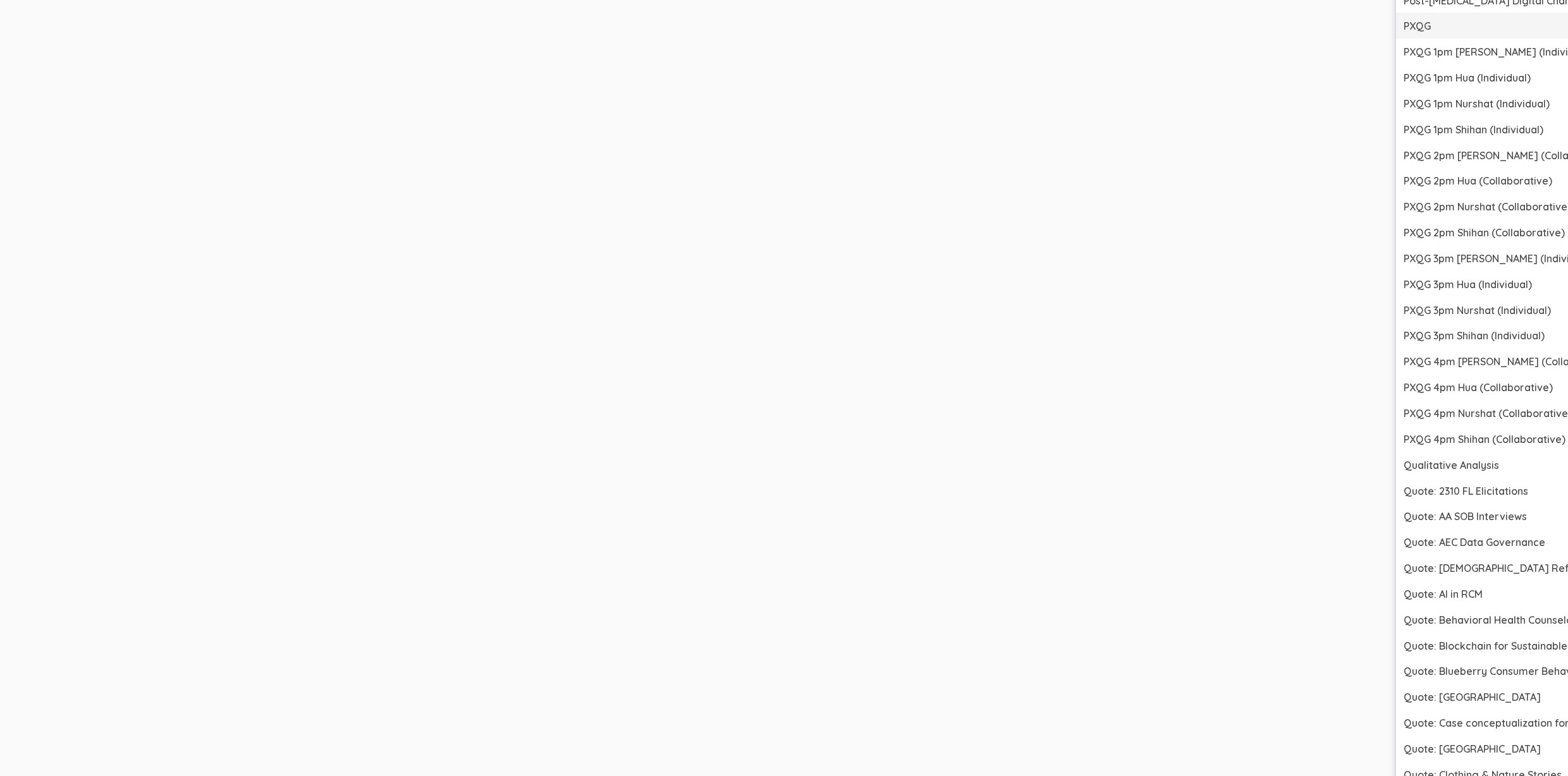
scroll to position [2537, 4213]
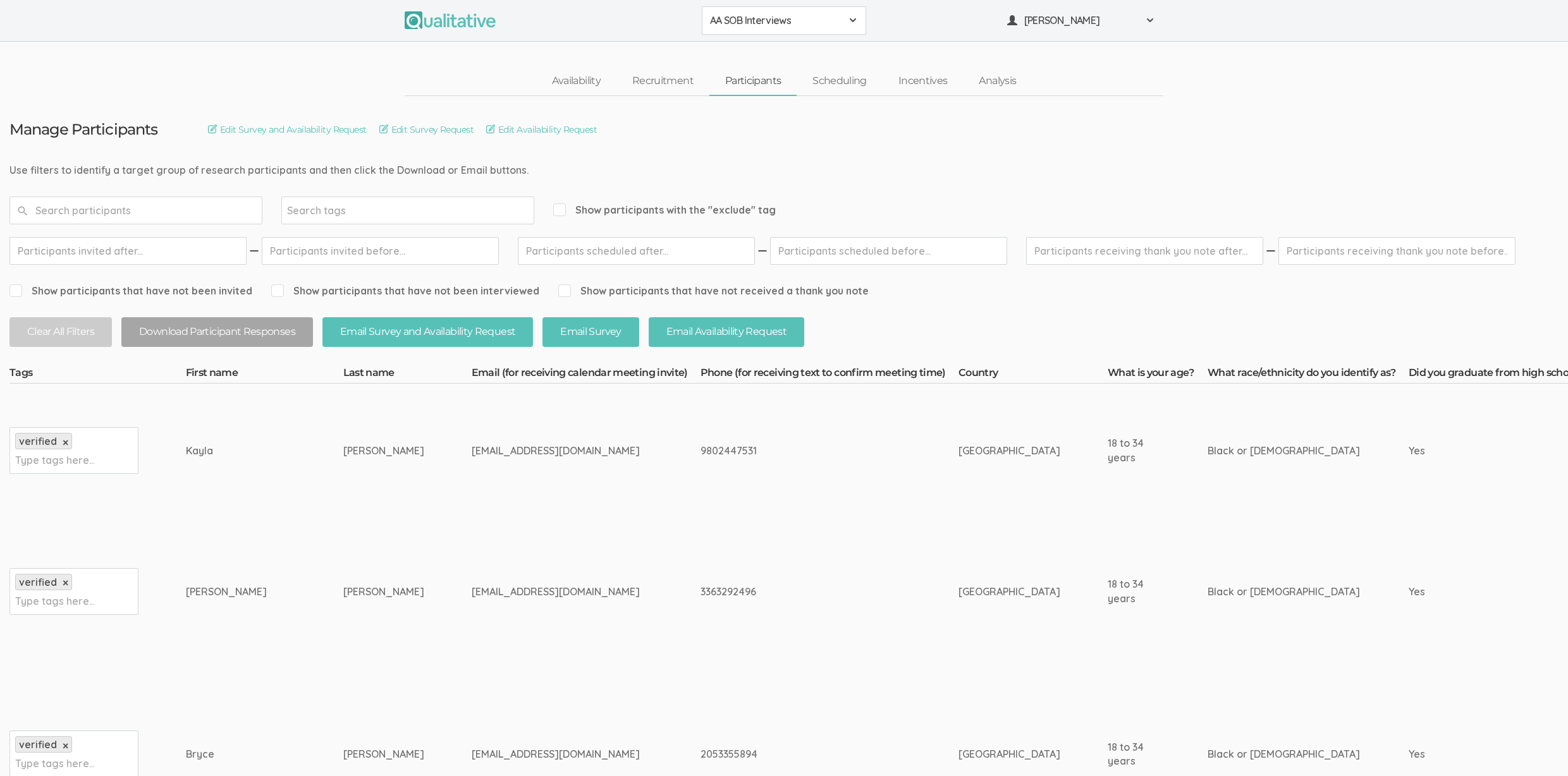
click at [541, 489] on td "[EMAIL_ADDRESS][DOMAIN_NAME]" at bounding box center [586, 450] width 229 height 134
click at [820, 84] on link "Scheduling" at bounding box center [839, 81] width 86 height 27
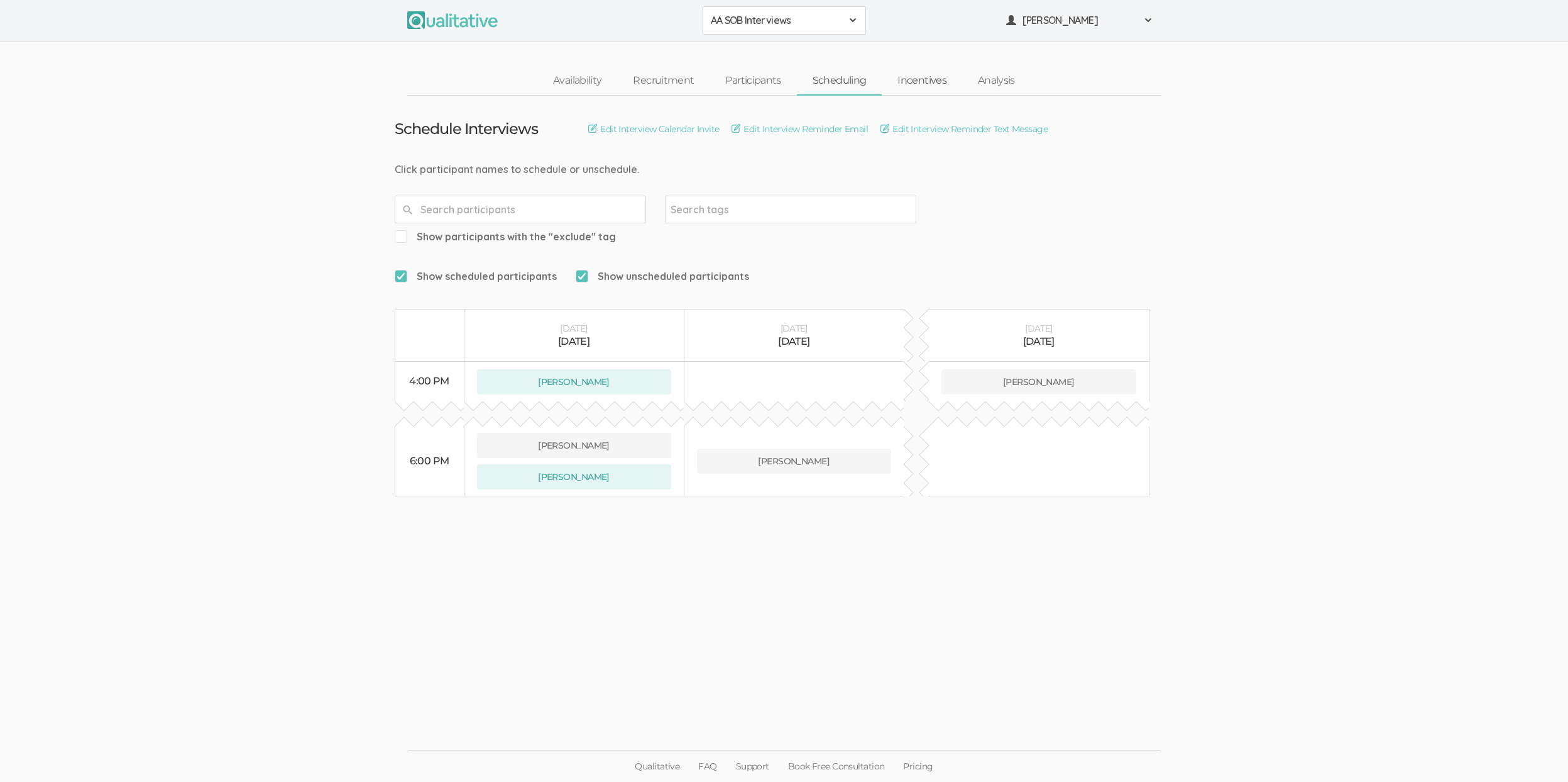
click at [915, 78] on link "Incentives" at bounding box center [921, 80] width 80 height 27
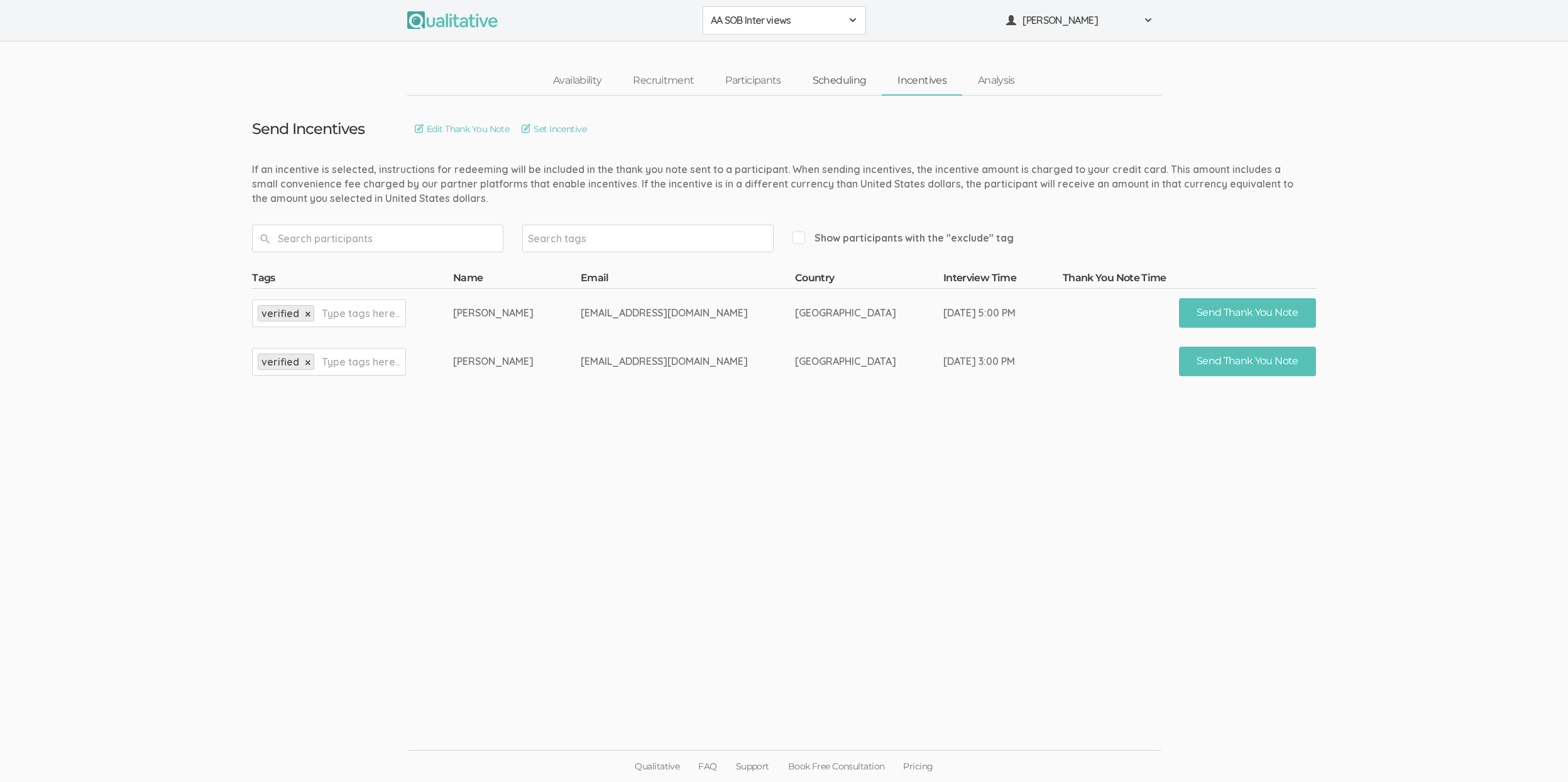
click at [846, 79] on link "Scheduling" at bounding box center [839, 80] width 85 height 27
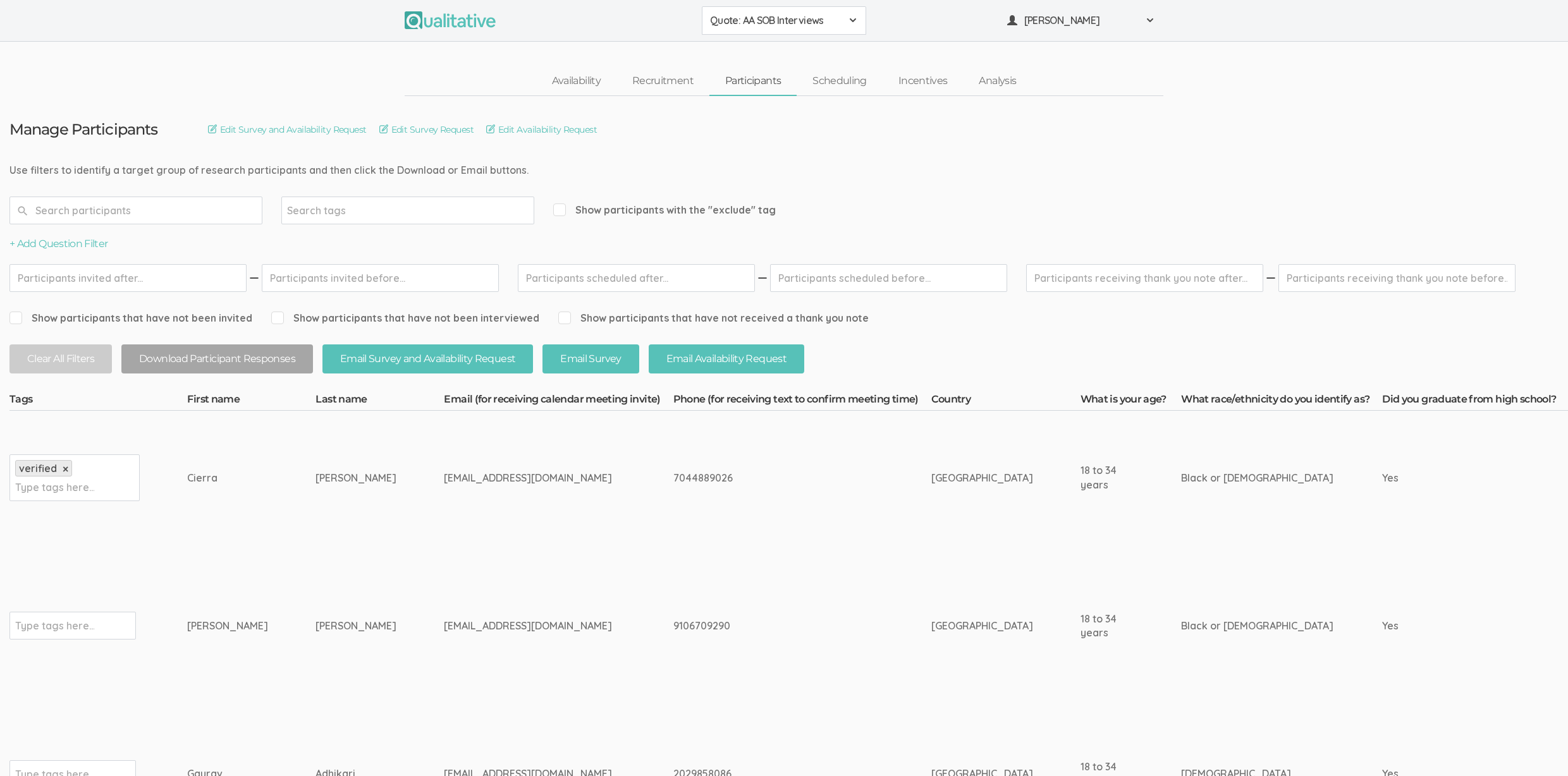
click at [373, 561] on td "[PERSON_NAME]" at bounding box center [379, 625] width 128 height 162
click at [337, 600] on td "[PERSON_NAME]" at bounding box center [379, 625] width 128 height 162
drag, startPoint x: 356, startPoint y: 625, endPoint x: 109, endPoint y: 628, distance: 247.0
copy tr "Type tags here... [PERSON_NAME]"
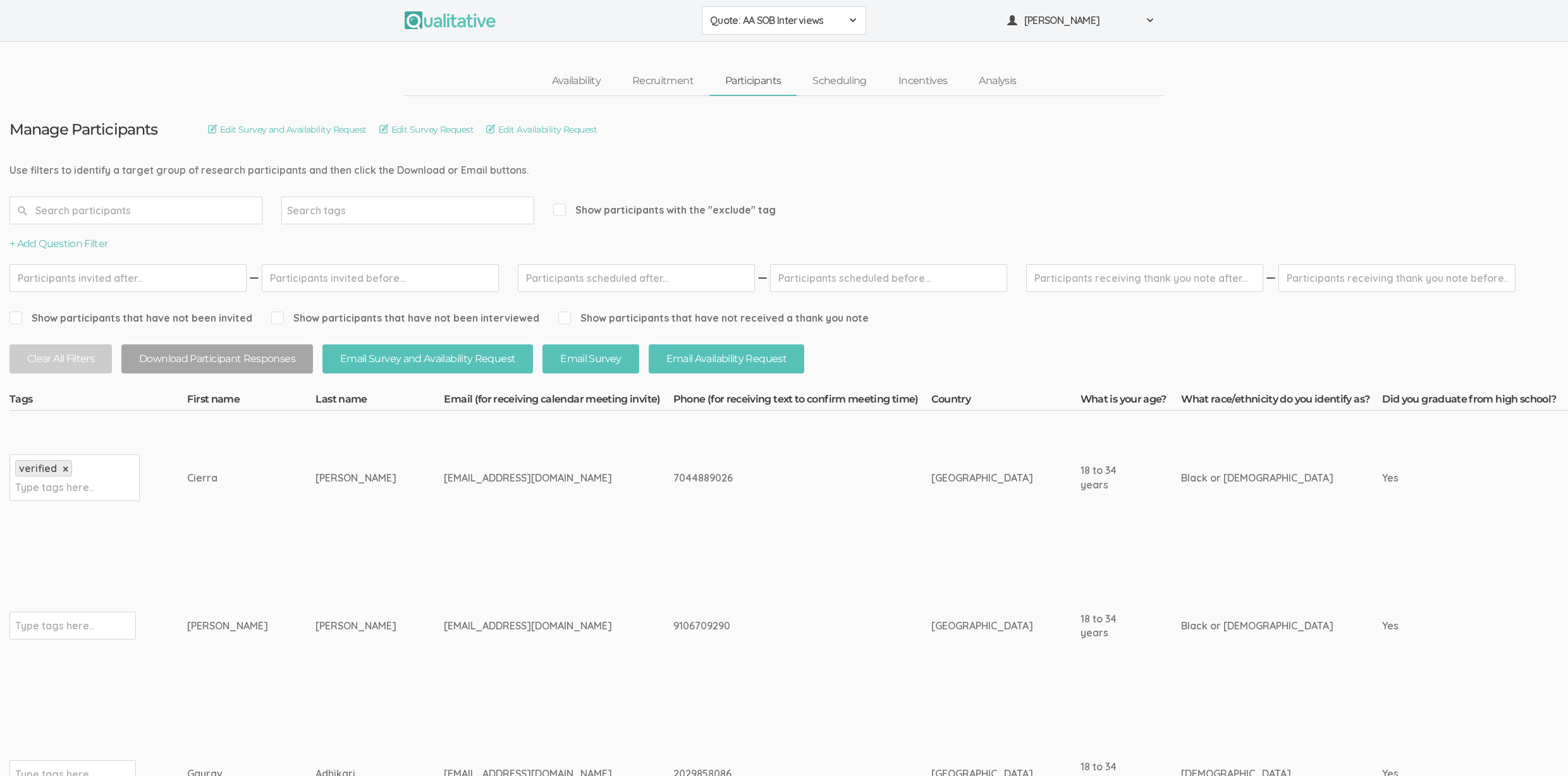
click at [581, 647] on td "[EMAIL_ADDRESS][DOMAIN_NAME]" at bounding box center [557, 625] width 229 height 162
drag, startPoint x: 567, startPoint y: 623, endPoint x: 527, endPoint y: 628, distance: 40.3
click at [527, 628] on td "[EMAIL_ADDRESS][DOMAIN_NAME]" at bounding box center [557, 625] width 229 height 162
copy div "uncfsu.edu"
drag, startPoint x: 628, startPoint y: 623, endPoint x: 614, endPoint y: 635, distance: 18.4
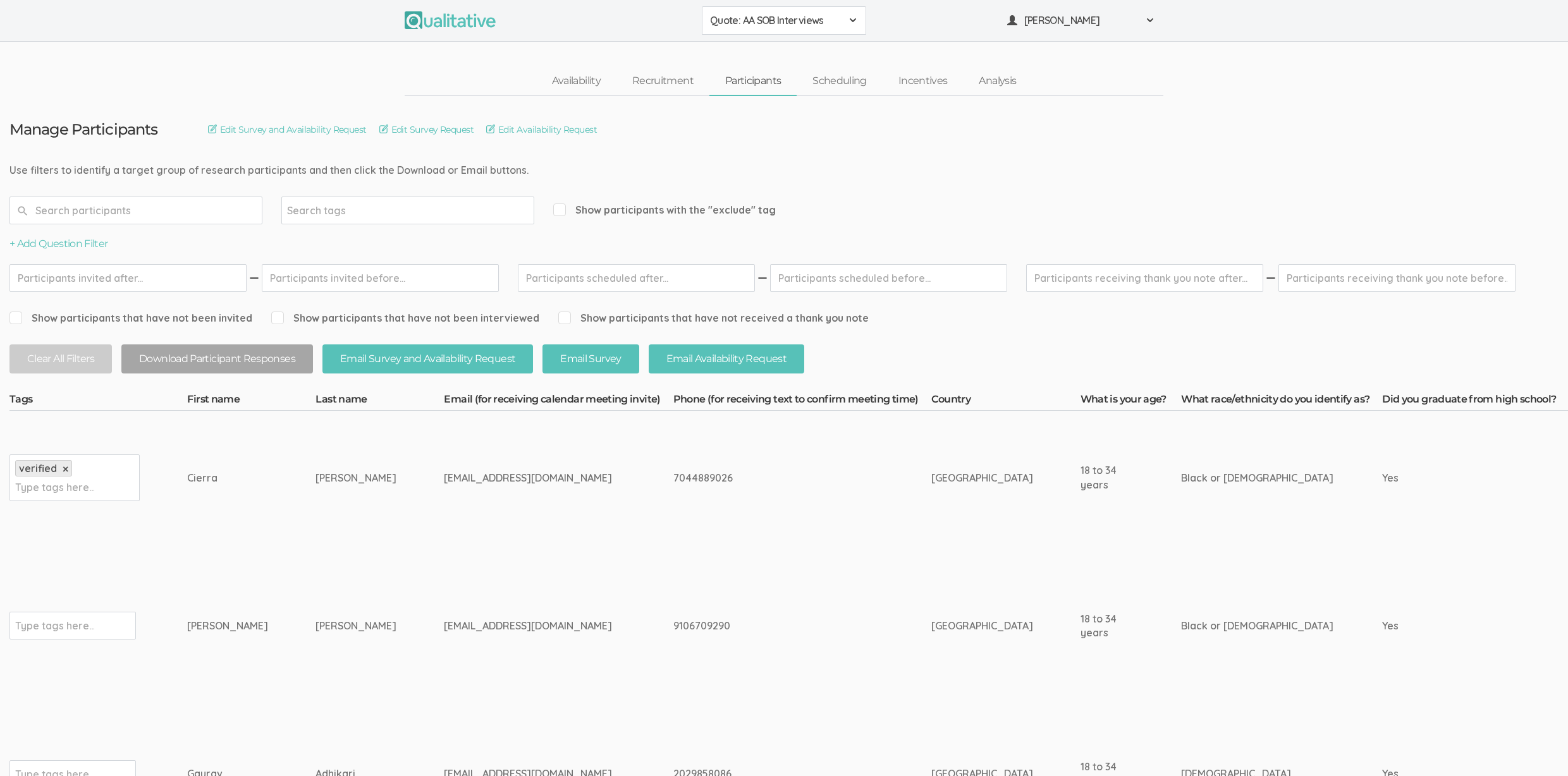
click at [673, 623] on div "9106709290" at bounding box center [778, 625] width 210 height 14
drag, startPoint x: 601, startPoint y: 625, endPoint x: 486, endPoint y: 627, distance: 115.0
click at [486, 627] on td "[EMAIL_ADDRESS][DOMAIN_NAME]" at bounding box center [557, 625] width 229 height 162
copy div "broncos.uncfsu.edu"
click at [251, 662] on td "[PERSON_NAME]" at bounding box center [251, 625] width 128 height 162
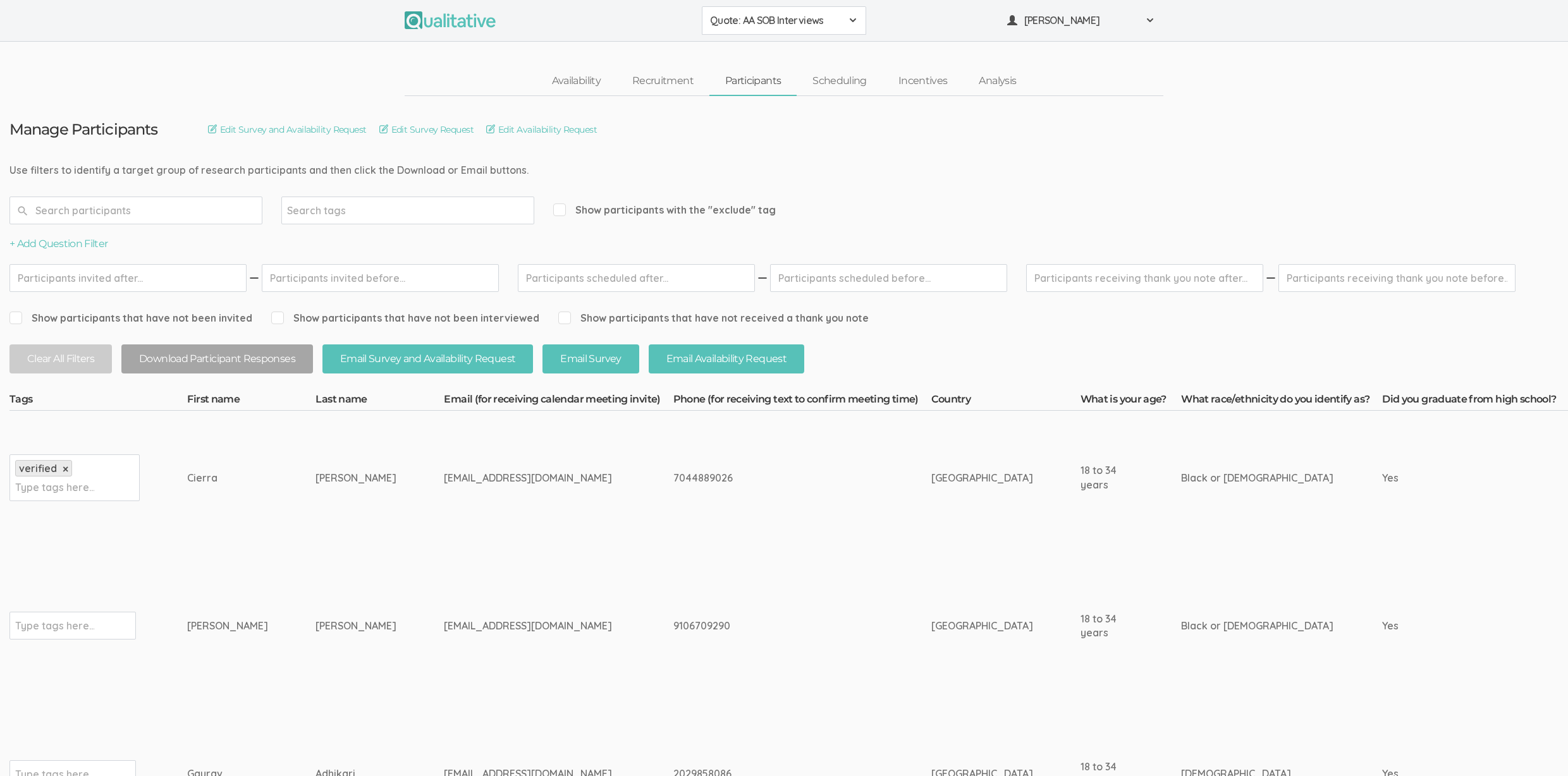
click at [94, 625] on div "Type tags here..." at bounding box center [72, 625] width 126 height 27
type input "verified"
click at [256, 565] on td "[PERSON_NAME]" at bounding box center [251, 625] width 128 height 162
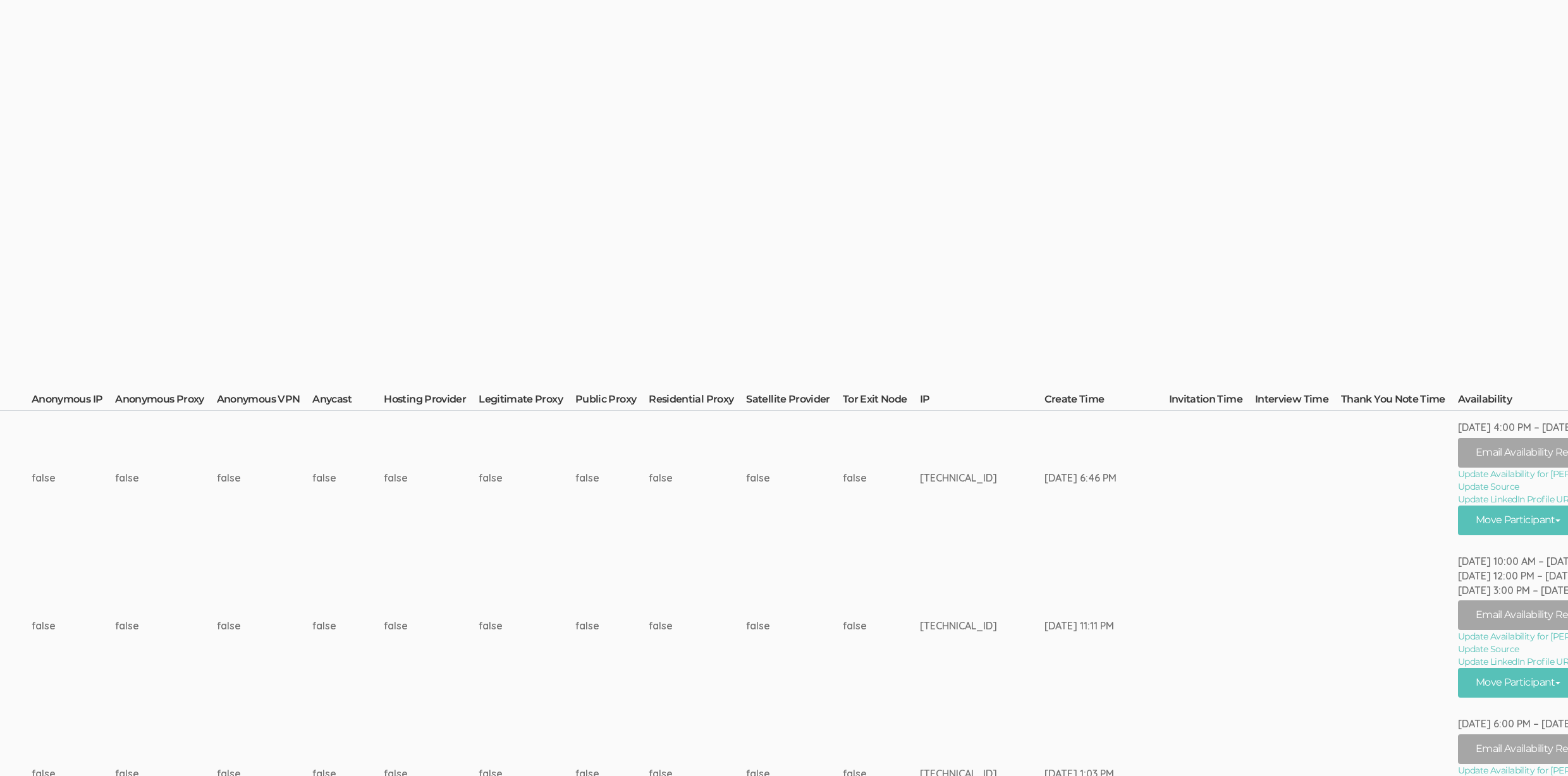
scroll to position [0, 4087]
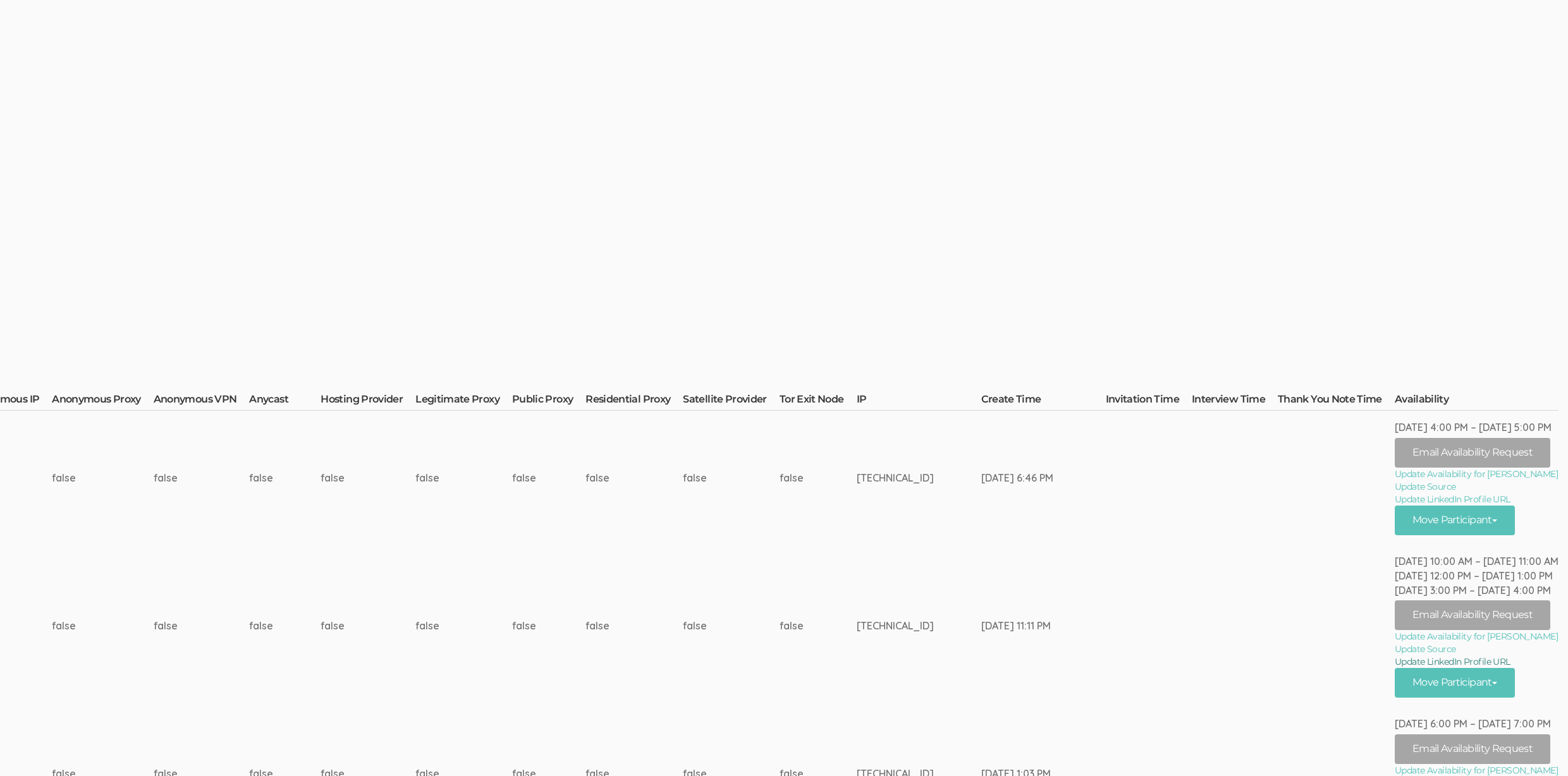
click at [1415, 662] on link "Update LinkedIn Profile URL" at bounding box center [1476, 661] width 164 height 12
click at [470, 545] on td "false" at bounding box center [463, 625] width 96 height 162
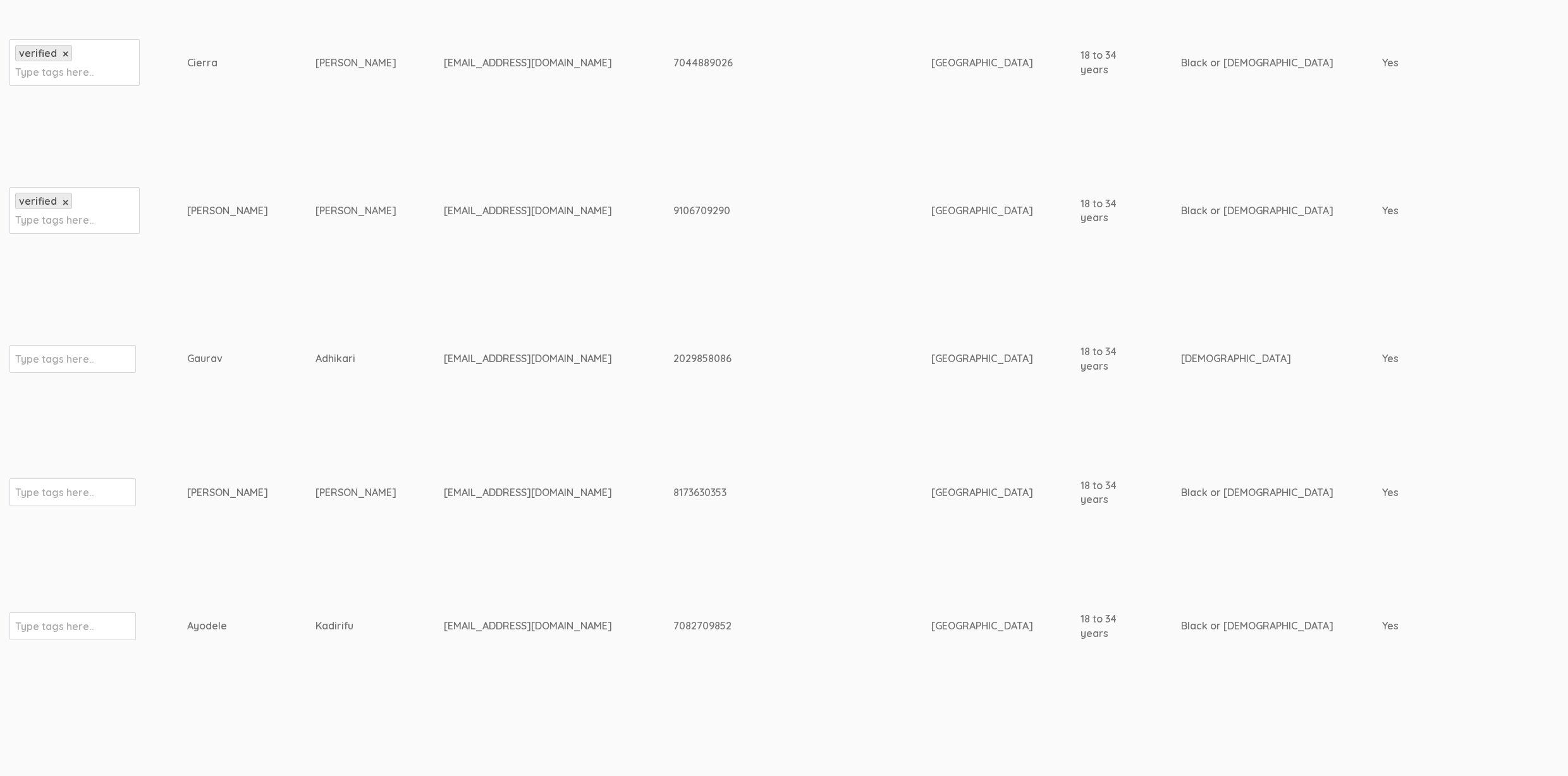
scroll to position [0, 0]
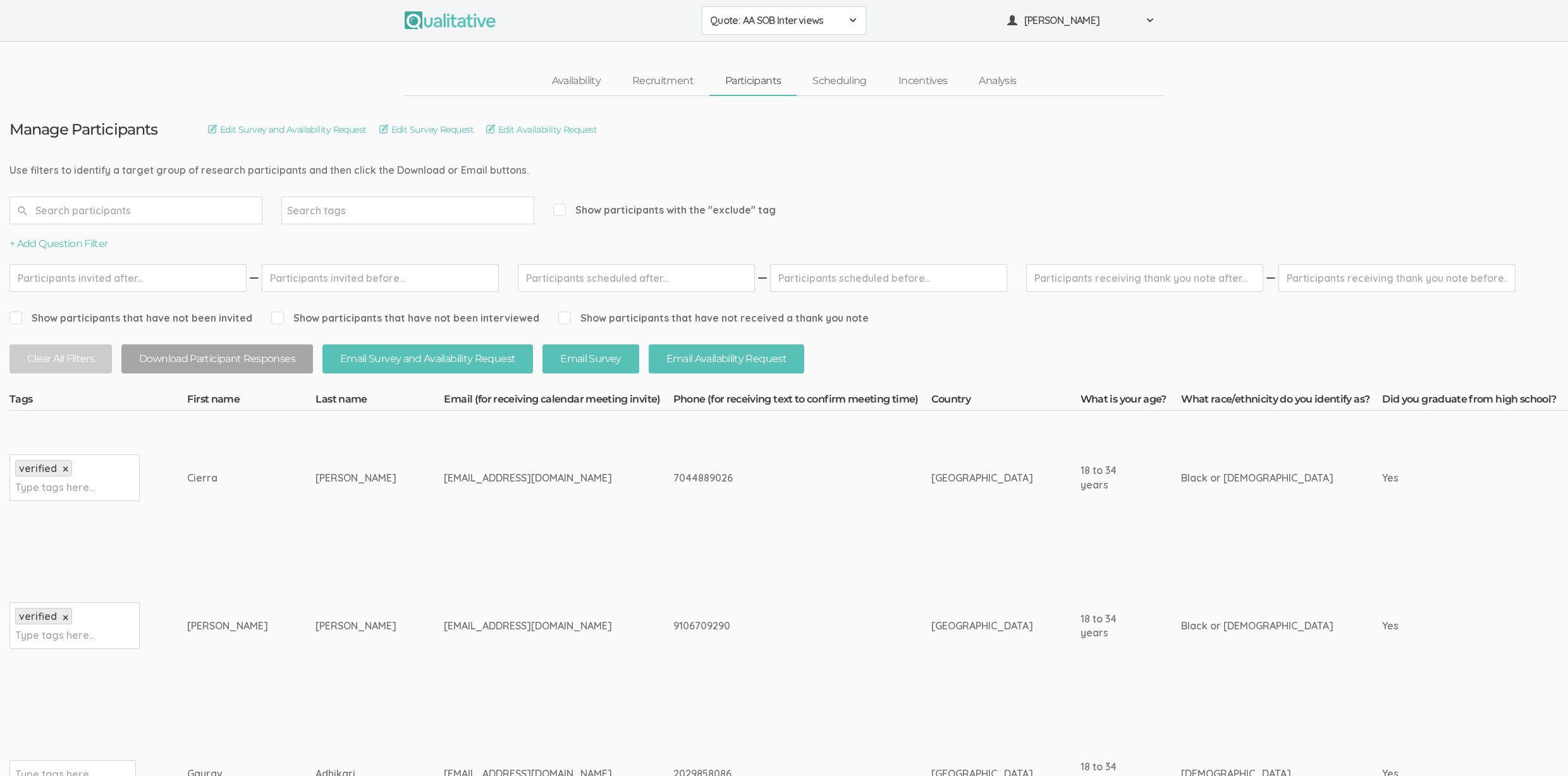
click at [673, 620] on div "9106709290" at bounding box center [778, 625] width 210 height 14
copy div "9106709290"
click at [792, 586] on td "9106709290" at bounding box center [802, 625] width 258 height 162
click at [675, 613] on td "9106709290" at bounding box center [802, 625] width 258 height 162
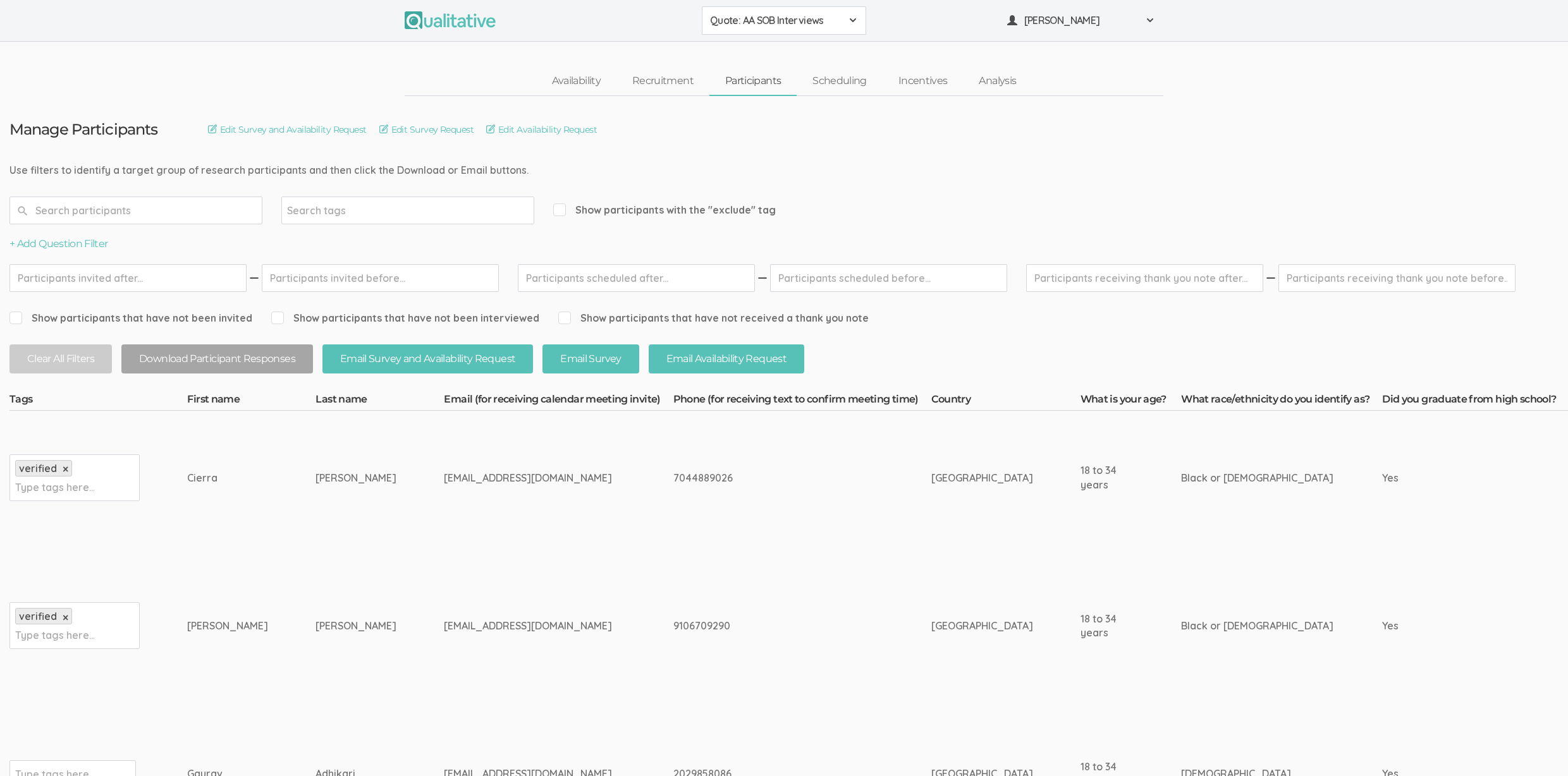
click at [673, 595] on td "9106709290" at bounding box center [802, 625] width 258 height 162
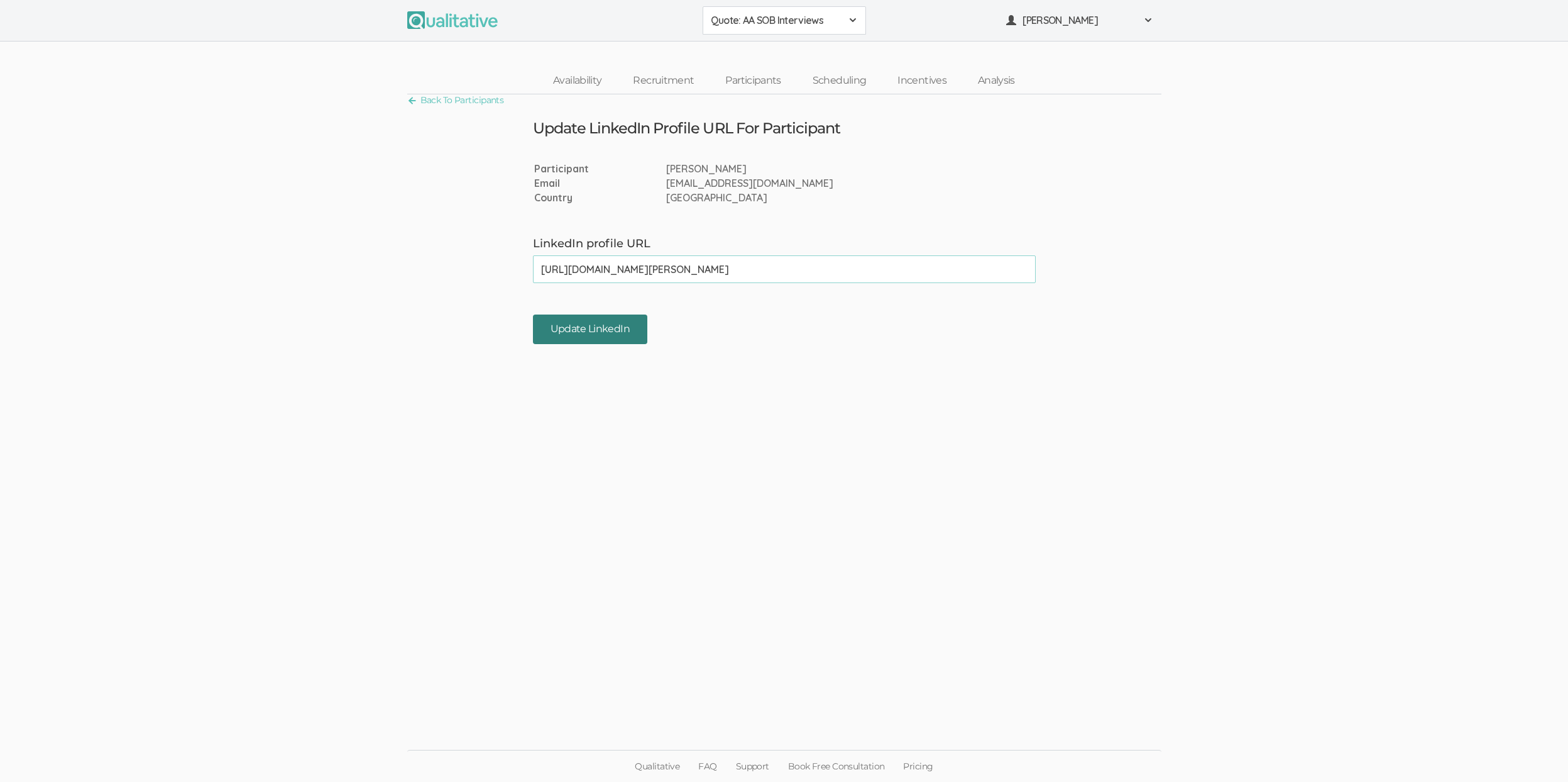
type input "[URL][DOMAIN_NAME][PERSON_NAME]"
click at [574, 327] on input "Update LinkedIn" at bounding box center [590, 329] width 114 height 30
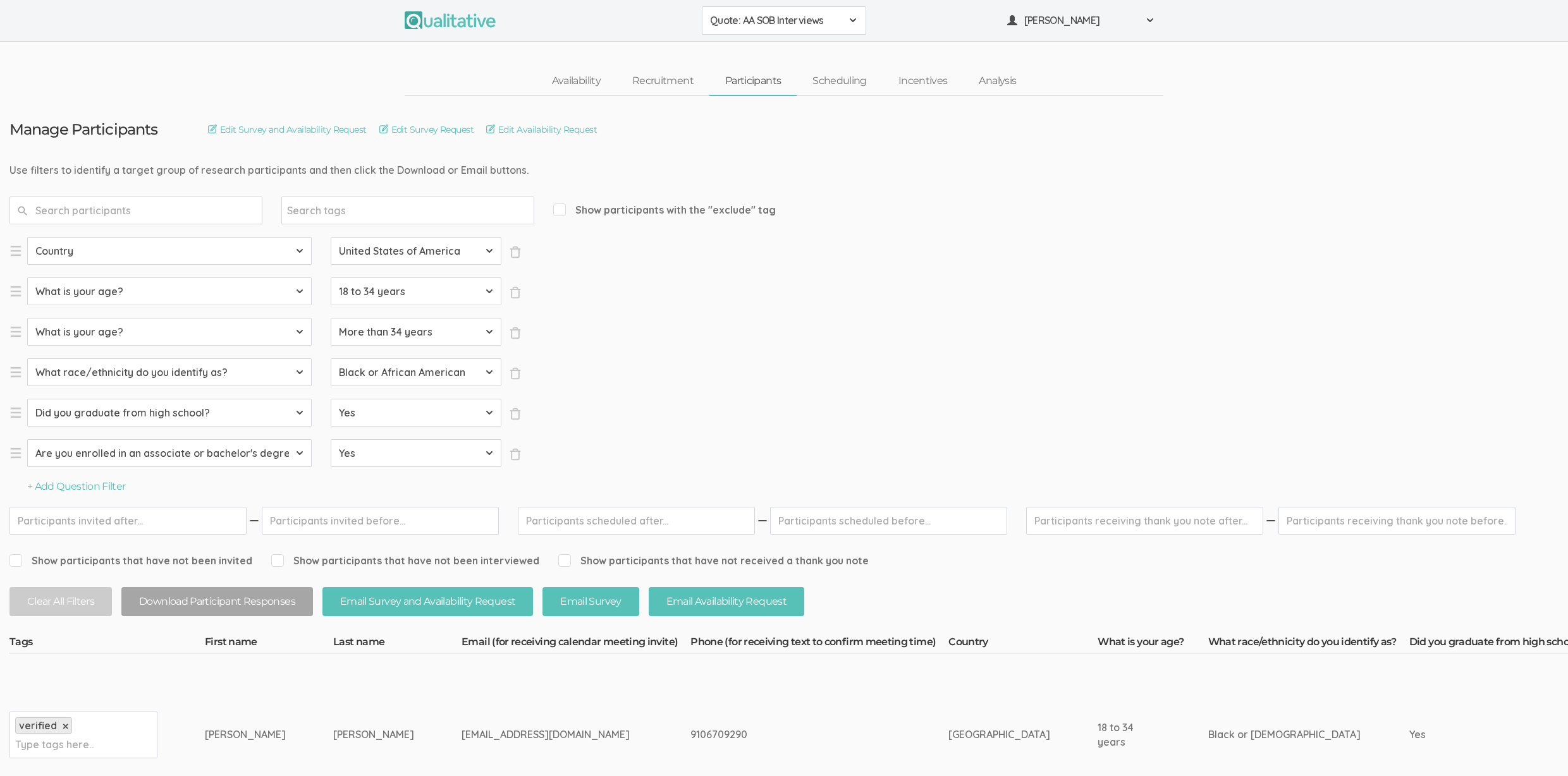
scroll to position [38, 0]
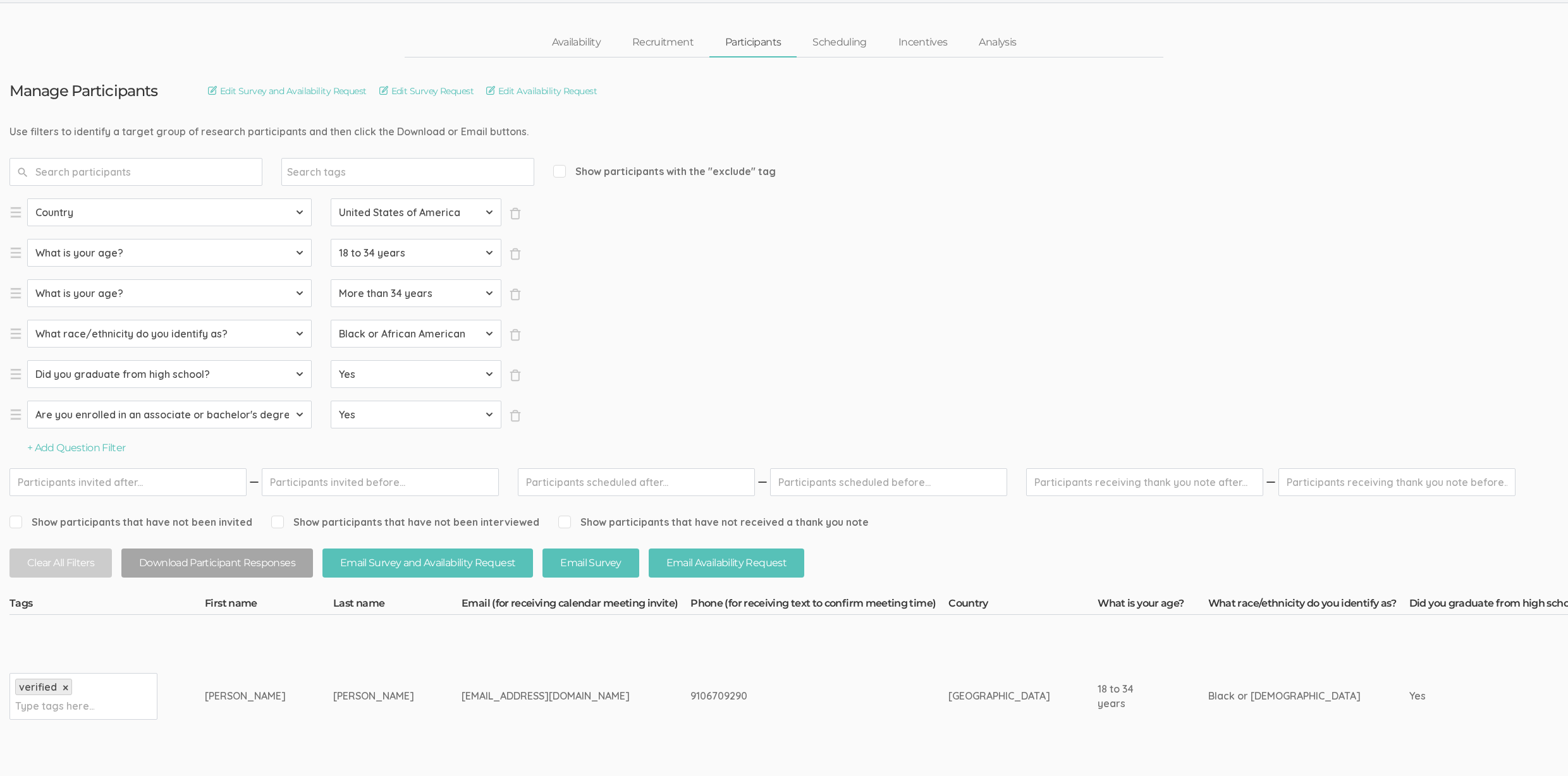
click at [205, 697] on div "[PERSON_NAME]" at bounding box center [245, 695] width 81 height 14
copy div "[PERSON_NAME]"
click at [462, 693] on div "[EMAIL_ADDRESS][DOMAIN_NAME]" at bounding box center [552, 695] width 181 height 14
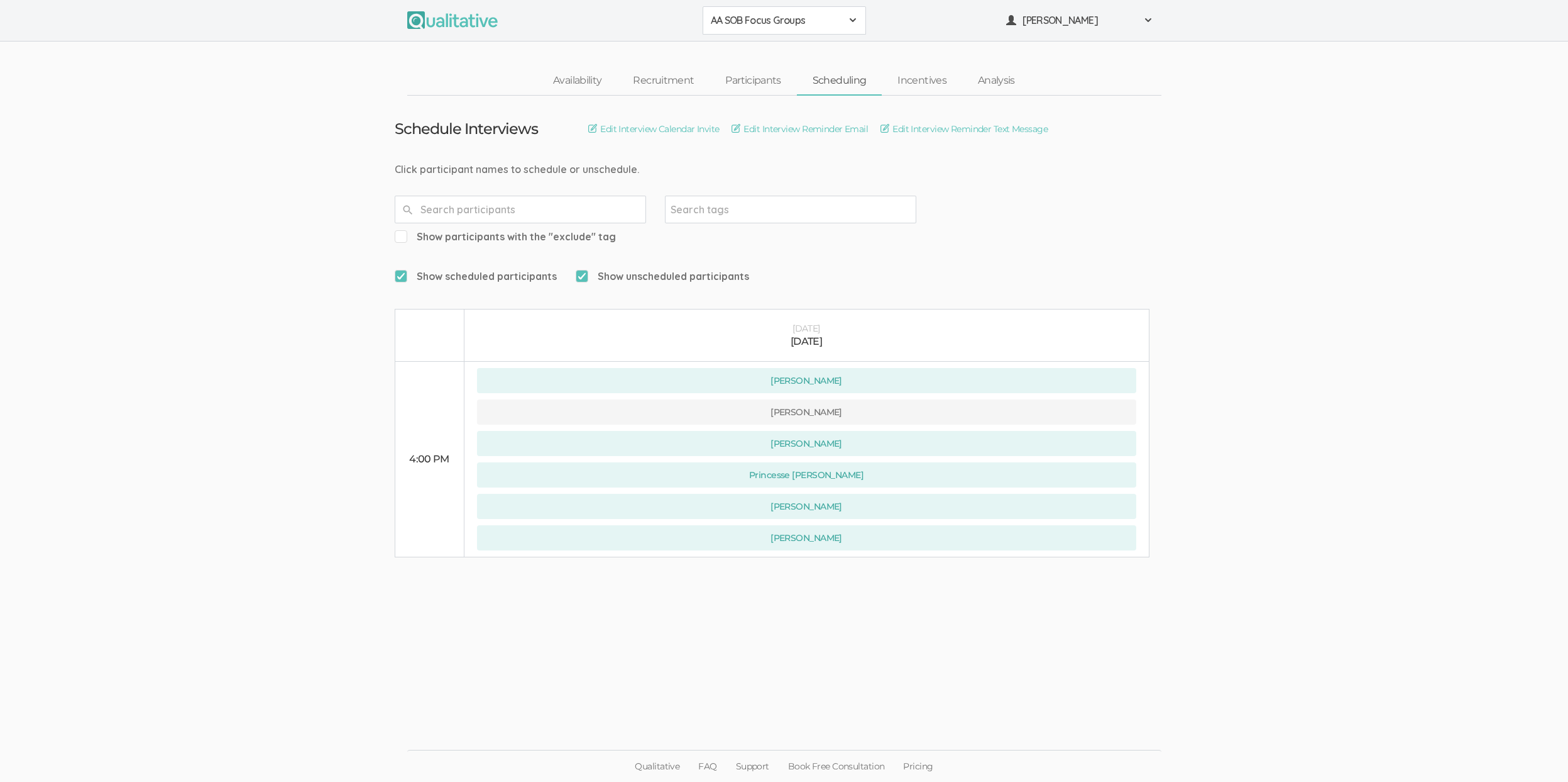
click at [232, 151] on ui-view "Schedule Interviews Edit Interview Calendar Invite Edit Interview Reminder Emai…" at bounding box center [784, 391] width 1568 height 591
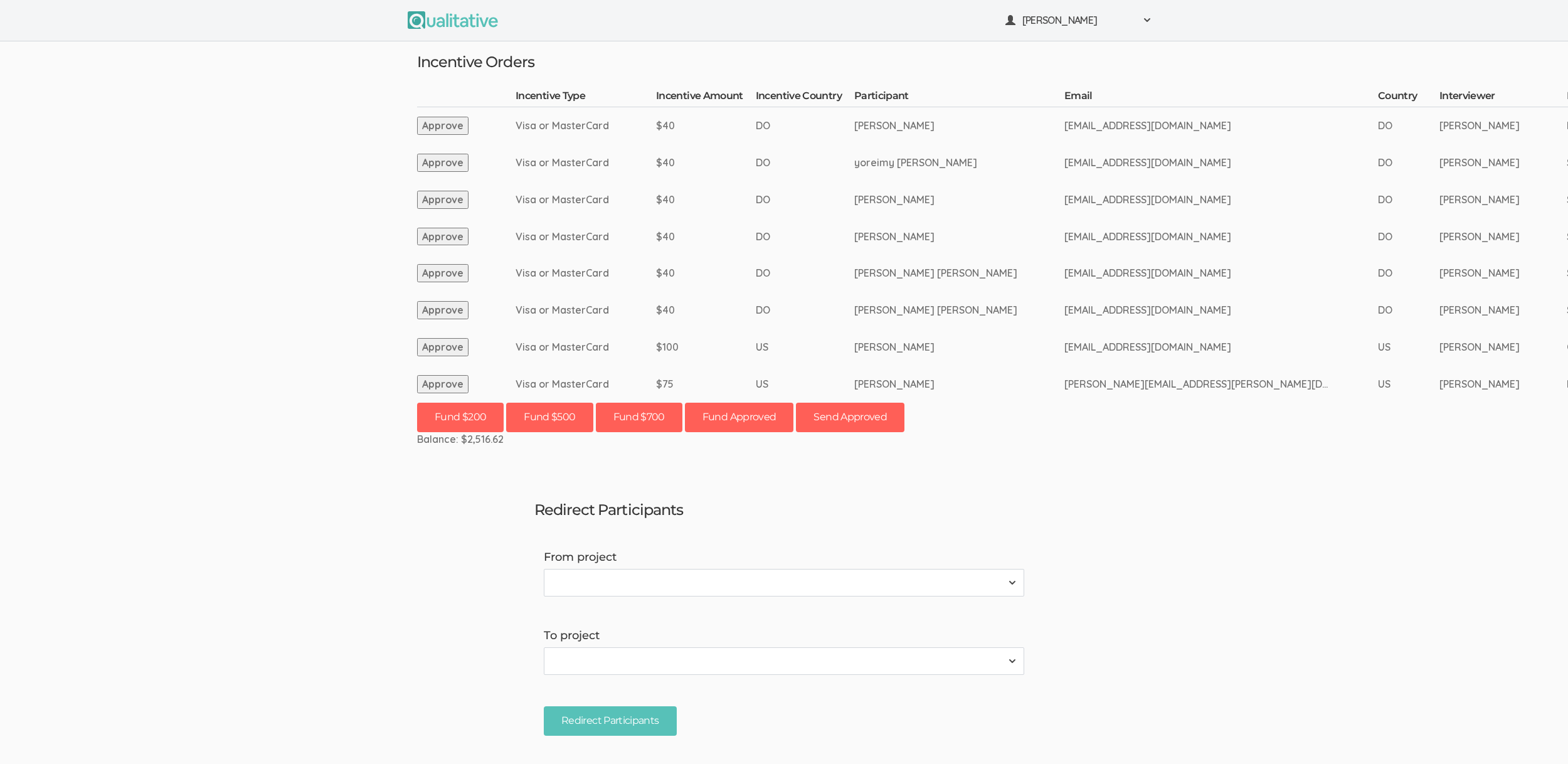
click at [257, 260] on ui-view "Neal Samarakkody Project Workspace Profile Organization Settings" at bounding box center [784, 382] width 1568 height 764
click at [283, 398] on ui-view "Neal Samarakkody Project Workspace Profile Organization Settings" at bounding box center [784, 382] width 1568 height 764
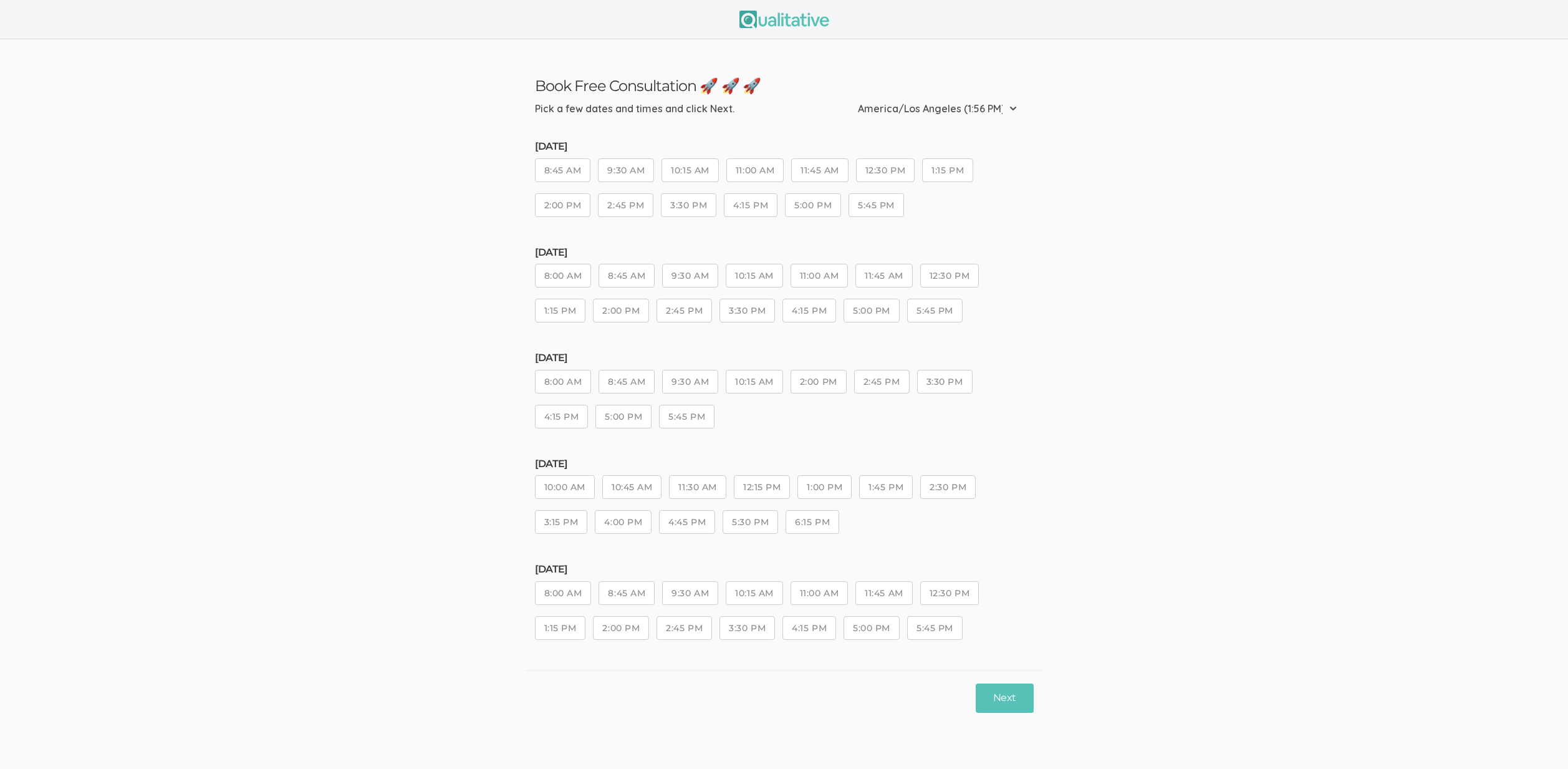
drag, startPoint x: 590, startPoint y: 466, endPoint x: 546, endPoint y: 293, distance: 178.5
click at [546, 293] on ui-view "Friday, Aug 29 8:45 AM 9:30 AM 10:15 AM 11:00 AM 11:45 AM 12:30 PM 1:15 PM 2:00…" at bounding box center [784, 402] width 499 height 535
click at [395, 286] on ui-view "Book Free Consultation 🚀 🚀 🚀 Pick a few dates and times and click Next. Etc/GMT…" at bounding box center [784, 382] width 1568 height 686
click at [428, 221] on ui-view "Book Free Consultation 🚀 🚀 🚀 Pick a few dates and times and click Next. Etc/GMT…" at bounding box center [784, 382] width 1568 height 686
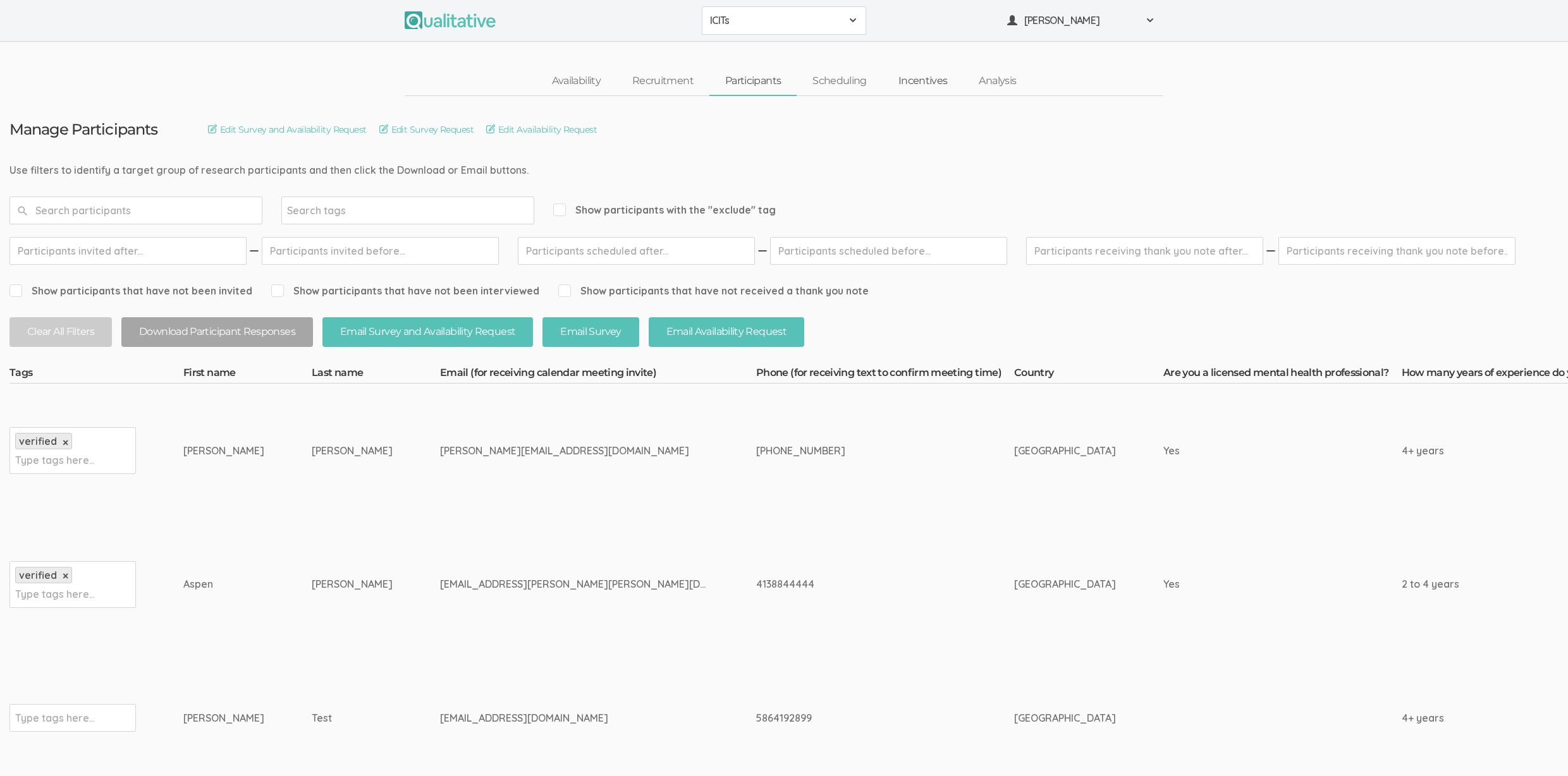
click at [940, 84] on link "Incentives" at bounding box center [922, 81] width 81 height 27
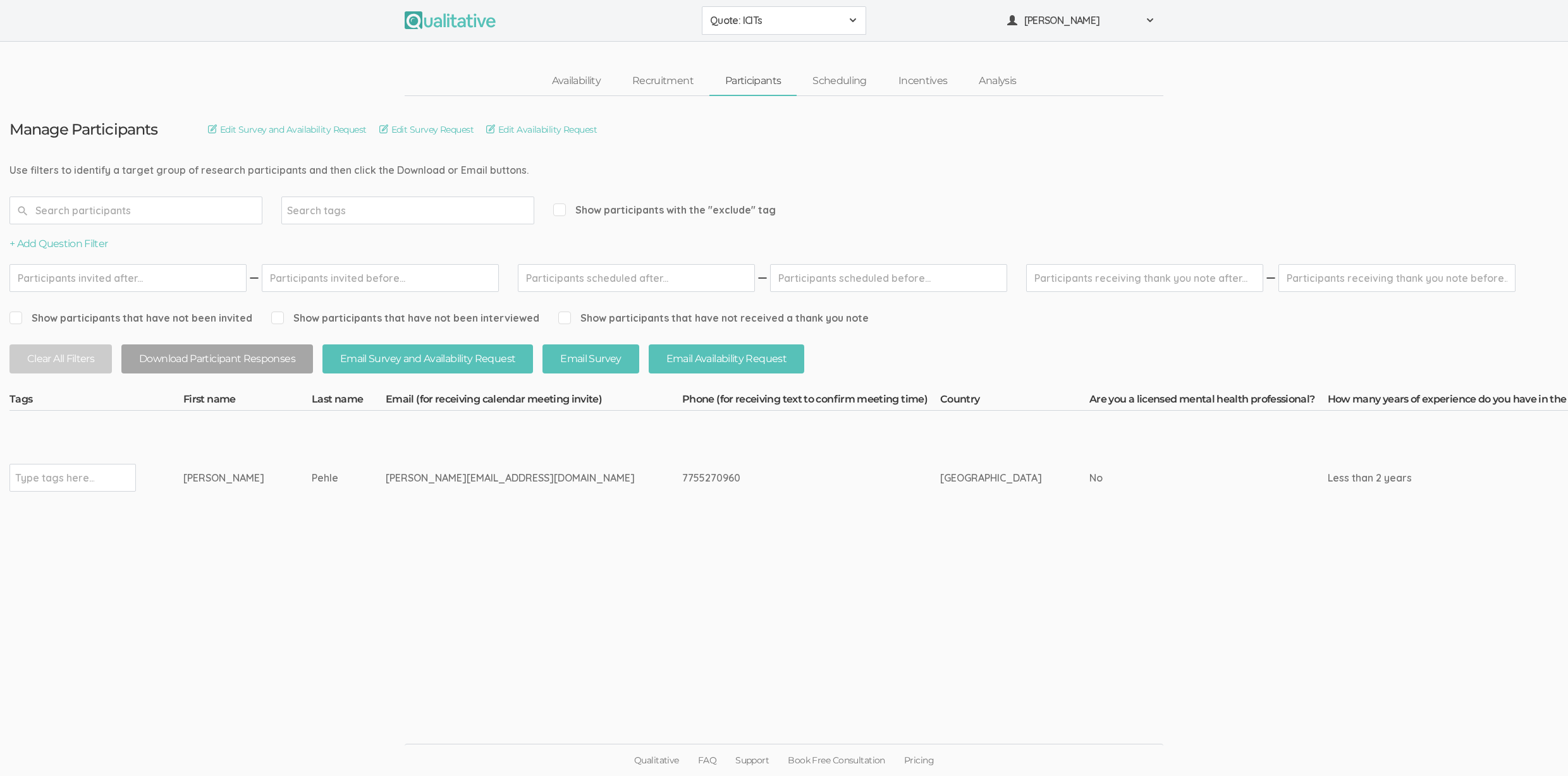
click at [491, 680] on ui-view "Manage Participants Edit Survey and Availability Request Edit Survey Request Ed…" at bounding box center [784, 388] width 1568 height 585
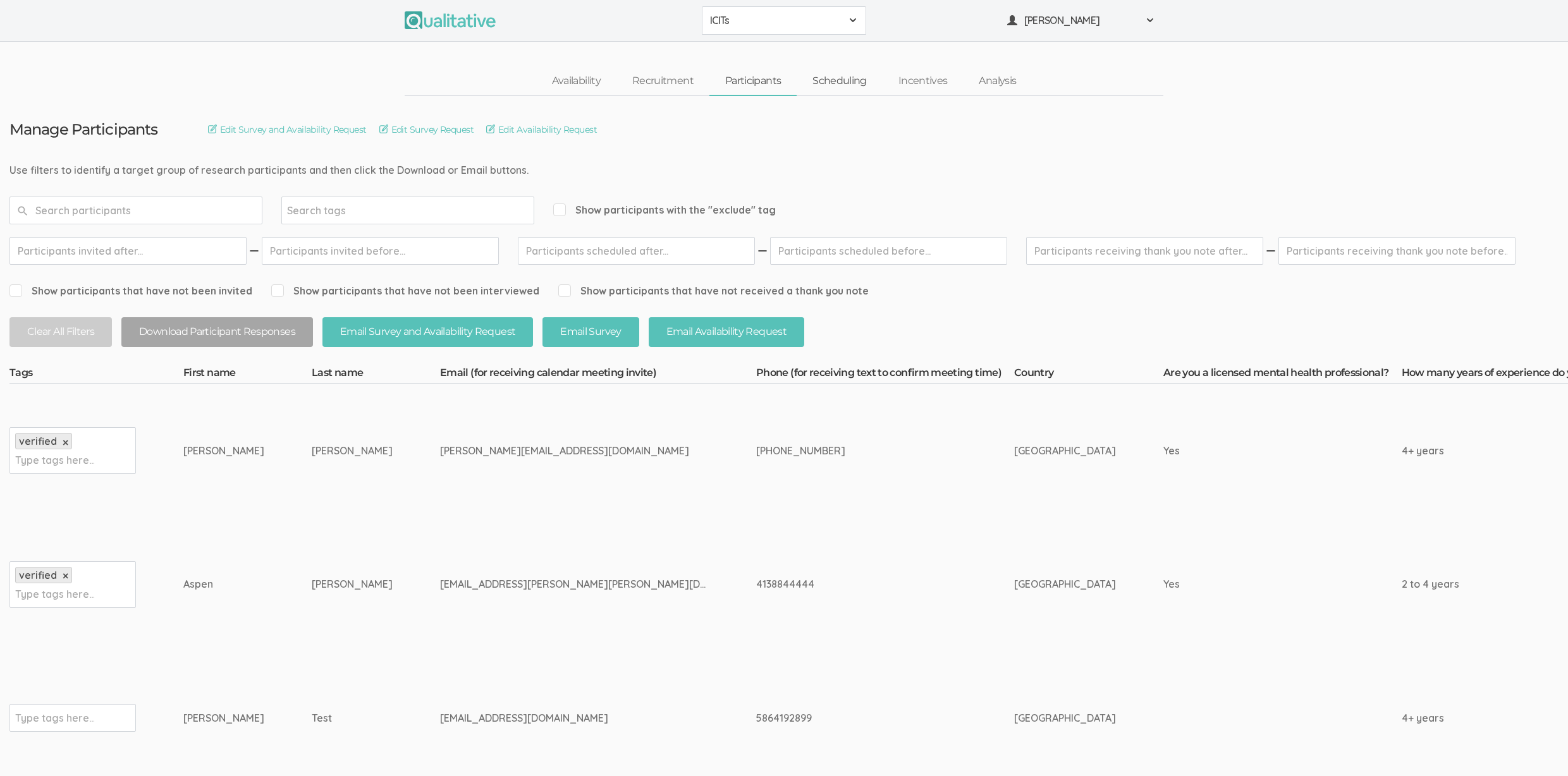
click at [825, 82] on link "Scheduling" at bounding box center [839, 81] width 86 height 27
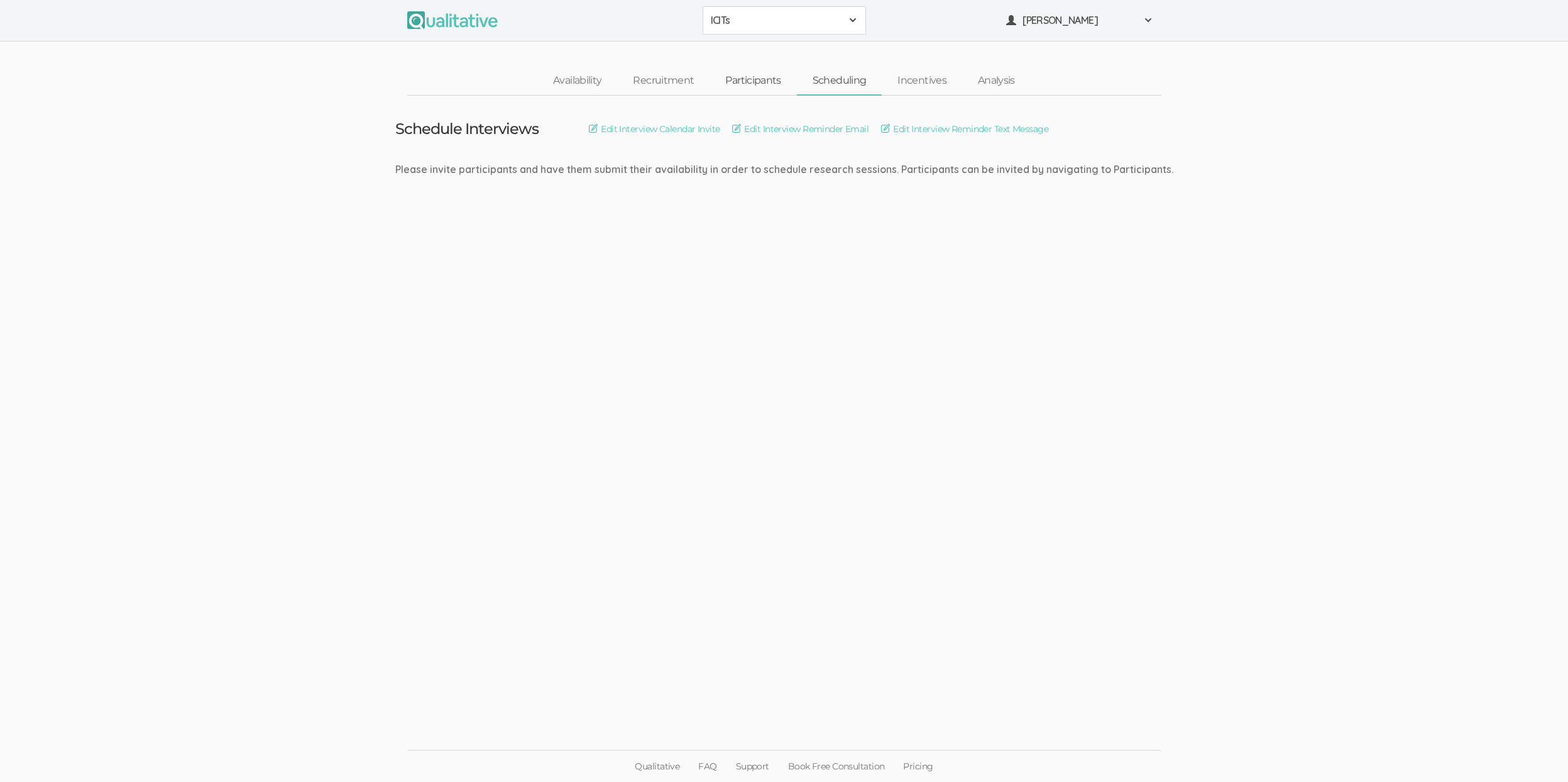
click at [755, 79] on link "Participants" at bounding box center [753, 80] width 87 height 27
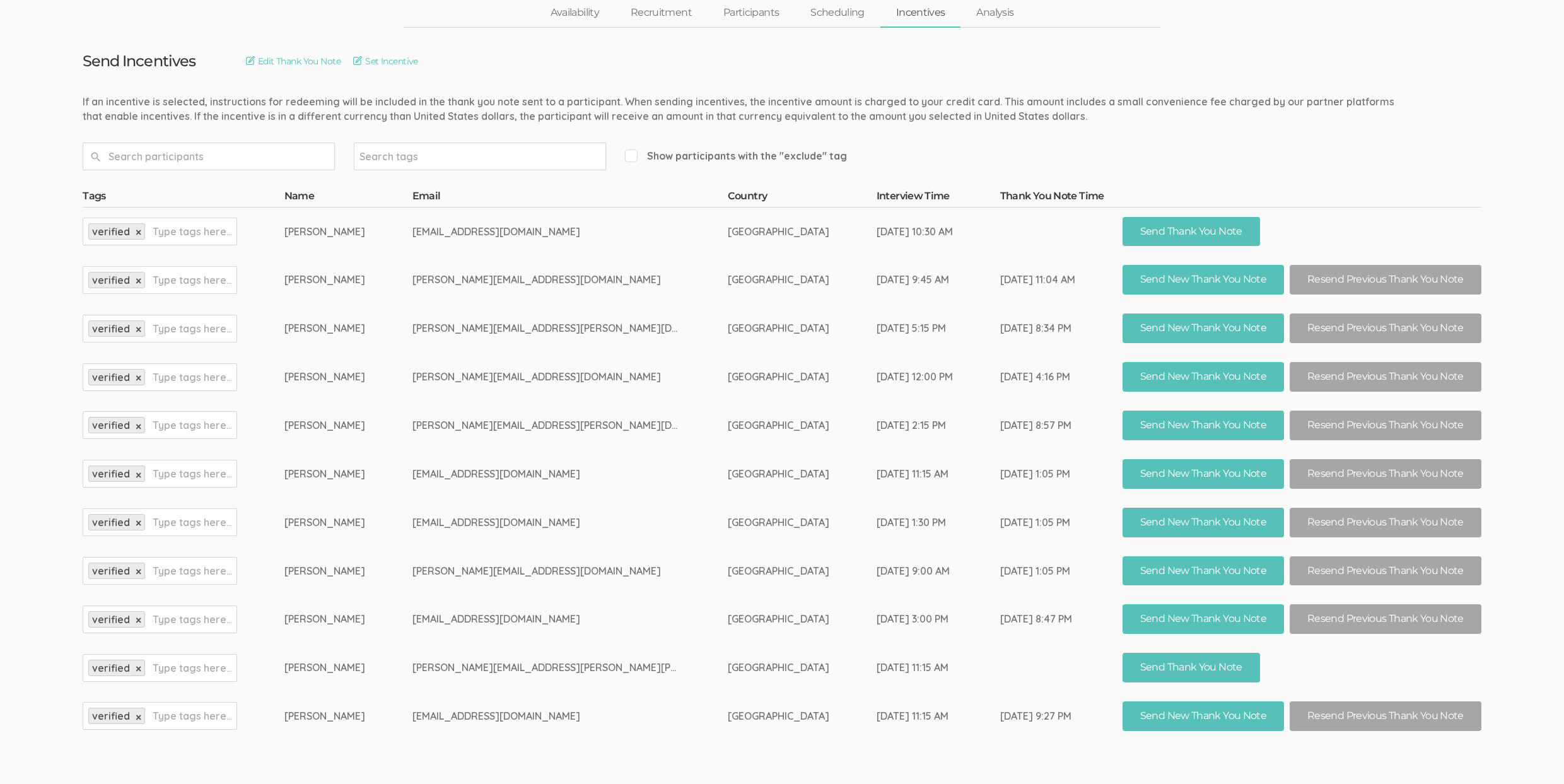
scroll to position [119, 0]
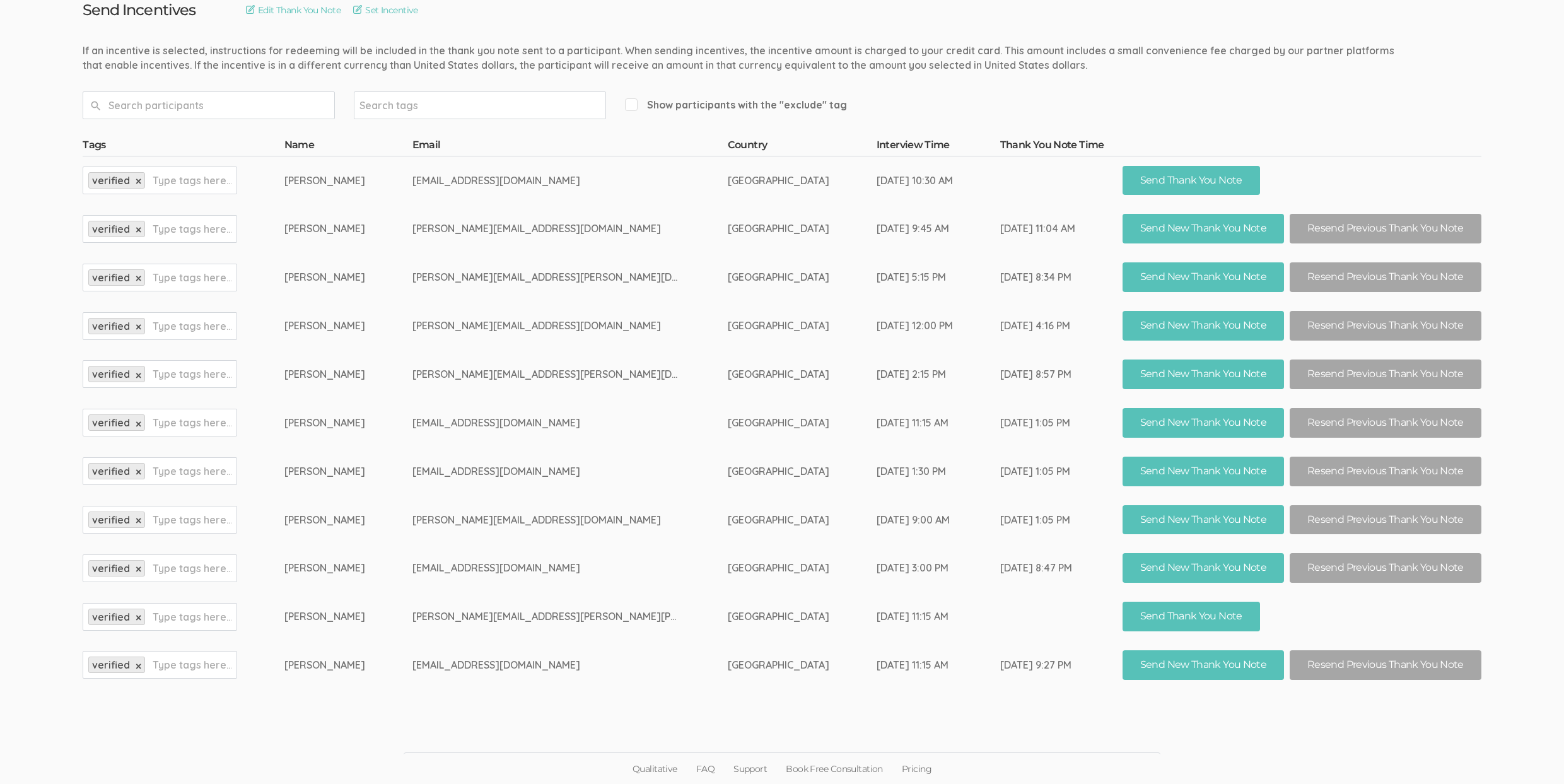
click at [611, 490] on td "tgyles@monroeu.edu" at bounding box center [570, 471] width 315 height 49
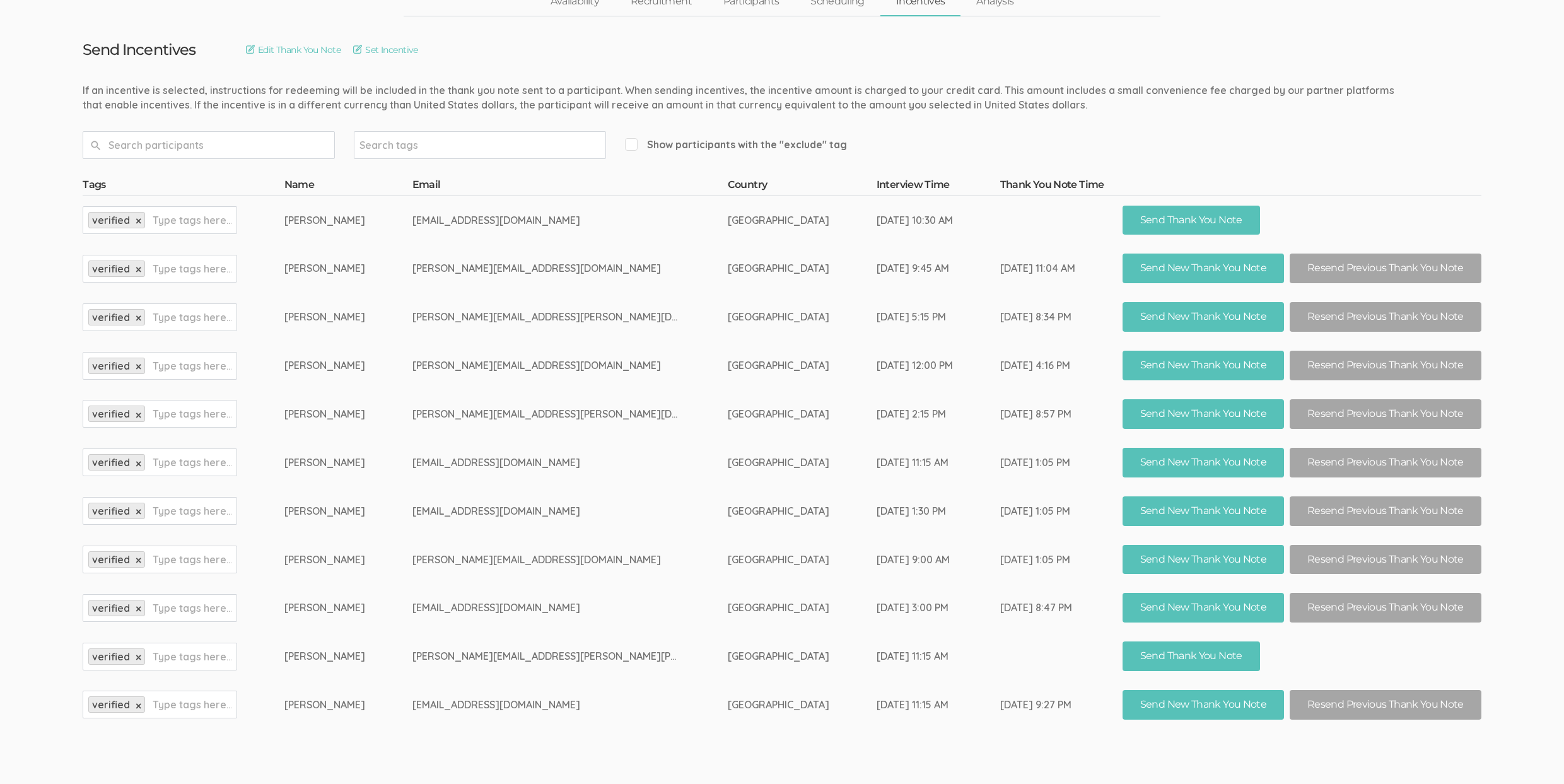
scroll to position [80, 0]
click at [379, 317] on td "Catherine Mendoza" at bounding box center [348, 317] width 128 height 49
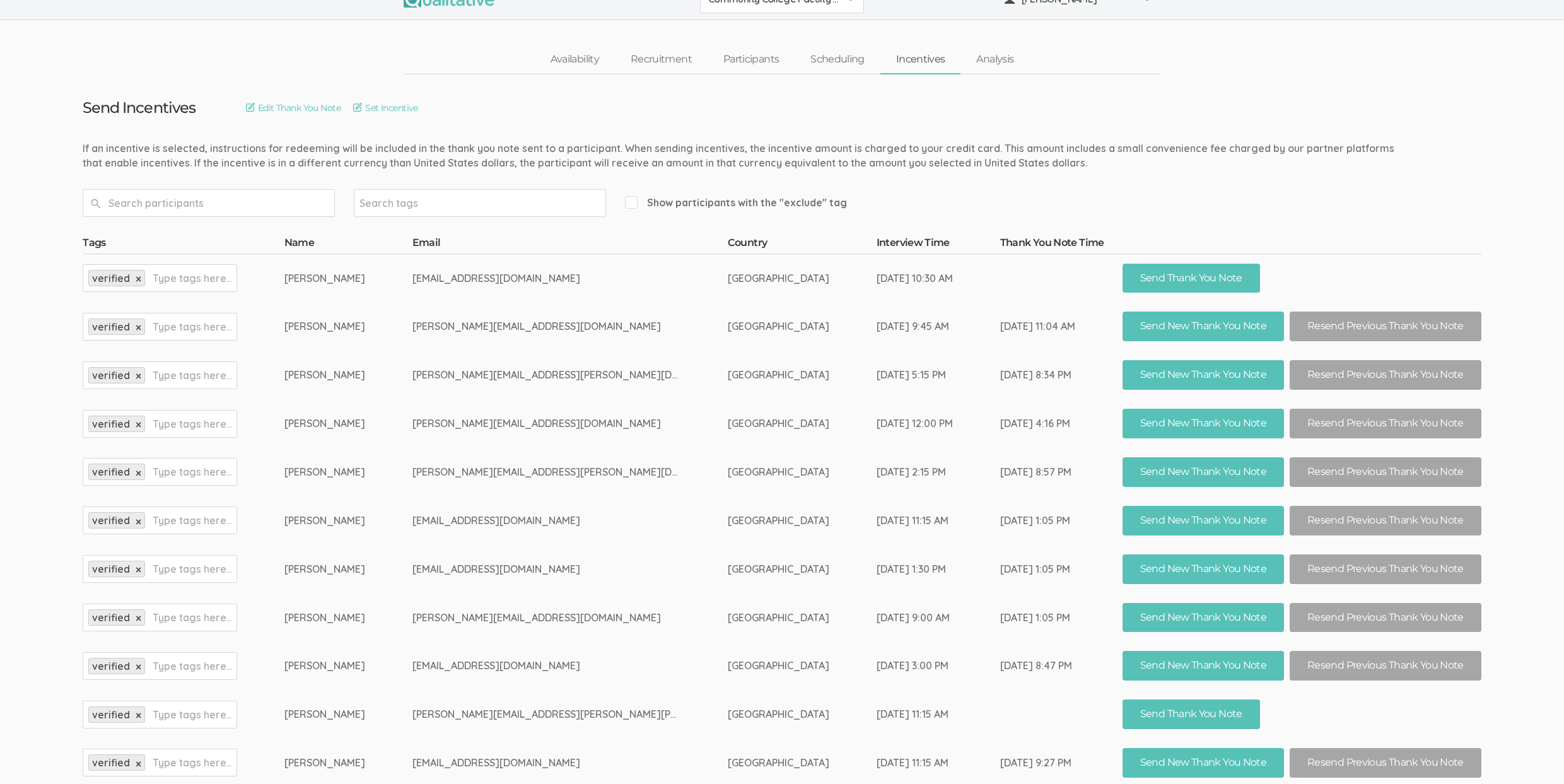
scroll to position [25, 0]
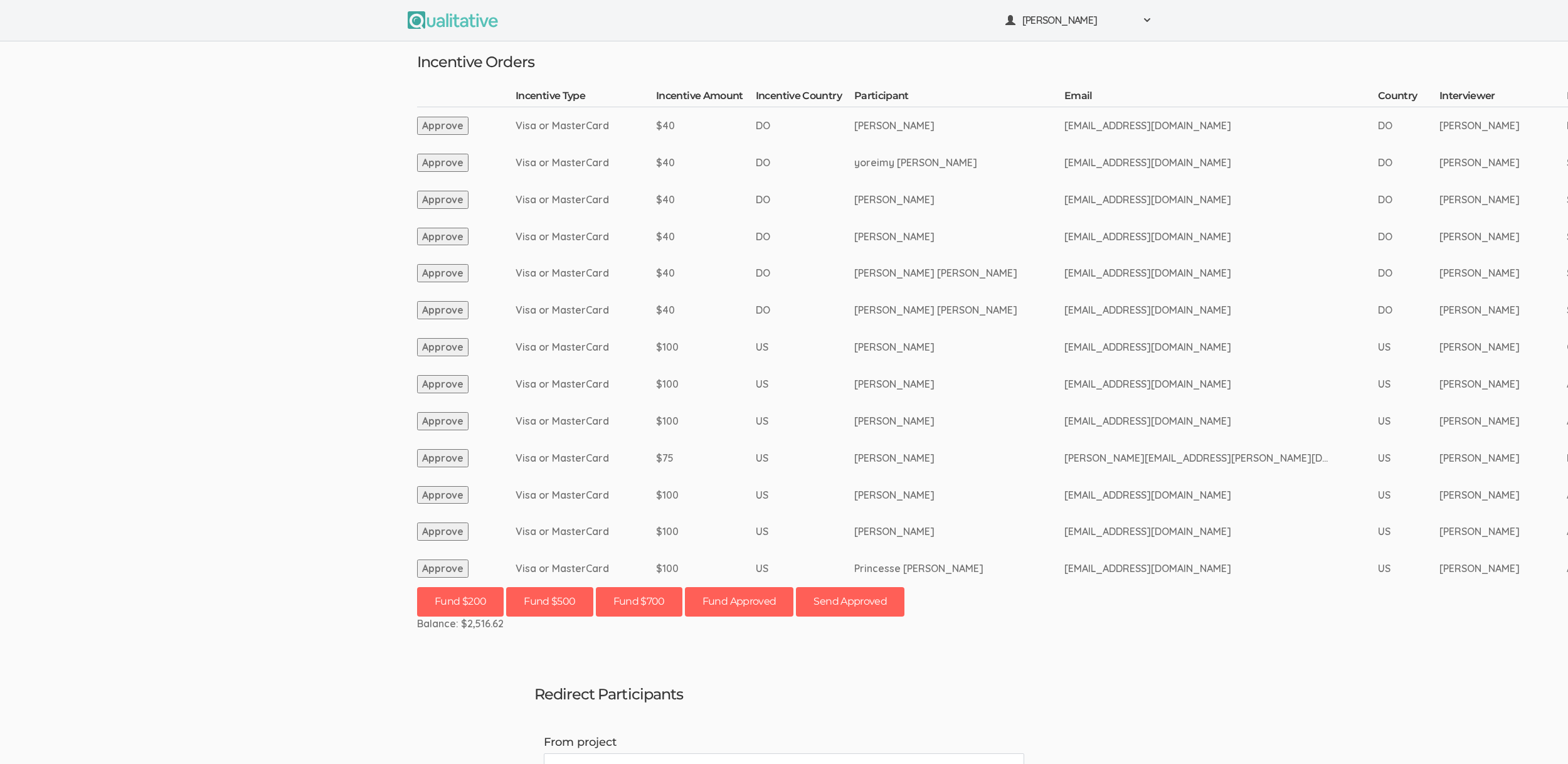
click at [451, 380] on button "Approve" at bounding box center [442, 384] width 51 height 18
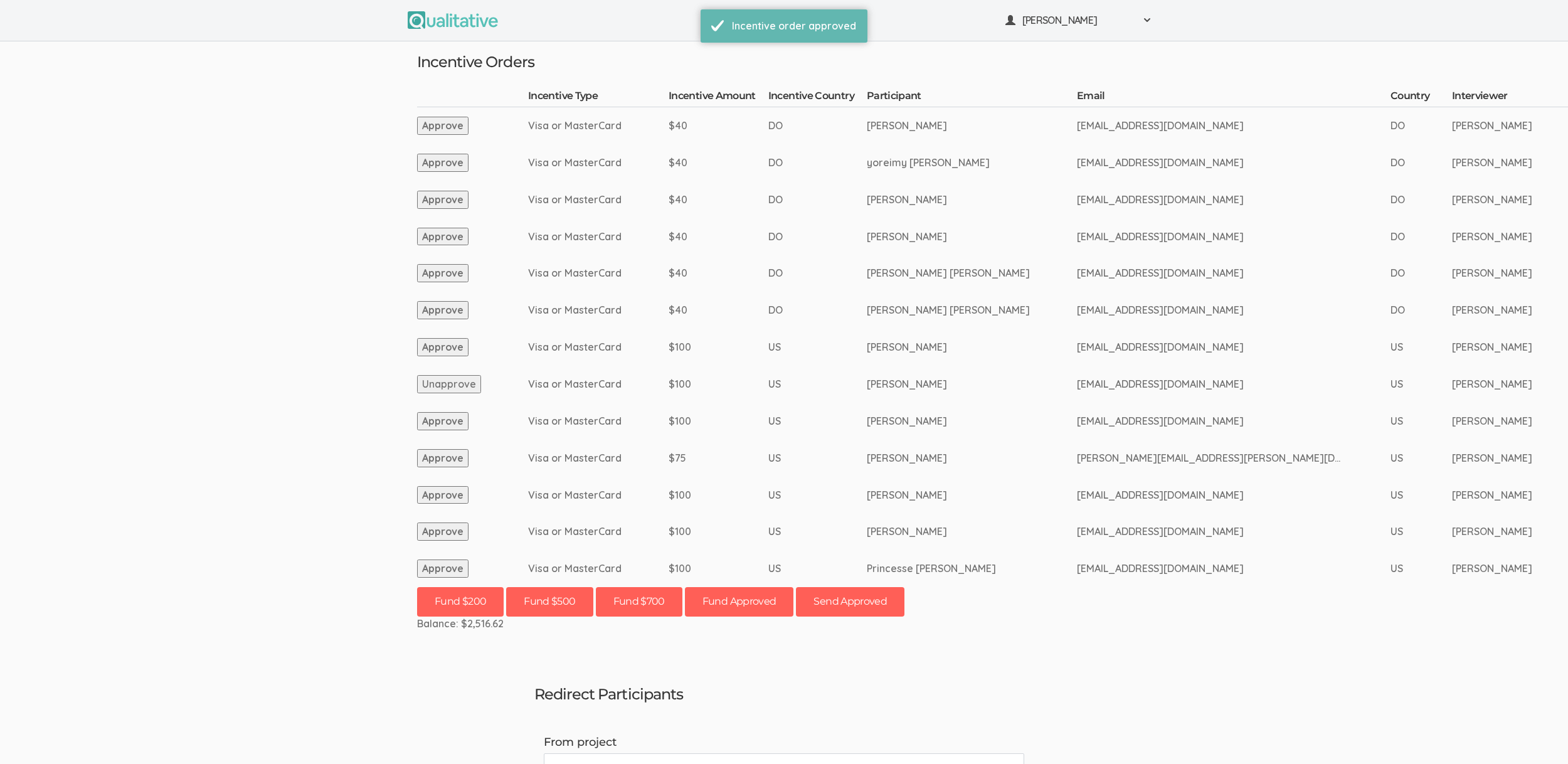
click at [458, 415] on button "Approve" at bounding box center [442, 421] width 51 height 18
click at [455, 458] on button "Approve" at bounding box center [442, 458] width 51 height 18
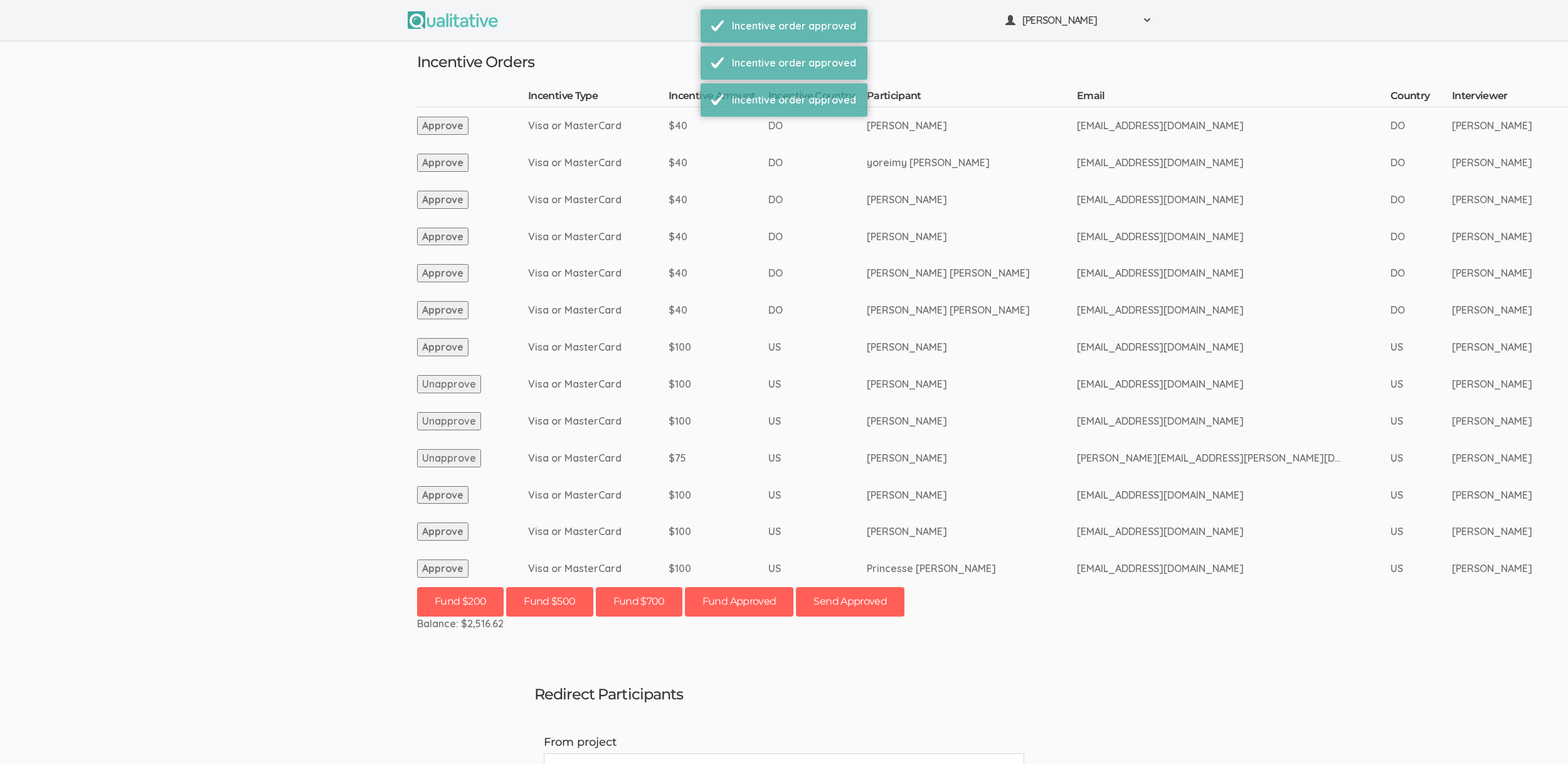
click at [454, 490] on button "Approve" at bounding box center [442, 495] width 51 height 18
click at [455, 529] on button "Approve" at bounding box center [442, 531] width 51 height 18
click at [450, 565] on button "Approve" at bounding box center [442, 568] width 51 height 18
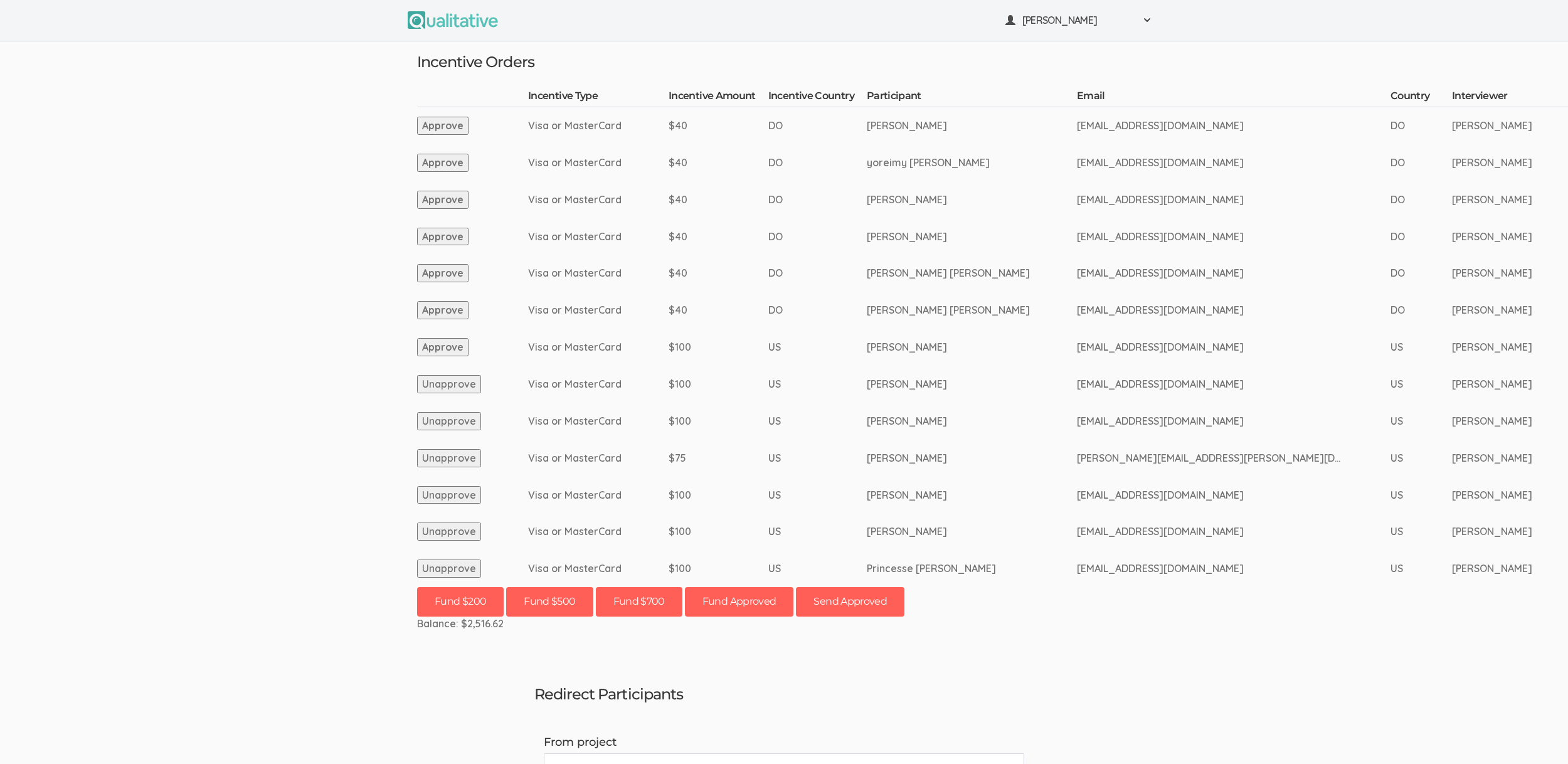
click at [469, 459] on button "Unapprove" at bounding box center [449, 458] width 64 height 18
click at [1022, 688] on h3 "Redirect Participants" at bounding box center [783, 694] width 499 height 17
click at [890, 598] on button "Send Approved" at bounding box center [849, 601] width 108 height 30
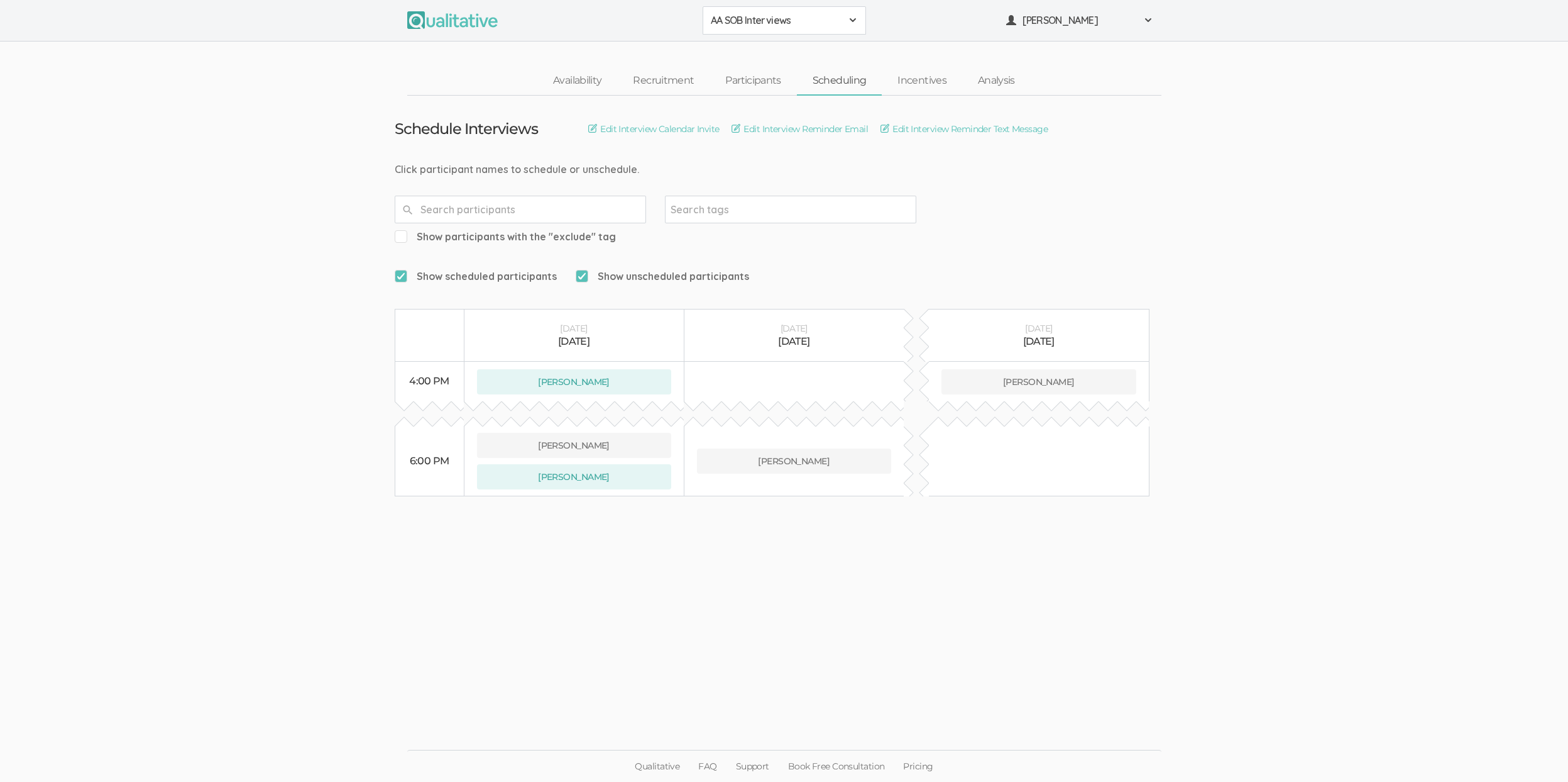
click at [111, 323] on ui-view "Schedule Interviews Edit Interview Calendar Invite Edit Interview Reminder Emai…" at bounding box center [784, 391] width 1568 height 591
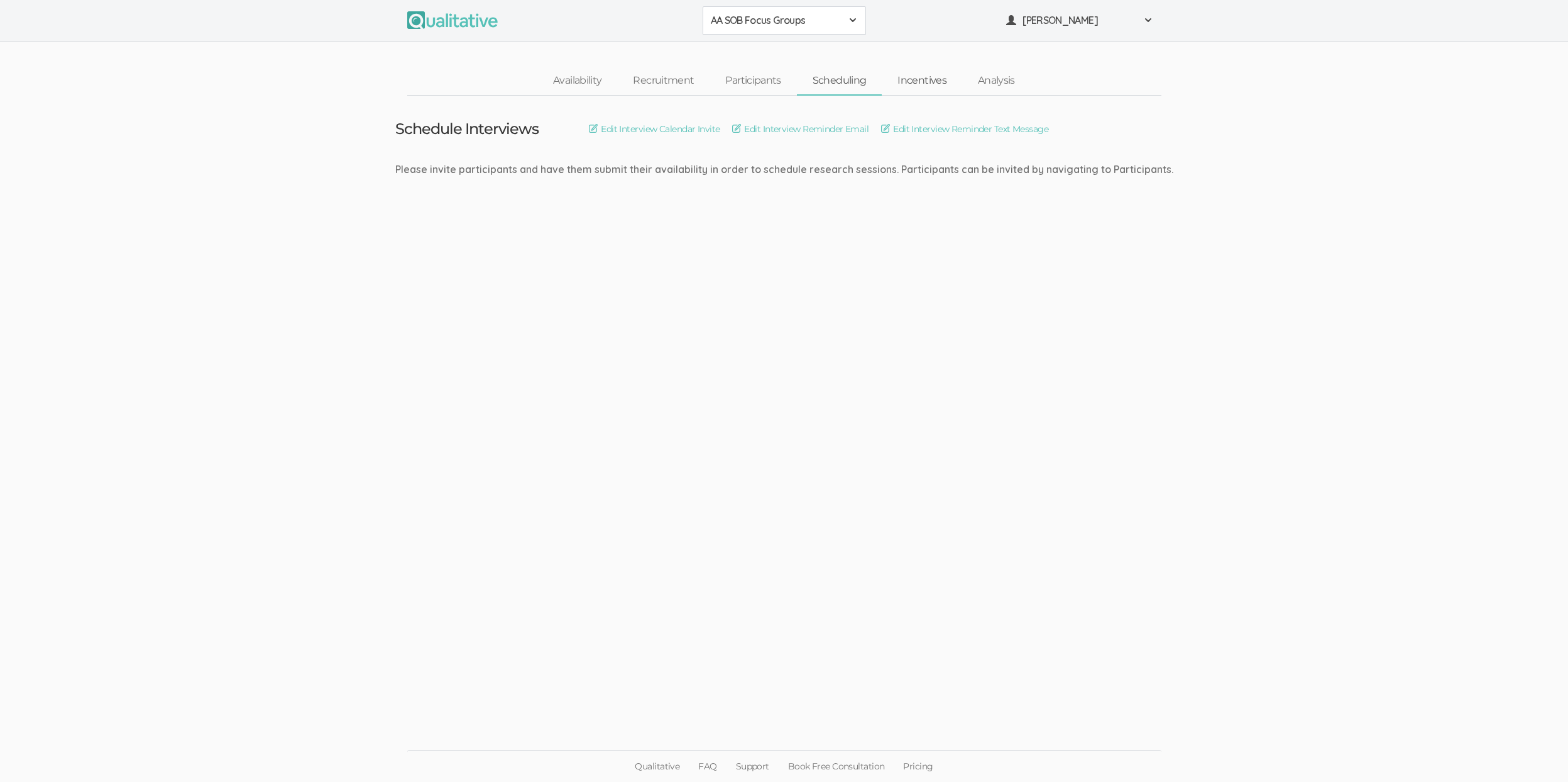
click at [905, 87] on link "Incentives" at bounding box center [921, 80] width 80 height 27
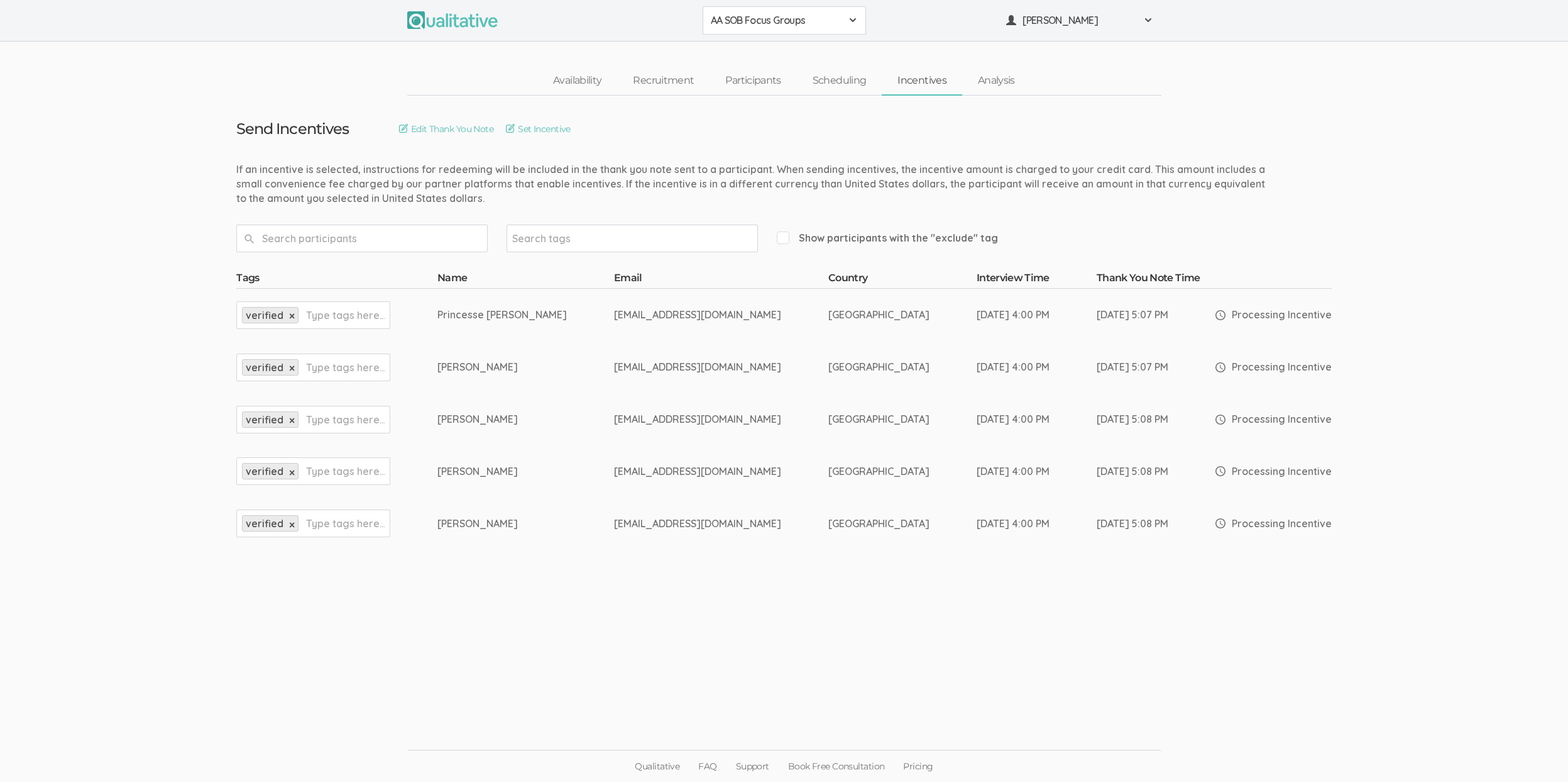
click at [746, 17] on span "AA SOB Focus Groups" at bounding box center [776, 20] width 131 height 14
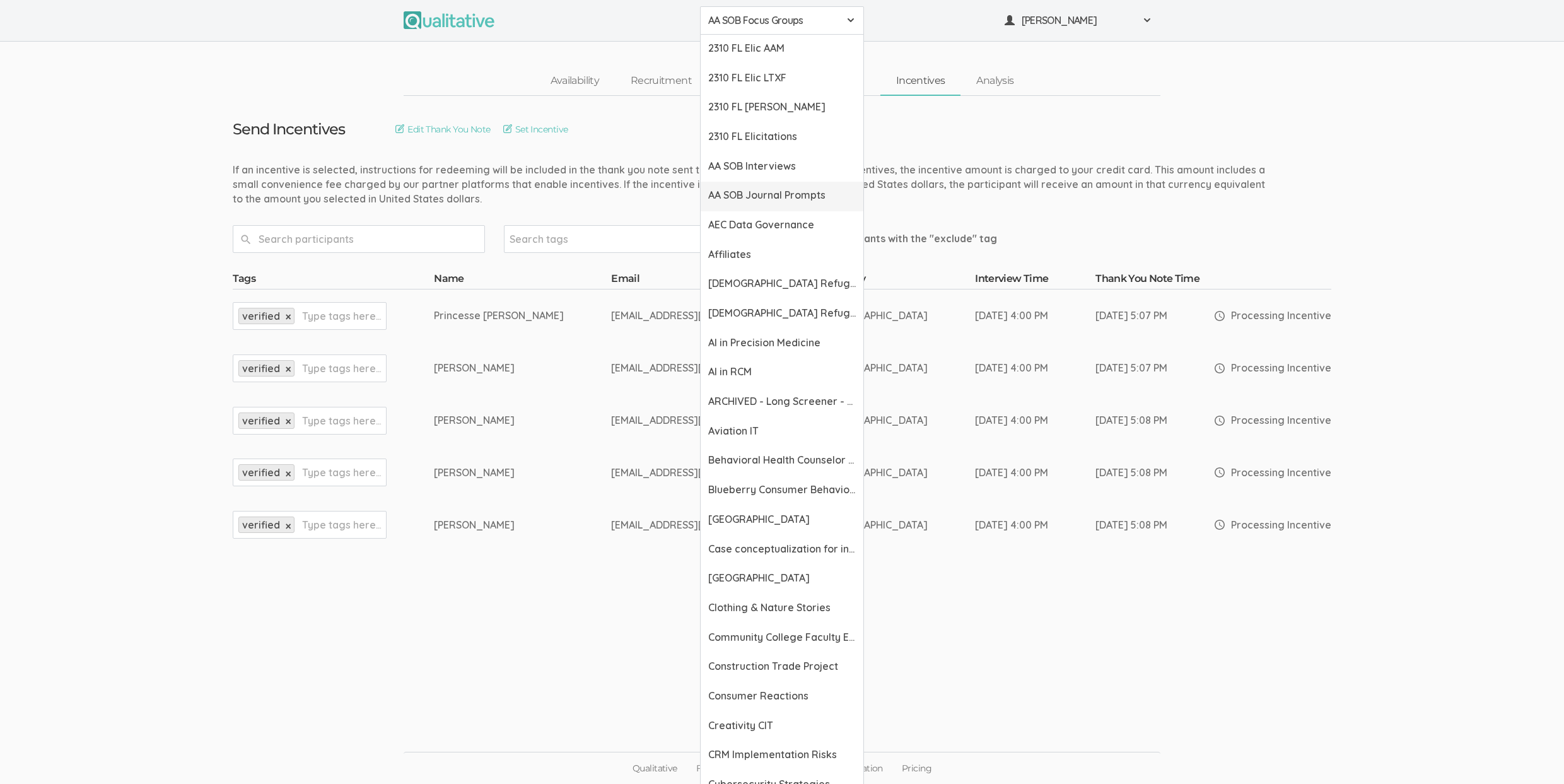
click at [780, 195] on span "AA SOB Journal Prompts" at bounding box center [782, 194] width 148 height 14
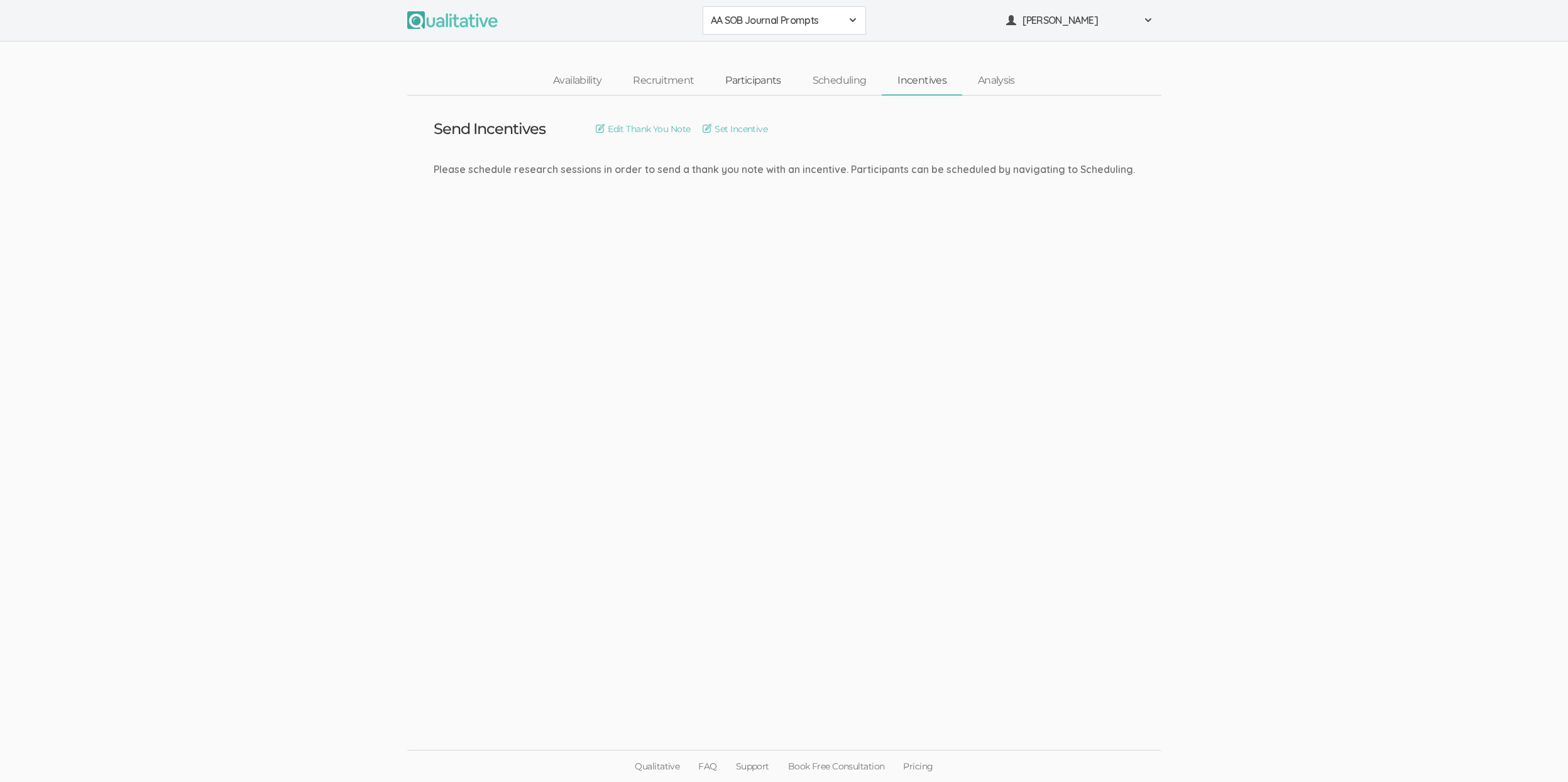
click at [773, 77] on link "Participants" at bounding box center [753, 80] width 87 height 27
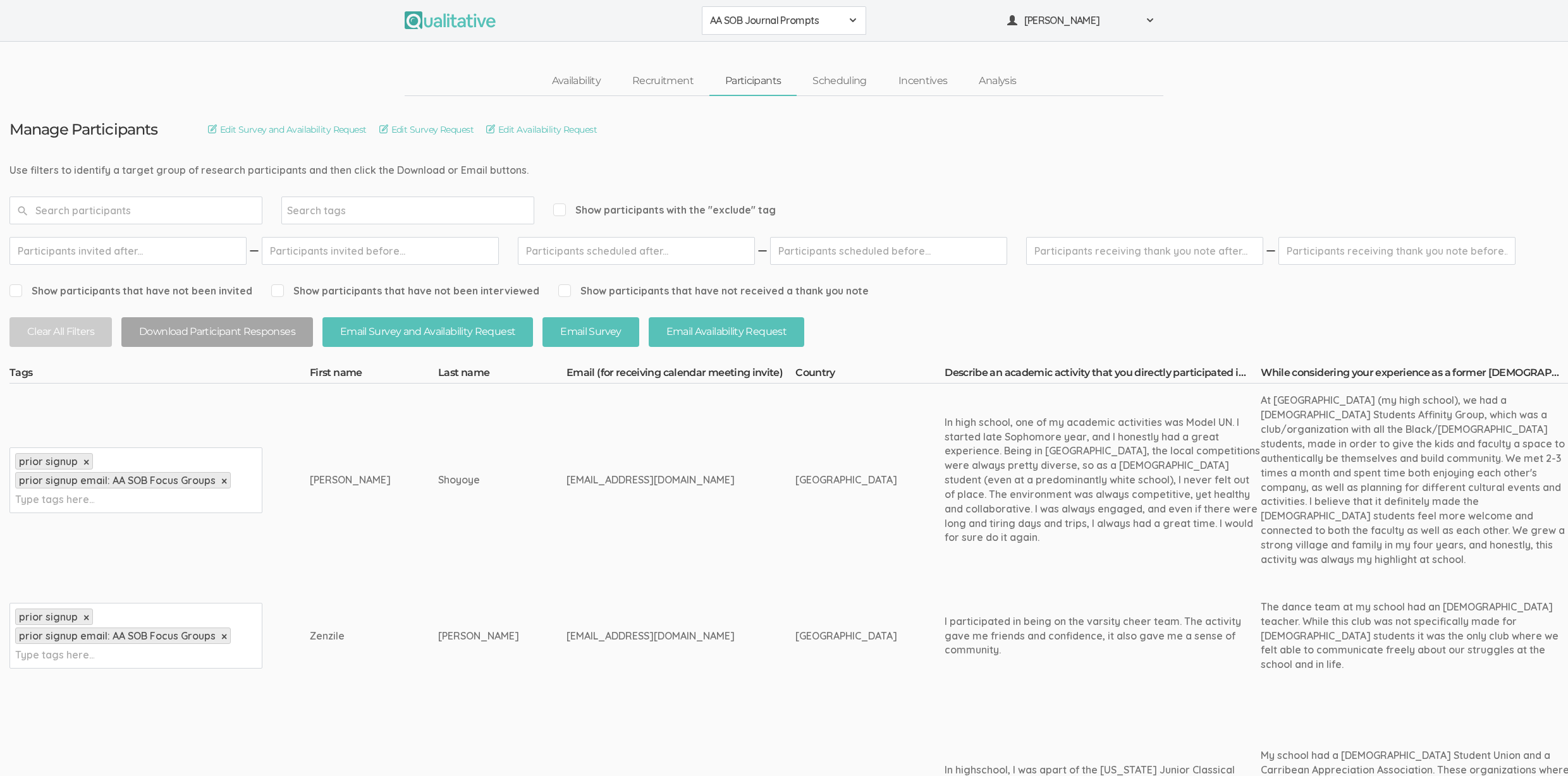
click at [472, 589] on td "[PERSON_NAME]" at bounding box center [502, 636] width 128 height 120
click at [685, 576] on td "[EMAIL_ADDRESS][DOMAIN_NAME]" at bounding box center [680, 636] width 229 height 120
